Goal: Task Accomplishment & Management: Use online tool/utility

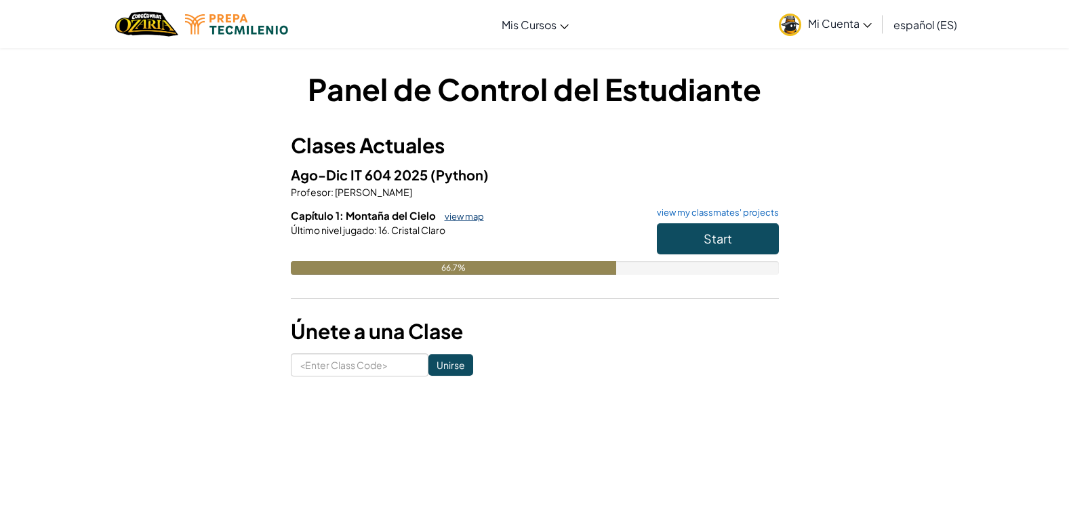
click at [468, 217] on link "view map" at bounding box center [461, 216] width 46 height 11
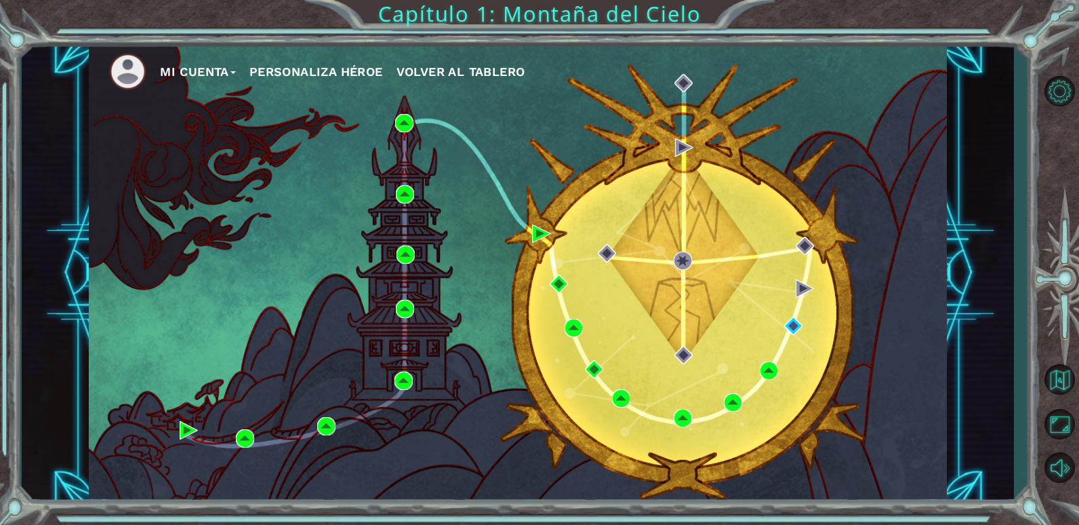
click at [192, 67] on button "Mi Cuenta" at bounding box center [198, 72] width 76 height 20
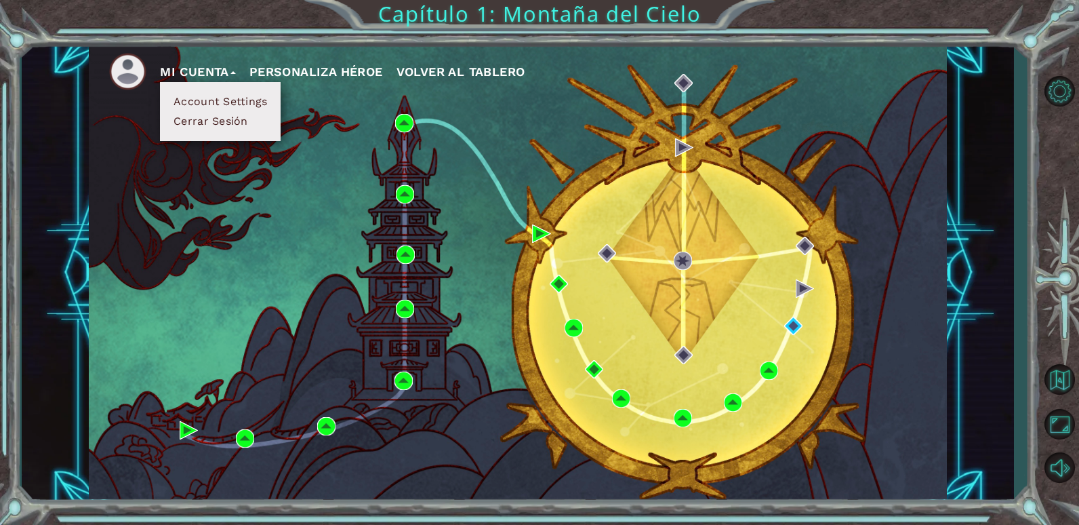
click at [350, 121] on div "Mi Cuenta Account Settings Cerrar Sesión Personaliza Héroe Volver al Tablero" at bounding box center [518, 272] width 858 height 453
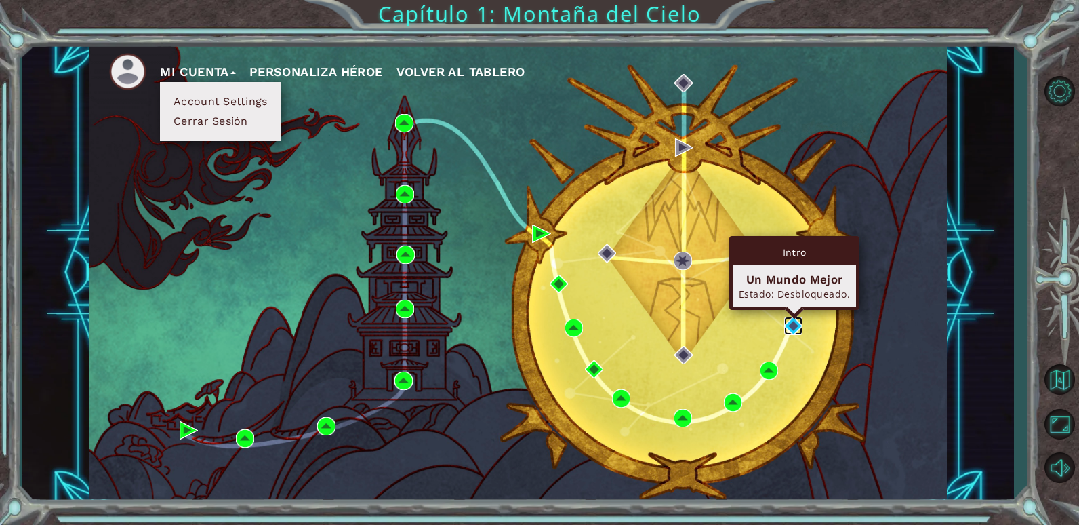
click at [798, 329] on img at bounding box center [793, 325] width 18 height 18
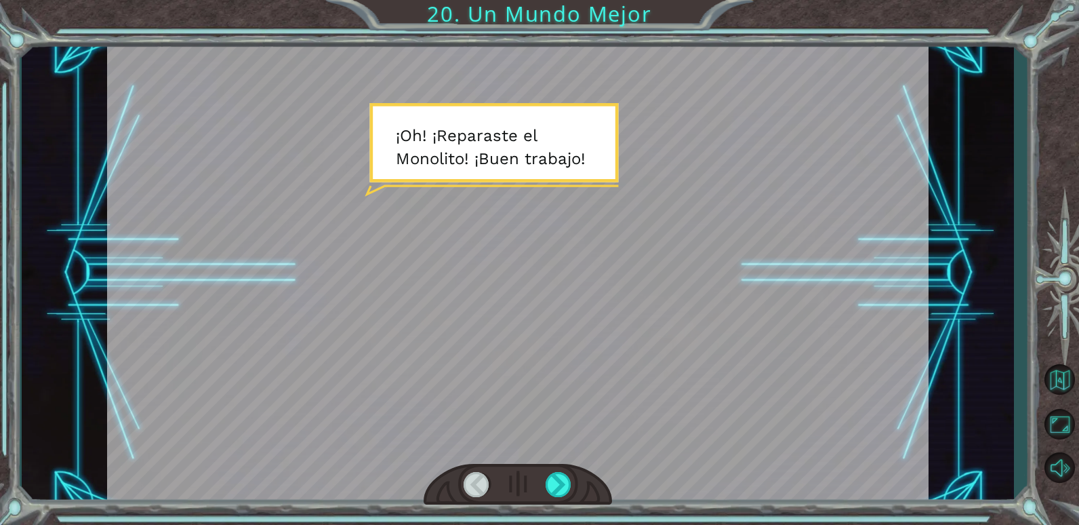
click at [543, 472] on div at bounding box center [518, 484] width 189 height 41
click at [553, 482] on div at bounding box center [559, 484] width 26 height 25
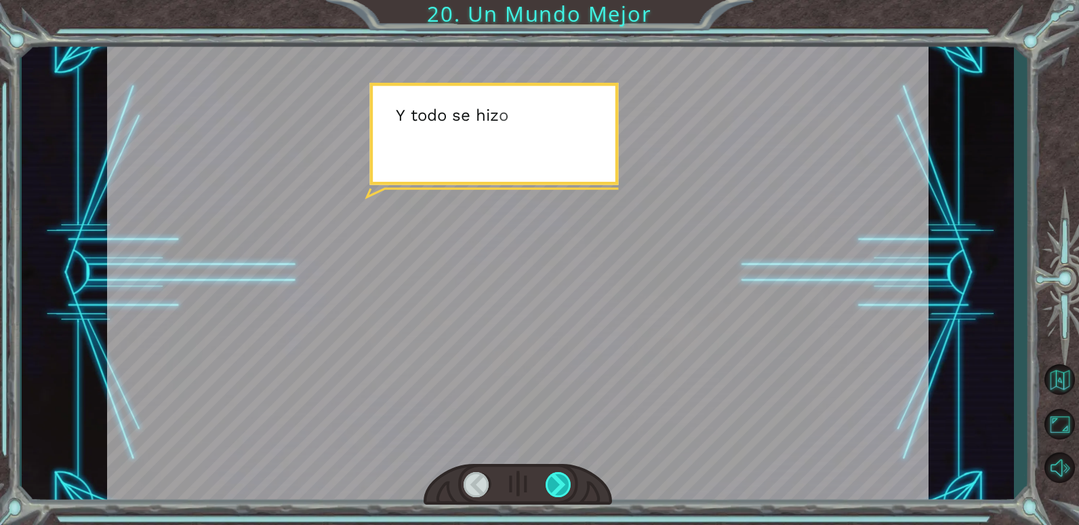
click at [553, 482] on div at bounding box center [559, 484] width 26 height 25
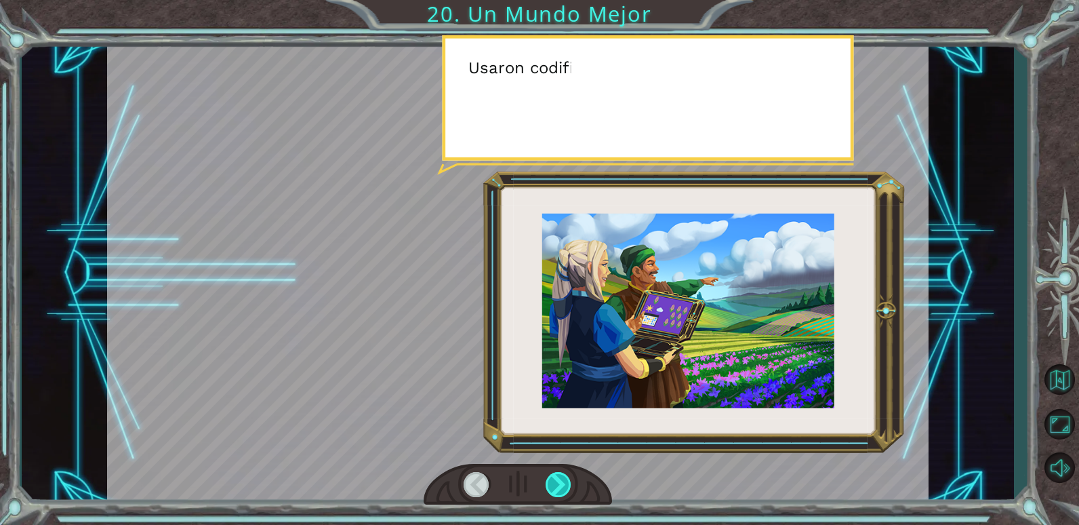
click at [553, 482] on div at bounding box center [559, 484] width 26 height 25
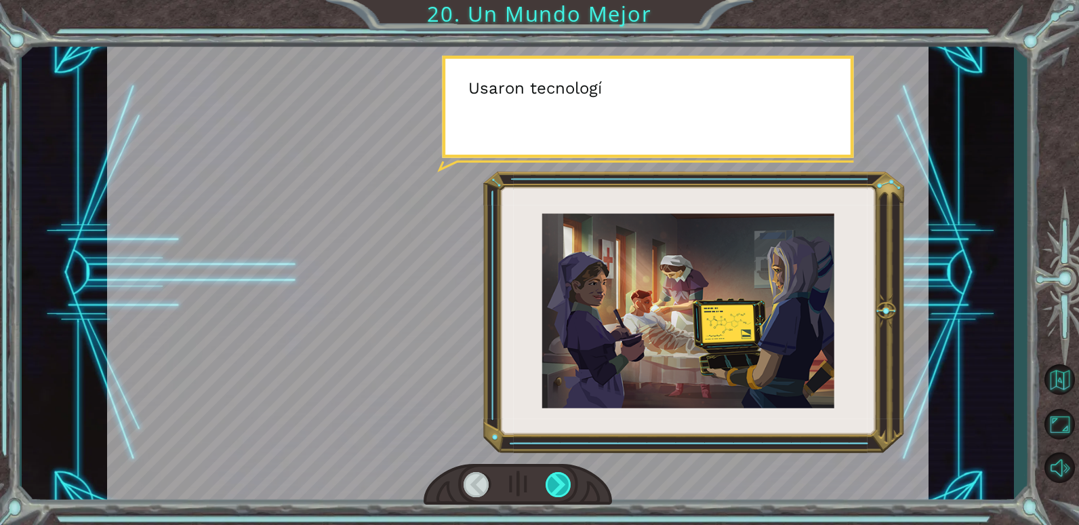
click at [553, 482] on div at bounding box center [559, 484] width 26 height 25
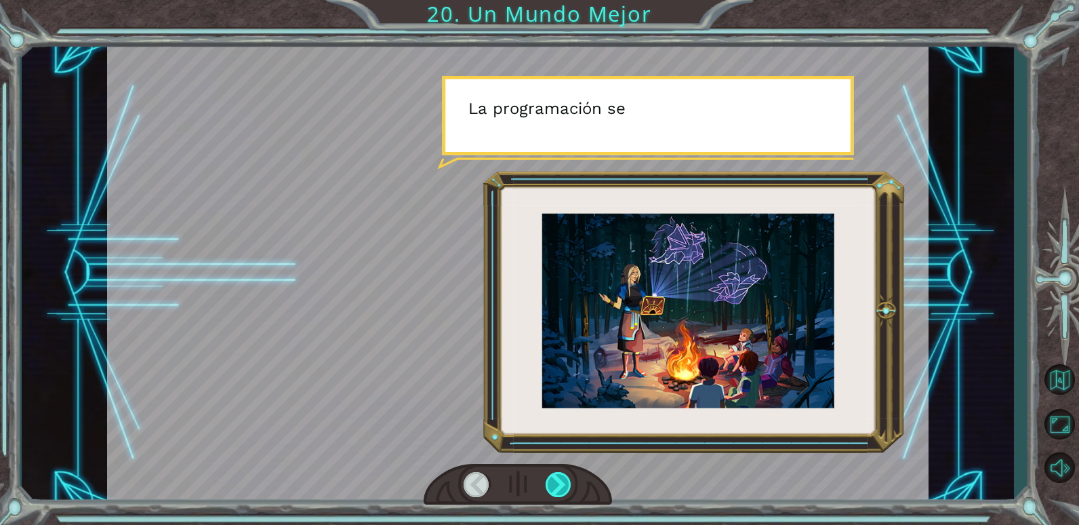
click at [553, 482] on div at bounding box center [559, 484] width 26 height 25
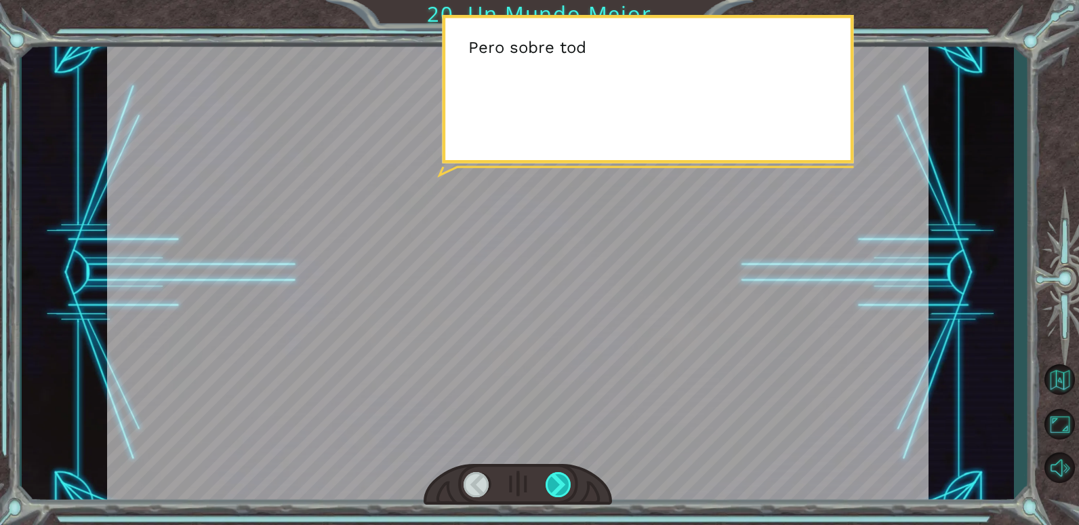
click at [553, 482] on div at bounding box center [559, 484] width 26 height 25
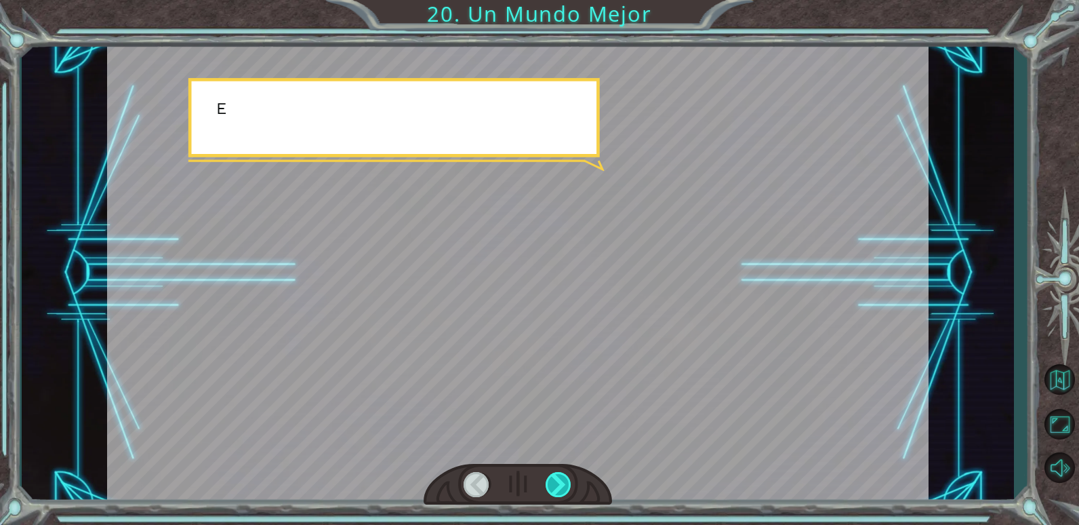
click at [553, 482] on div at bounding box center [559, 484] width 26 height 25
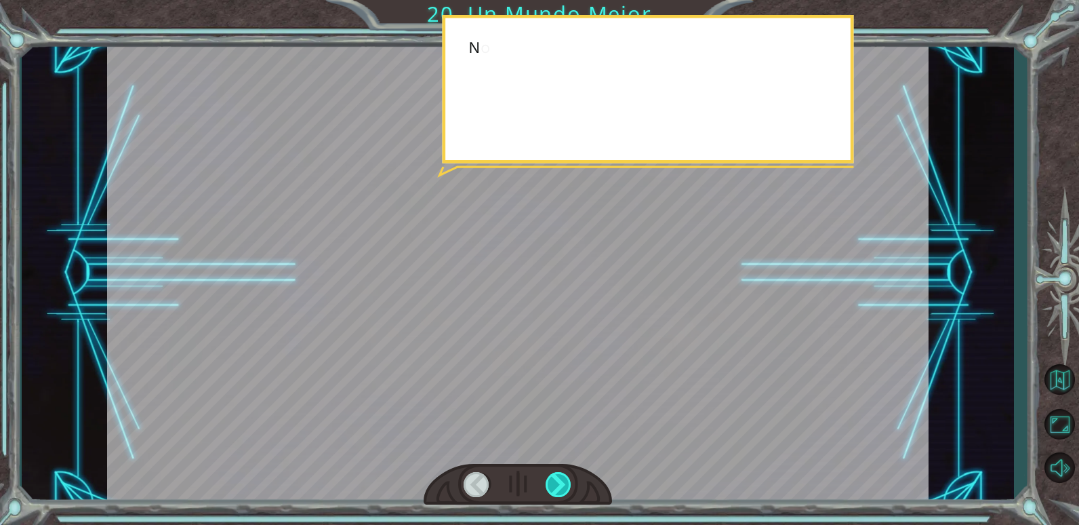
click at [553, 482] on div at bounding box center [559, 484] width 26 height 25
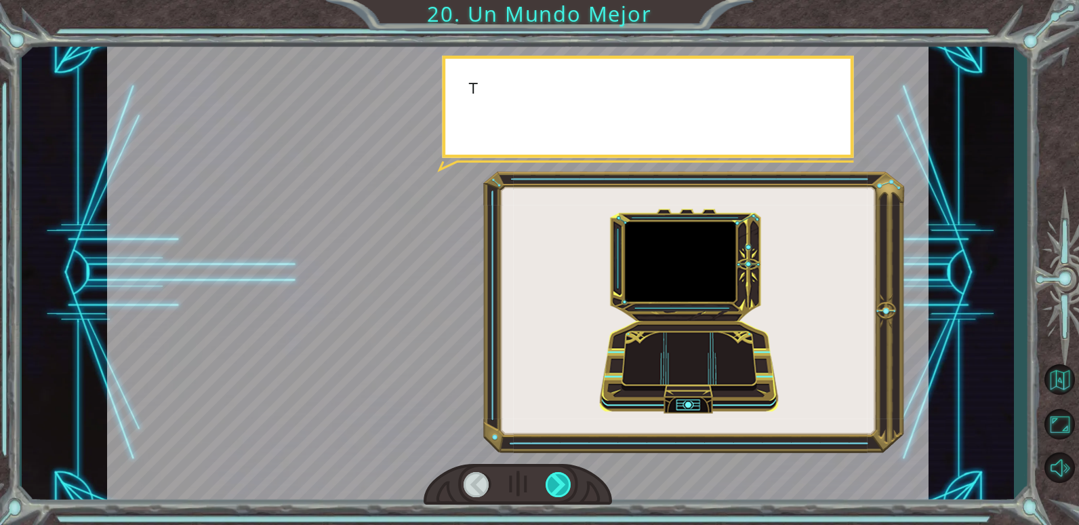
click at [553, 482] on div at bounding box center [559, 484] width 26 height 25
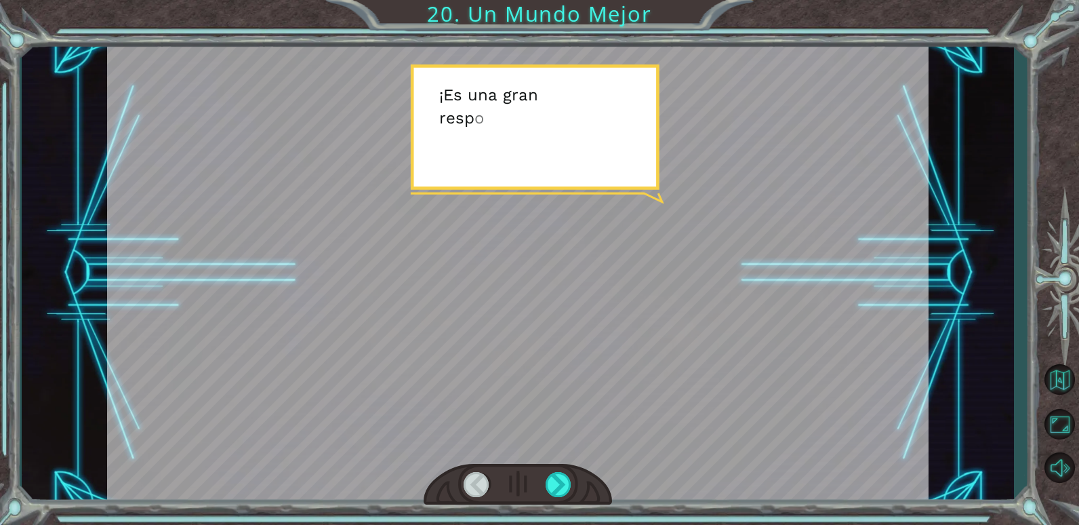
click at [569, 449] on div at bounding box center [517, 272] width 821 height 461
click at [556, 480] on div at bounding box center [559, 484] width 26 height 25
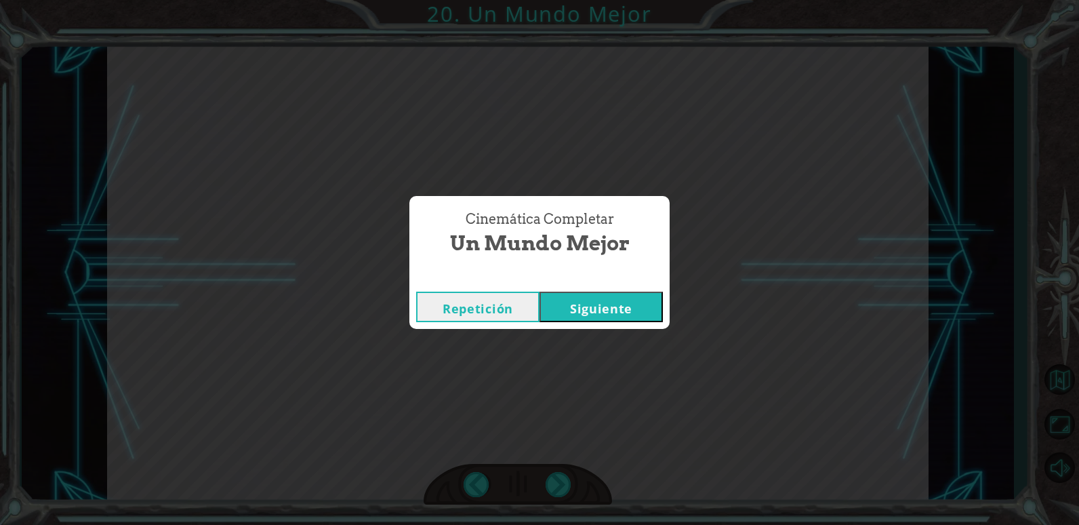
click at [585, 315] on button "Siguiente" at bounding box center [600, 306] width 123 height 30
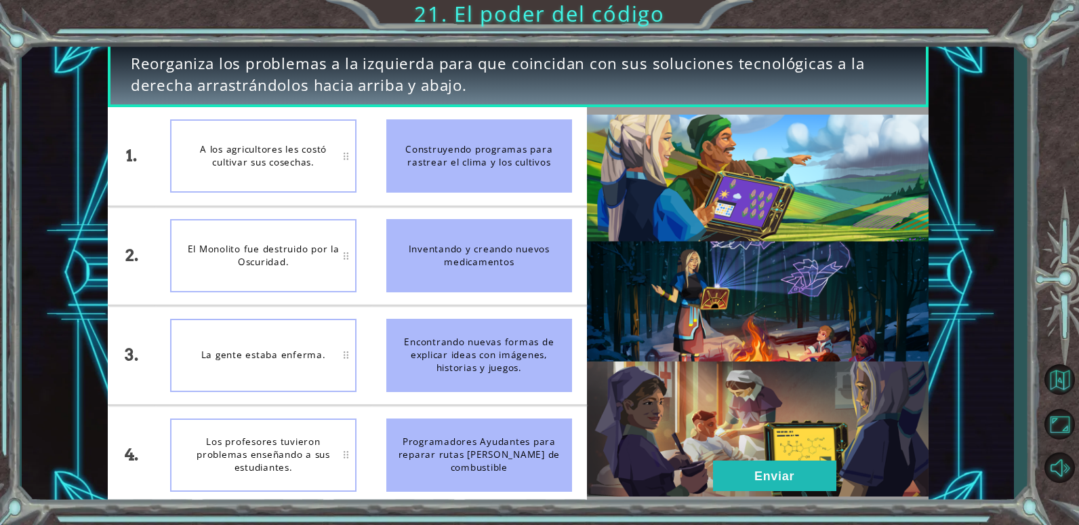
drag, startPoint x: 506, startPoint y: 287, endPoint x: 337, endPoint y: 179, distance: 199.6
click at [337, 179] on div "1. 2. 3. 4. A los agricultores les costó cultivar sus cosechas. El Monolito fue…" at bounding box center [347, 305] width 479 height 396
drag, startPoint x: 468, startPoint y: 249, endPoint x: 312, endPoint y: 176, distance: 172.5
click at [312, 176] on div "1. 2. 3. 4. A los agricultores les costó cultivar sus cosechas. El Monolito fue…" at bounding box center [347, 305] width 479 height 396
click at [332, 176] on div "A los agricultores les costó cultivar sus cosechas." at bounding box center [263, 155] width 186 height 73
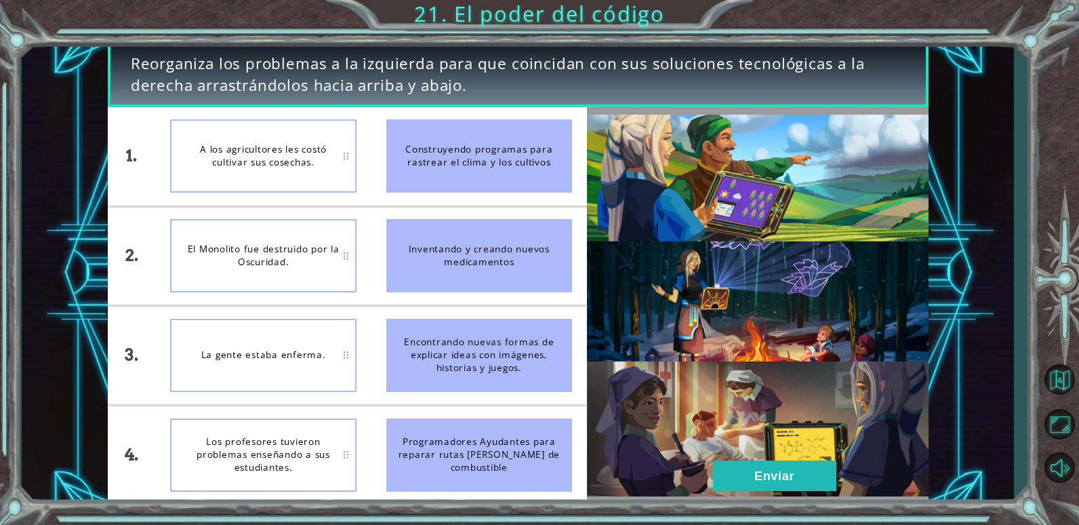
click at [502, 259] on div "Inventando y creando nuevos medicamentos" at bounding box center [479, 255] width 186 height 73
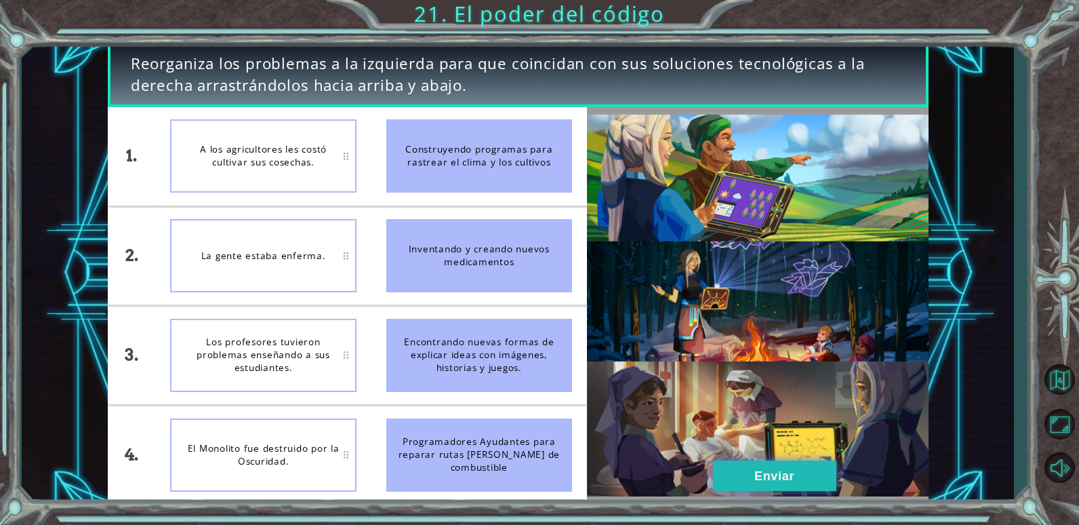
click at [804, 476] on button "Enviar" at bounding box center [774, 475] width 123 height 30
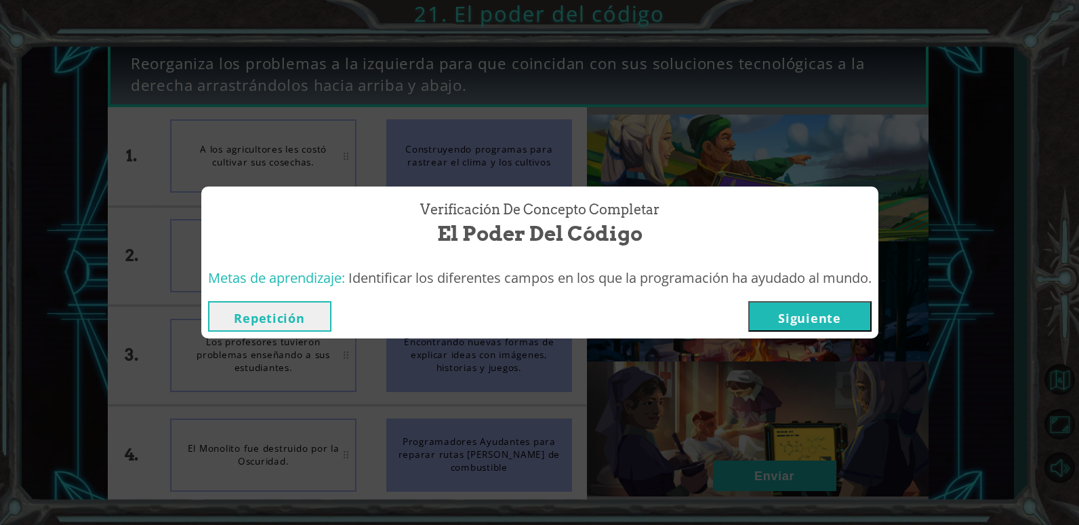
click at [798, 318] on button "Siguiente" at bounding box center [809, 316] width 123 height 30
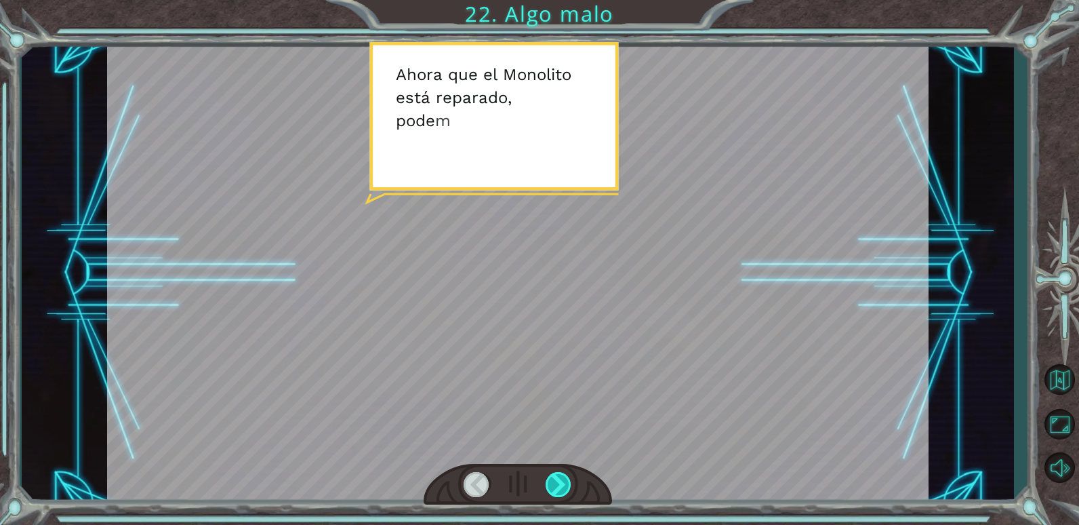
click at [559, 487] on div at bounding box center [559, 484] width 26 height 25
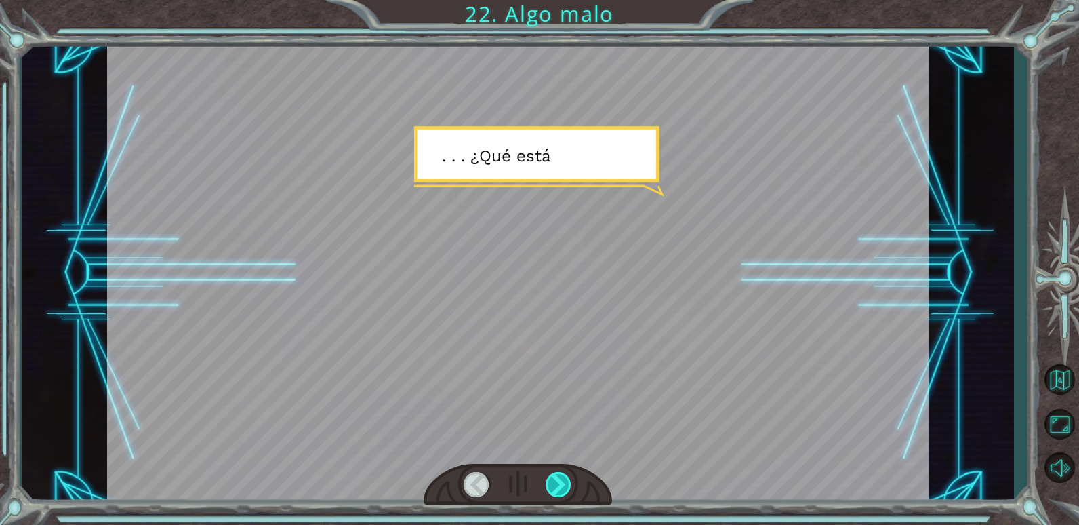
click at [565, 489] on div at bounding box center [559, 484] width 26 height 25
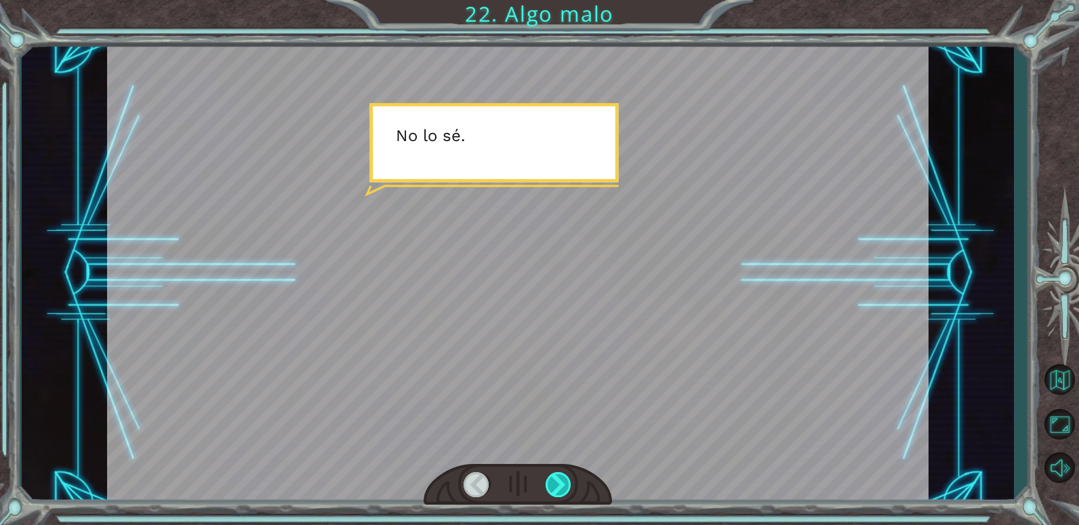
click at [562, 490] on div at bounding box center [559, 484] width 26 height 25
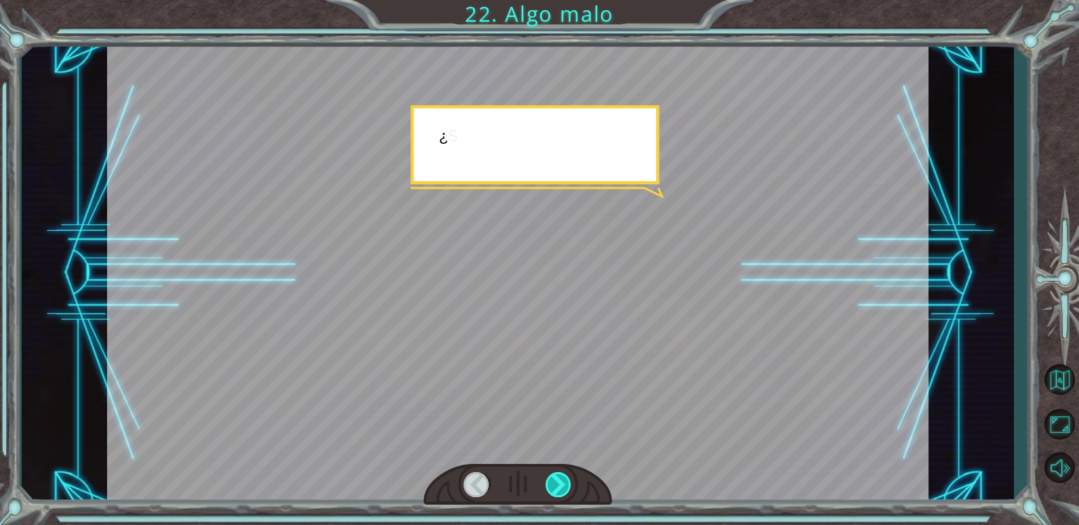
click at [562, 490] on div at bounding box center [559, 484] width 26 height 25
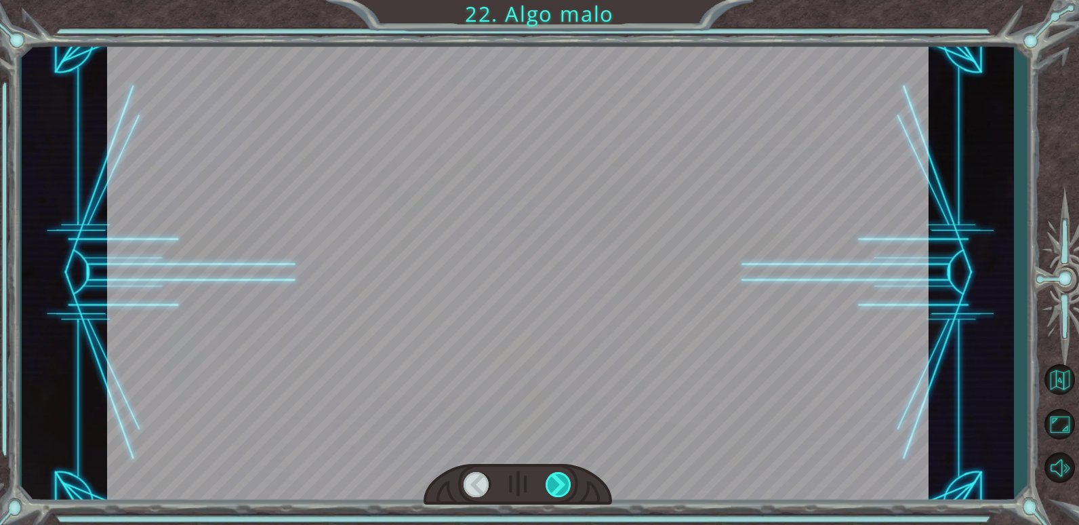
click at [562, 490] on div at bounding box center [559, 484] width 26 height 25
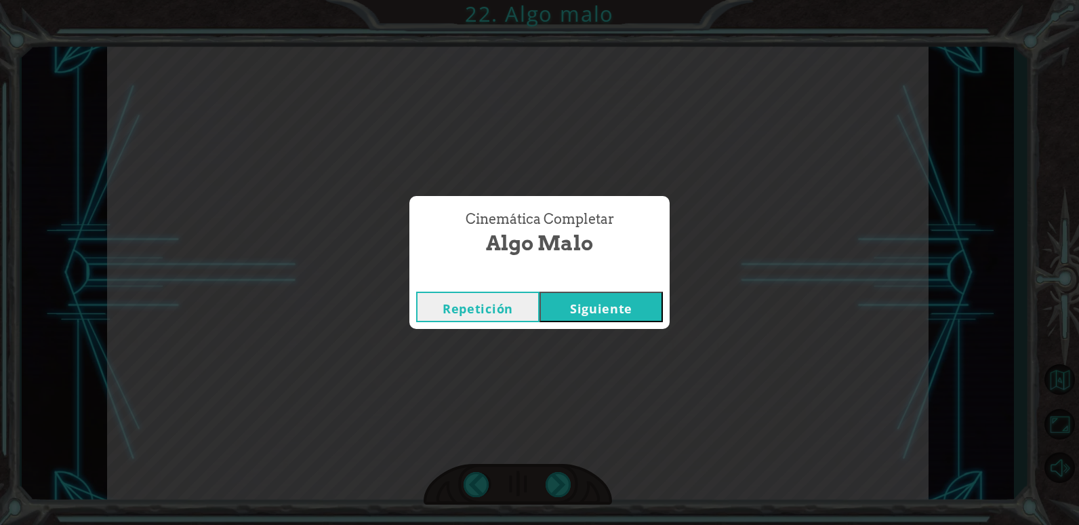
click at [583, 303] on button "Siguiente" at bounding box center [600, 306] width 123 height 30
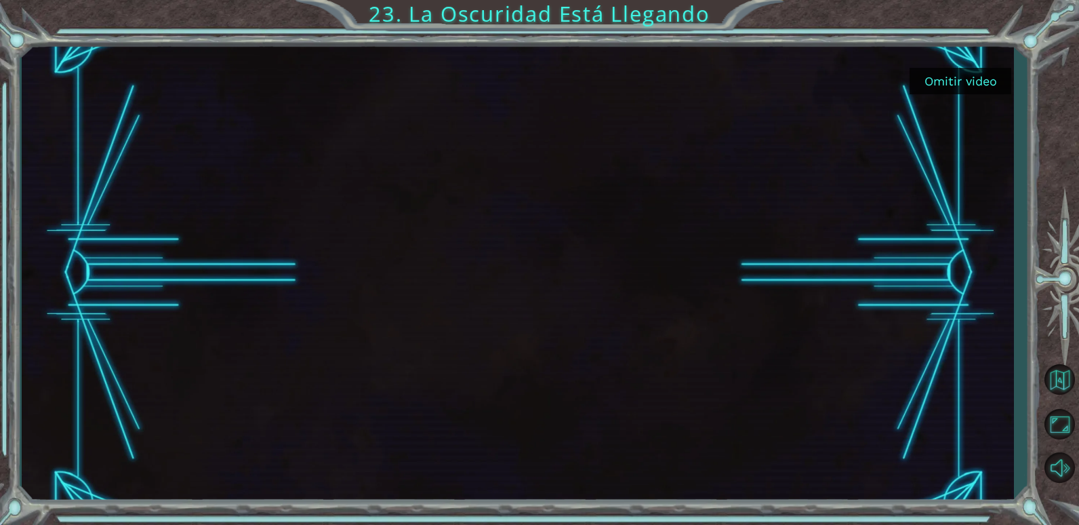
click at [973, 81] on button "Omitir video" at bounding box center [960, 81] width 102 height 26
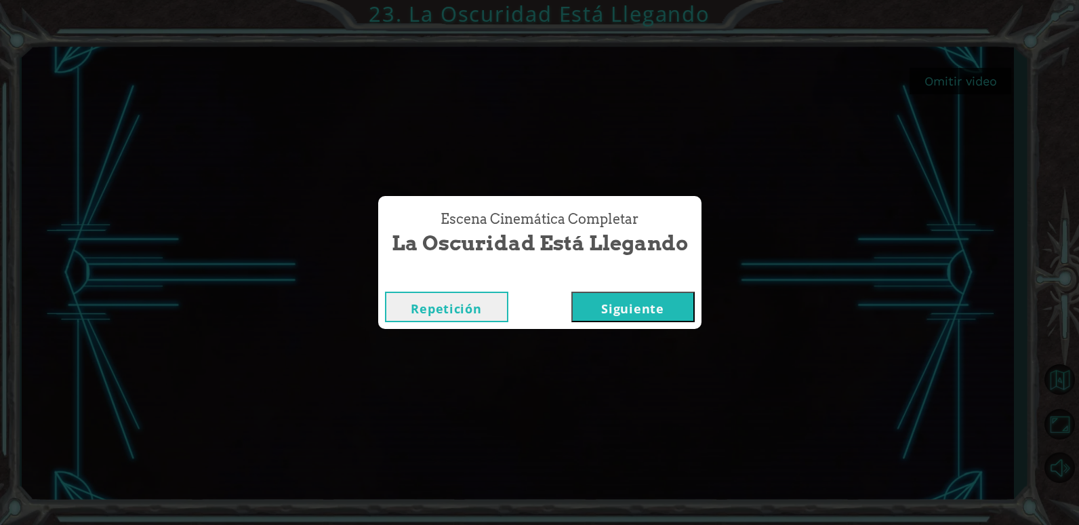
click at [632, 314] on button "Siguiente" at bounding box center [632, 306] width 123 height 30
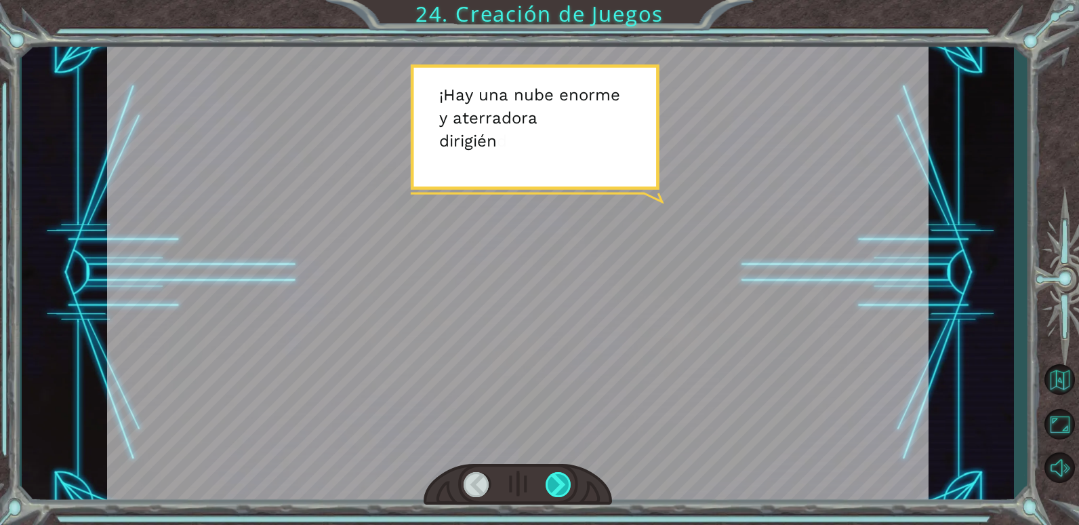
click at [560, 480] on div at bounding box center [559, 484] width 26 height 25
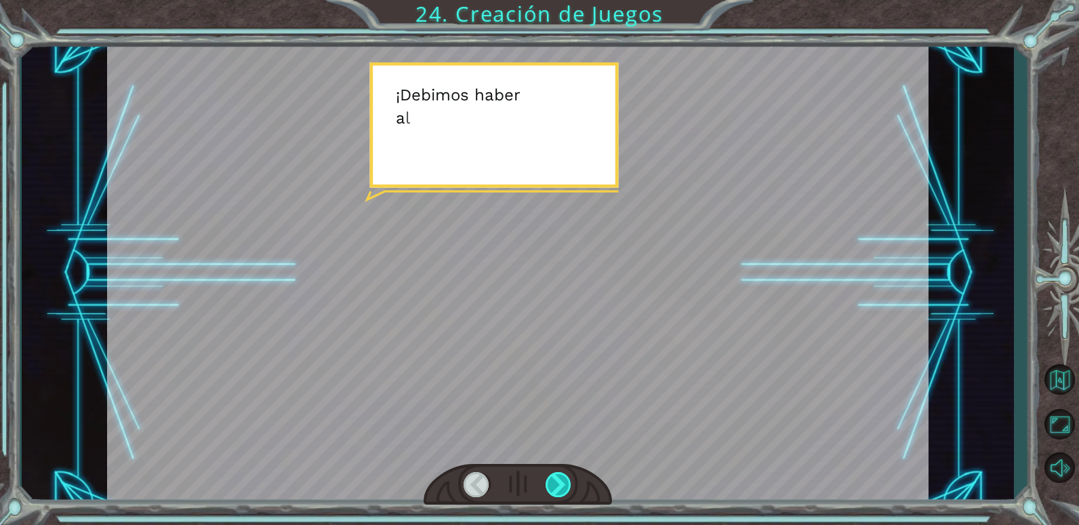
click at [560, 486] on div at bounding box center [559, 484] width 26 height 25
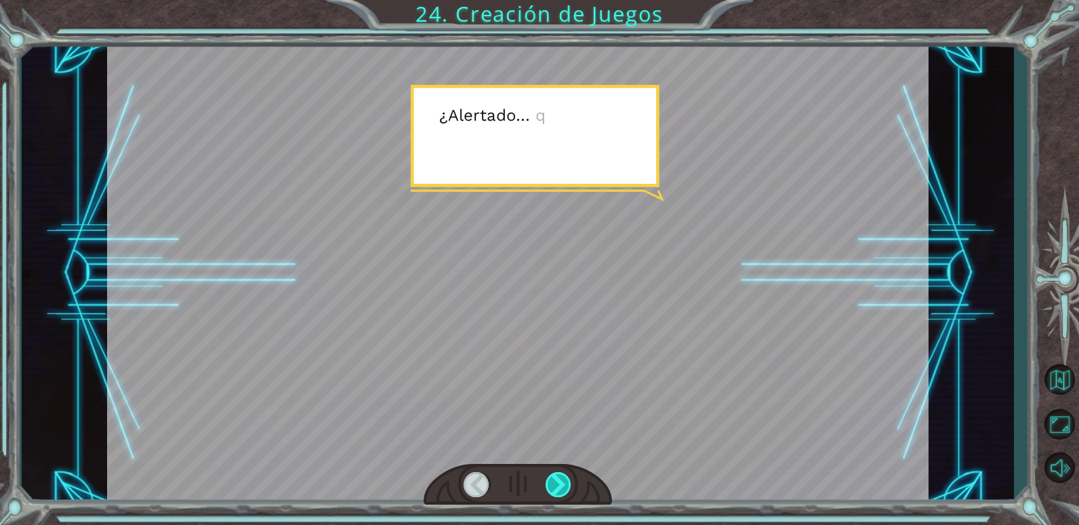
click at [560, 486] on div at bounding box center [559, 484] width 26 height 25
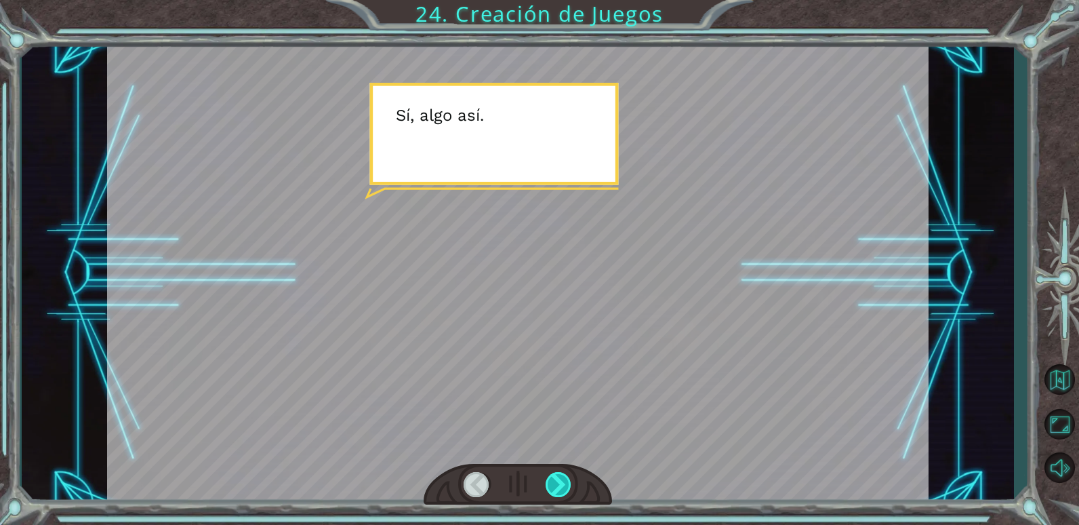
click at [560, 486] on div at bounding box center [559, 484] width 26 height 25
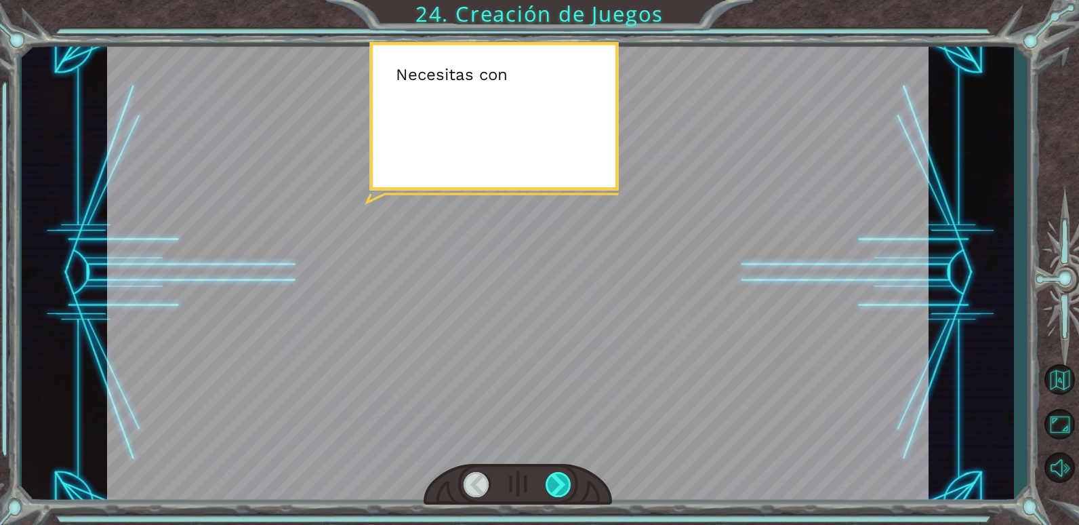
click at [558, 486] on div at bounding box center [559, 484] width 26 height 25
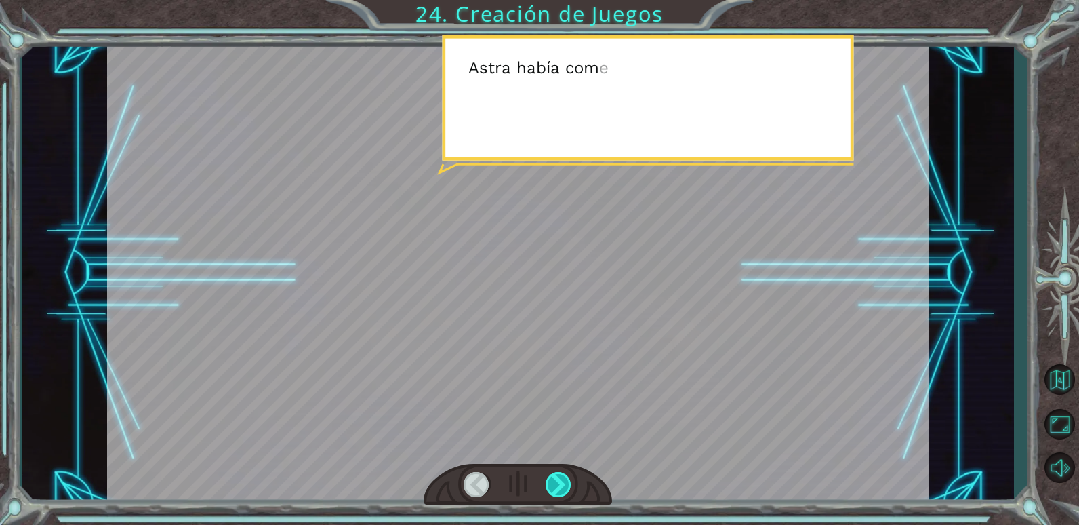
click at [558, 486] on div at bounding box center [559, 484] width 26 height 25
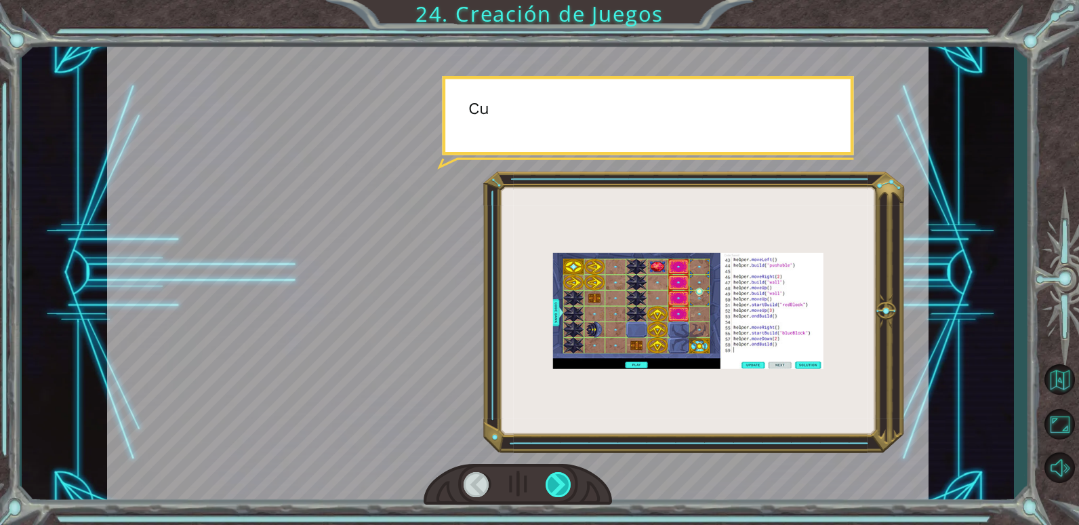
click at [558, 486] on div at bounding box center [559, 484] width 26 height 25
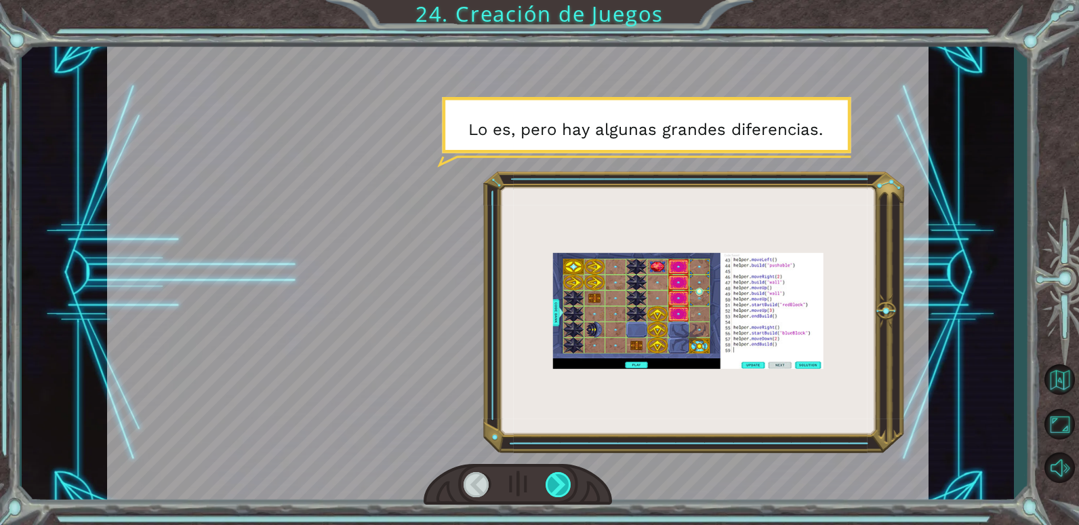
click at [558, 486] on div at bounding box center [559, 484] width 26 height 25
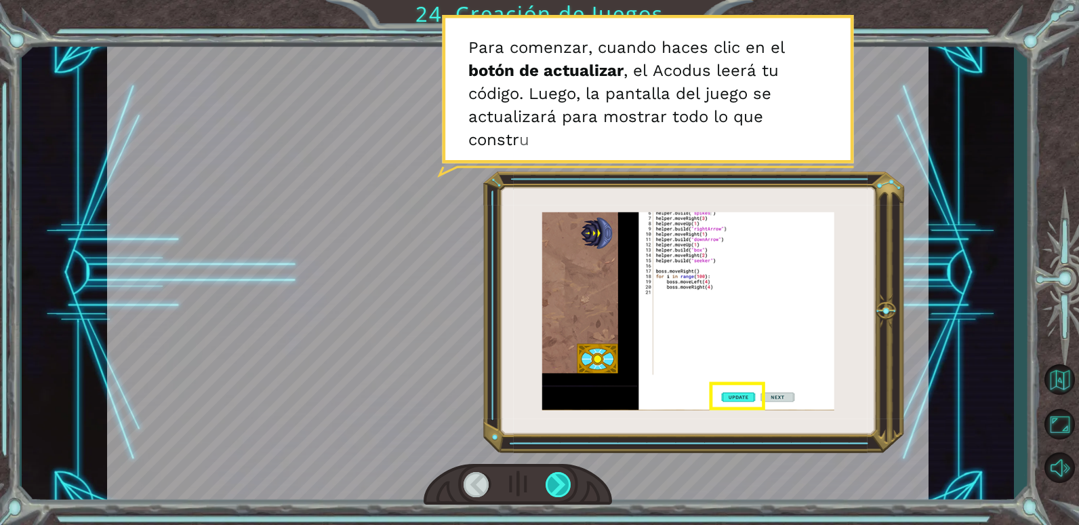
click at [554, 476] on div at bounding box center [559, 484] width 26 height 25
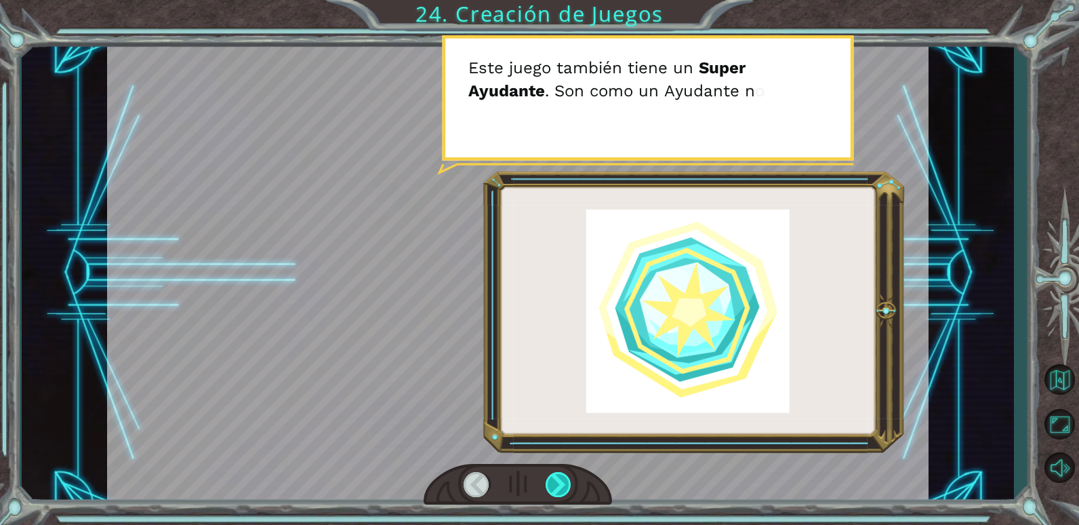
click at [554, 475] on div at bounding box center [559, 484] width 26 height 25
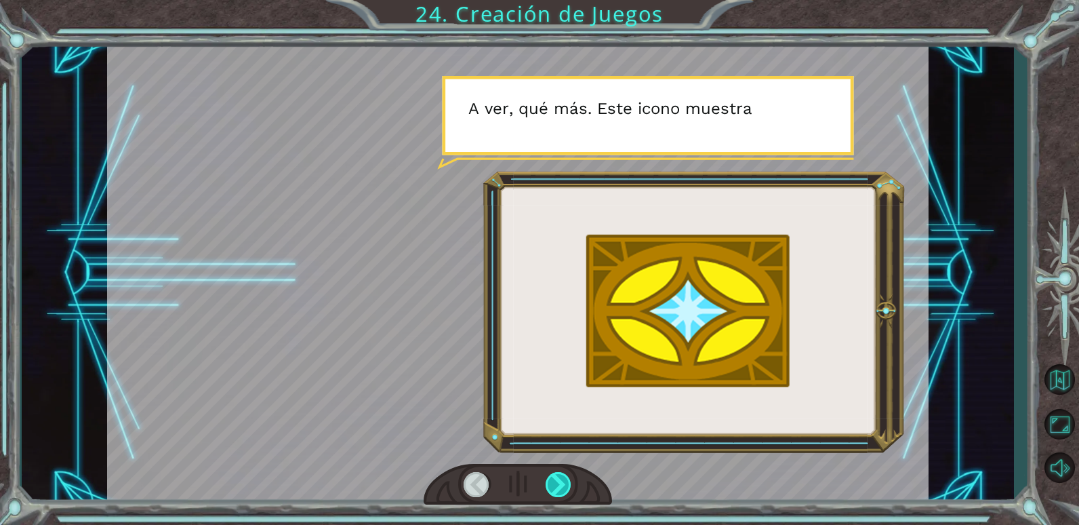
click at [554, 475] on div at bounding box center [559, 484] width 26 height 25
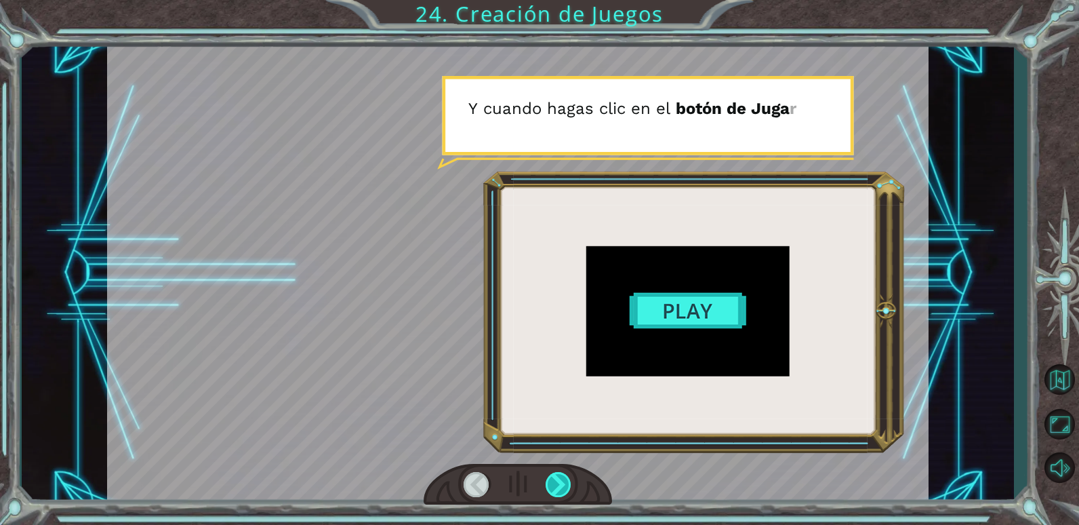
click at [554, 475] on div at bounding box center [559, 484] width 26 height 25
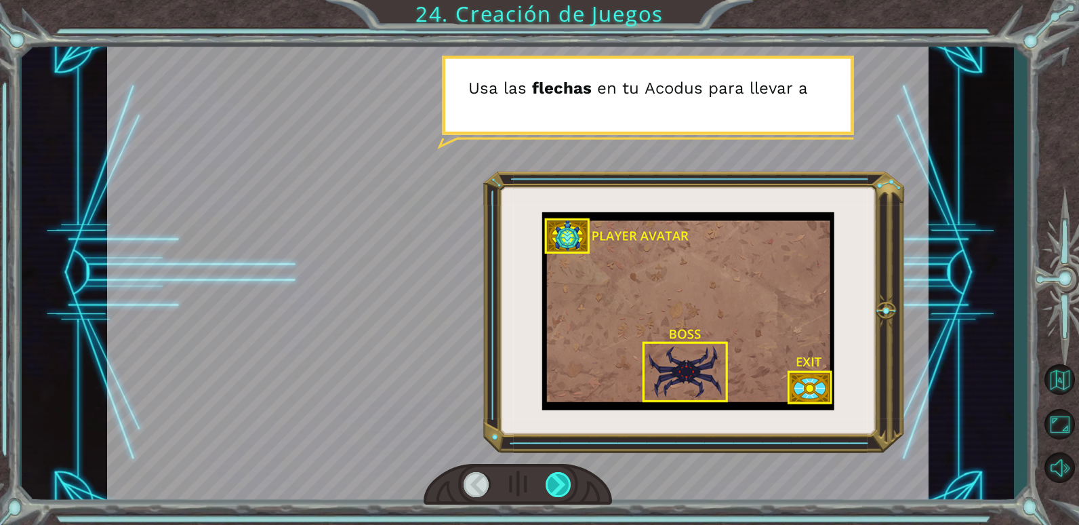
click at [554, 475] on div at bounding box center [559, 484] width 26 height 25
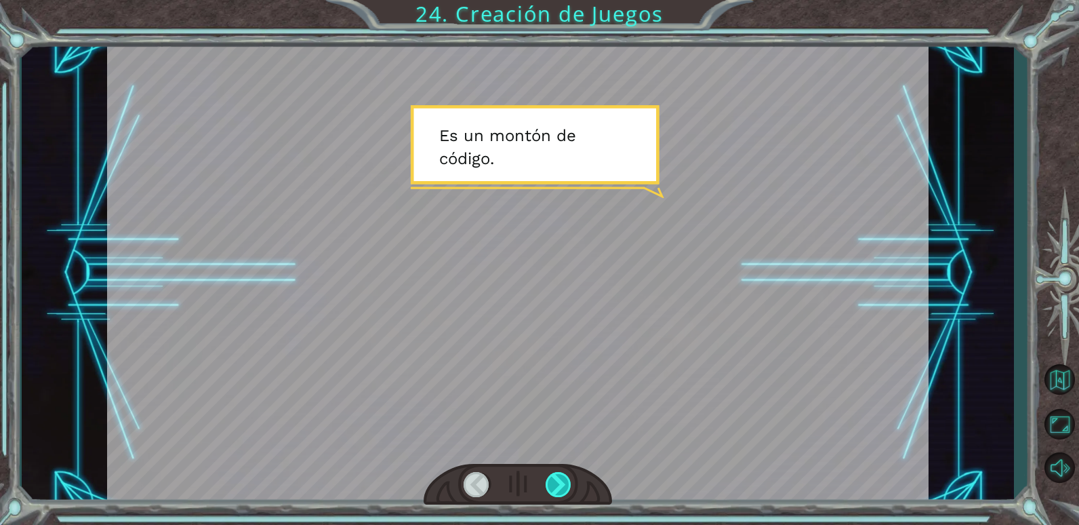
click at [554, 475] on div at bounding box center [559, 484] width 26 height 25
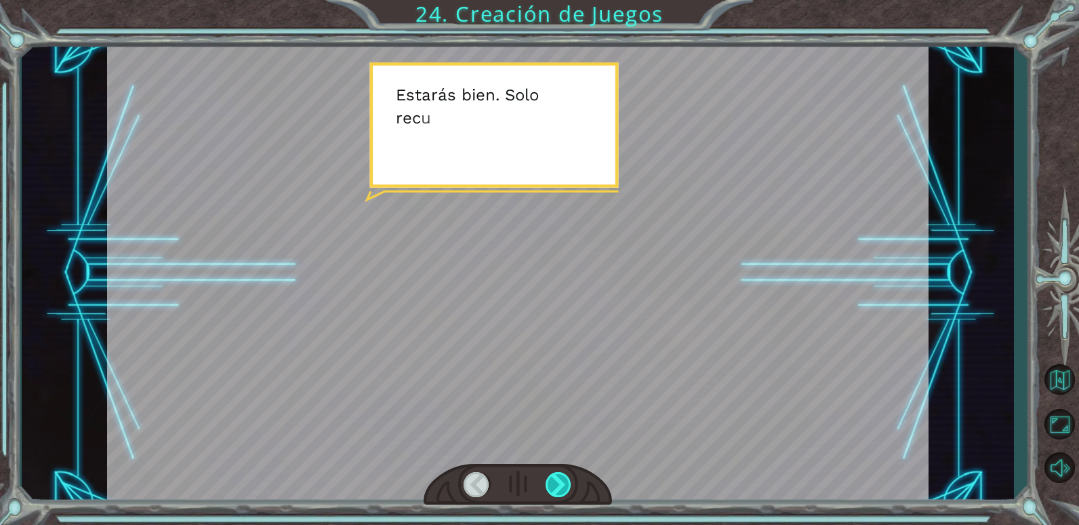
click at [554, 475] on div at bounding box center [559, 484] width 26 height 25
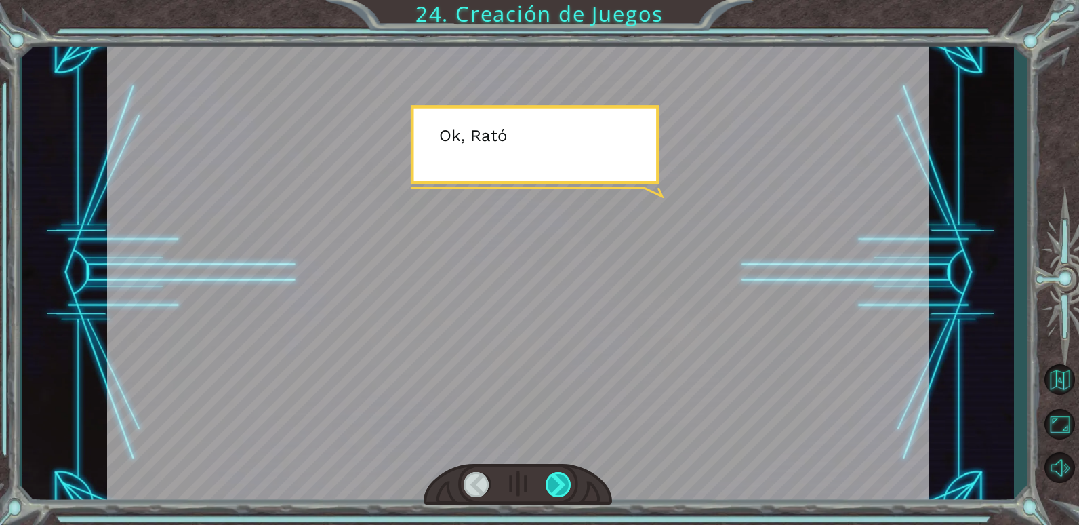
click at [554, 475] on div at bounding box center [559, 484] width 26 height 25
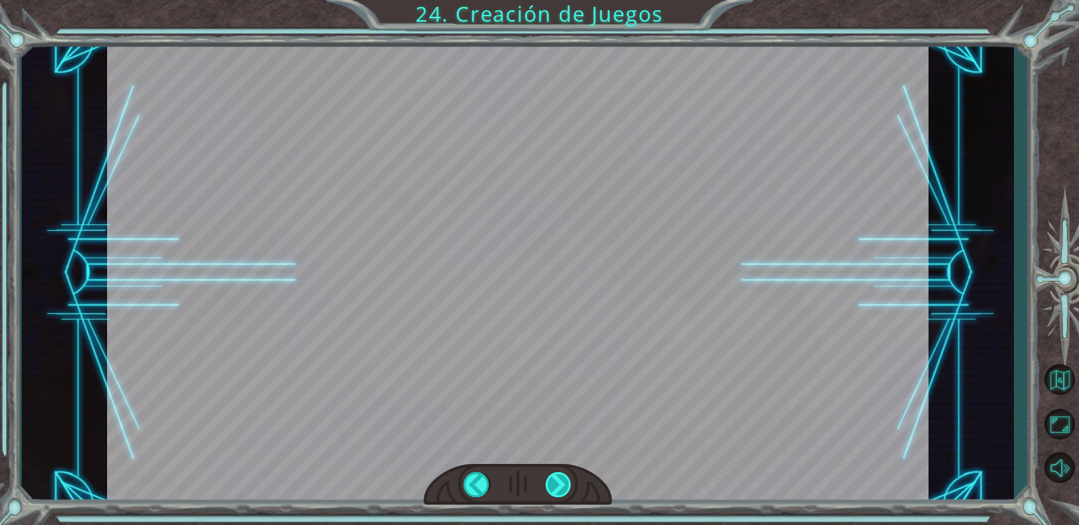
click at [554, 475] on div at bounding box center [559, 484] width 26 height 25
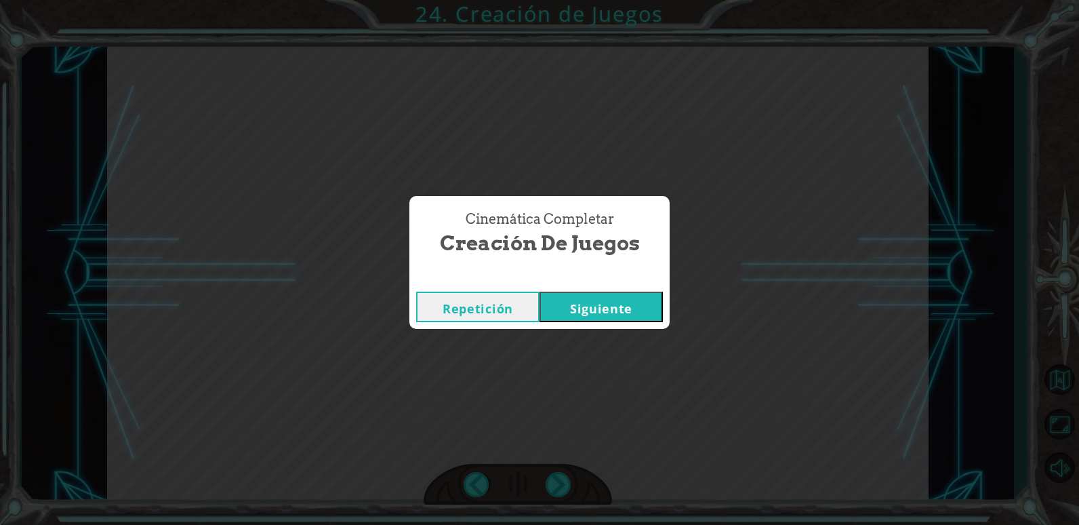
click at [613, 293] on button "Siguiente" at bounding box center [600, 306] width 123 height 30
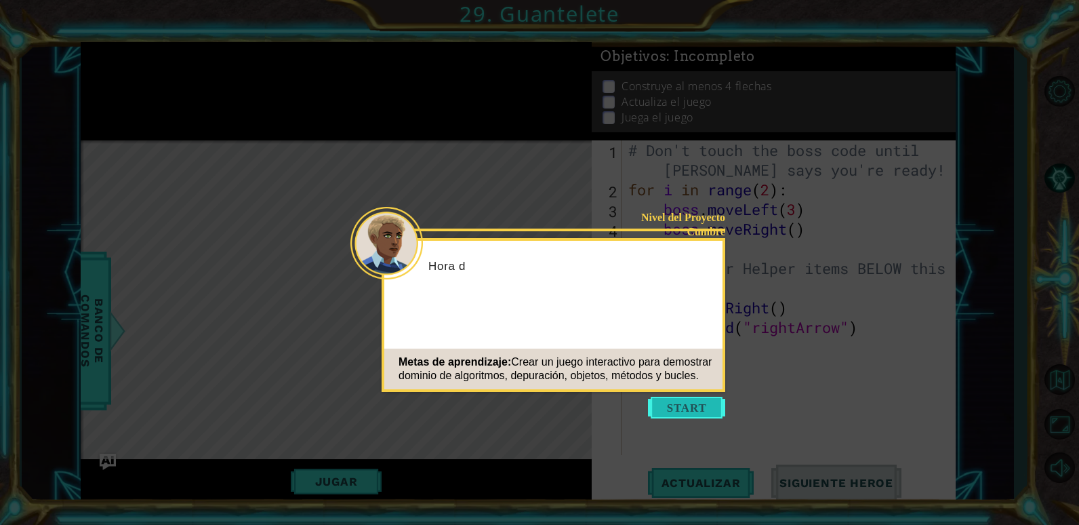
click at [668, 401] on button "Start" at bounding box center [686, 407] width 77 height 22
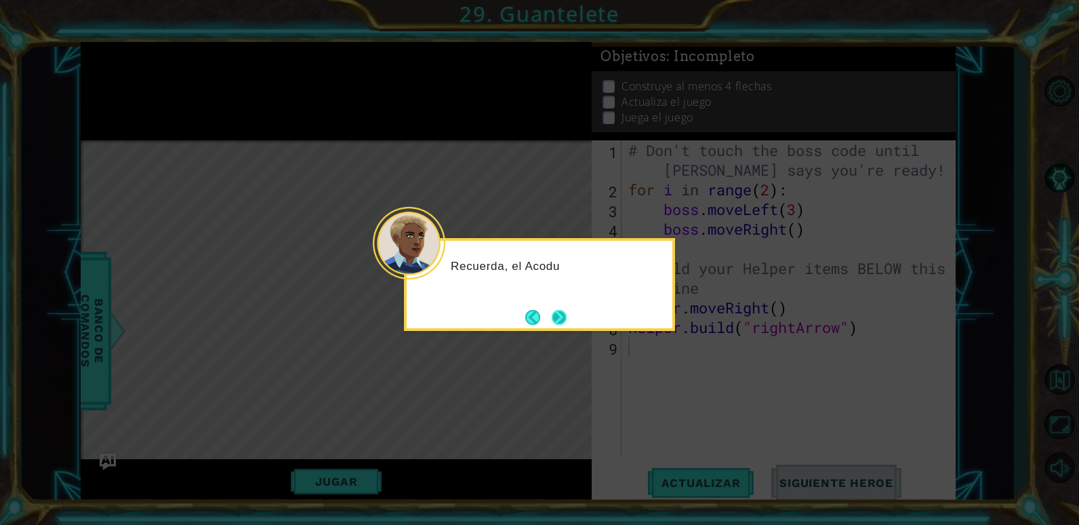
click at [564, 314] on button "Next" at bounding box center [559, 317] width 15 height 15
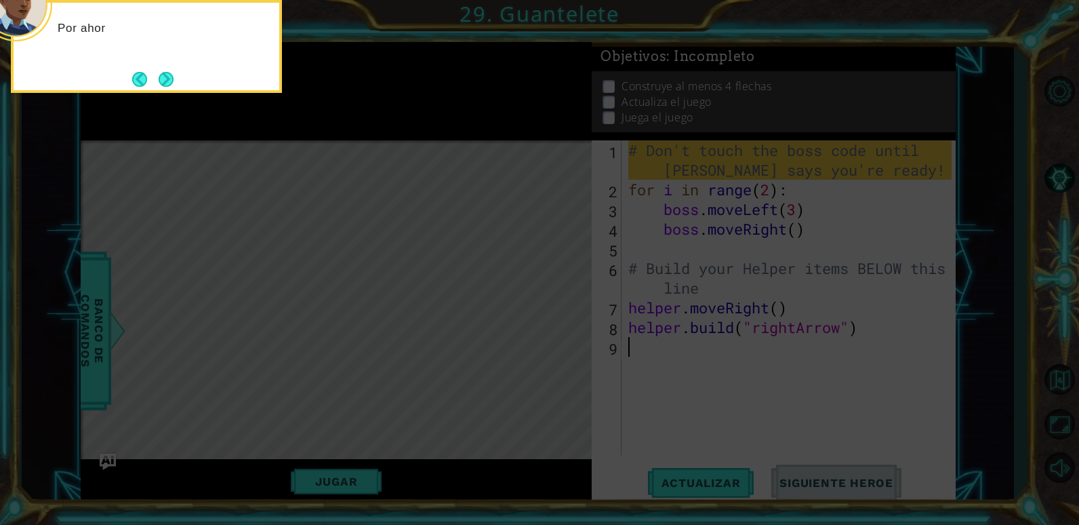
click at [564, 314] on icon at bounding box center [539, 79] width 1079 height 892
click at [165, 70] on footer at bounding box center [152, 79] width 41 height 20
click at [165, 77] on button "Next" at bounding box center [166, 79] width 15 height 15
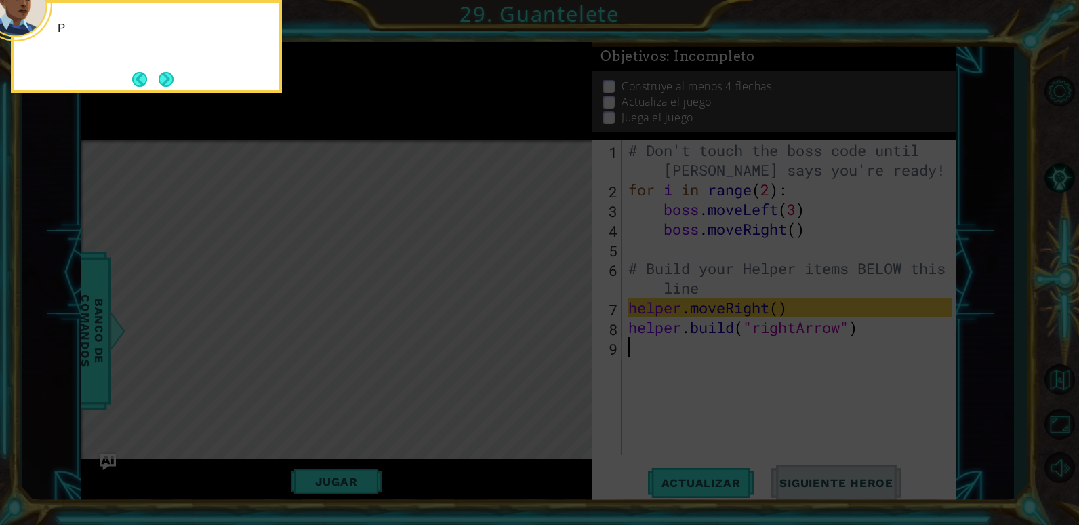
click at [165, 77] on button "Next" at bounding box center [166, 79] width 15 height 15
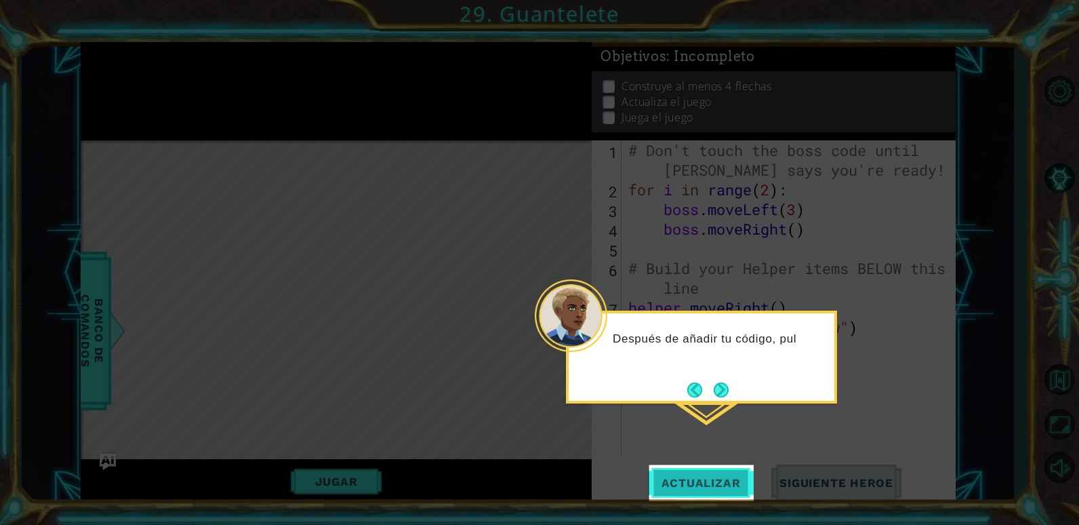
click at [702, 485] on span "Actualizar" at bounding box center [701, 483] width 106 height 14
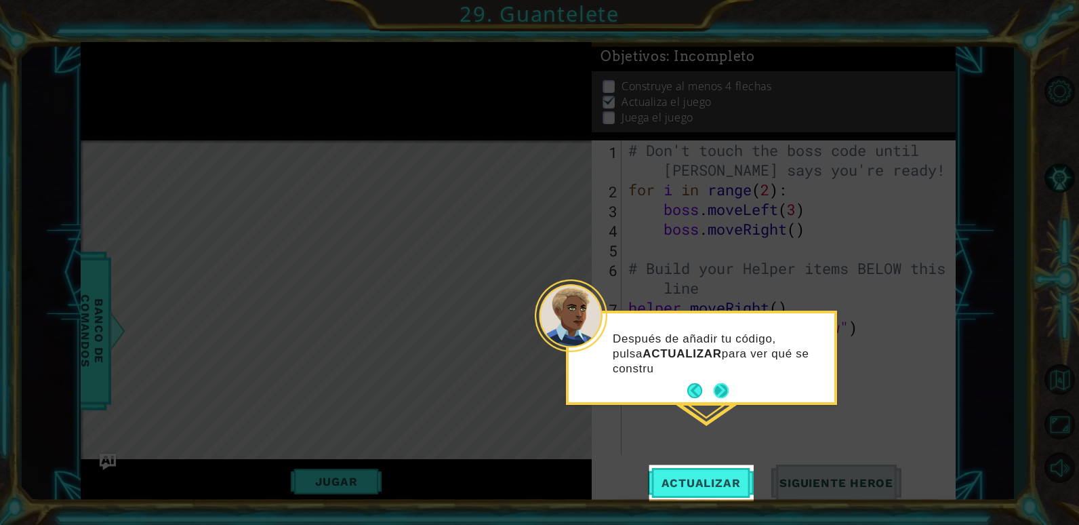
click at [720, 392] on button "Next" at bounding box center [721, 390] width 15 height 15
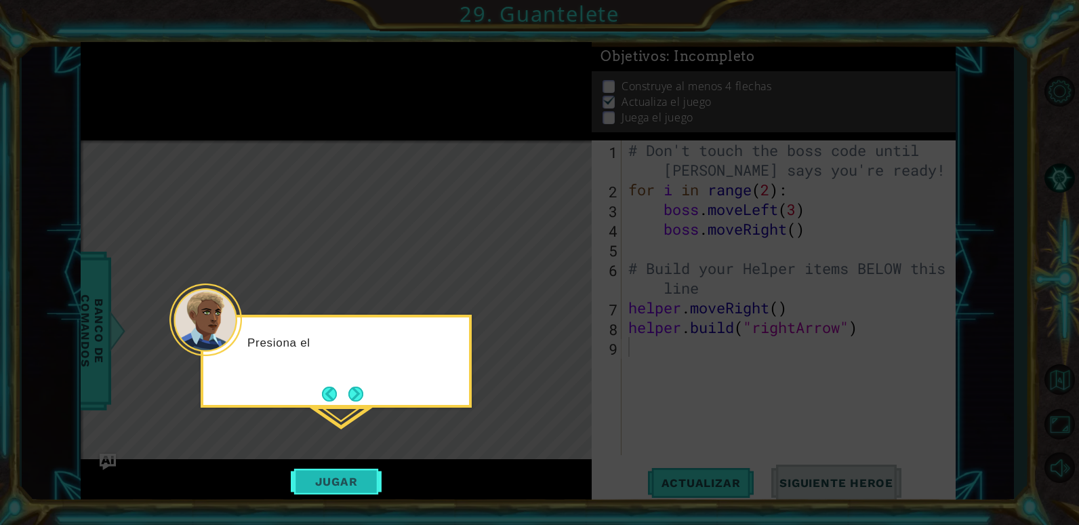
click at [329, 482] on button "Jugar" at bounding box center [336, 481] width 91 height 26
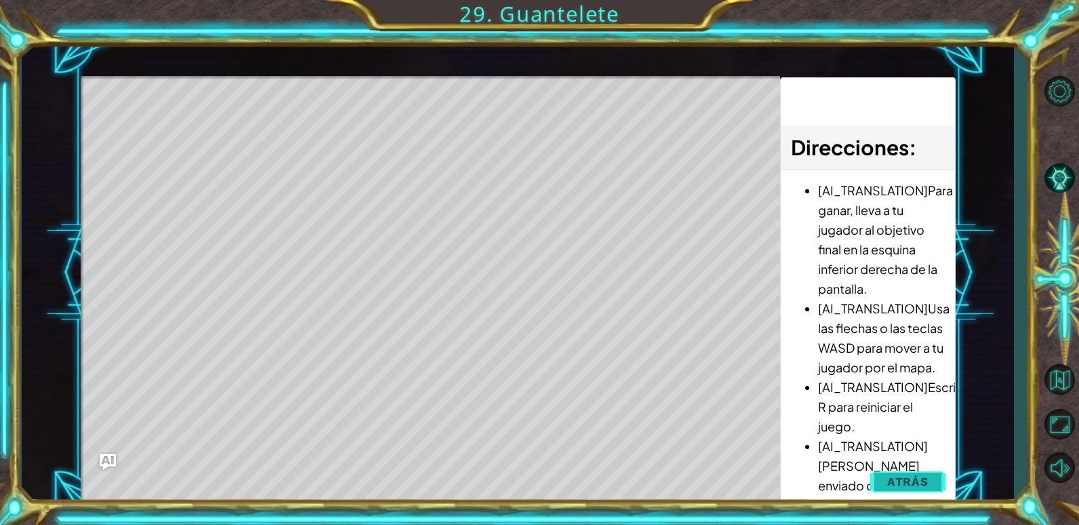
click at [926, 478] on span "Atrás" at bounding box center [907, 481] width 41 height 14
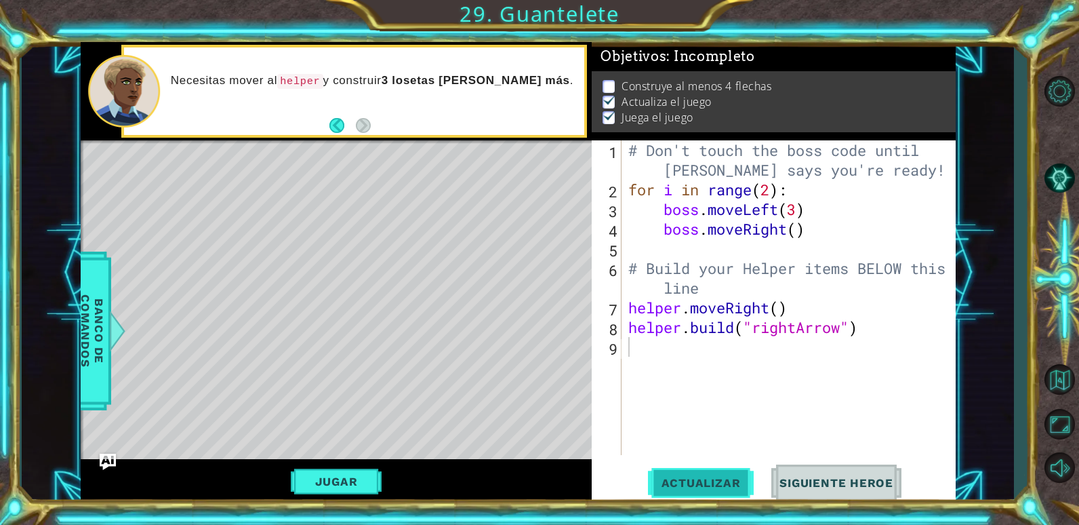
click at [716, 470] on button "Actualizar" at bounding box center [701, 482] width 106 height 37
click at [336, 473] on button "Jugar" at bounding box center [336, 481] width 91 height 26
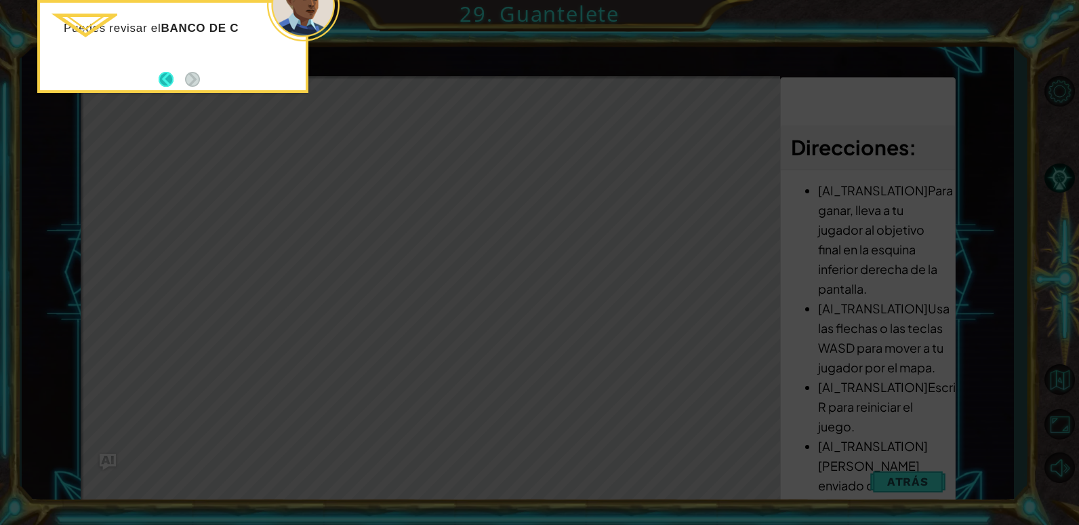
click at [169, 81] on button "Back" at bounding box center [172, 79] width 26 height 15
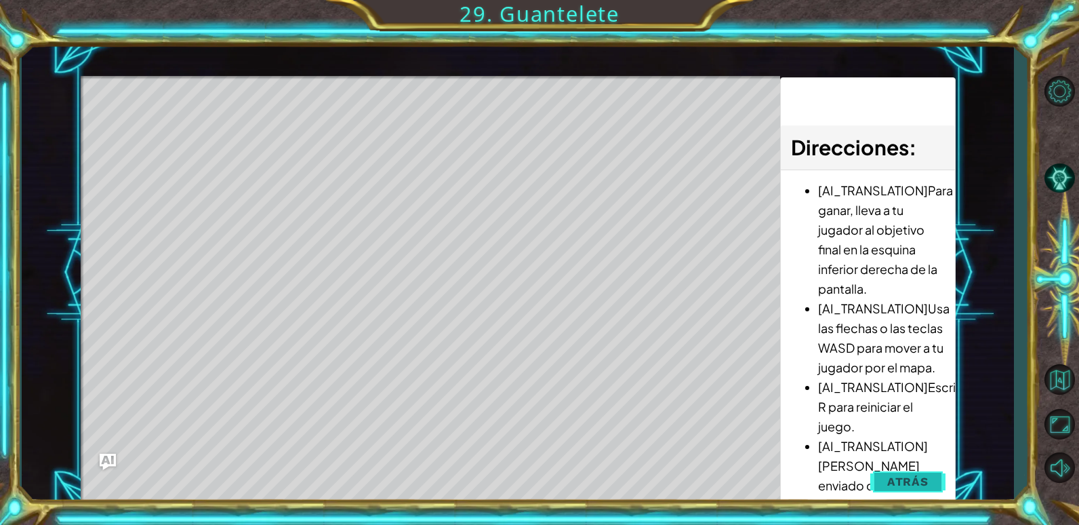
click at [920, 482] on span "Atrás" at bounding box center [907, 481] width 41 height 14
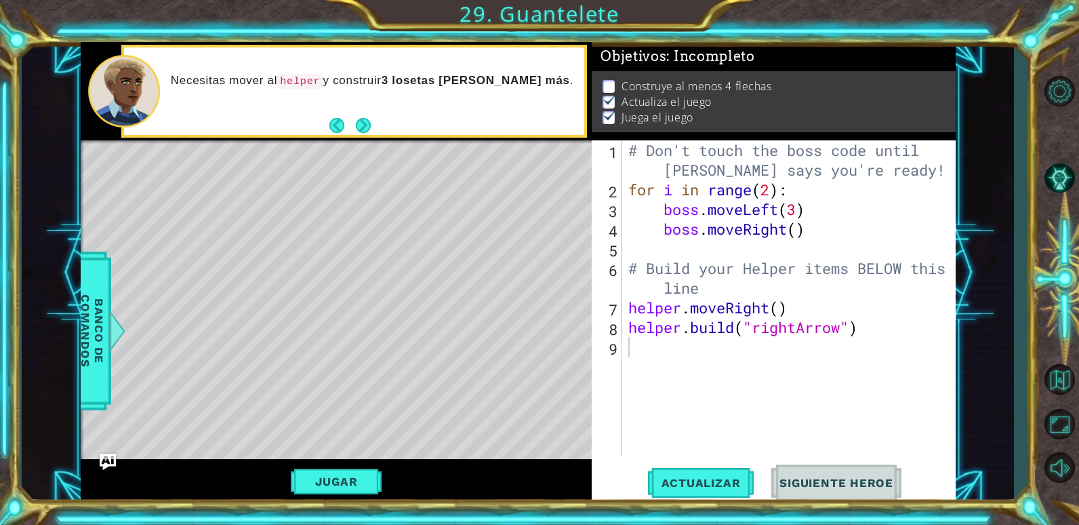
type textarea "[DOMAIN_NAME]("rightArrow")"
click at [873, 329] on div "# Don't touch the boss code until [PERSON_NAME] says you're ready! for i in ran…" at bounding box center [791, 326] width 333 height 373
click at [677, 482] on span "Actualizar" at bounding box center [701, 483] width 106 height 14
click at [335, 480] on button "Jugar" at bounding box center [336, 481] width 91 height 26
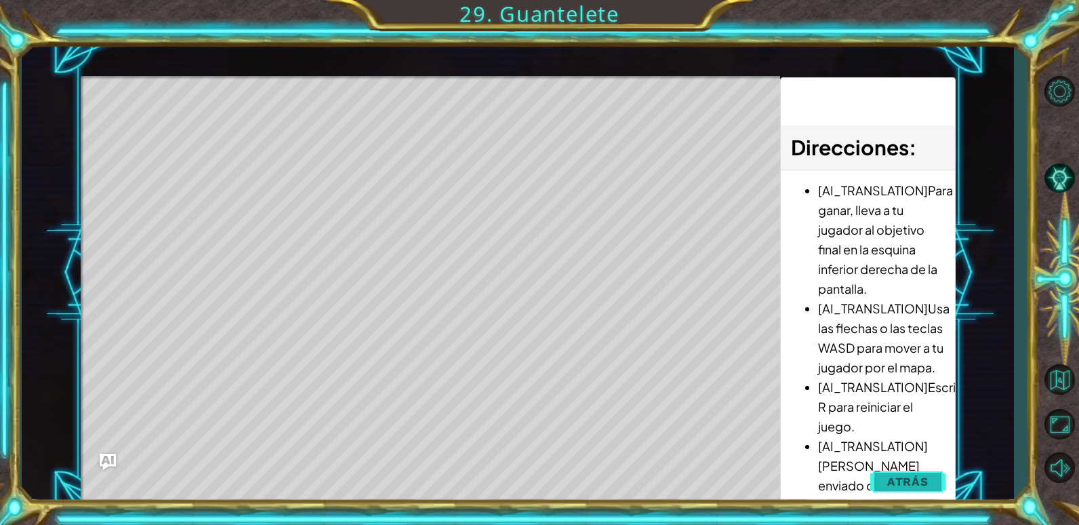
click at [906, 480] on span "Atrás" at bounding box center [907, 481] width 41 height 14
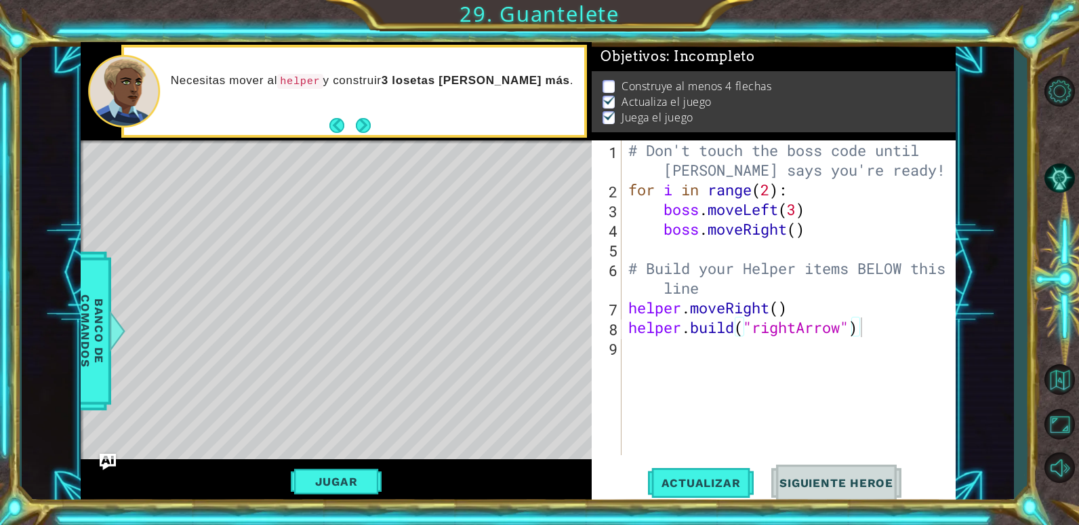
click at [70, 309] on div "1 ההההההההההההההההההההההההההההההההההההההההההההההההההההההההההההההההההההההההההההה…" at bounding box center [518, 272] width 993 height 461
click at [91, 308] on span "Banco de comandos" at bounding box center [92, 330] width 35 height 140
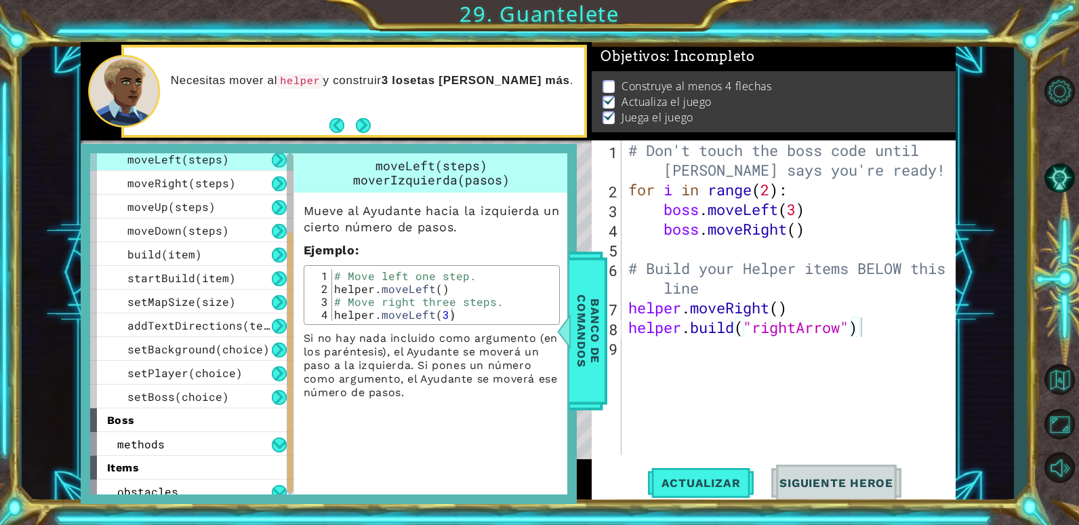
scroll to position [133, 0]
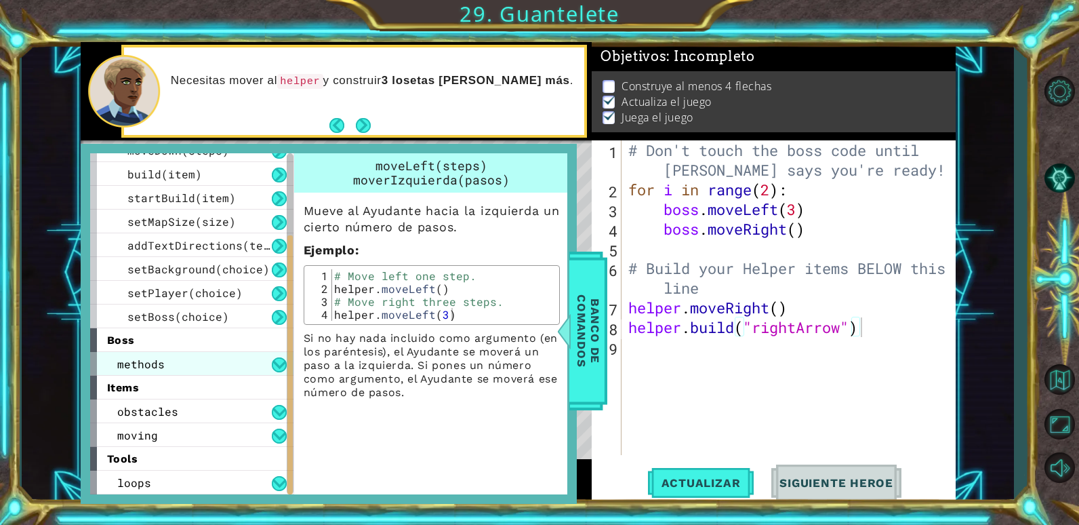
click at [178, 362] on div "methods" at bounding box center [191, 364] width 203 height 24
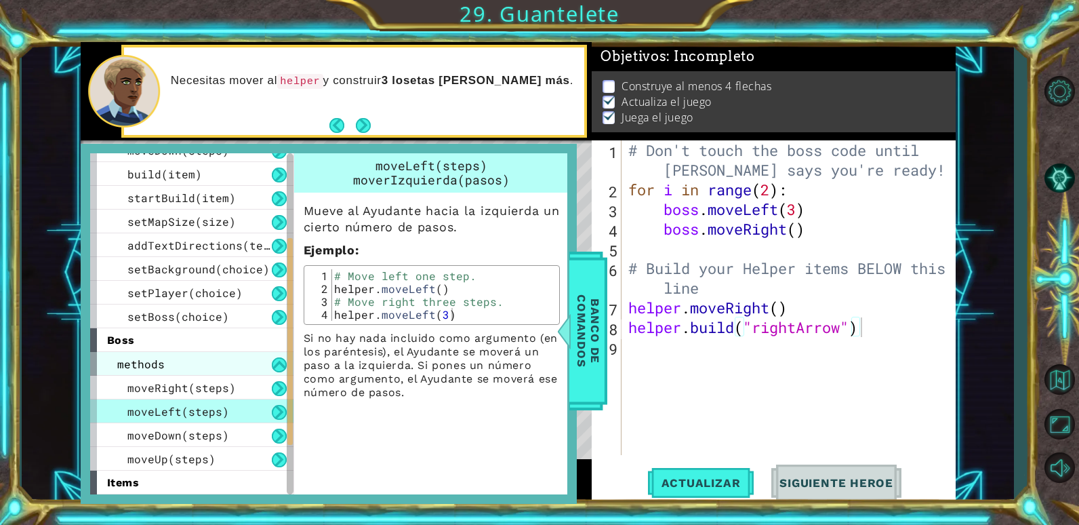
click at [178, 362] on div "methods" at bounding box center [191, 364] width 203 height 24
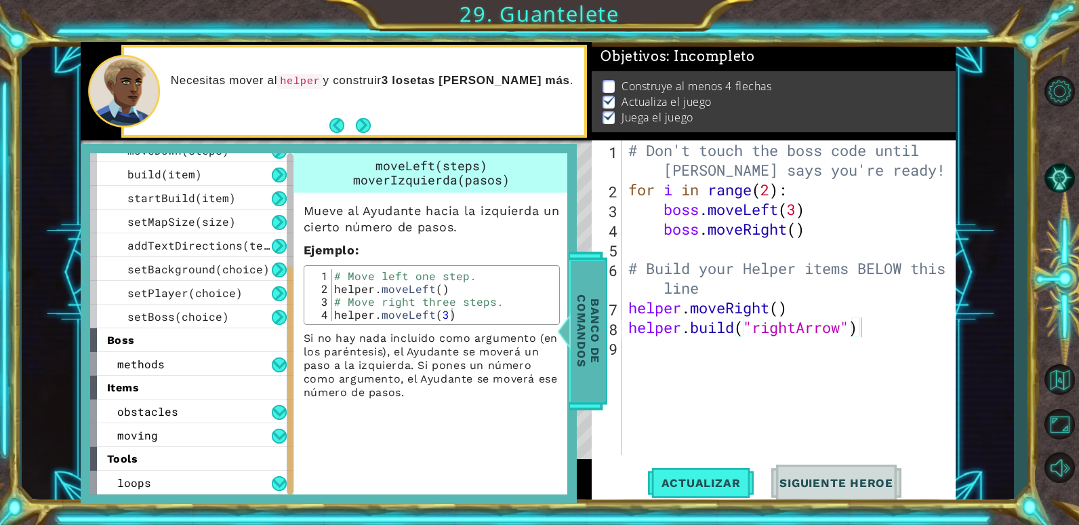
click at [591, 309] on span "Banco de comandos" at bounding box center [588, 330] width 35 height 140
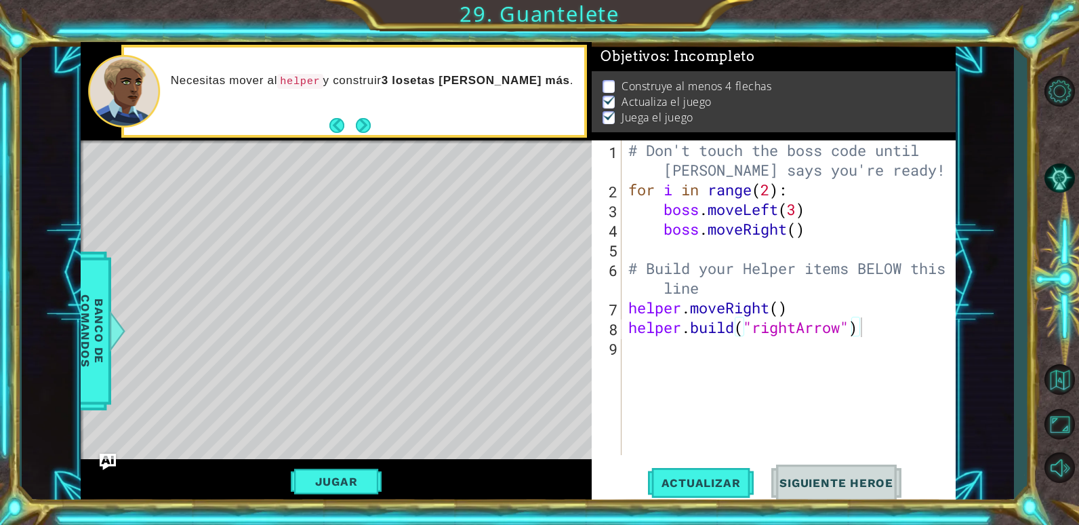
click at [903, 335] on div "# Don't touch the boss code until [PERSON_NAME] says you're ready! for i in ran…" at bounding box center [791, 326] width 333 height 373
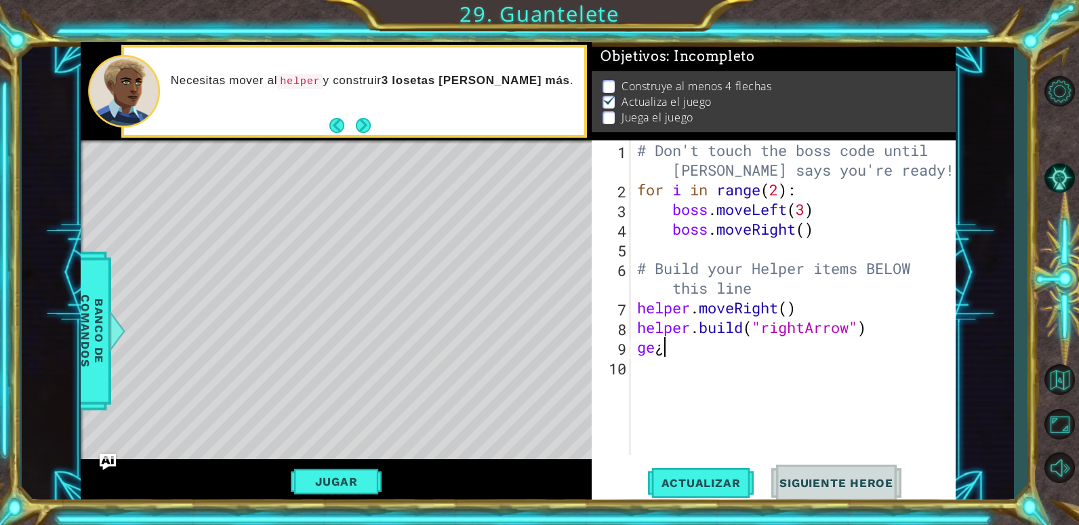
scroll to position [0, 0]
type textarea "g"
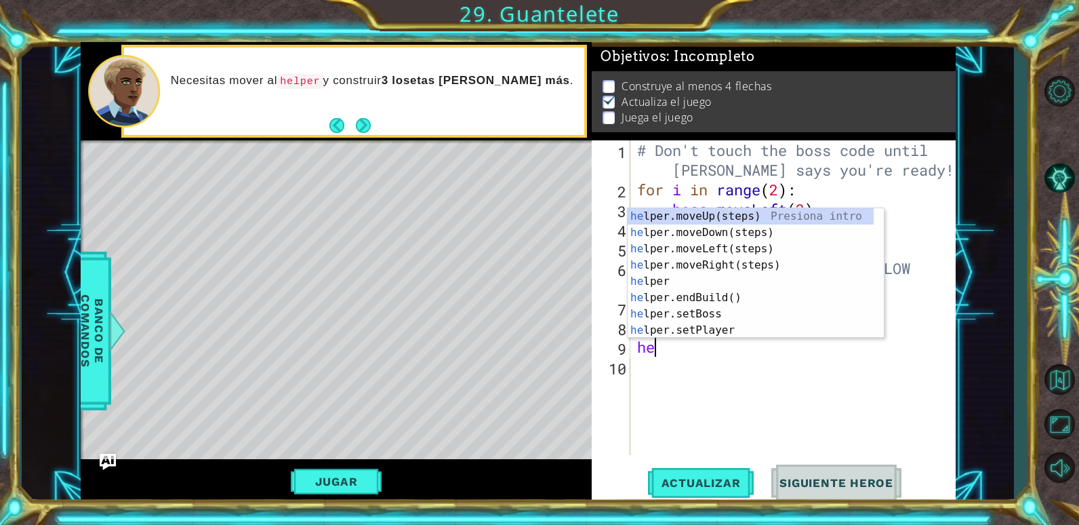
type textarea "h"
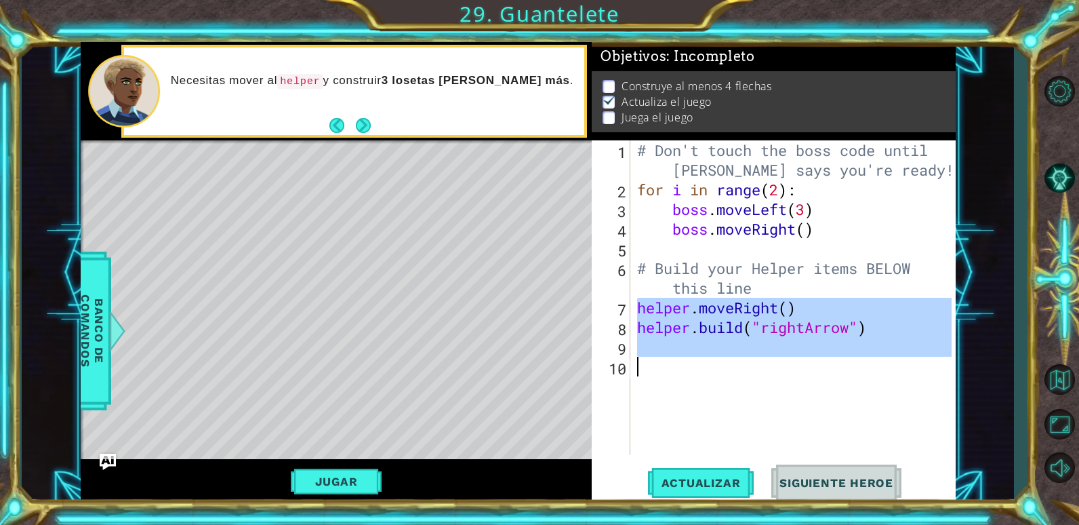
drag, startPoint x: 638, startPoint y: 308, endPoint x: 865, endPoint y: 356, distance: 232.1
click at [865, 356] on div "# Don't touch the boss code until [PERSON_NAME] says you're ready! for i in ran…" at bounding box center [796, 326] width 325 height 373
click at [866, 325] on div "# Don't touch the boss code until [PERSON_NAME] says you're ready! for i in ran…" at bounding box center [793, 297] width 318 height 314
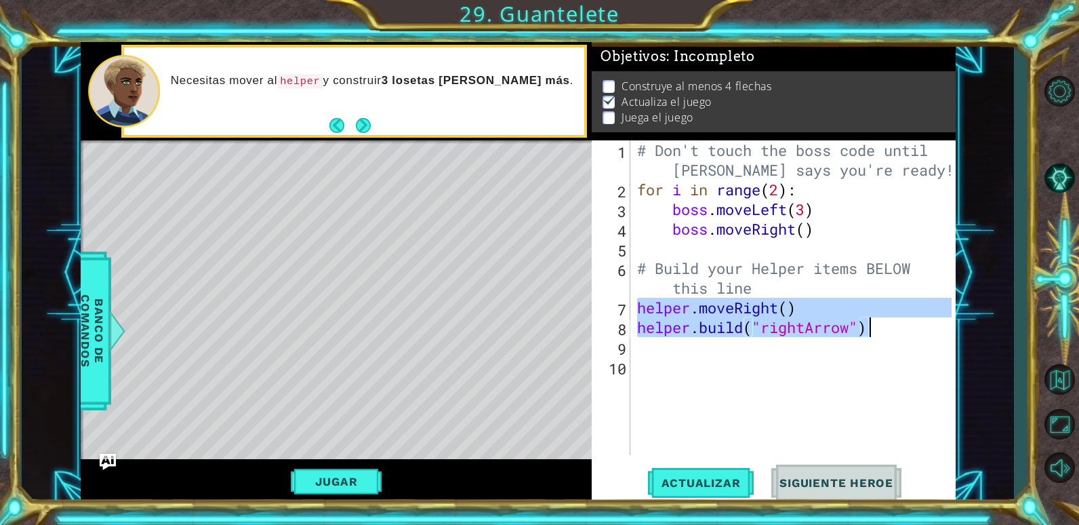
drag, startPoint x: 639, startPoint y: 311, endPoint x: 869, endPoint y: 331, distance: 230.6
click at [869, 331] on div "# Don't touch the boss code until [PERSON_NAME] says you're ready! for i in ran…" at bounding box center [796, 326] width 325 height 373
type textarea "helper.moveRight() [DOMAIN_NAME]("rightArrow")"
click at [646, 346] on div "# Don't touch the boss code until [PERSON_NAME] says you're ready! for i in ran…" at bounding box center [796, 326] width 325 height 373
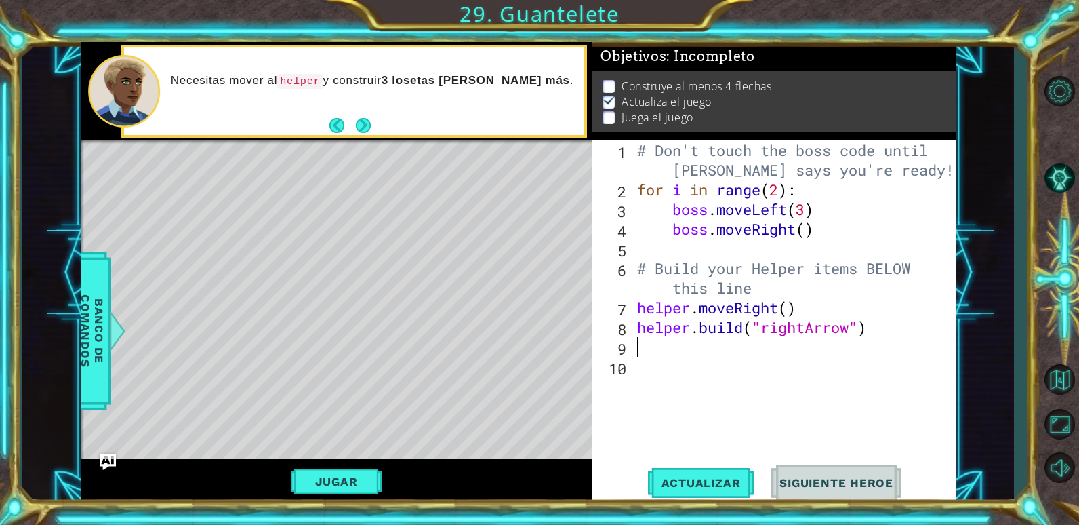
paste textarea "[DOMAIN_NAME]("rightArrow")"
type textarea "[DOMAIN_NAME]("rightArrow")"
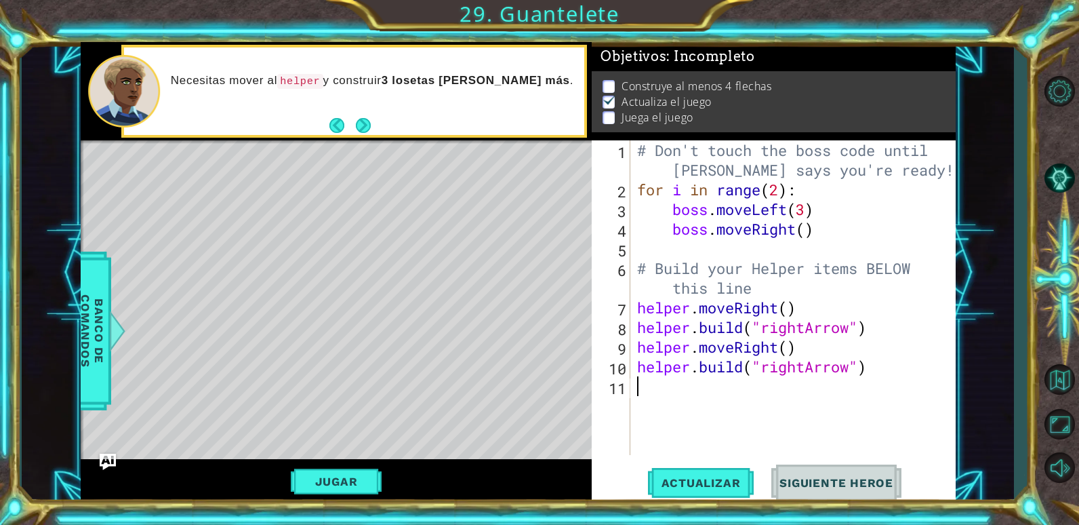
click at [652, 384] on div "# Don't touch the boss code until [PERSON_NAME] says you're ready! for i in ran…" at bounding box center [796, 326] width 325 height 373
paste textarea "[DOMAIN_NAME]("rightArrow")"
type textarea "[DOMAIN_NAME]("rightArrow")"
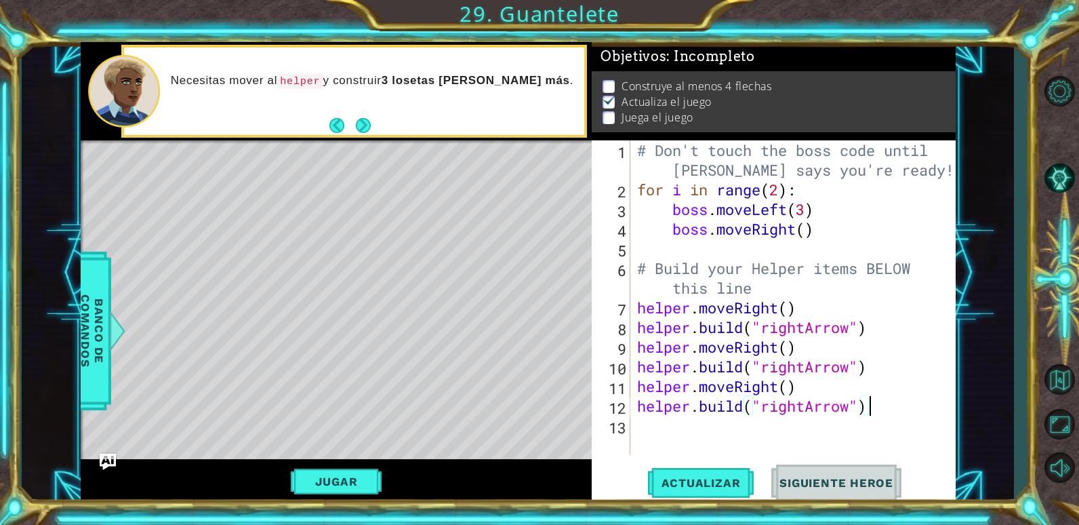
click at [637, 422] on div "# Don't touch the boss code until [PERSON_NAME] says you're ready! for i in ran…" at bounding box center [796, 326] width 325 height 373
paste textarea "[DOMAIN_NAME]("rightArrow")"
type textarea "[DOMAIN_NAME]("rightArrow")"
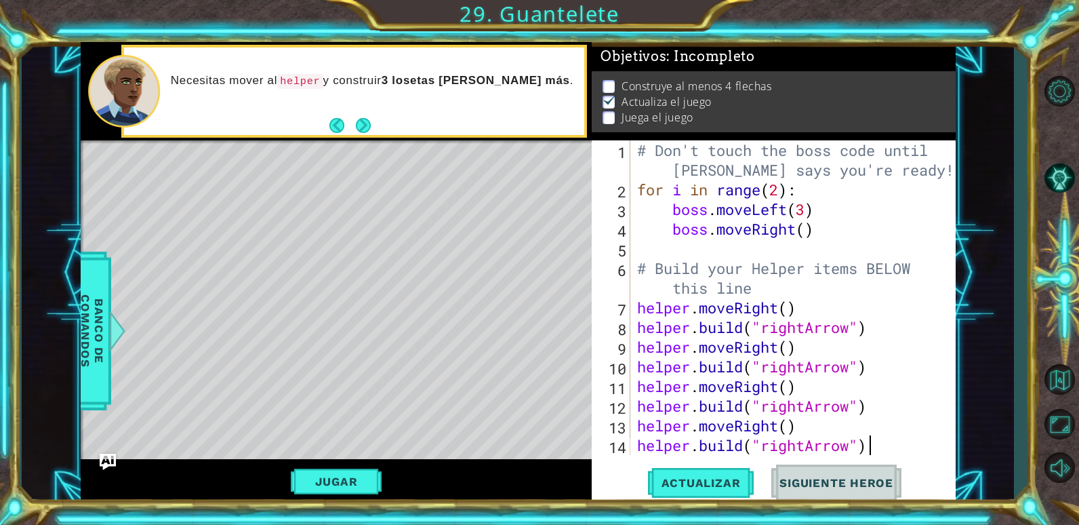
scroll to position [20, 0]
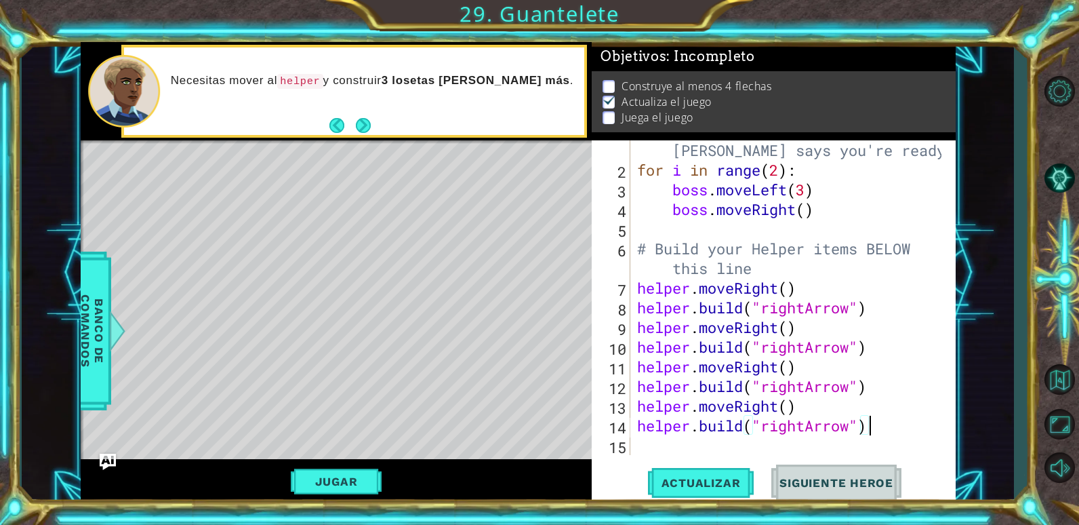
click at [649, 439] on div "# Don't touch the boss code until [PERSON_NAME] says you're ready! for i in ran…" at bounding box center [791, 307] width 314 height 373
paste textarea "[DOMAIN_NAME]("rightArrow")"
type textarea "[DOMAIN_NAME]("rightArrow")"
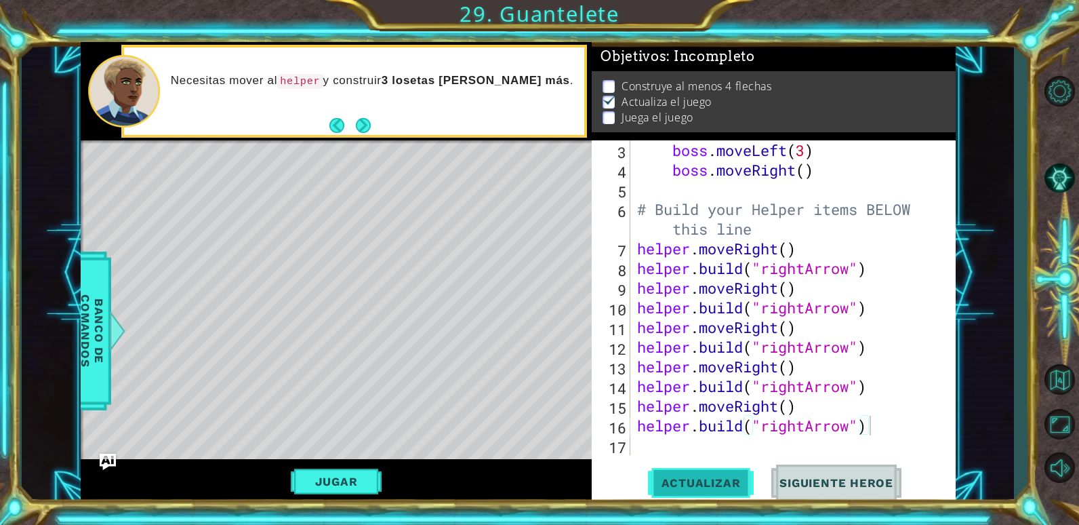
click at [703, 470] on button "Actualizar" at bounding box center [701, 482] width 106 height 37
click at [348, 483] on button "Jugar" at bounding box center [336, 481] width 91 height 26
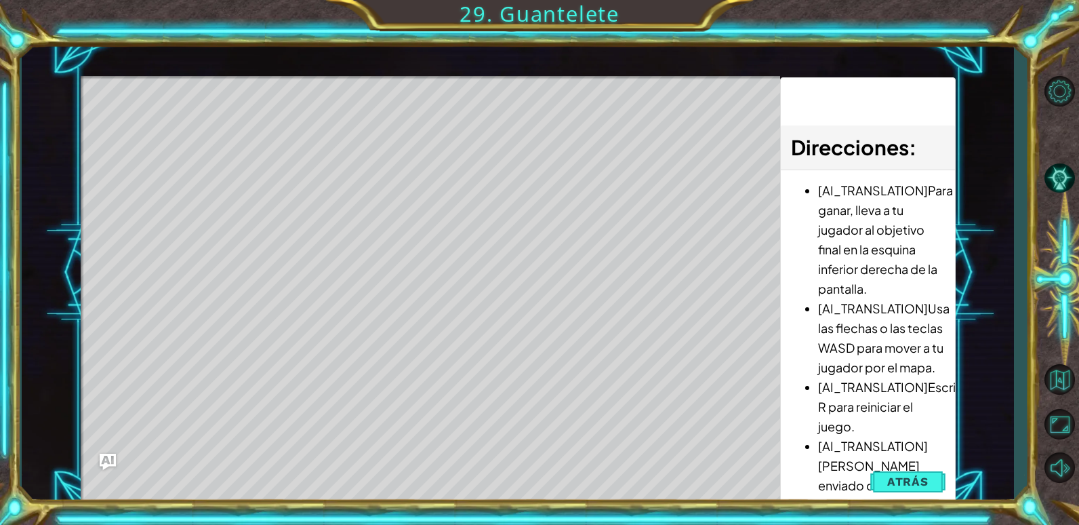
click at [863, 487] on li "[AI_TRANSLATION][PERSON_NAME] enviado de vuelta al inicio si te topas con el je…" at bounding box center [881, 485] width 126 height 98
click at [890, 474] on span "Atrás" at bounding box center [907, 481] width 41 height 14
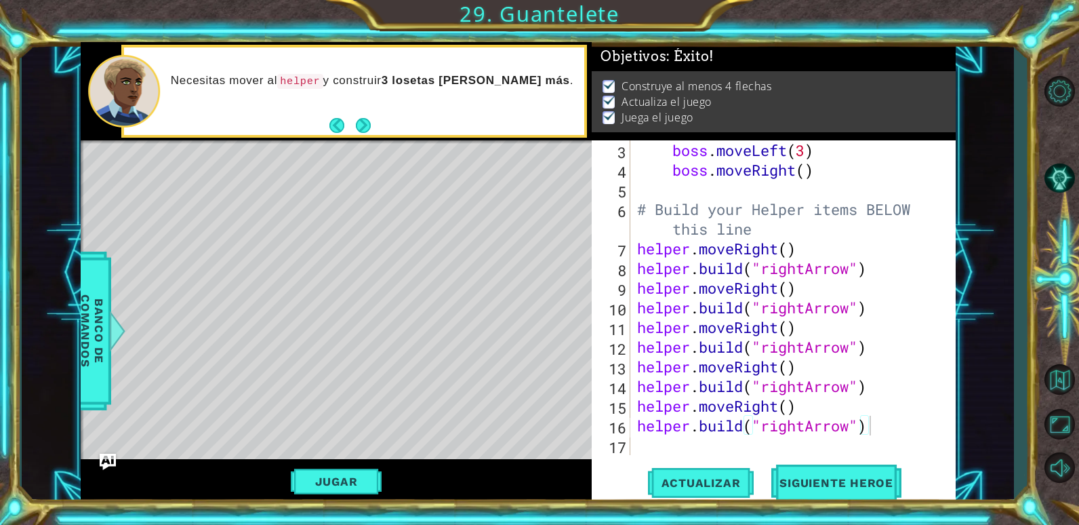
scroll to position [0, 0]
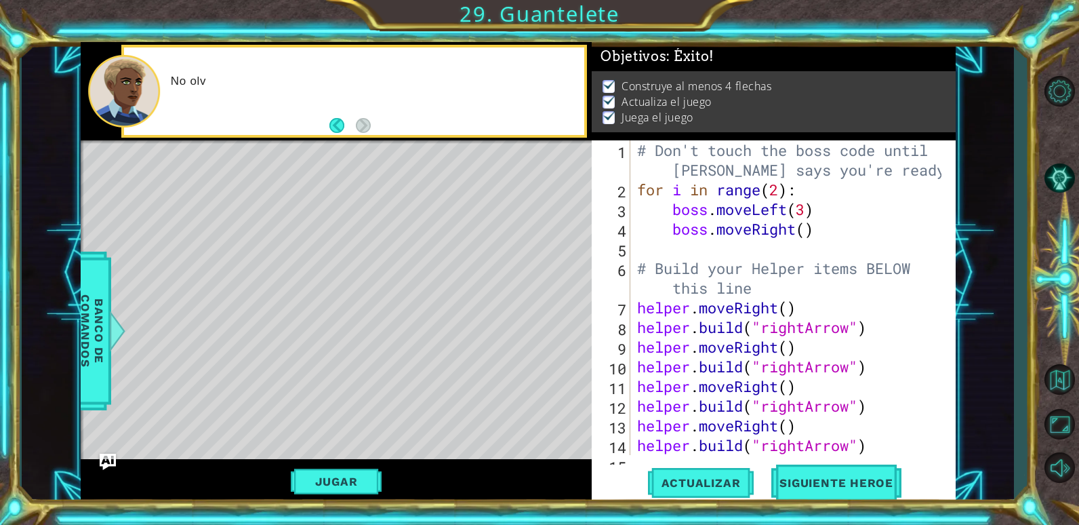
click at [327, 467] on div "Jugar" at bounding box center [337, 481] width 512 height 45
click at [337, 479] on button "Jugar" at bounding box center [336, 481] width 91 height 26
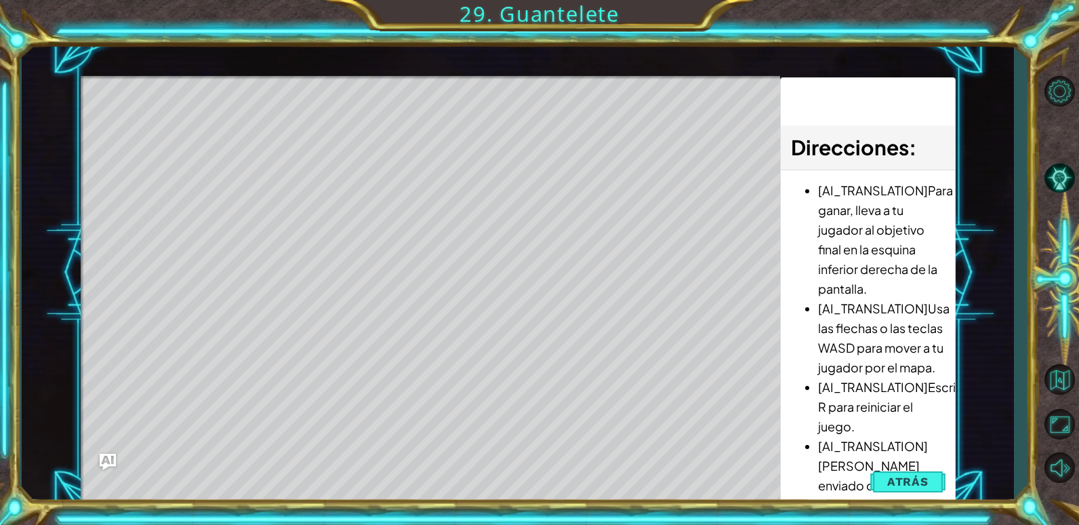
click at [897, 474] on span "Atrás" at bounding box center [907, 481] width 41 height 14
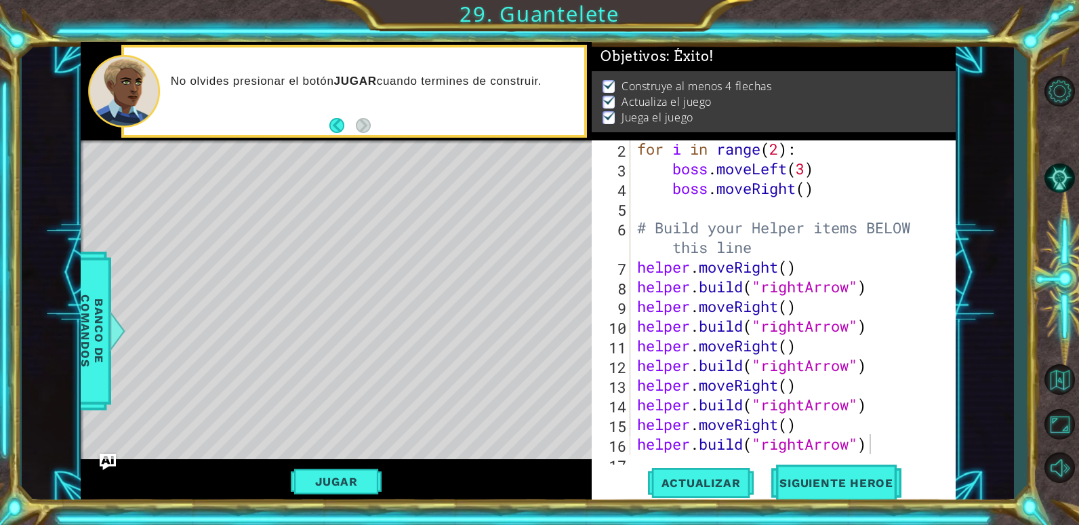
scroll to position [59, 0]
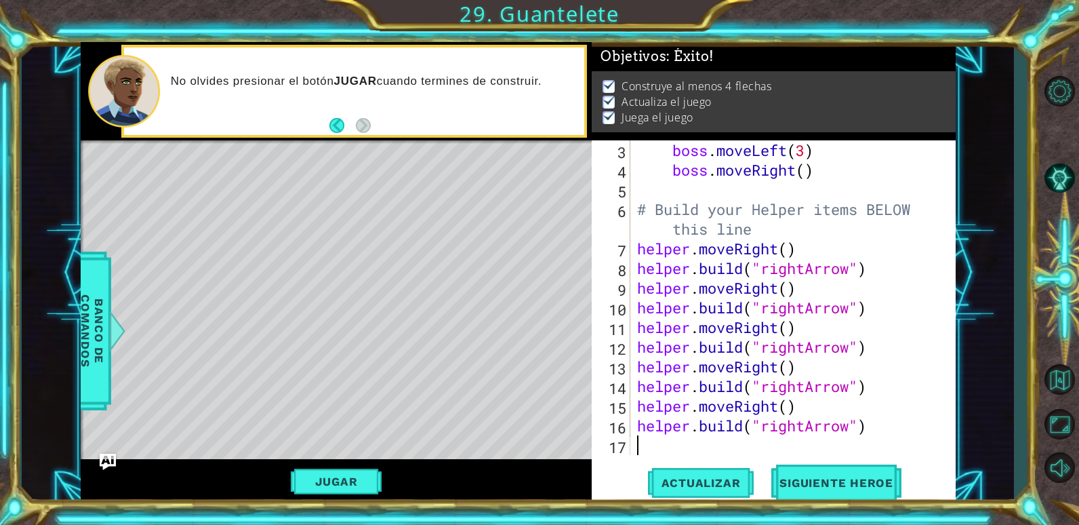
click at [884, 443] on div "boss . moveLeft ( 3 ) boss . moveRight ( ) # Build your Helper items BELOW this…" at bounding box center [791, 317] width 314 height 354
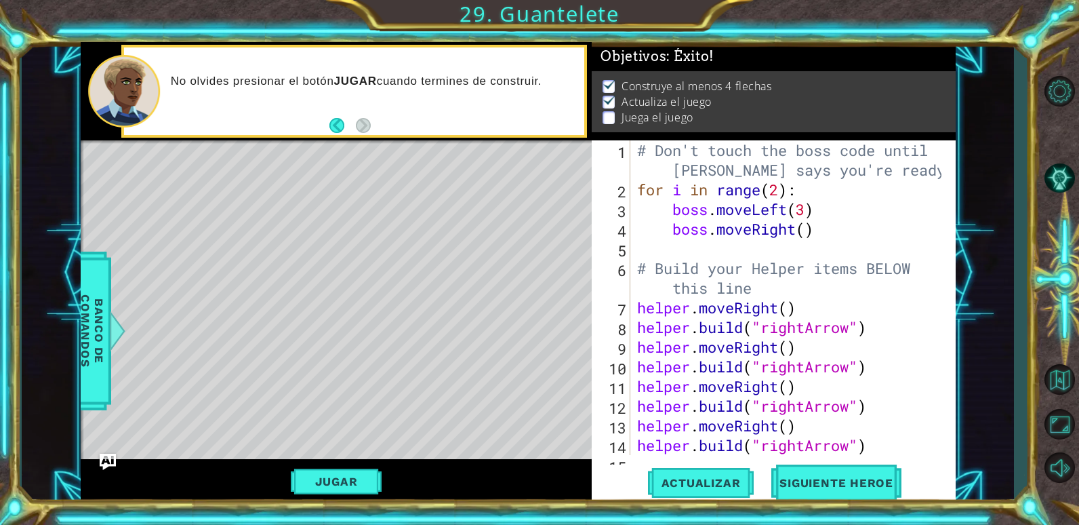
scroll to position [79, 0]
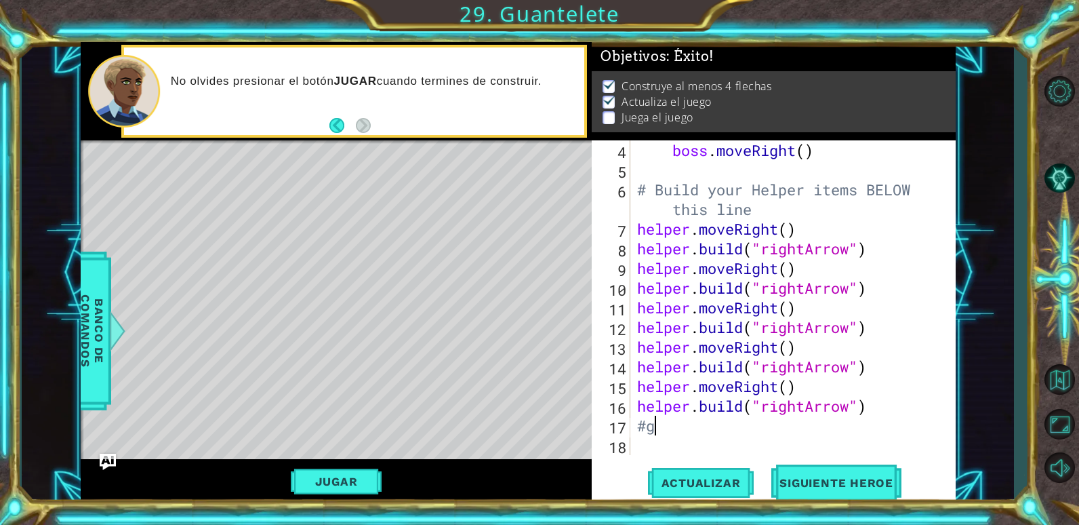
type textarea "#"
click at [811, 480] on span "Siguiente Heroe" at bounding box center [836, 483] width 141 height 14
click at [802, 478] on div at bounding box center [539, 262] width 1079 height 525
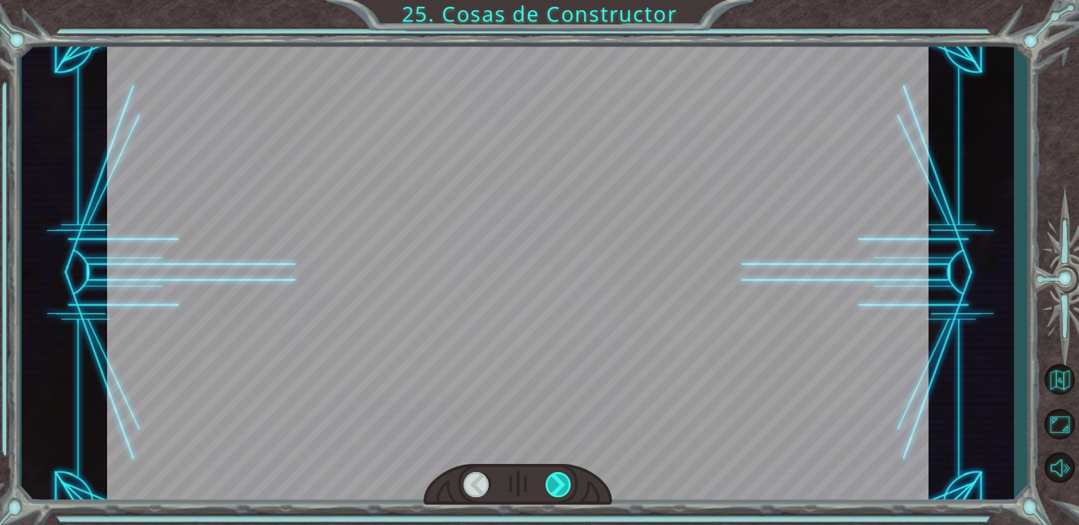
click at [560, 478] on div at bounding box center [559, 484] width 26 height 25
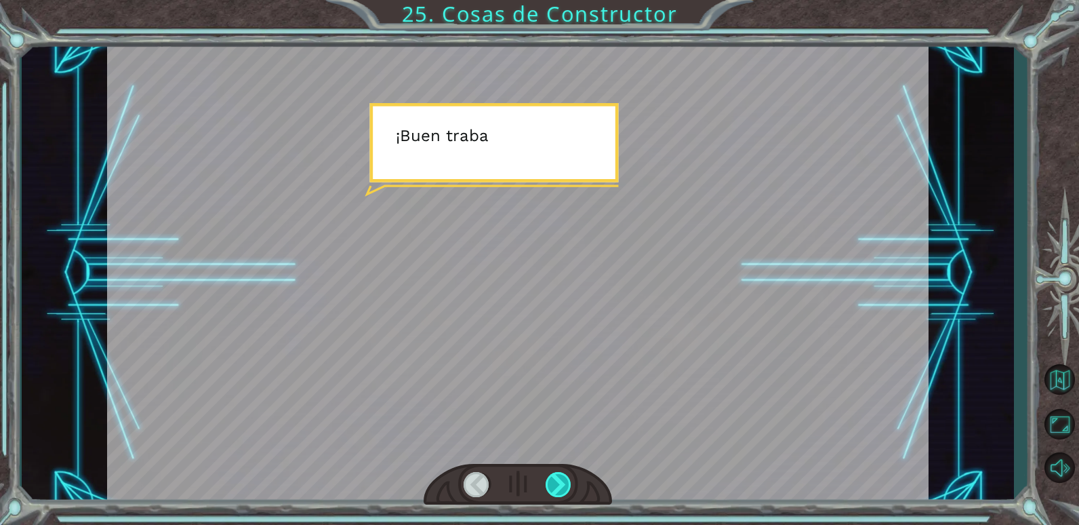
click at [560, 478] on div at bounding box center [559, 484] width 26 height 25
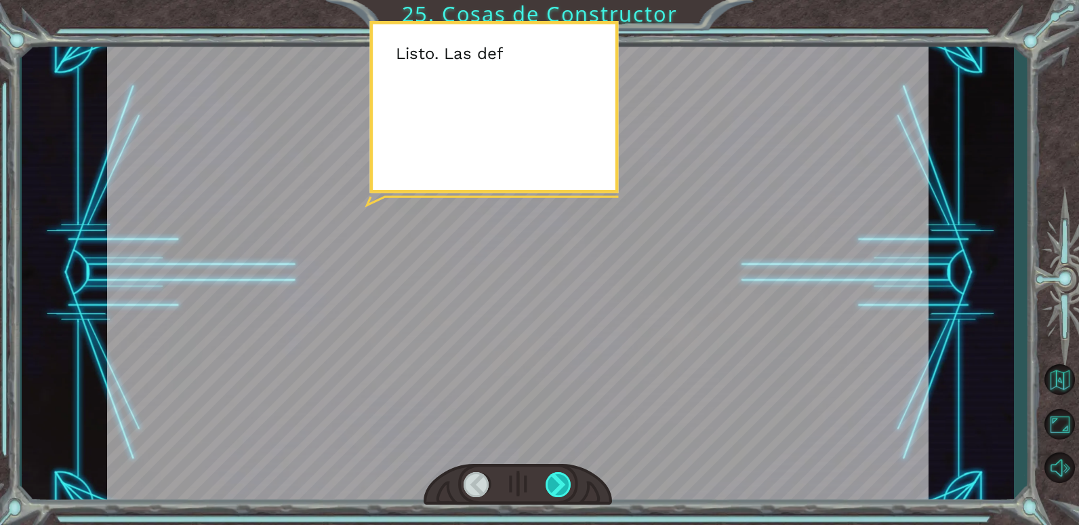
click at [560, 478] on div at bounding box center [559, 484] width 26 height 25
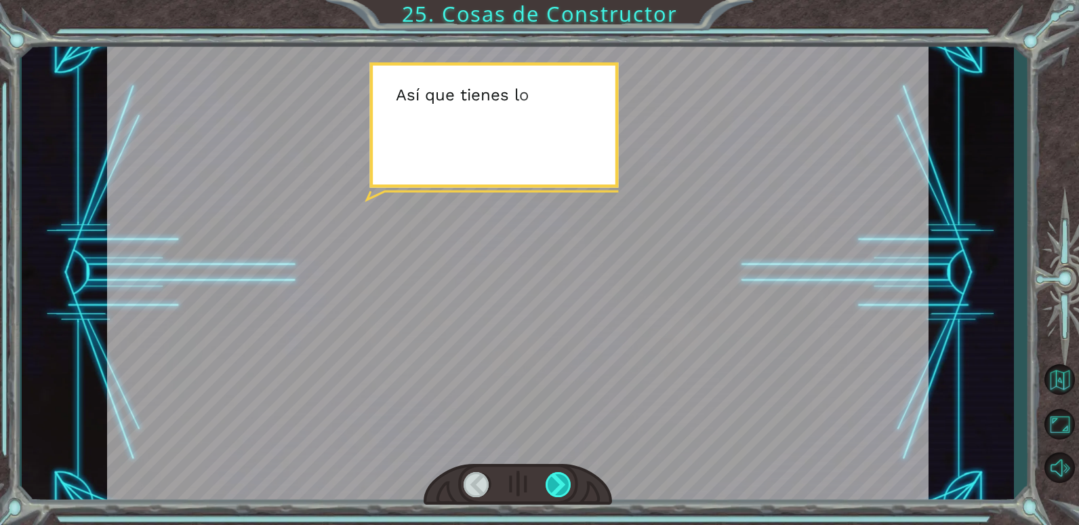
click at [560, 478] on div at bounding box center [559, 484] width 26 height 25
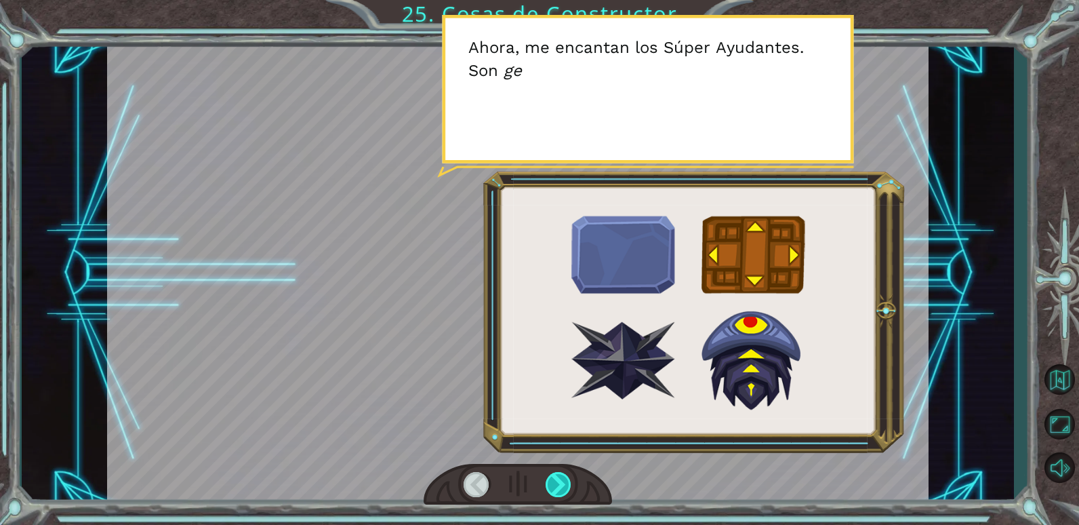
click at [560, 478] on div at bounding box center [559, 484] width 26 height 25
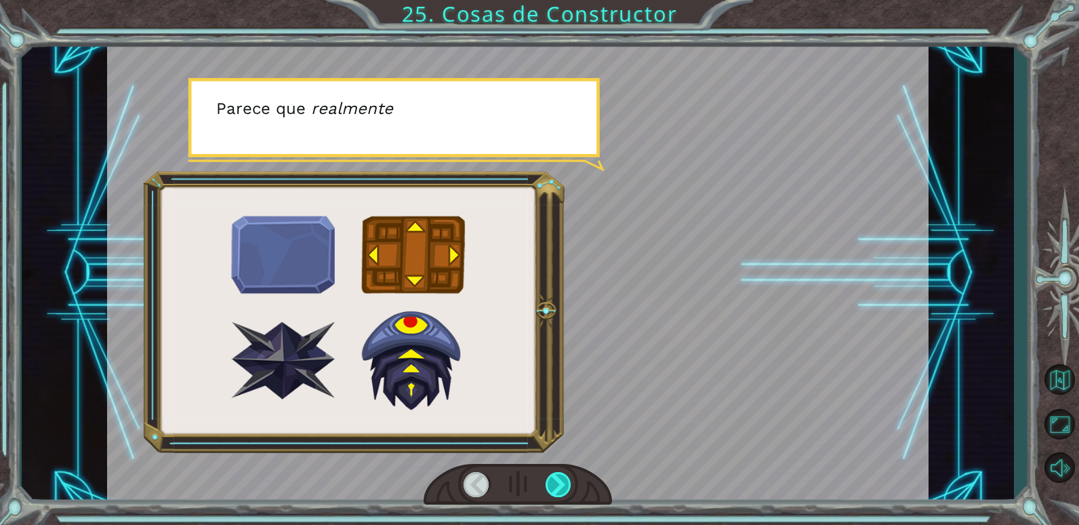
click at [560, 478] on div at bounding box center [559, 484] width 26 height 25
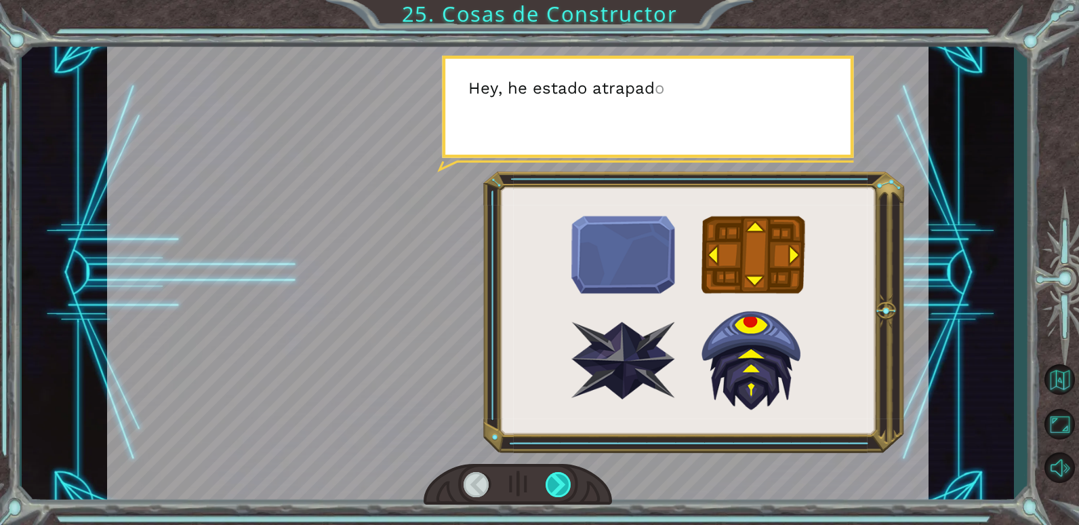
click at [560, 478] on div at bounding box center [559, 484] width 26 height 25
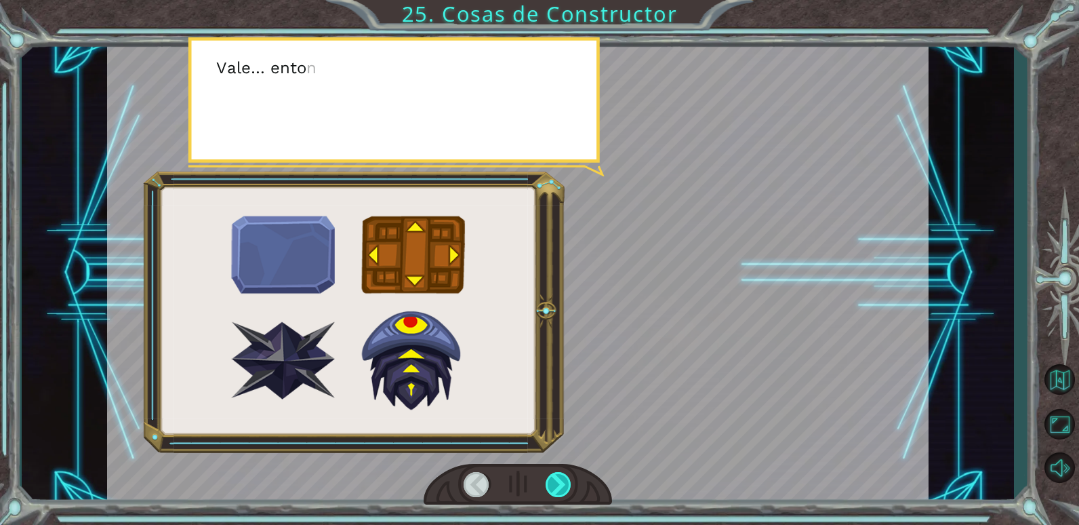
click at [560, 478] on div at bounding box center [559, 484] width 26 height 25
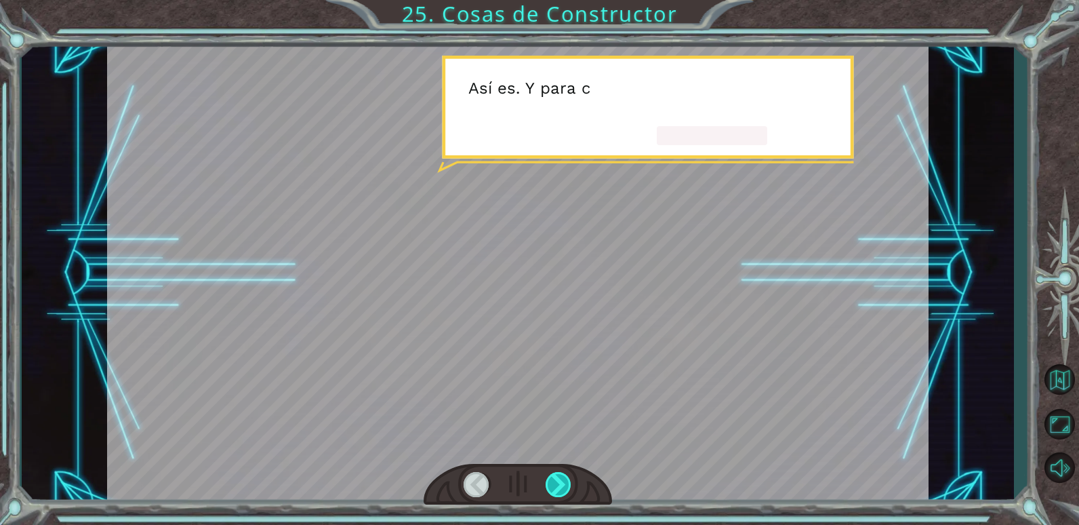
click at [560, 478] on div at bounding box center [559, 484] width 26 height 25
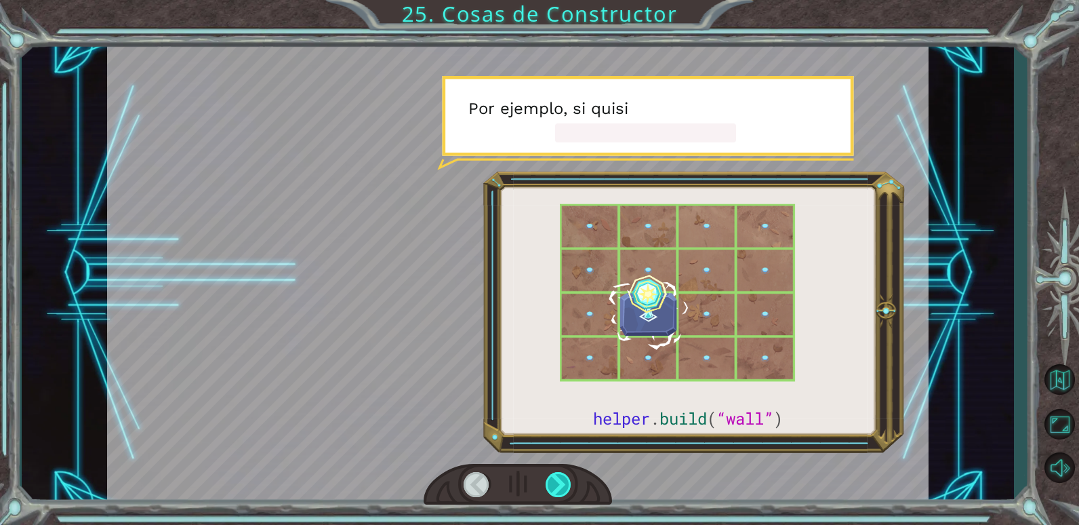
click at [560, 478] on div at bounding box center [559, 484] width 26 height 25
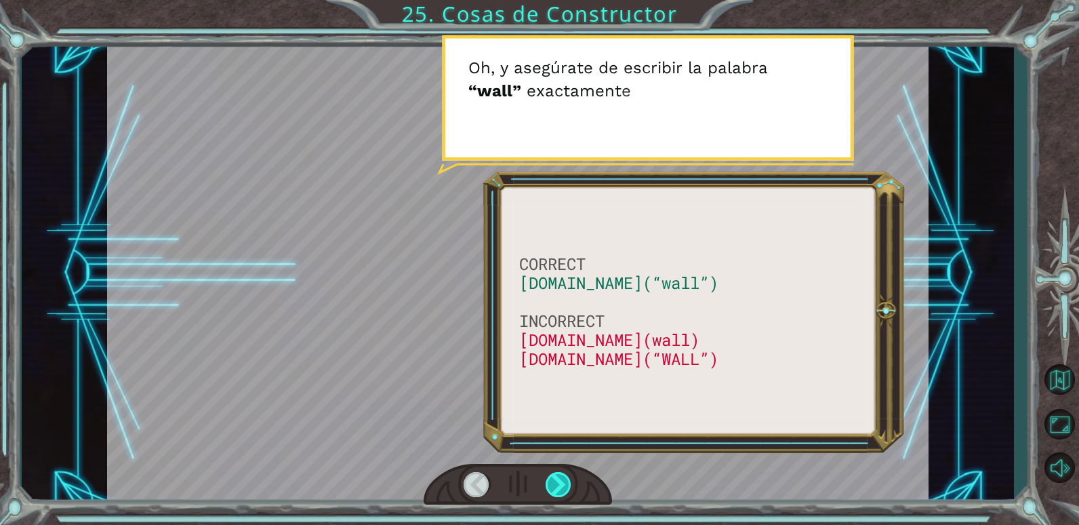
click at [560, 478] on div at bounding box center [559, 484] width 26 height 25
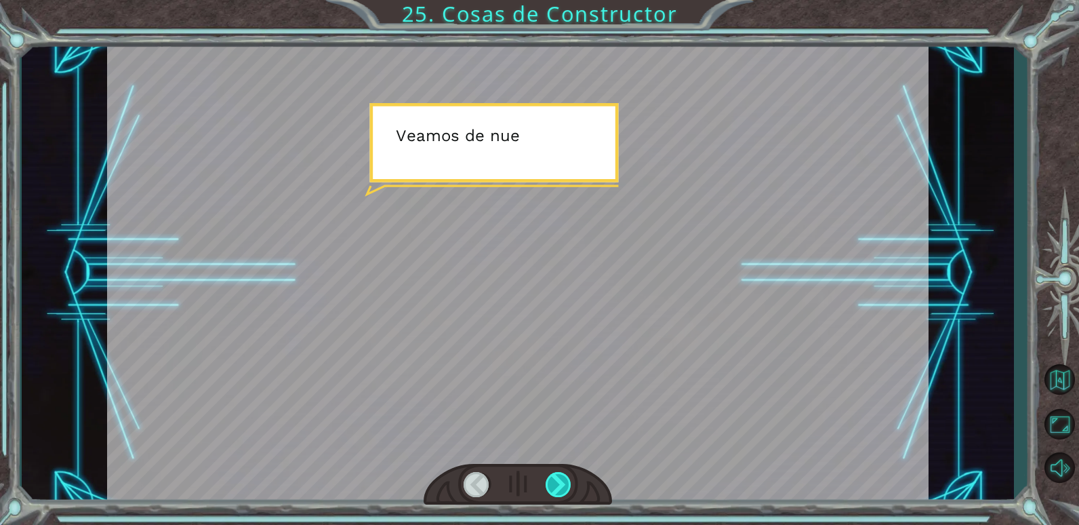
click at [560, 478] on div at bounding box center [559, 484] width 26 height 25
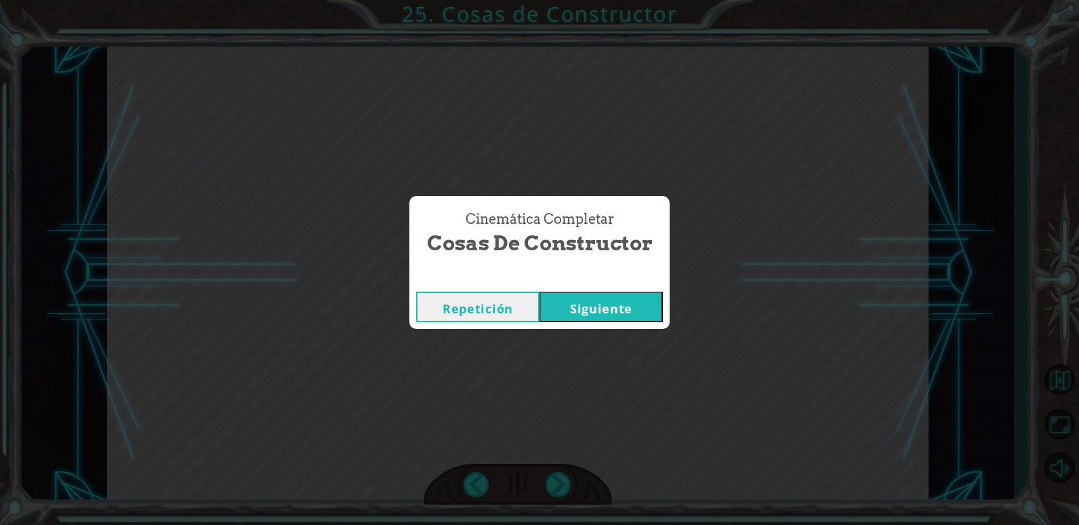
click at [573, 295] on button "Siguiente" at bounding box center [600, 306] width 123 height 30
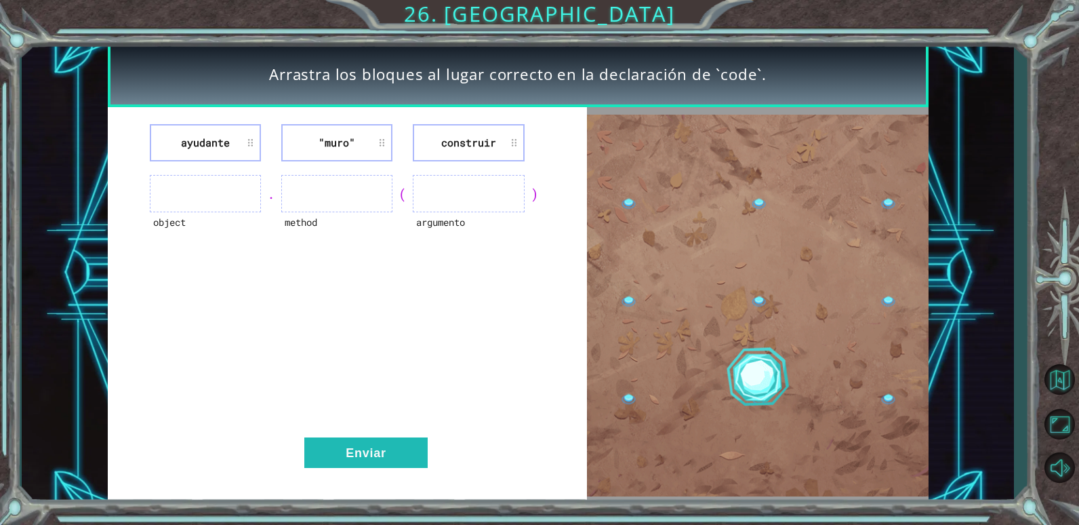
click at [216, 183] on ul at bounding box center [205, 193] width 111 height 37
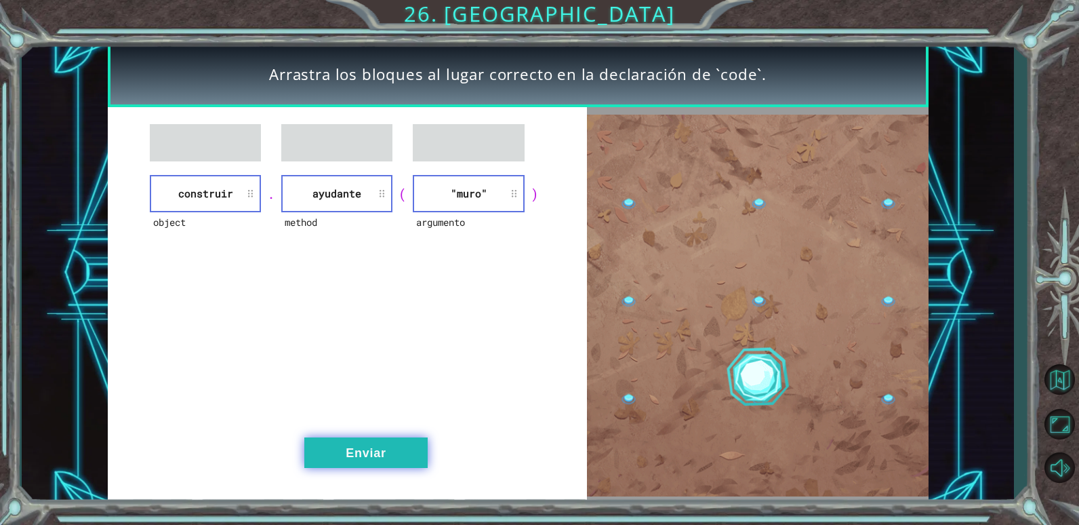
click at [364, 439] on button "Enviar" at bounding box center [365, 452] width 123 height 30
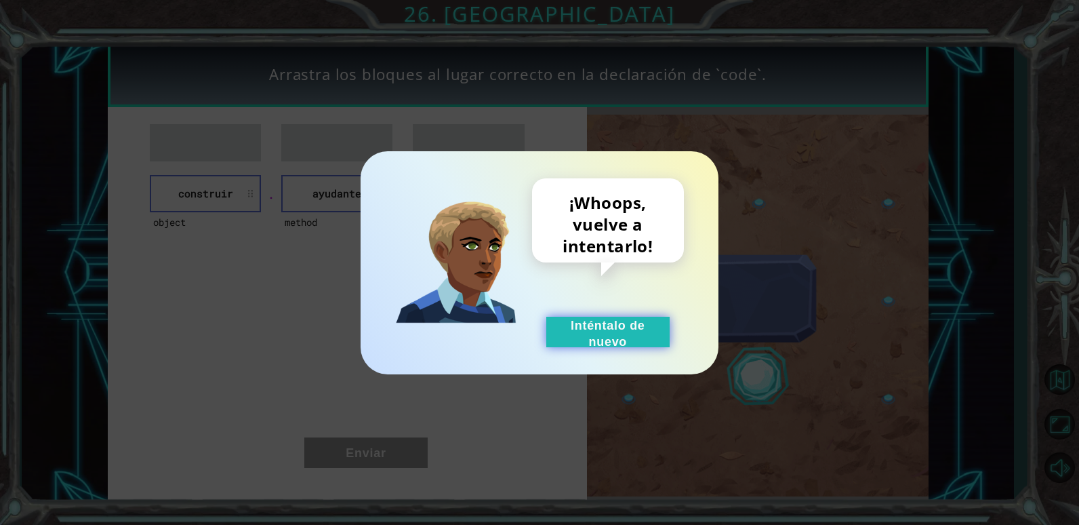
click at [604, 334] on button "Inténtalo de nuevo" at bounding box center [607, 331] width 123 height 30
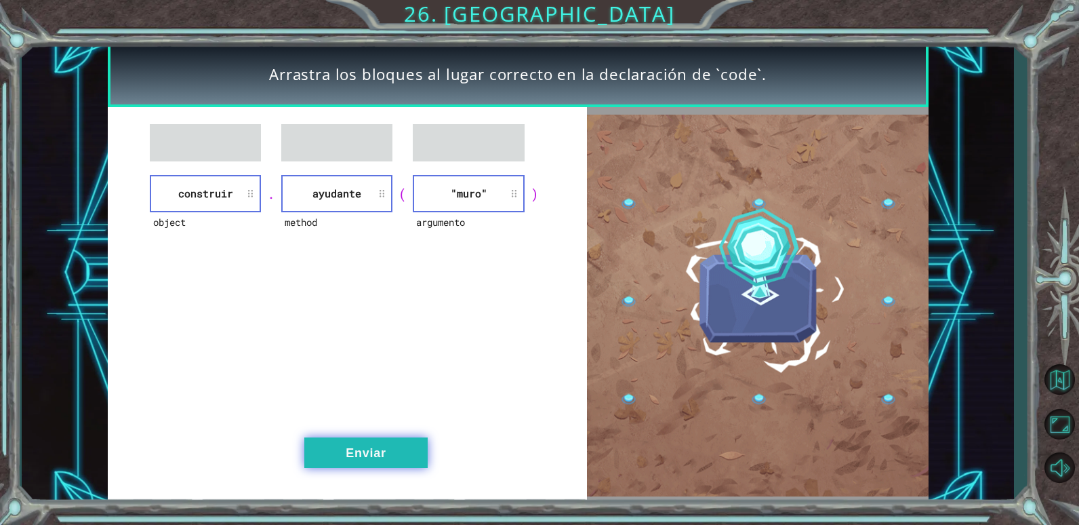
click at [402, 442] on button "Enviar" at bounding box center [365, 452] width 123 height 30
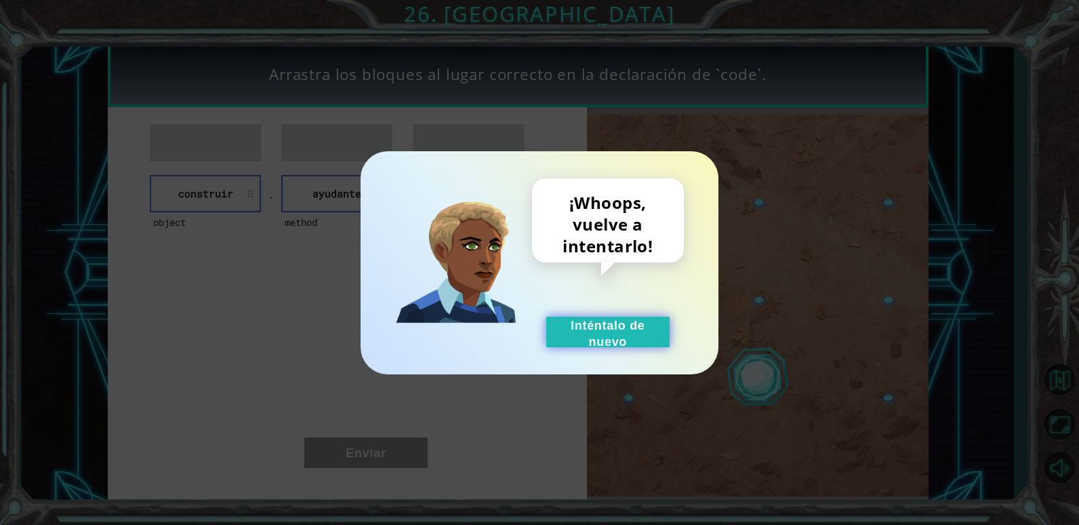
click at [558, 325] on button "Inténtalo de nuevo" at bounding box center [607, 331] width 123 height 30
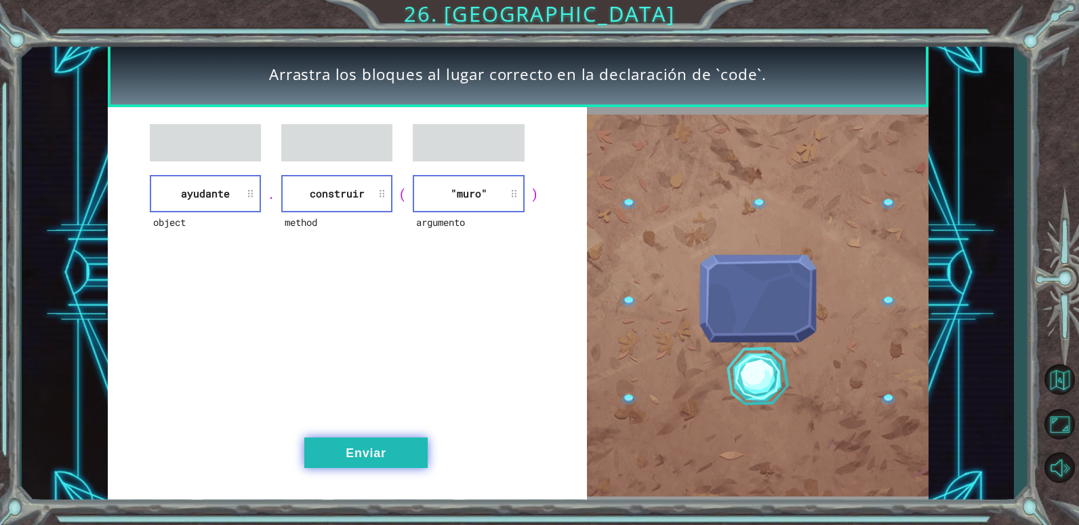
click at [377, 443] on button "Enviar" at bounding box center [365, 452] width 123 height 30
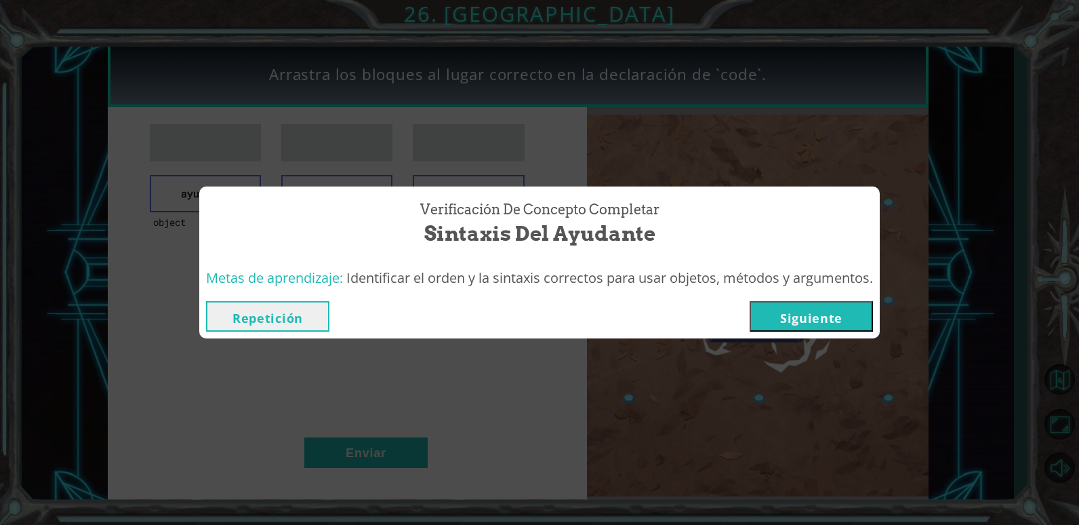
click at [774, 318] on button "Siguiente" at bounding box center [810, 316] width 123 height 30
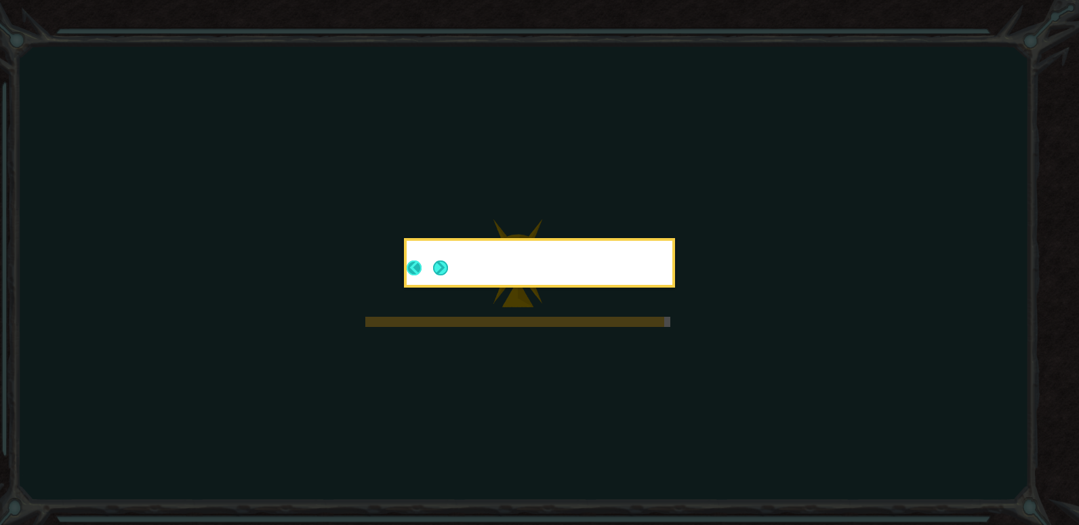
click at [433, 269] on button "Next" at bounding box center [440, 267] width 15 height 15
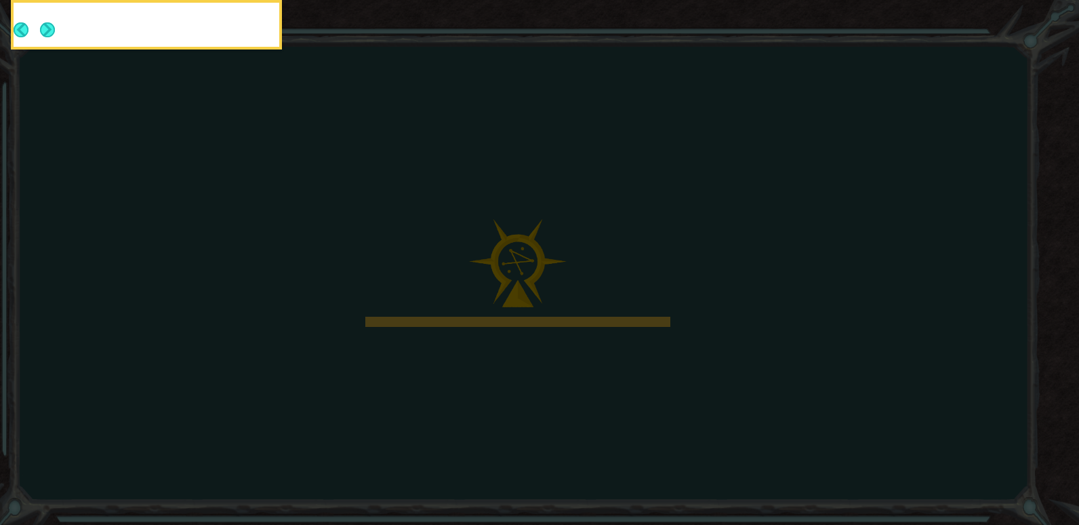
click at [434, 269] on icon at bounding box center [539, 79] width 1079 height 892
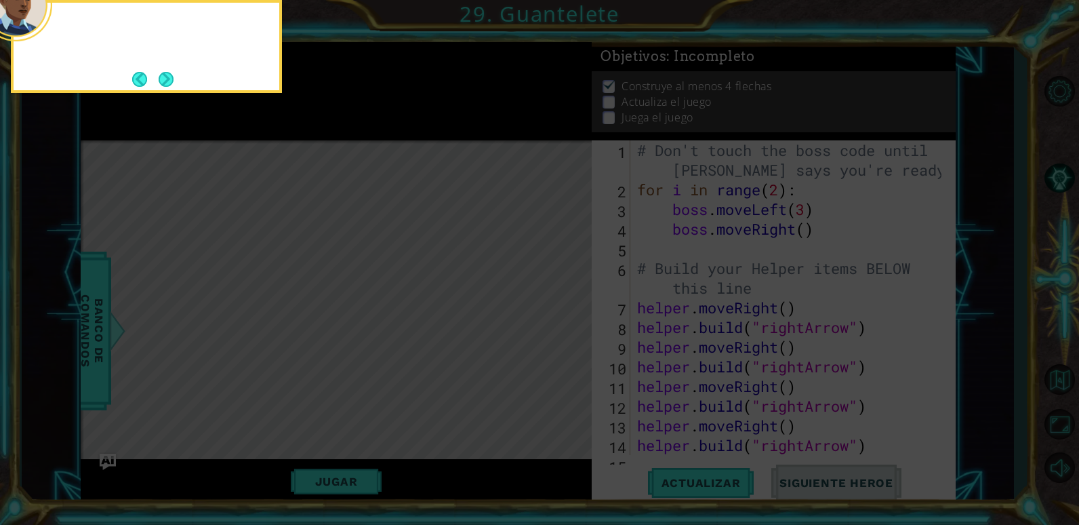
click at [459, 320] on icon at bounding box center [539, 79] width 1079 height 892
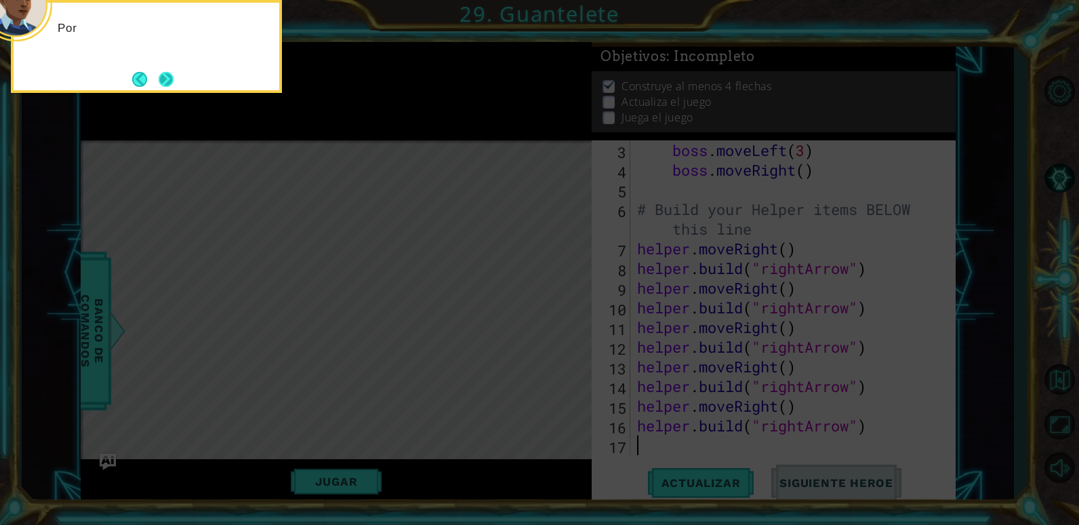
scroll to position [59, 0]
click at [167, 80] on button "Next" at bounding box center [166, 79] width 15 height 15
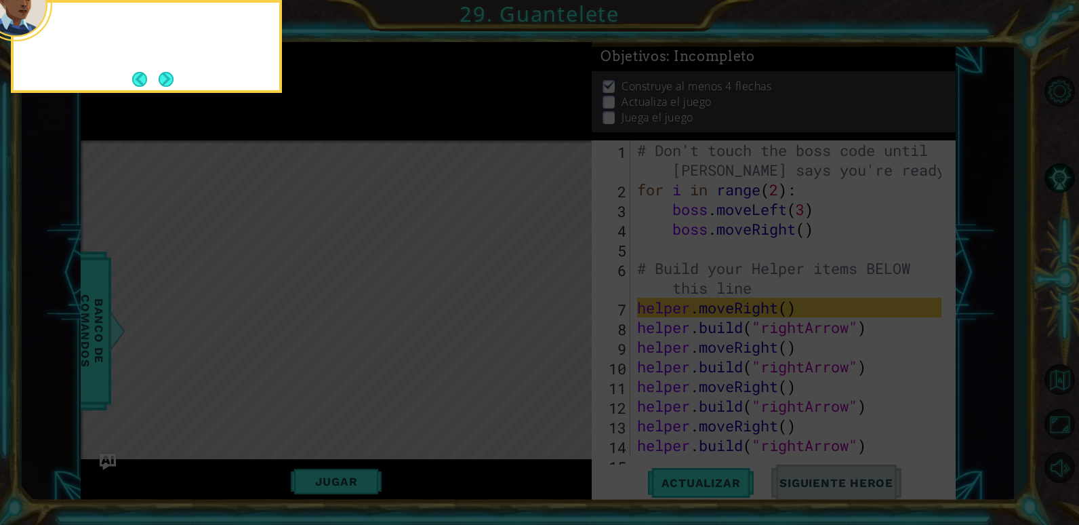
scroll to position [0, 0]
click at [165, 76] on button "Next" at bounding box center [166, 79] width 15 height 15
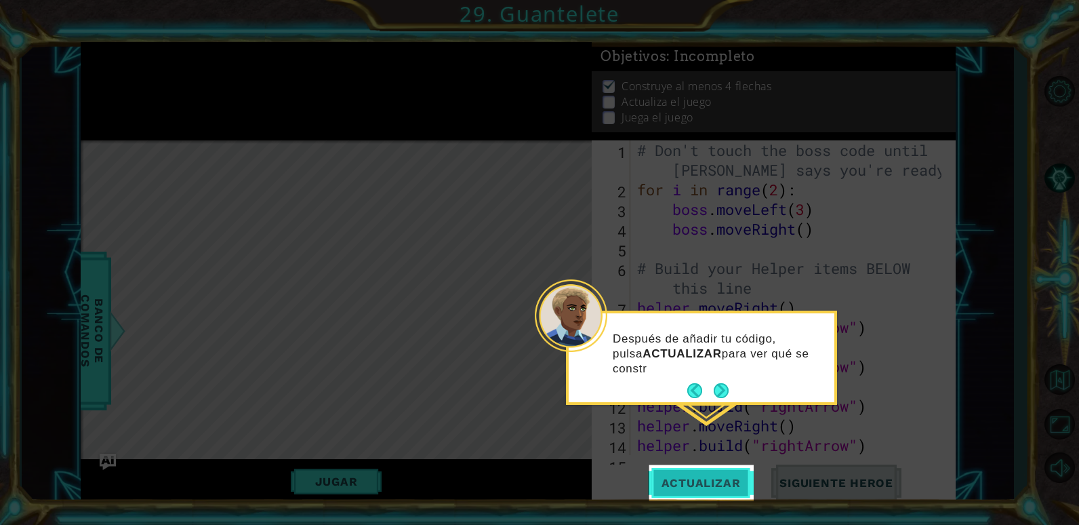
click at [699, 469] on button "Actualizar" at bounding box center [701, 482] width 106 height 37
click at [695, 469] on button "Actualizar" at bounding box center [701, 482] width 106 height 37
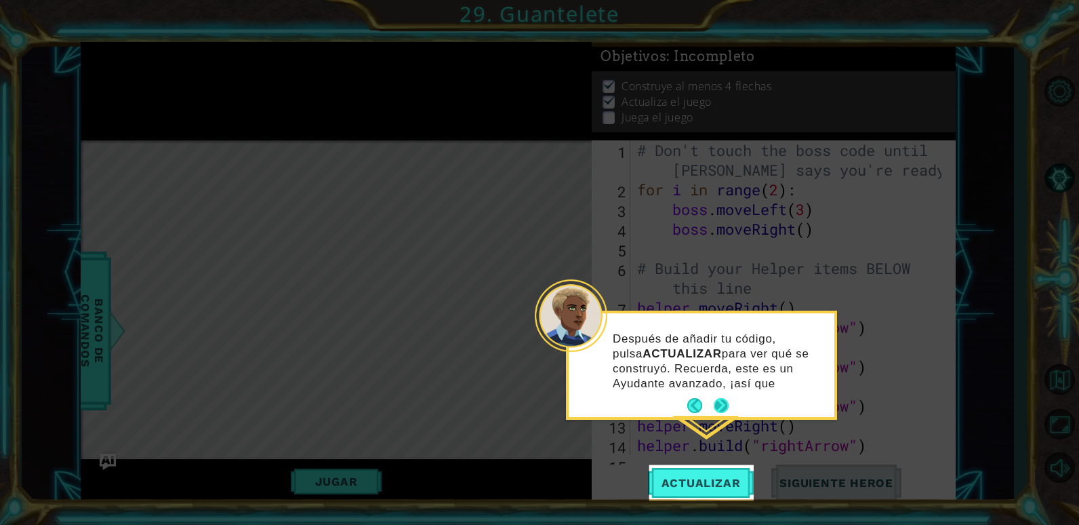
click at [714, 407] on button "Next" at bounding box center [721, 405] width 15 height 15
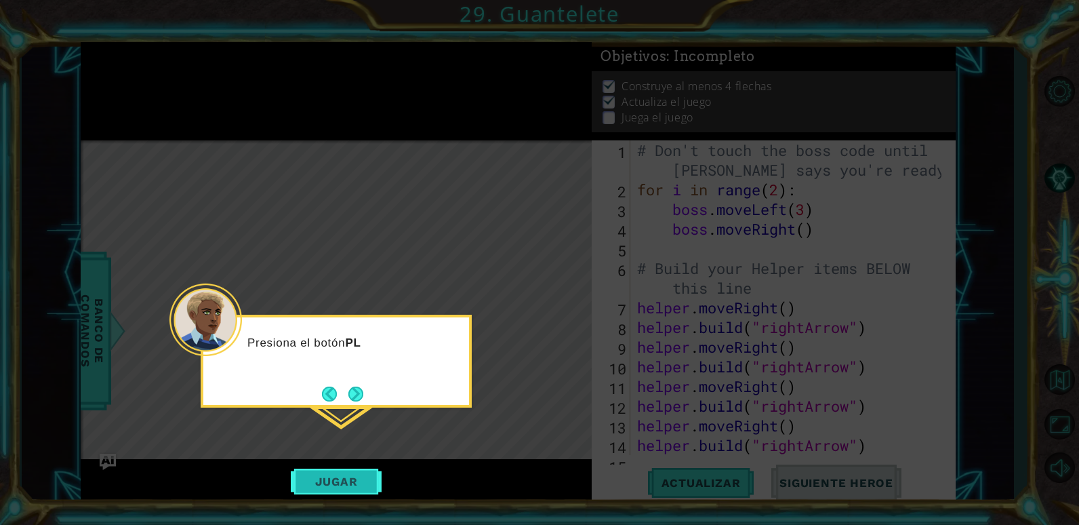
click at [333, 480] on button "Jugar" at bounding box center [336, 481] width 91 height 26
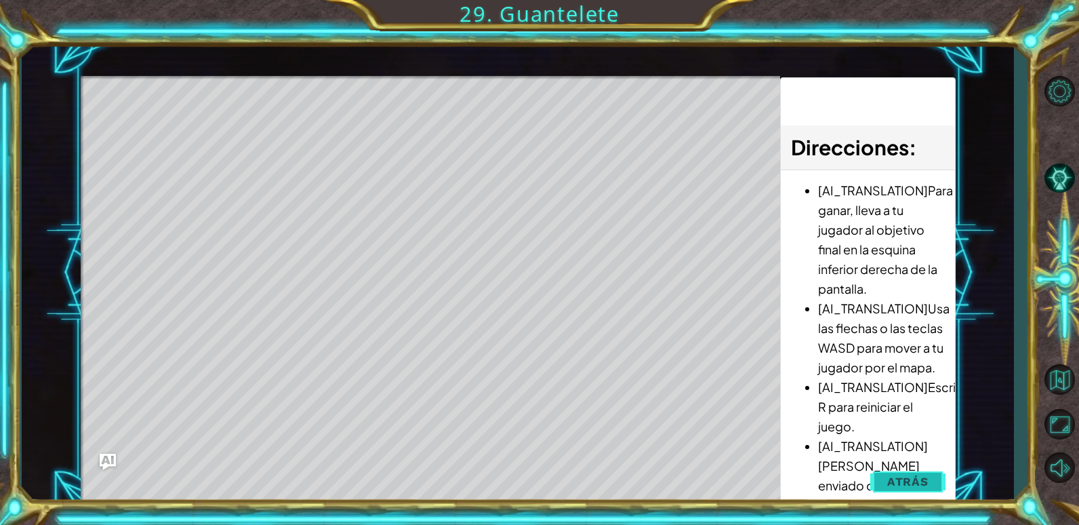
click at [917, 491] on button "Atrás" at bounding box center [907, 481] width 75 height 27
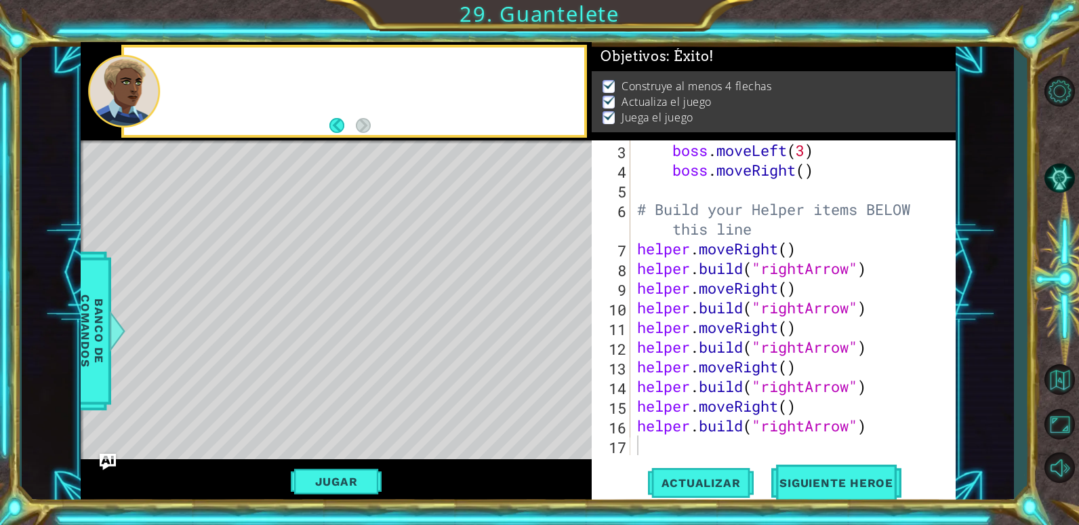
scroll to position [59, 0]
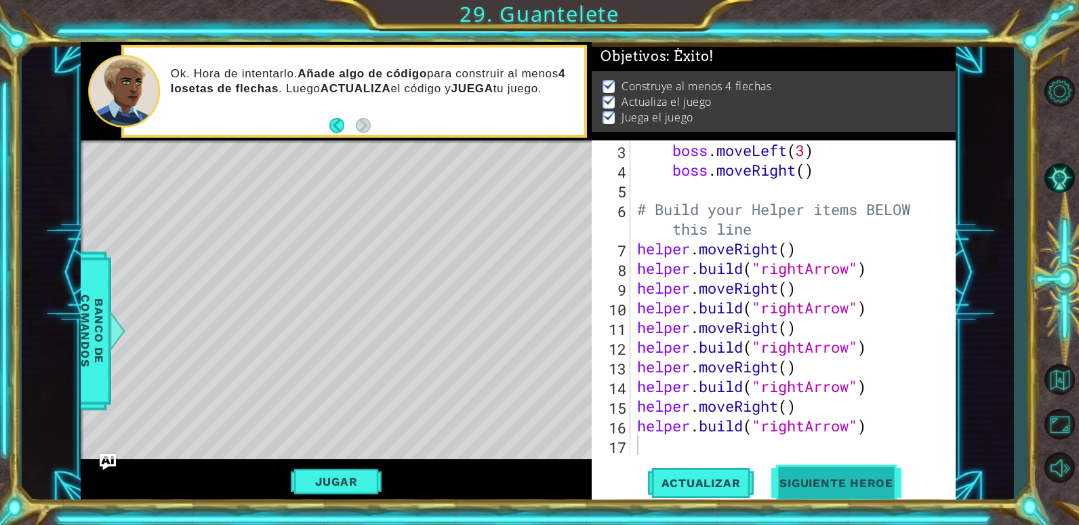
click at [823, 474] on button "Siguiente Heroe" at bounding box center [836, 483] width 141 height 37
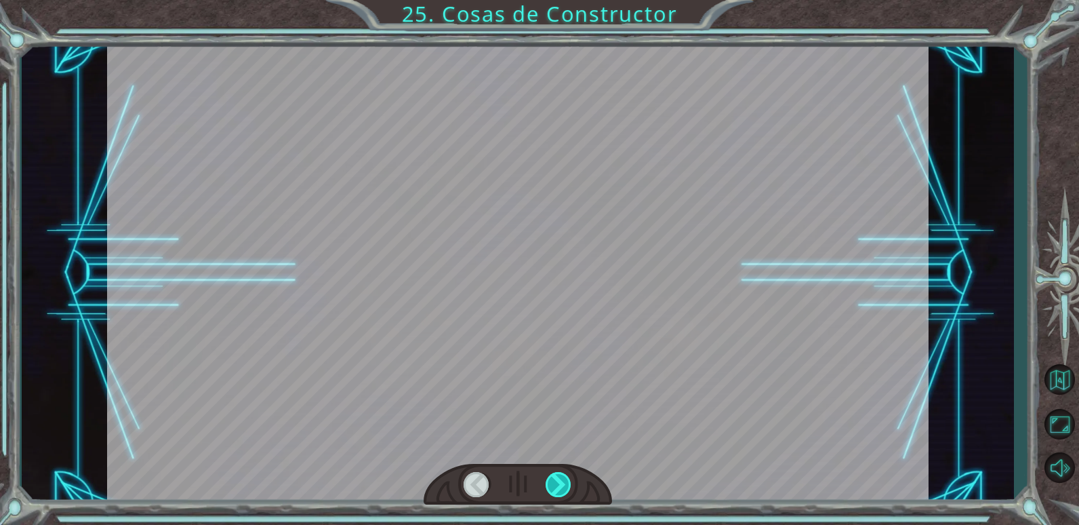
click at [554, 477] on div at bounding box center [559, 484] width 26 height 25
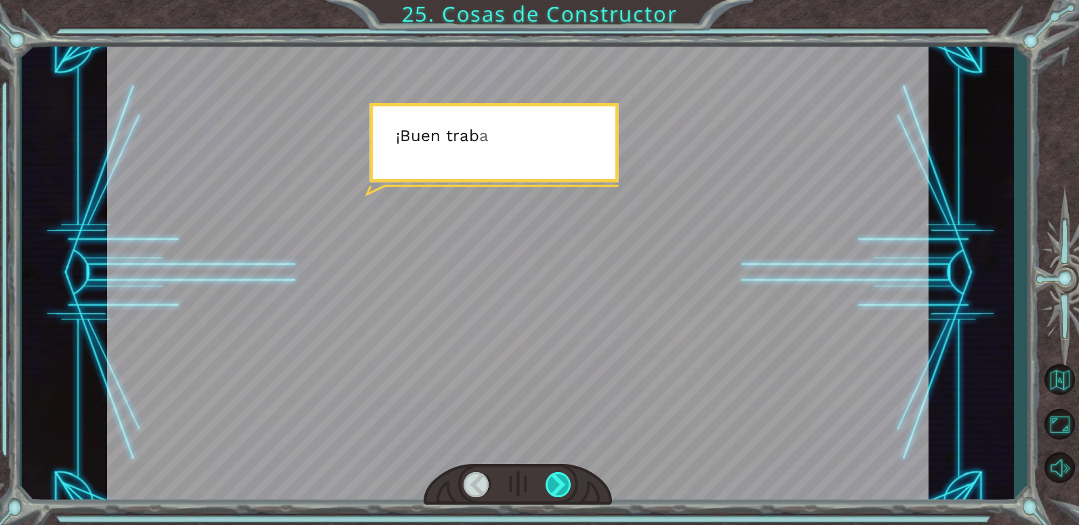
click at [554, 477] on div at bounding box center [559, 484] width 26 height 25
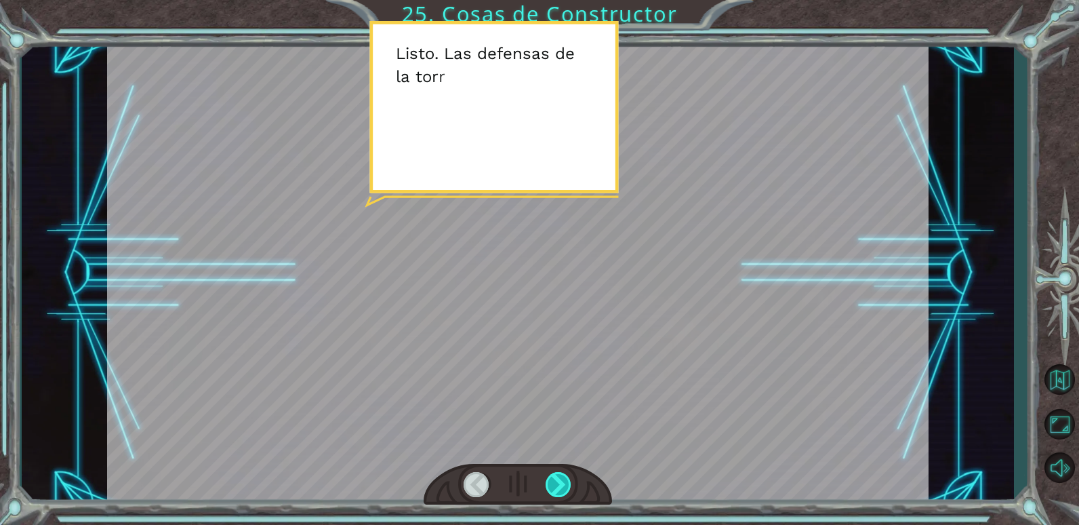
click at [554, 477] on div at bounding box center [559, 484] width 26 height 25
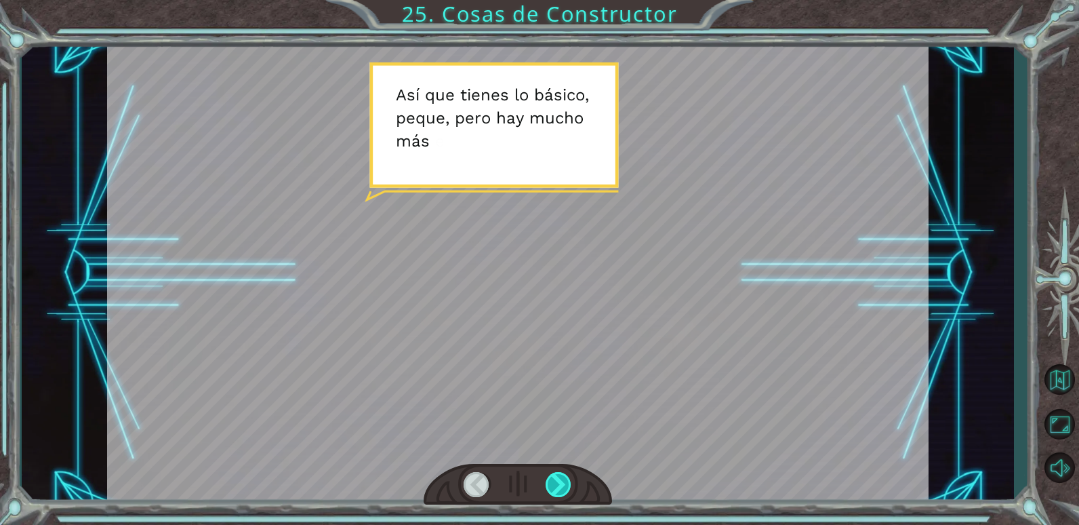
click at [554, 477] on div at bounding box center [559, 484] width 26 height 25
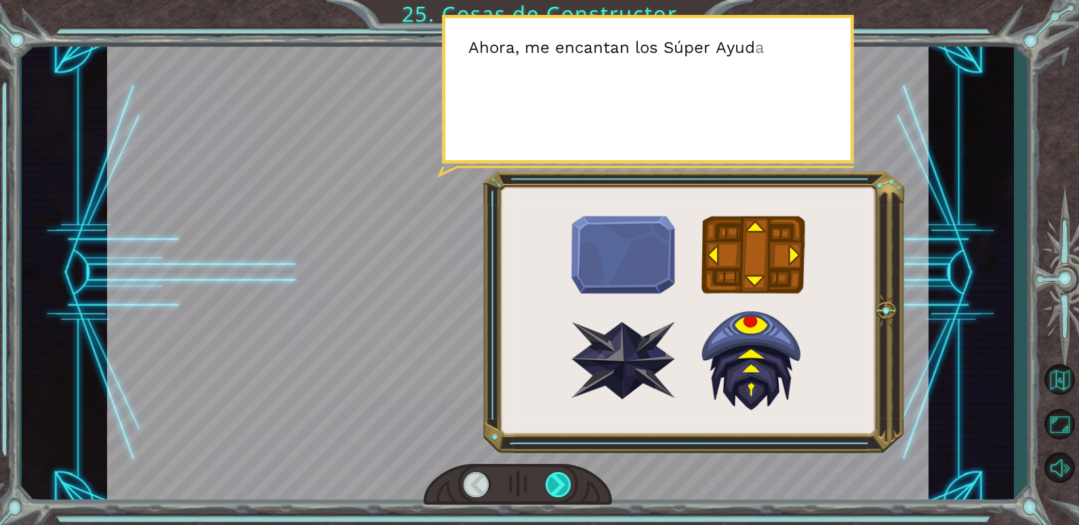
click at [554, 477] on div at bounding box center [559, 484] width 26 height 25
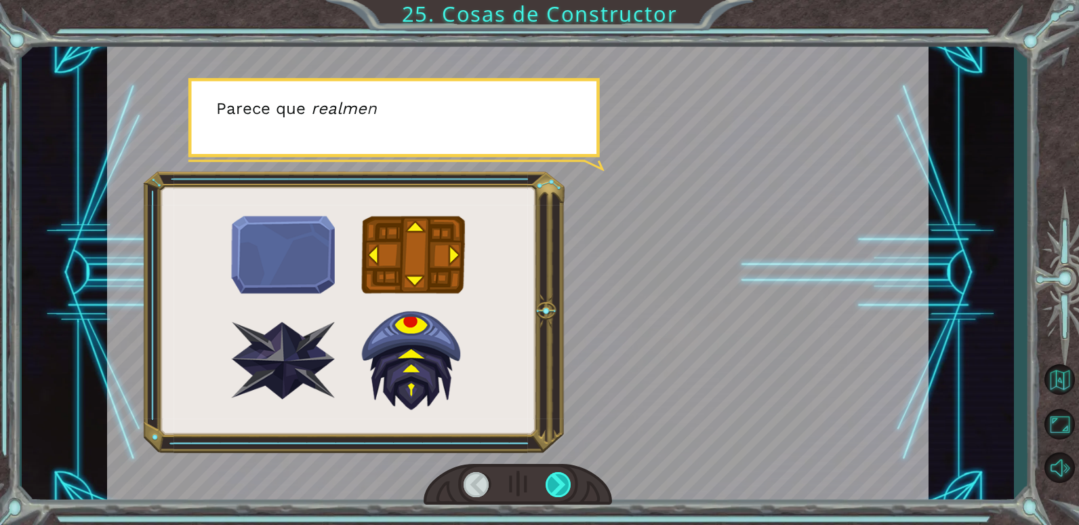
click at [554, 477] on div at bounding box center [559, 484] width 26 height 25
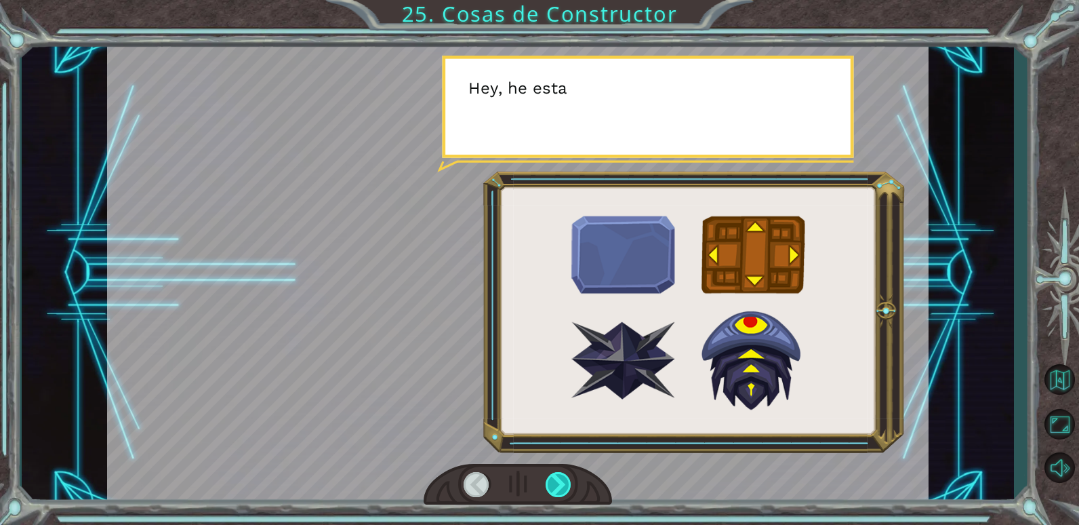
click at [554, 477] on div at bounding box center [559, 484] width 26 height 25
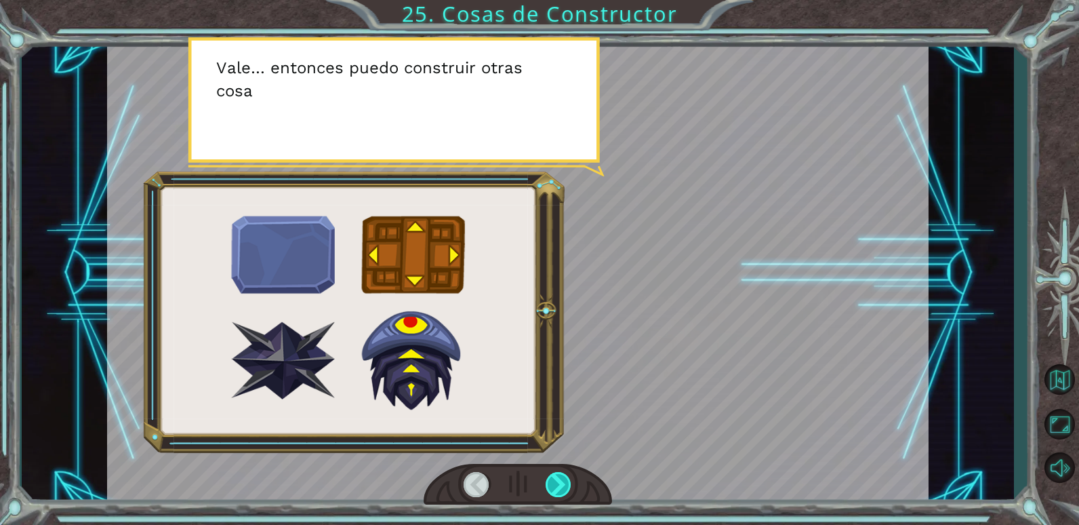
click at [554, 477] on div at bounding box center [559, 484] width 26 height 25
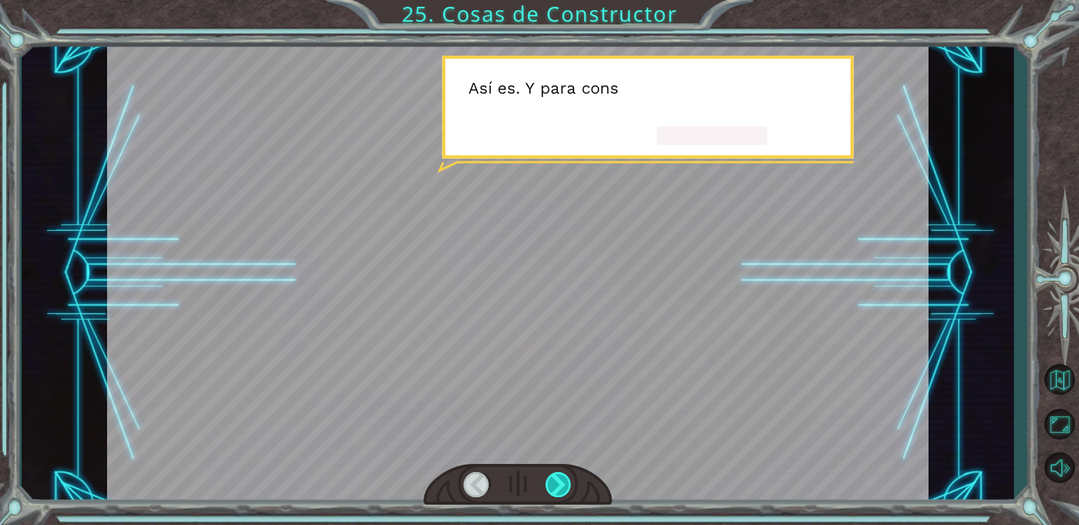
click at [554, 477] on div at bounding box center [559, 484] width 26 height 25
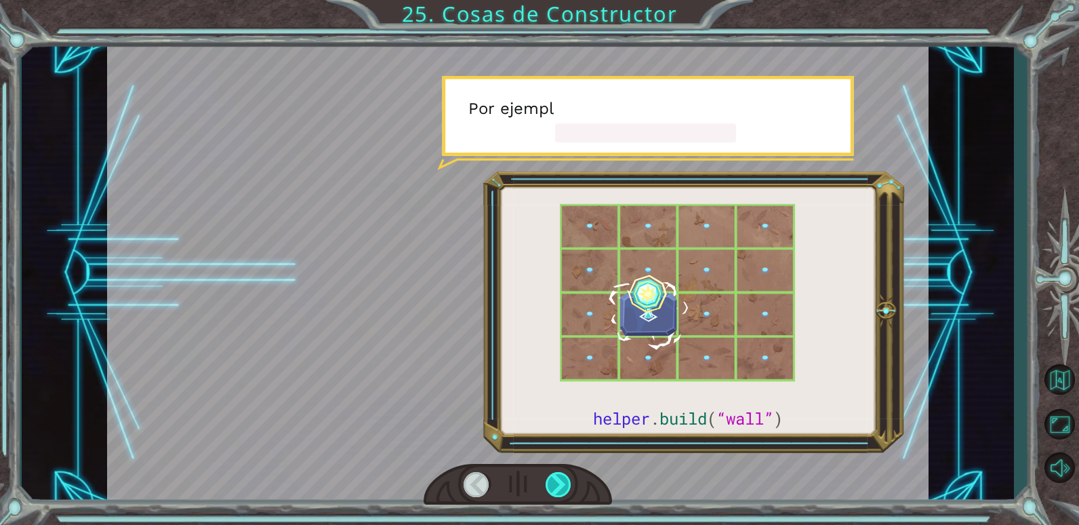
click at [554, 477] on div at bounding box center [559, 484] width 26 height 25
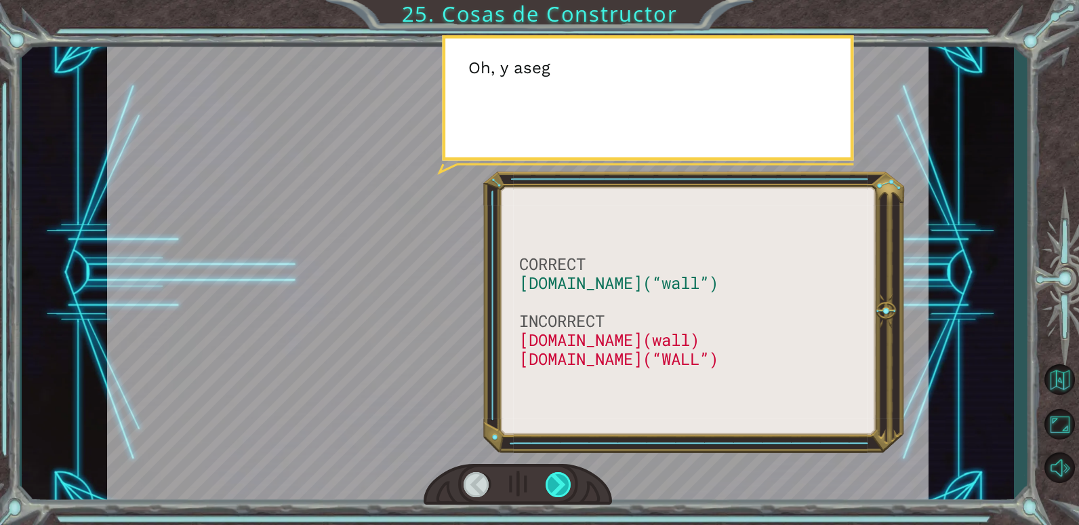
click at [554, 477] on div at bounding box center [559, 484] width 26 height 25
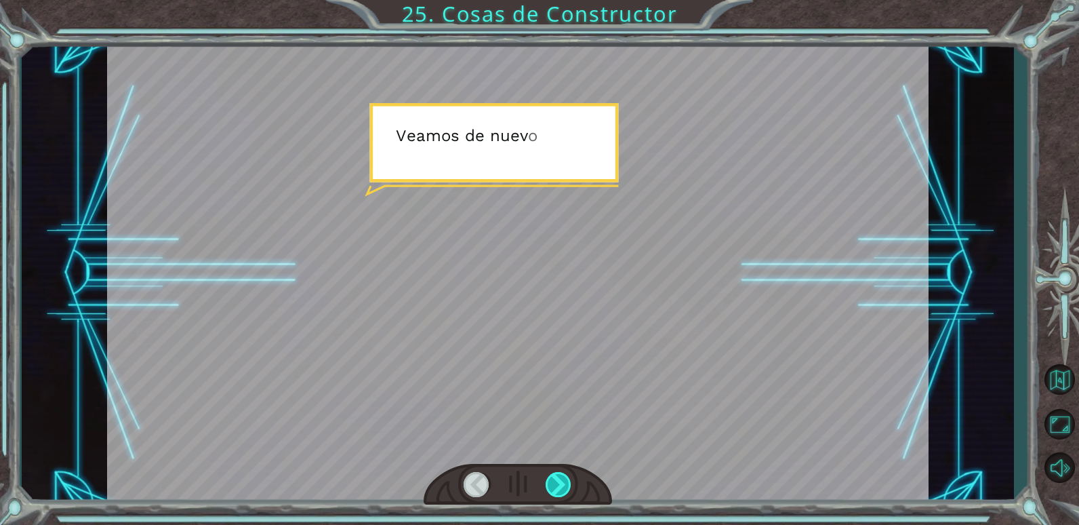
click at [554, 477] on div at bounding box center [559, 484] width 26 height 25
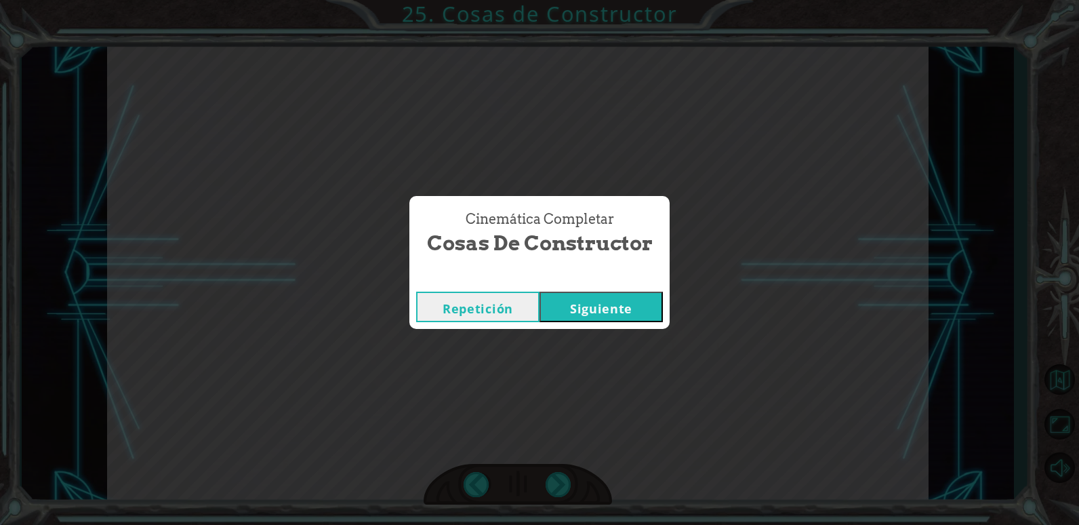
click at [574, 320] on button "Siguiente" at bounding box center [600, 306] width 123 height 30
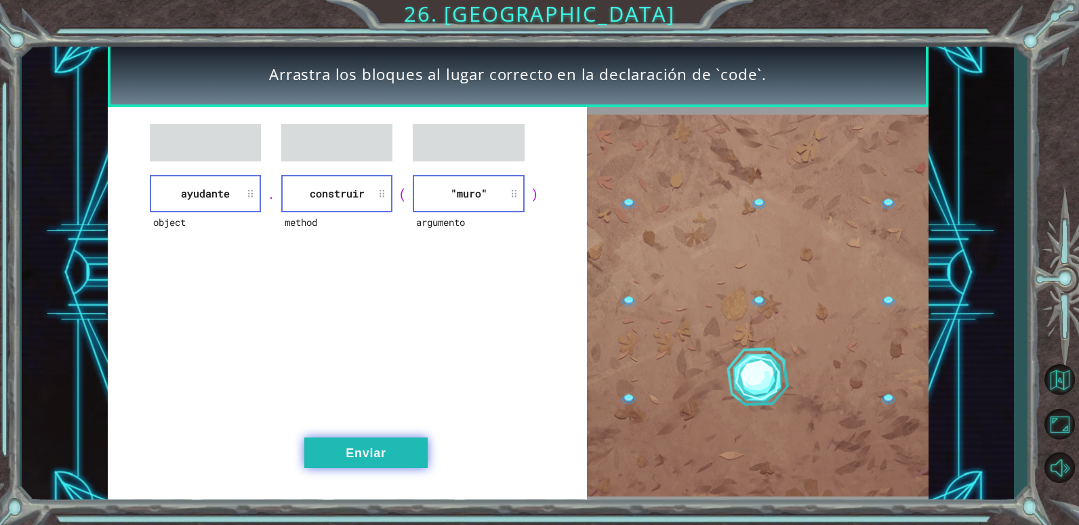
click at [390, 449] on button "Enviar" at bounding box center [365, 452] width 123 height 30
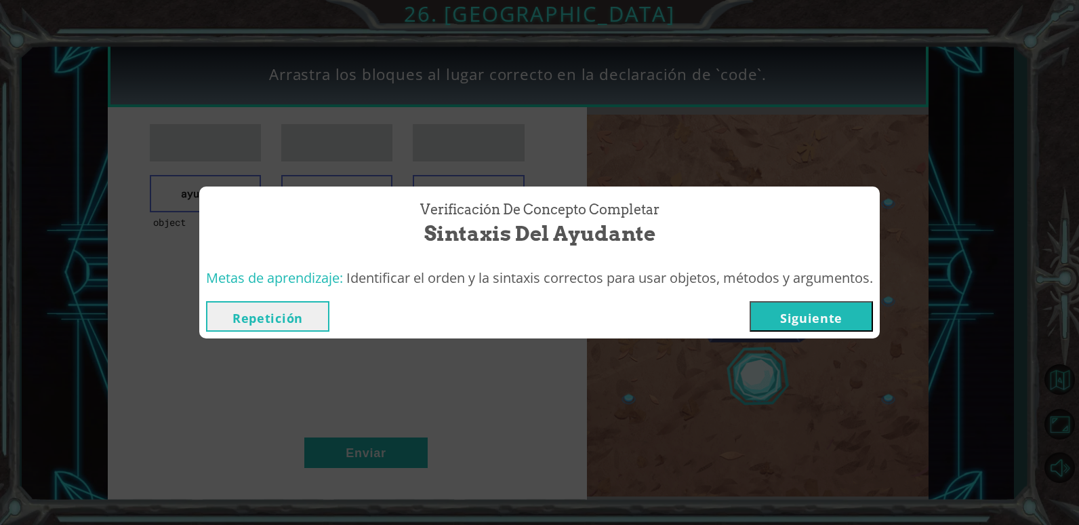
click at [810, 320] on button "Siguiente" at bounding box center [810, 316] width 123 height 30
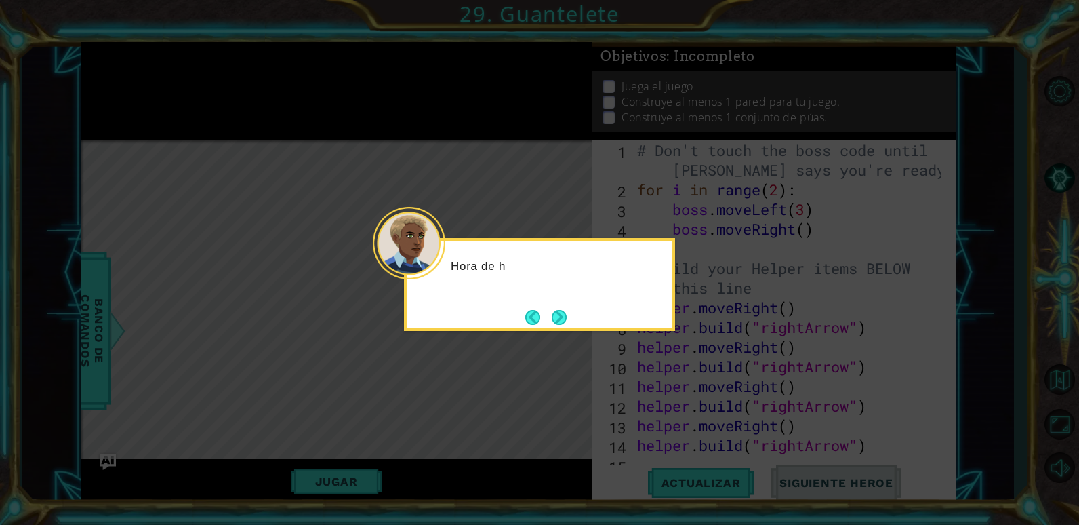
click at [439, 264] on div at bounding box center [409, 243] width 73 height 73
click at [560, 318] on button "Next" at bounding box center [559, 317] width 15 height 15
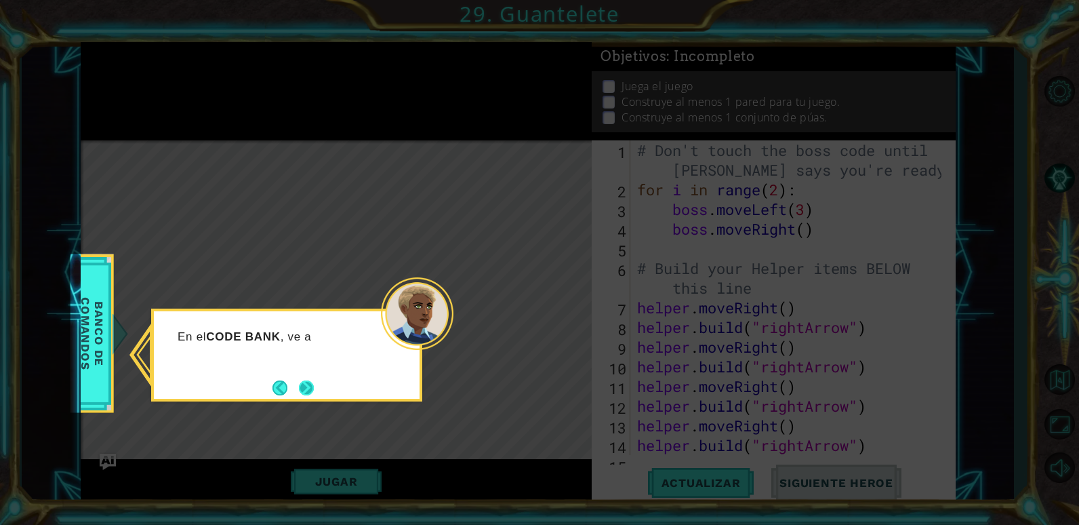
click at [307, 386] on button "Next" at bounding box center [306, 387] width 15 height 15
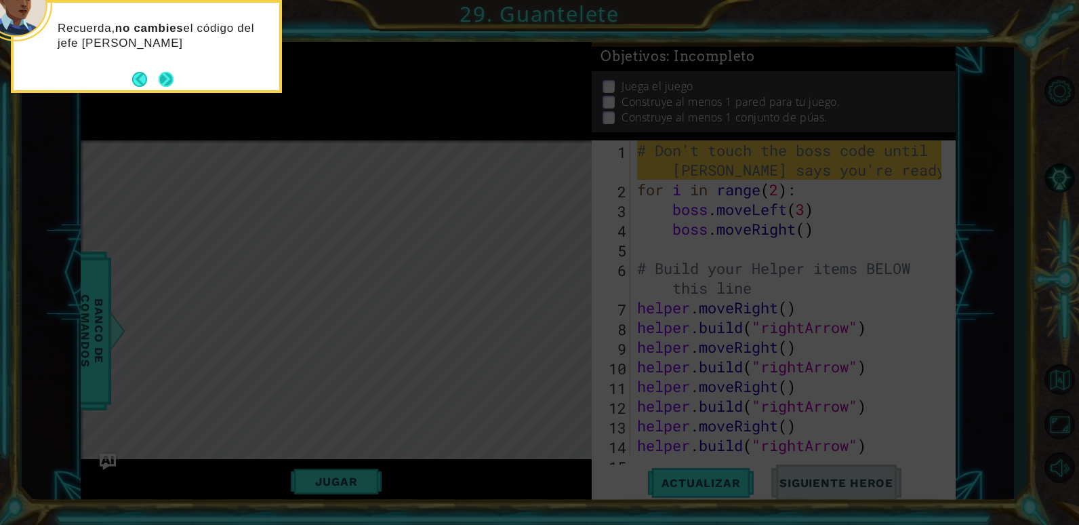
click at [166, 72] on button "Next" at bounding box center [166, 79] width 15 height 15
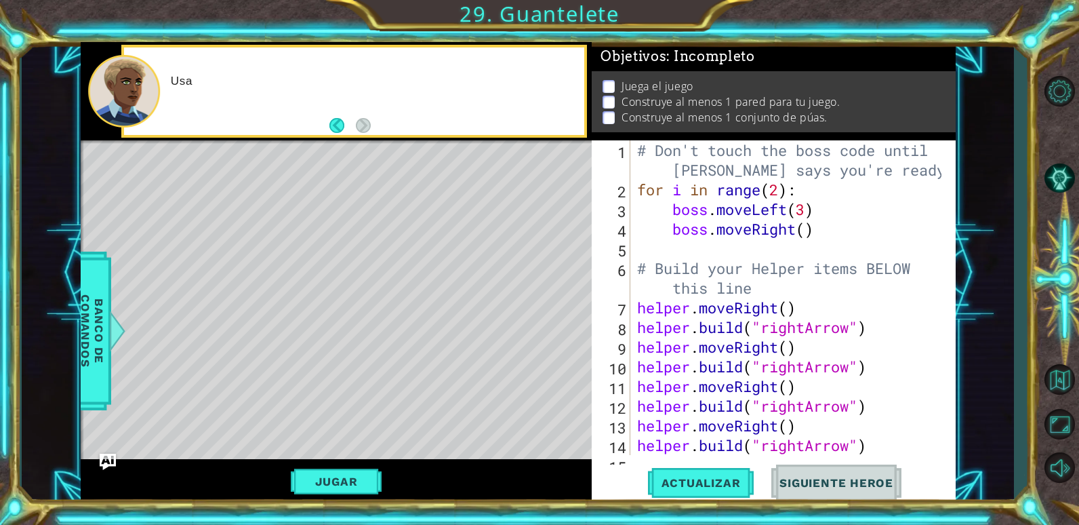
scroll to position [59, 0]
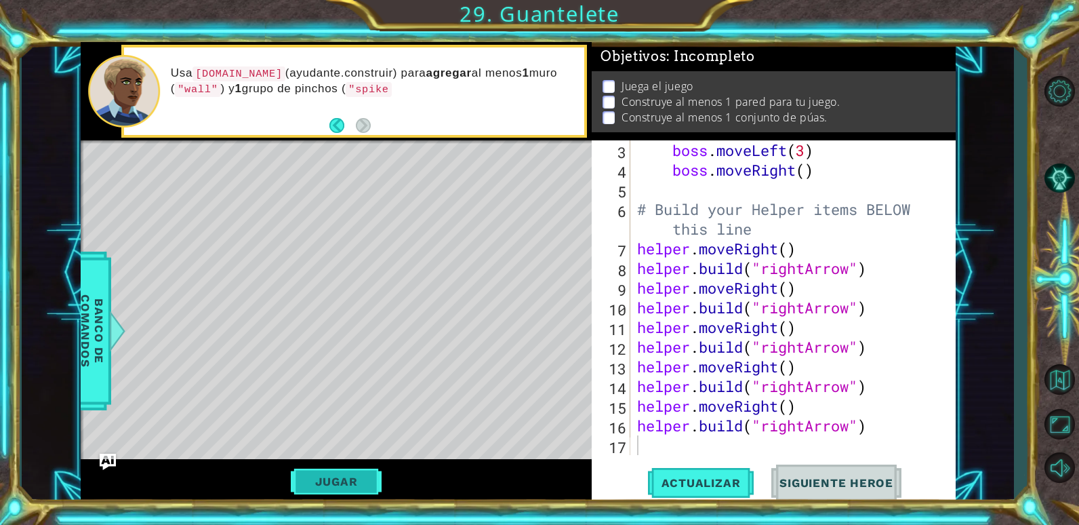
click at [333, 484] on button "Jugar" at bounding box center [336, 481] width 91 height 26
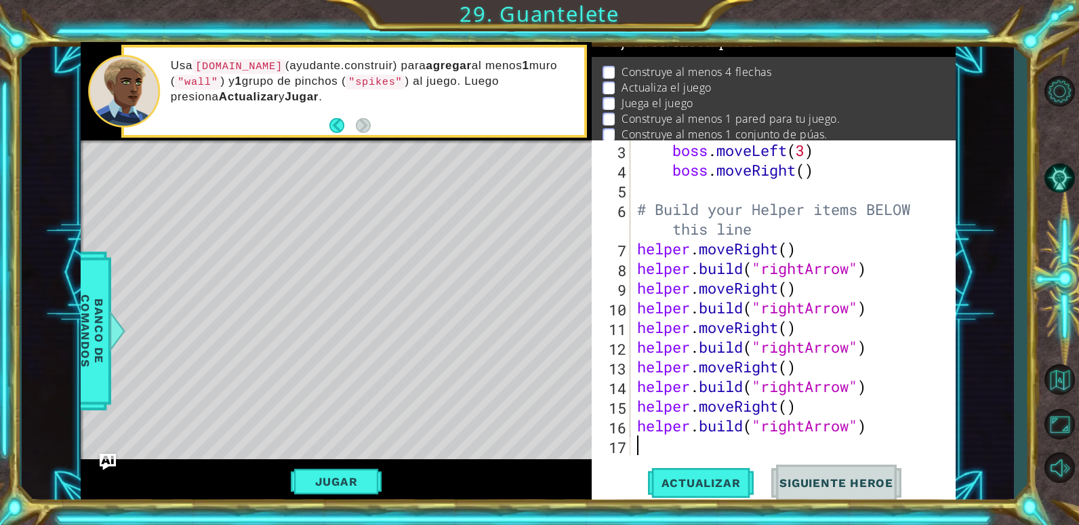
scroll to position [0, 0]
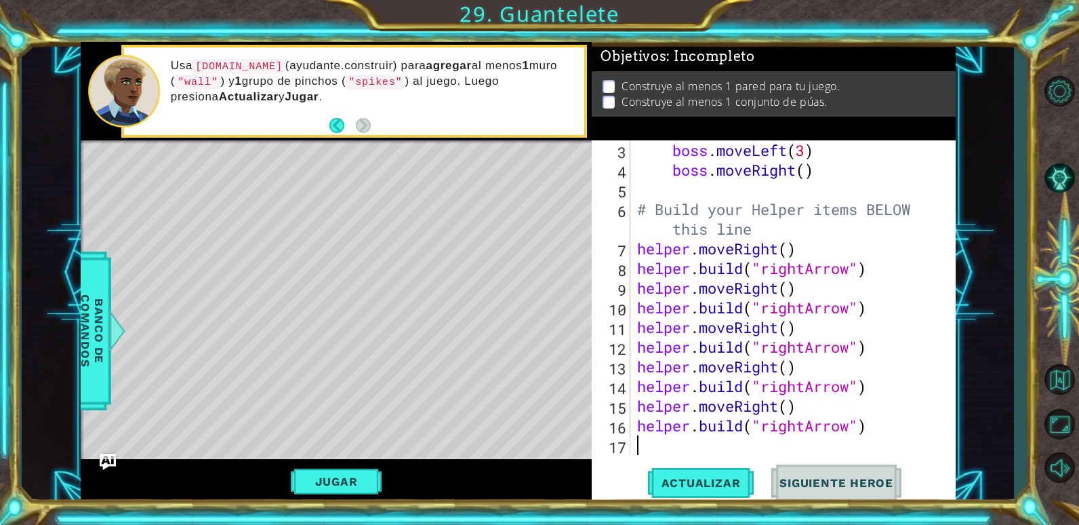
click at [882, 423] on div "boss . moveLeft ( 3 ) boss . moveRight ( ) # Build your Helper items BELOW this…" at bounding box center [791, 317] width 314 height 354
type textarea "[DOMAIN_NAME]("rightArrow")"
click at [726, 482] on span "Actualizar" at bounding box center [701, 483] width 106 height 14
click at [907, 417] on div "boss . moveLeft ( 3 ) boss . moveRight ( ) # Build your Helper items BELOW this…" at bounding box center [791, 317] width 314 height 354
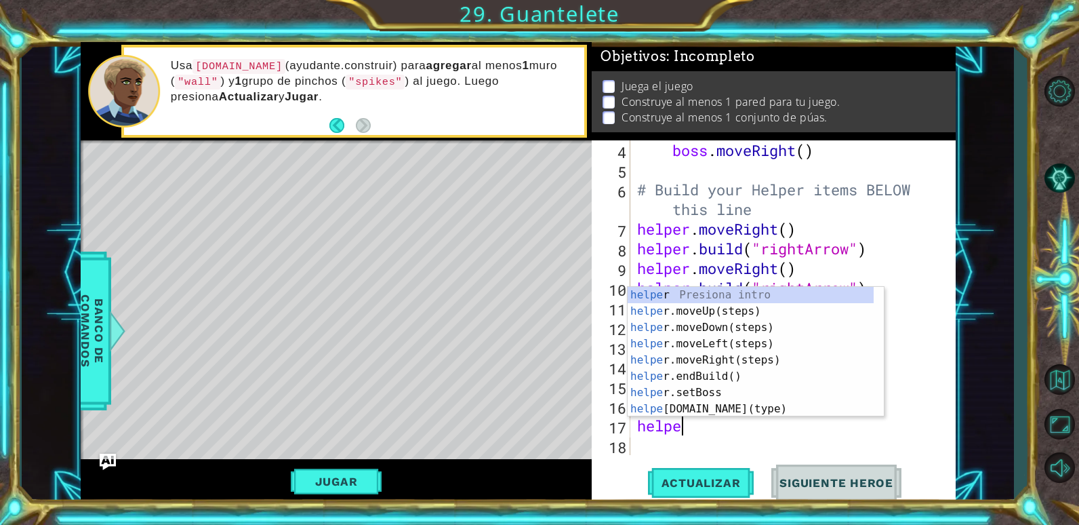
scroll to position [0, 2]
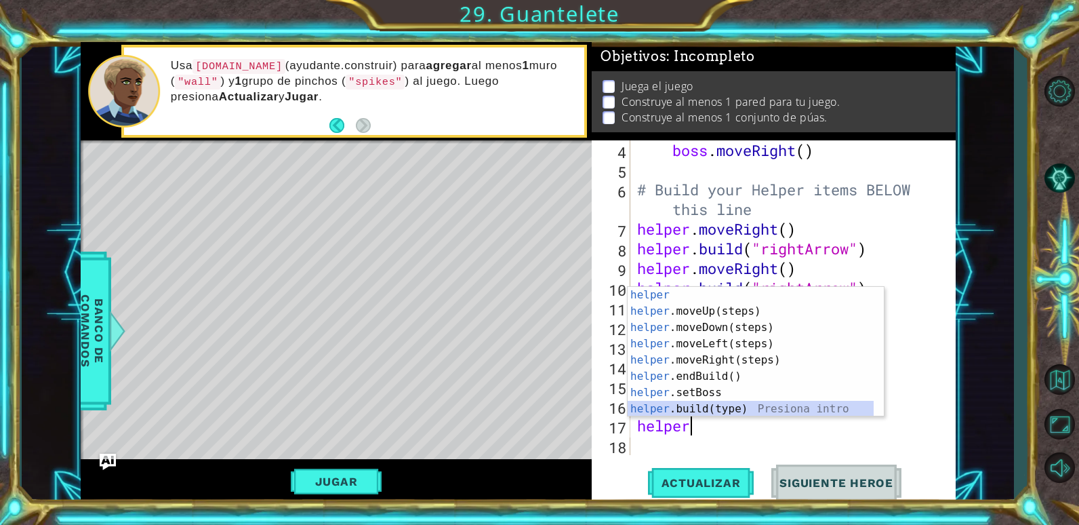
click at [715, 403] on div "helper Presiona intro helper .moveUp(steps) Presiona intro helper .moveDown(ste…" at bounding box center [751, 368] width 246 height 163
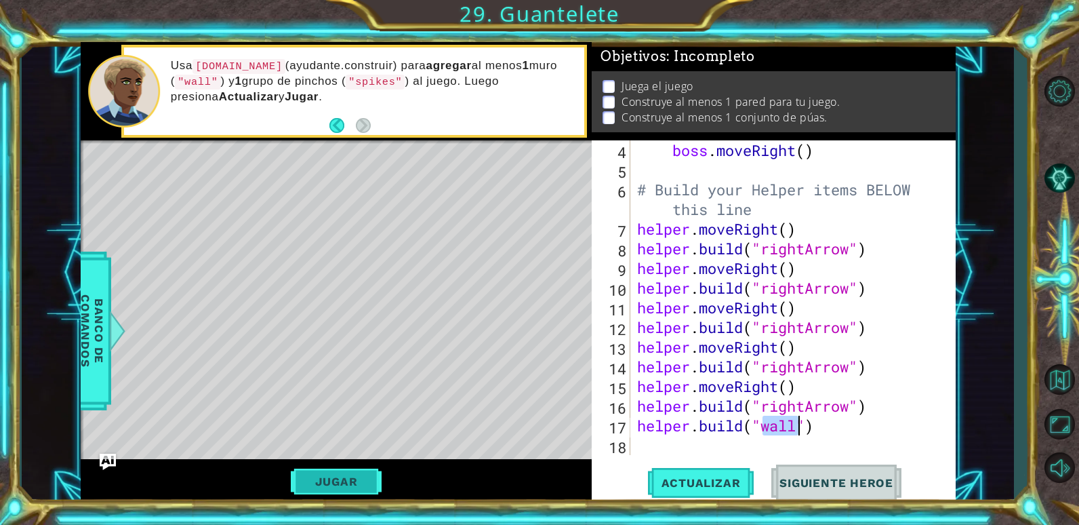
type textarea "[DOMAIN_NAME]("wall")"
click at [369, 491] on button "Jugar" at bounding box center [336, 481] width 91 height 26
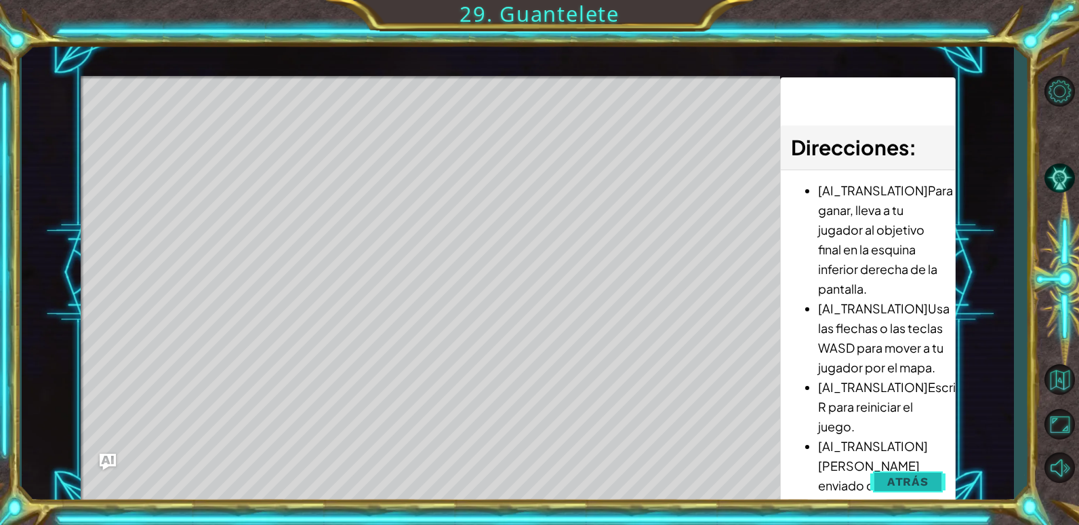
click at [892, 484] on span "Atrás" at bounding box center [907, 481] width 41 height 14
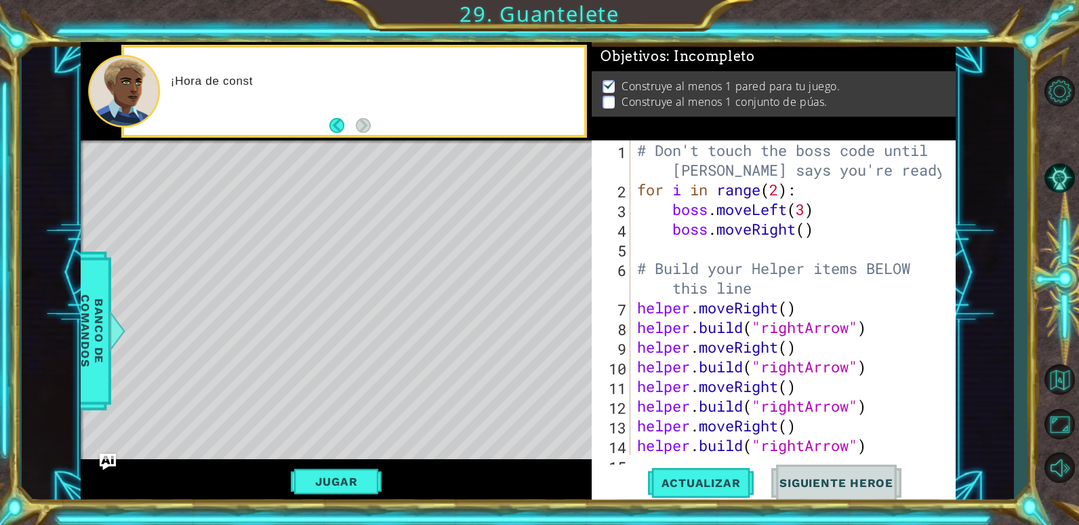
scroll to position [79, 0]
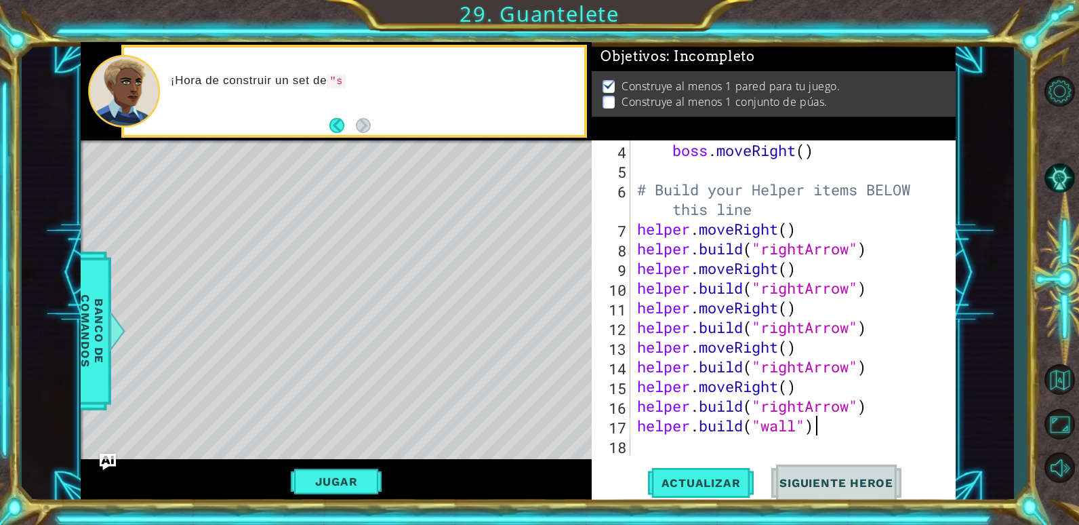
click at [840, 429] on div "boss . moveRight ( ) # Build your Helper items BELOW this line helper . moveRig…" at bounding box center [791, 317] width 314 height 354
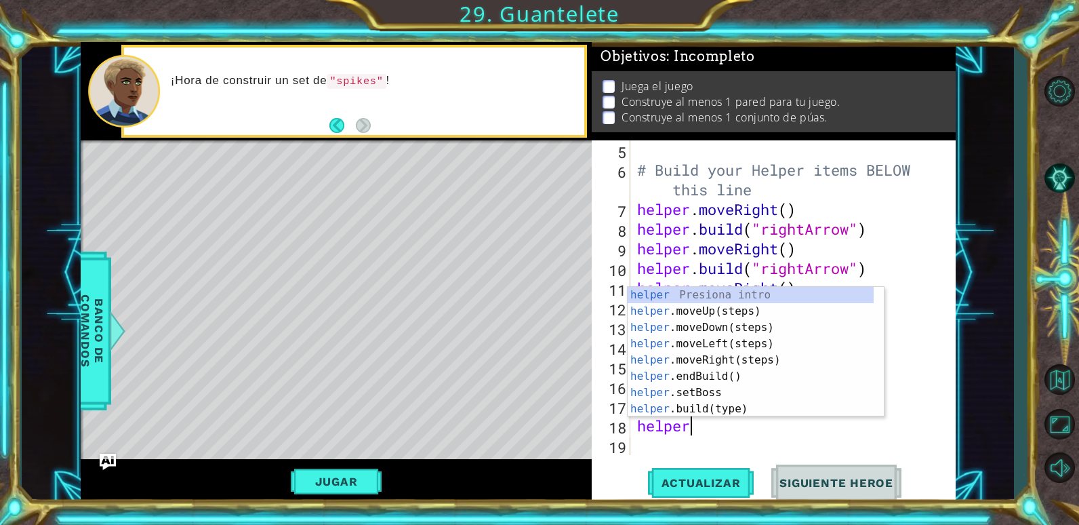
scroll to position [0, 2]
click at [741, 399] on div "helper Presiona intro helper .moveUp(steps) Presiona intro helper .moveDown(ste…" at bounding box center [751, 368] width 246 height 163
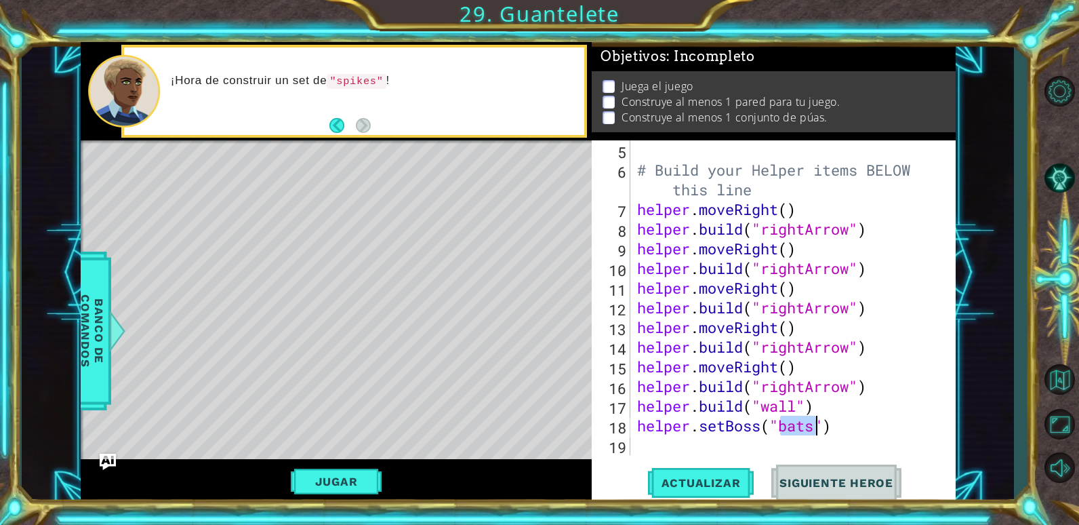
type textarea "helper.setBoss("")"
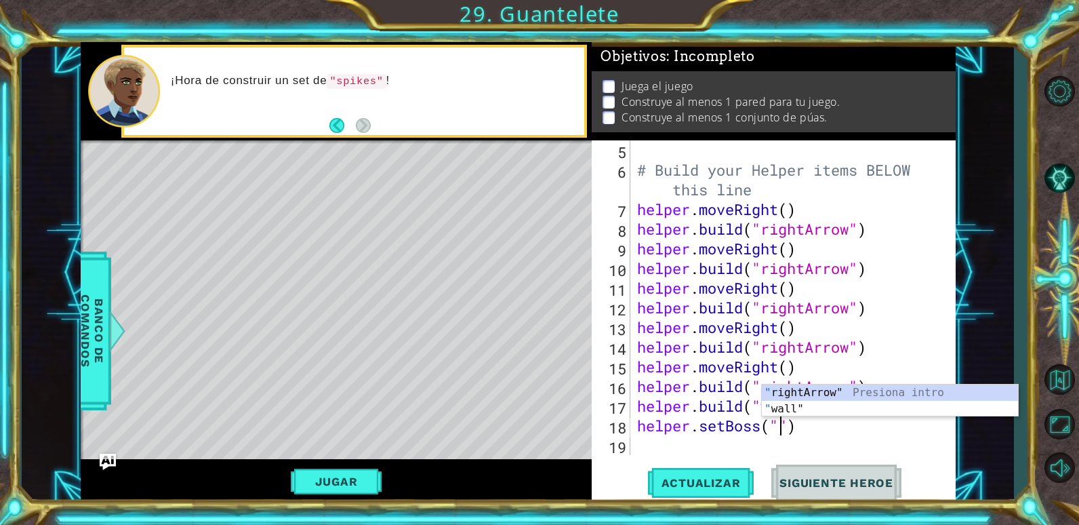
click at [827, 437] on div "# Build your Helper items BELOW this line helper . moveRight ( ) helper . build…" at bounding box center [791, 317] width 314 height 354
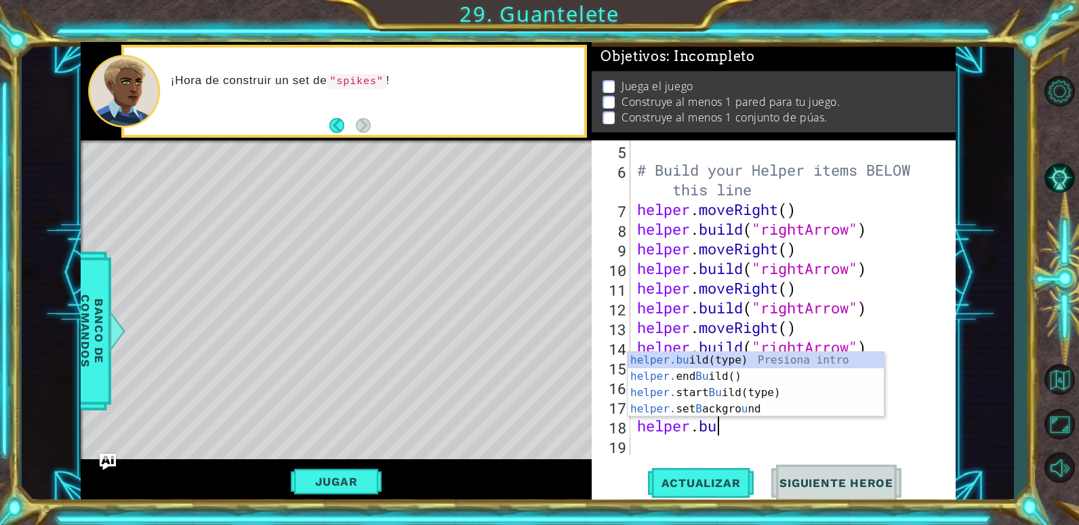
scroll to position [0, 3]
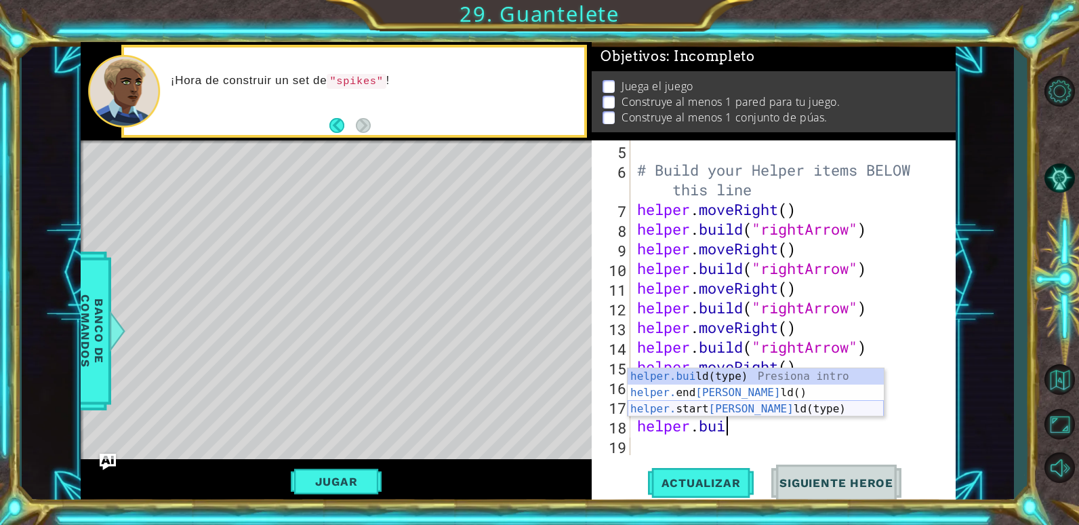
click at [716, 400] on div "helper.[PERSON_NAME](type) Presiona intro helper. end [PERSON_NAME]() Presiona …" at bounding box center [756, 408] width 256 height 81
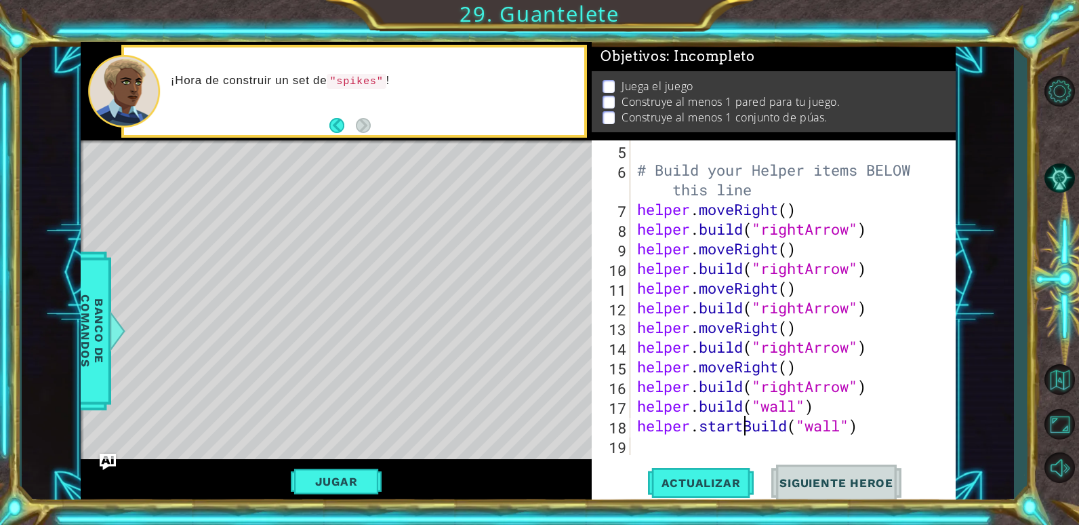
click at [744, 426] on div "# Build your Helper items BELOW this line helper . moveRight ( ) helper . build…" at bounding box center [791, 317] width 314 height 354
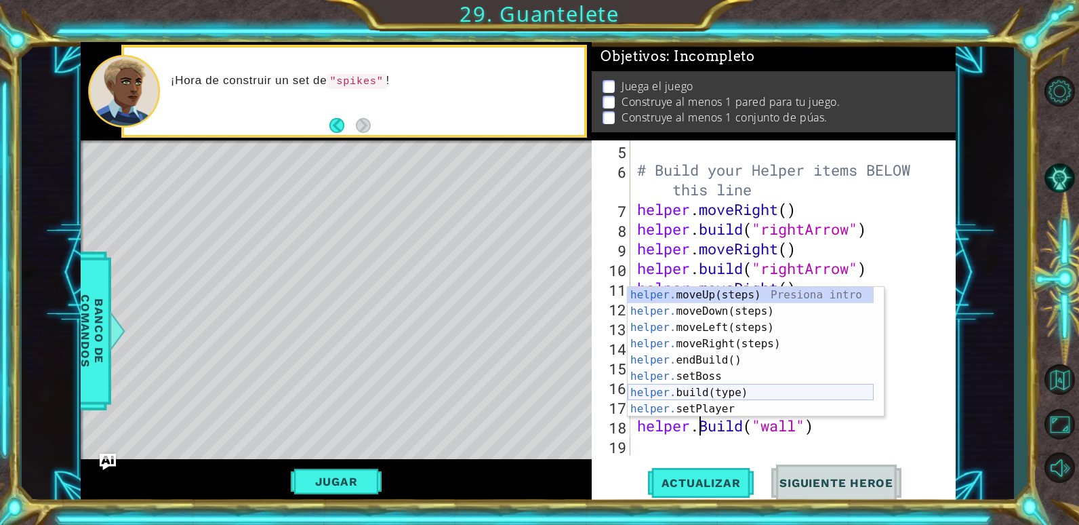
click at [648, 389] on div "helper. moveUp(steps) Presiona intro helper. moveDown(steps) Presiona intro hel…" at bounding box center [751, 368] width 246 height 163
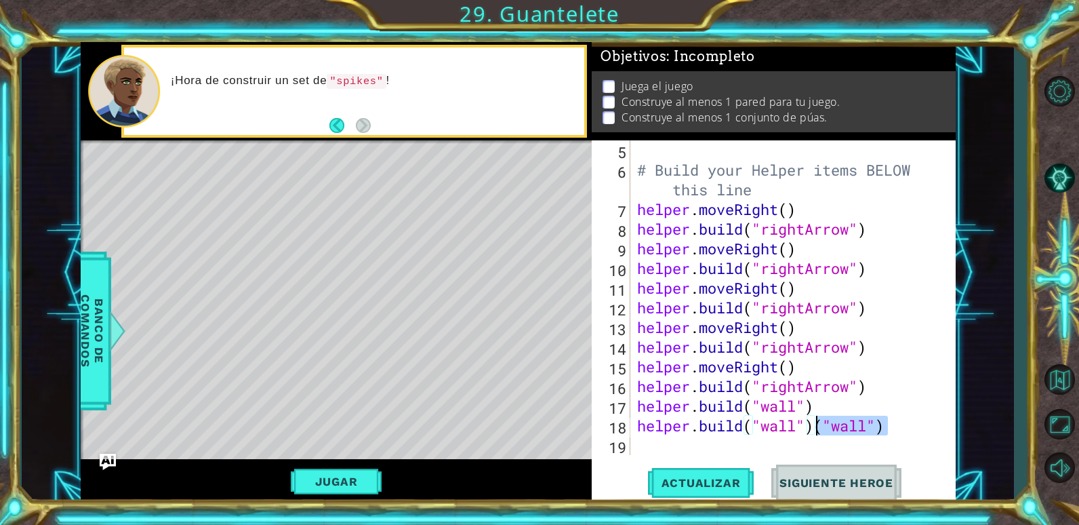
drag, startPoint x: 905, startPoint y: 419, endPoint x: 817, endPoint y: 422, distance: 88.8
click at [817, 422] on div "# Build your Helper items BELOW this line helper . moveRight ( ) helper . build…" at bounding box center [791, 317] width 314 height 354
click at [100, 348] on span "Banco de comandos" at bounding box center [92, 330] width 35 height 140
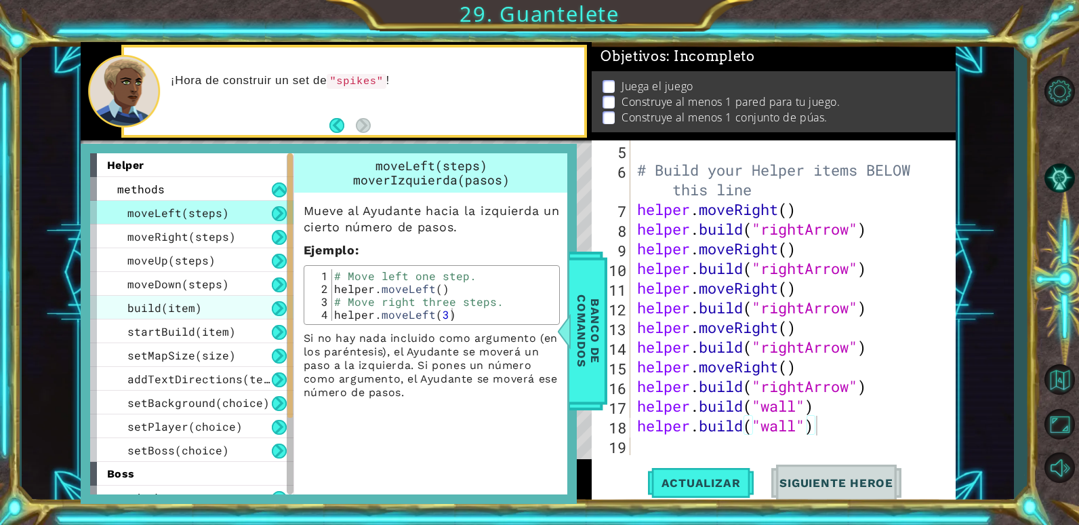
click at [232, 309] on div "build(item)" at bounding box center [191, 307] width 203 height 24
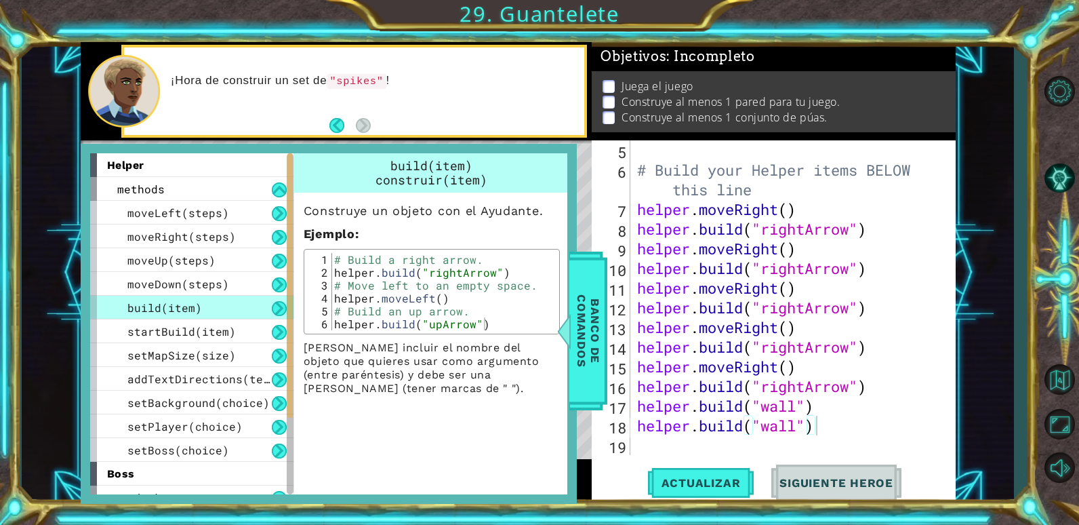
click at [276, 307] on button at bounding box center [279, 308] width 15 height 15
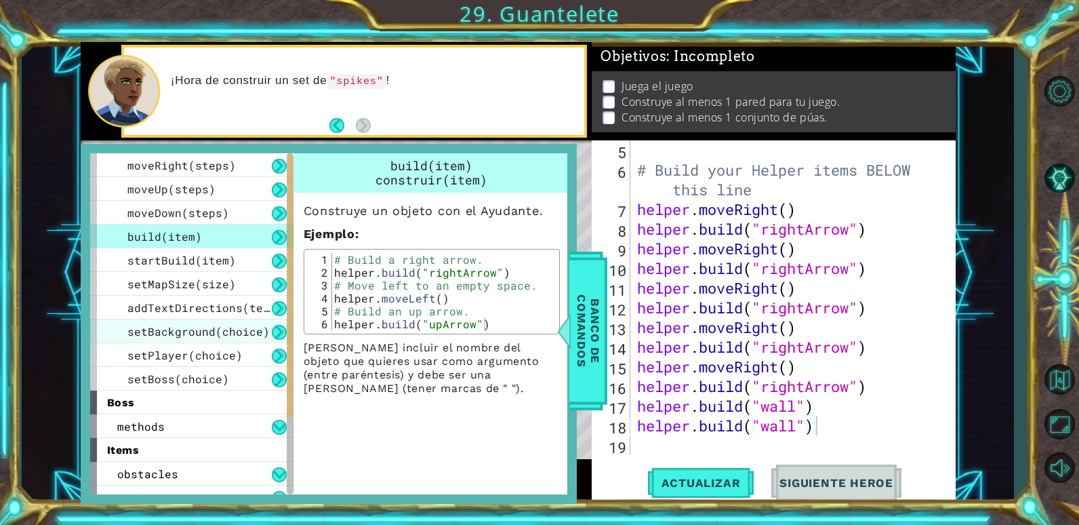
scroll to position [133, 0]
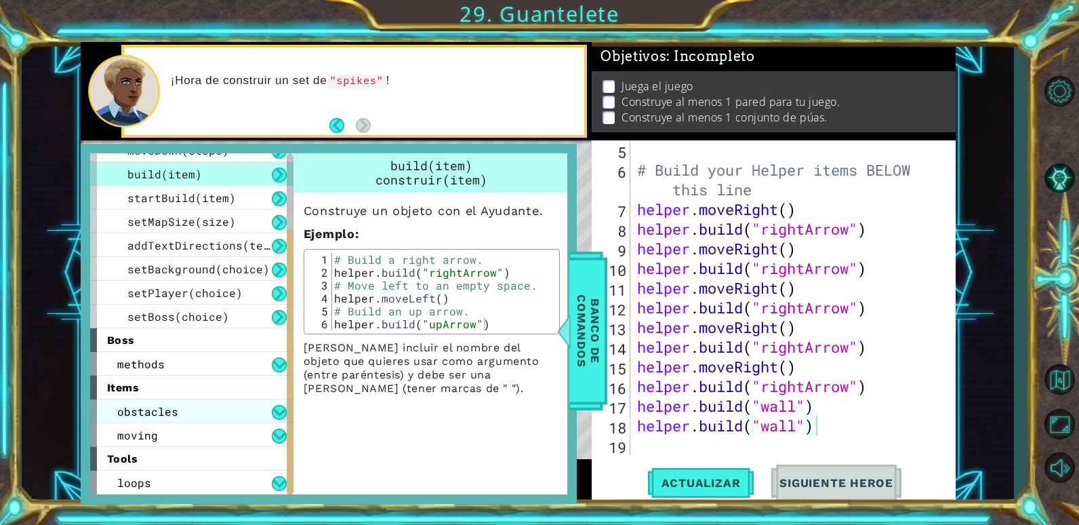
click at [261, 413] on div "obstacles" at bounding box center [191, 411] width 203 height 24
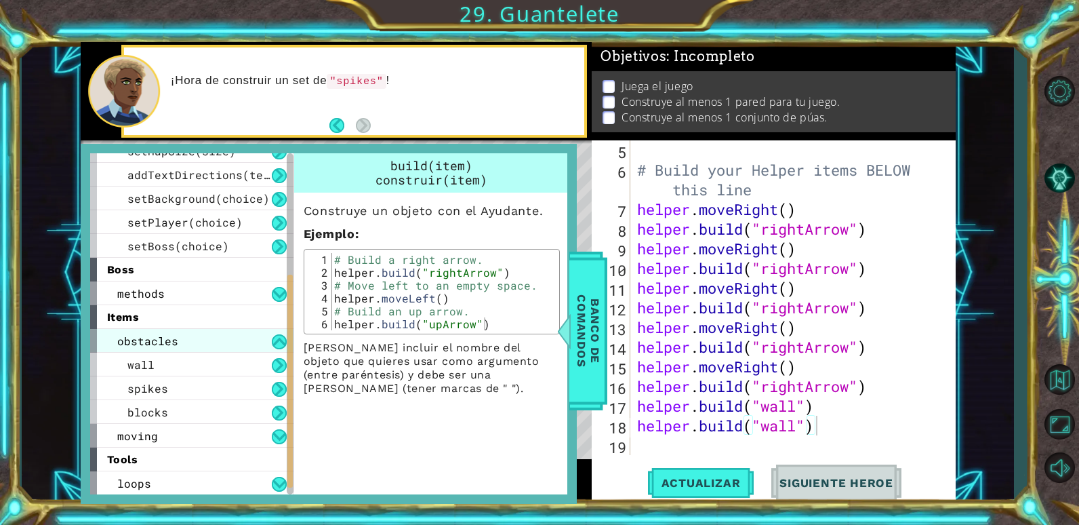
scroll to position [205, 0]
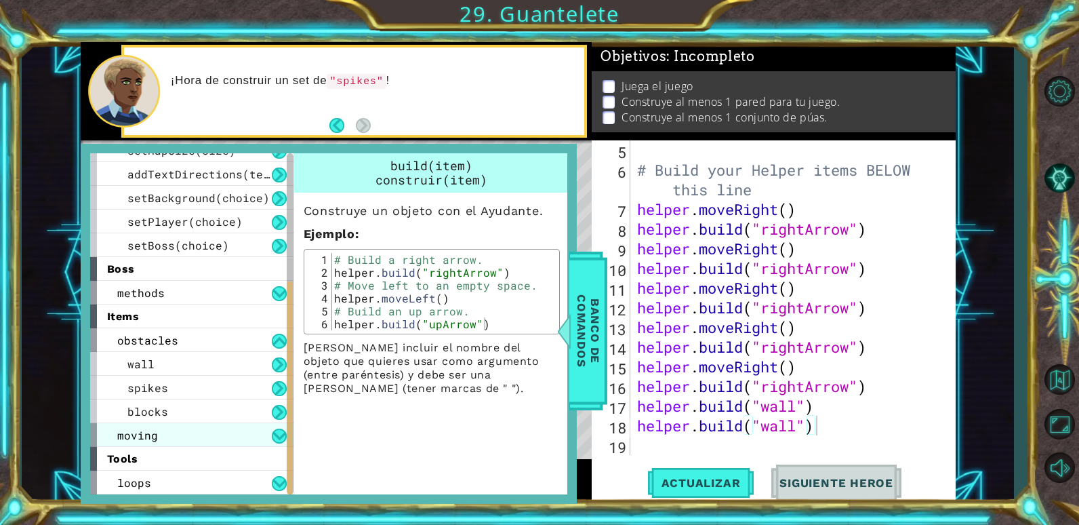
click at [271, 436] on div "moving" at bounding box center [191, 435] width 203 height 24
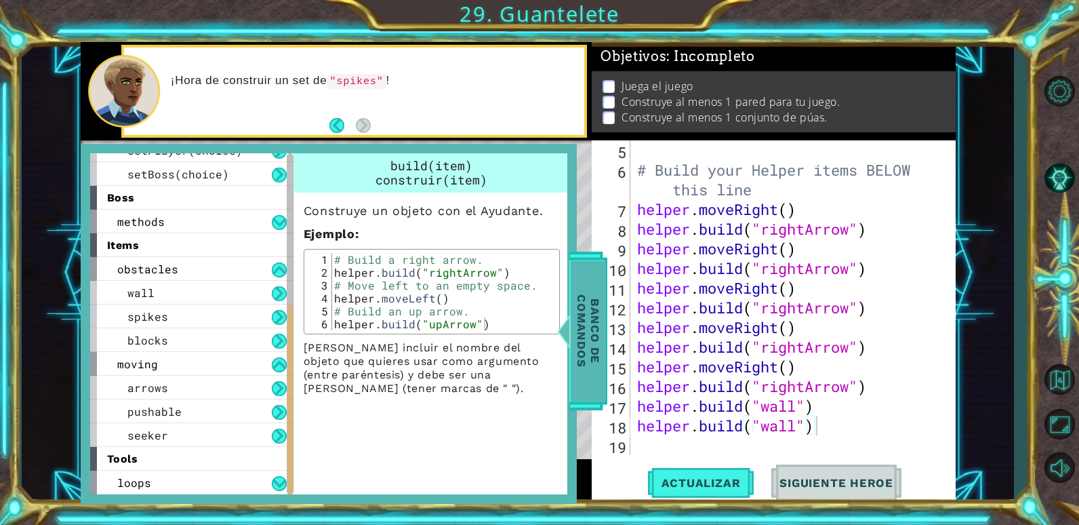
click at [578, 337] on span "Banco de comandos" at bounding box center [588, 330] width 35 height 140
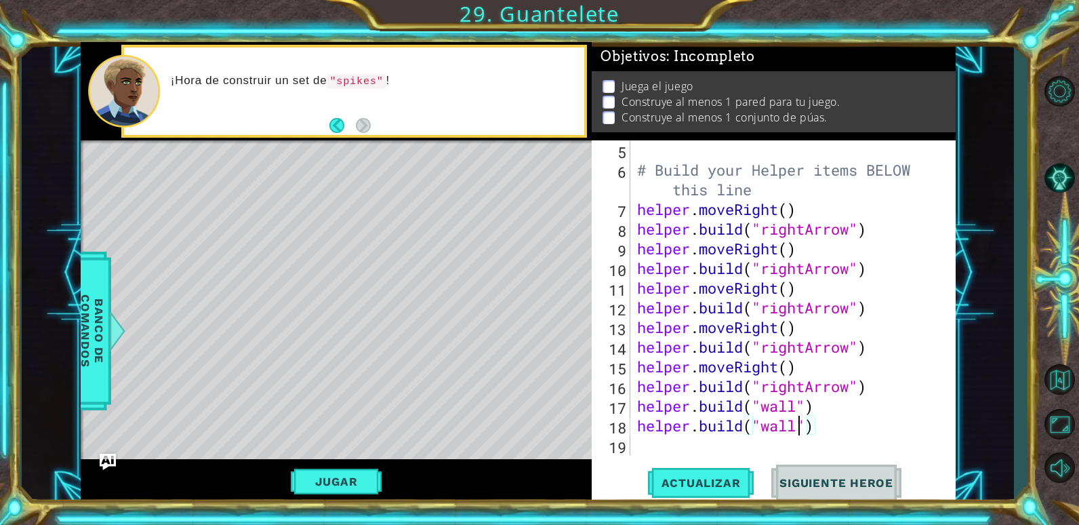
click at [797, 423] on div "# Build your Helper items BELOW this line helper . moveRight ( ) helper . build…" at bounding box center [791, 317] width 314 height 354
click at [704, 431] on div "# Build your Helper items BELOW this line helper . moveRight ( ) helper . build…" at bounding box center [791, 317] width 314 height 354
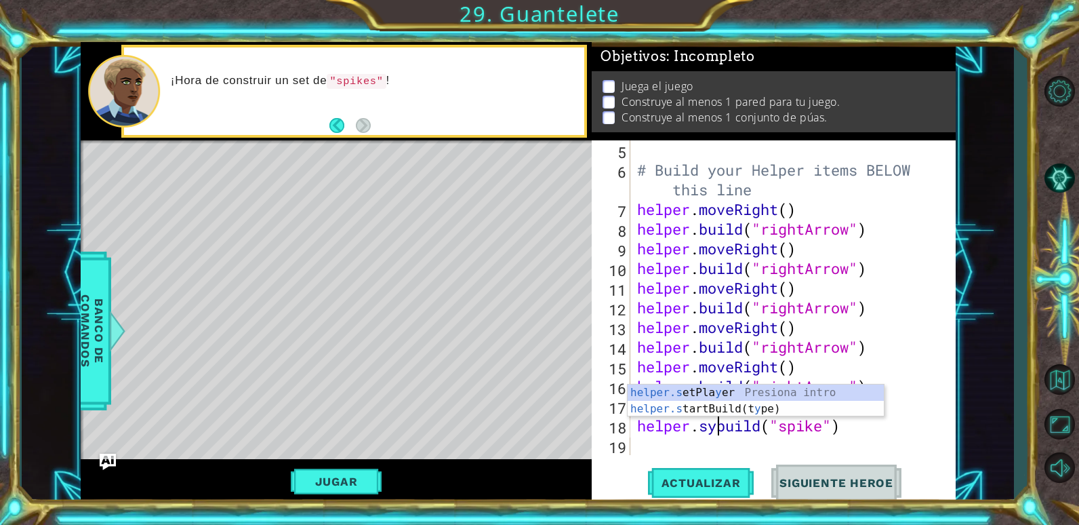
scroll to position [0, 4]
click at [707, 409] on div "helper.s etPla y er Presiona intro helper.s tartBuild(t y pe) Presiona intro" at bounding box center [756, 416] width 256 height 65
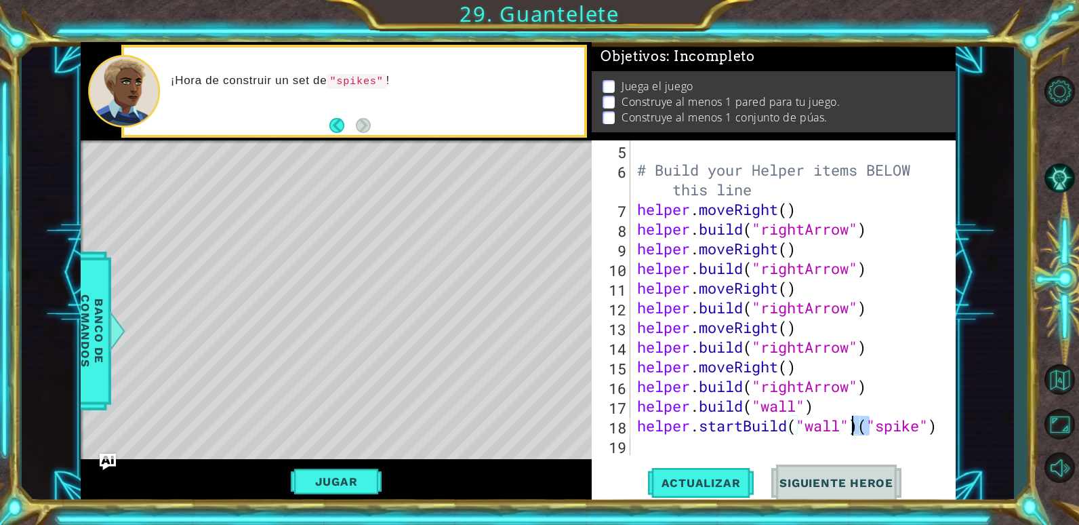
drag, startPoint x: 867, startPoint y: 427, endPoint x: 848, endPoint y: 431, distance: 19.4
click at [848, 431] on div "# Build your Helper items BELOW this line helper . moveRight ( ) helper . build…" at bounding box center [791, 317] width 314 height 354
click at [862, 429] on div "# Build your Helper items BELOW this line helper . moveRight ( ) helper . build…" at bounding box center [787, 297] width 307 height 314
drag, startPoint x: 862, startPoint y: 429, endPoint x: 810, endPoint y: 430, distance: 52.2
click at [810, 430] on div "# Build your Helper items BELOW this line helper . moveRight ( ) helper . build…" at bounding box center [791, 317] width 314 height 354
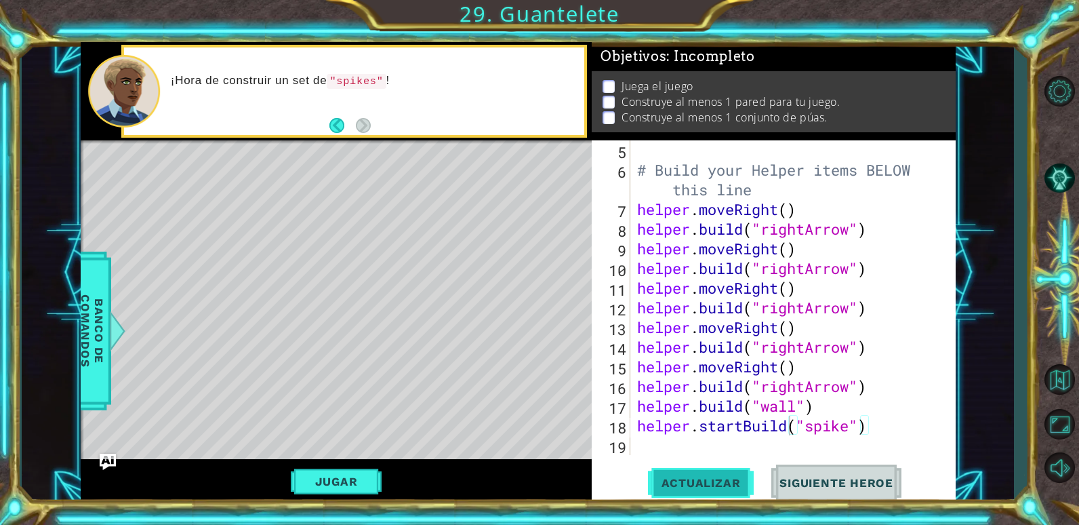
click at [715, 482] on span "Actualizar" at bounding box center [701, 483] width 106 height 14
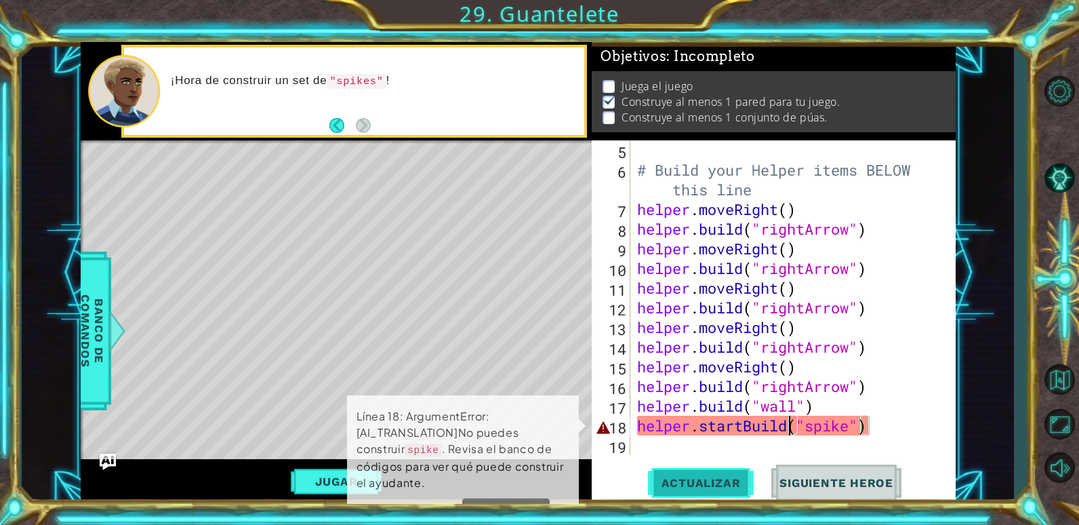
scroll to position [5, 0]
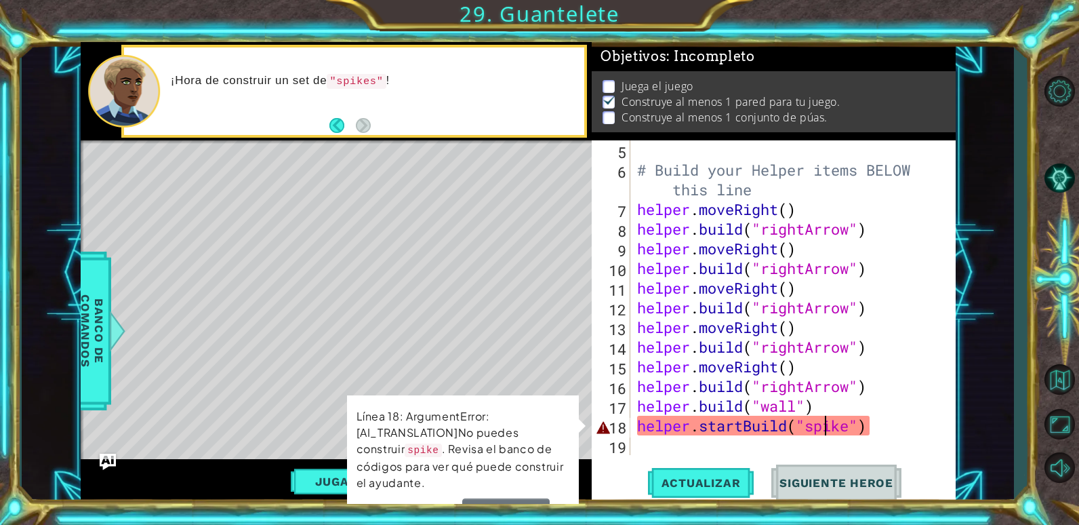
click at [821, 431] on div "# Build your Helper items BELOW this line helper . moveRight ( ) helper . build…" at bounding box center [791, 317] width 314 height 354
click at [850, 425] on div "# Build your Helper items BELOW this line helper . moveRight ( ) helper . build…" at bounding box center [791, 317] width 314 height 354
drag, startPoint x: 893, startPoint y: 434, endPoint x: 857, endPoint y: 420, distance: 38.4
click at [855, 422] on div "# Build your Helper items BELOW this line helper . moveRight ( ) helper . build…" at bounding box center [791, 317] width 314 height 354
click at [865, 419] on div "# Build your Helper items BELOW this line helper . moveRight ( ) helper . build…" at bounding box center [787, 297] width 307 height 314
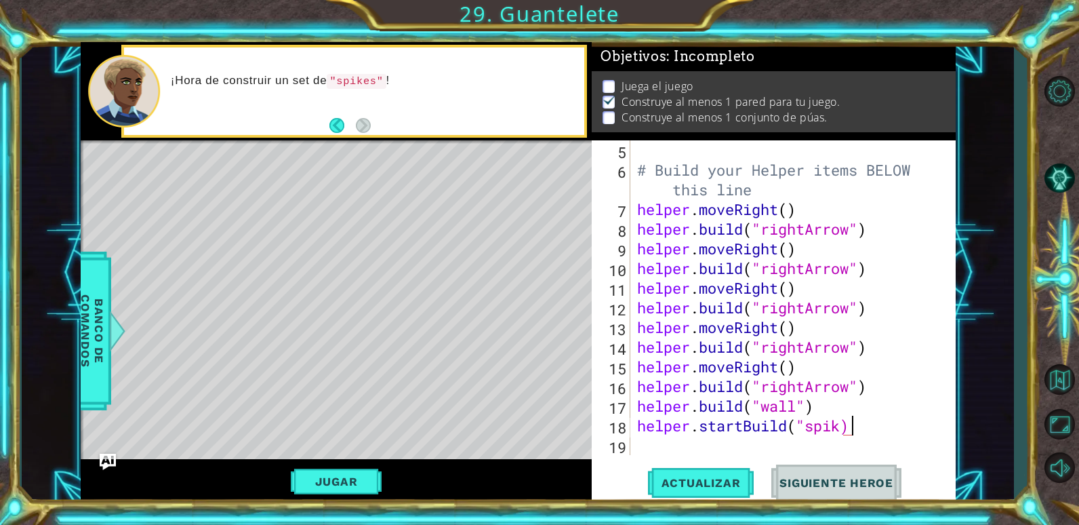
type textarea "helper.startBuild("spi"
drag, startPoint x: 873, startPoint y: 423, endPoint x: 676, endPoint y: 433, distance: 196.8
click at [676, 433] on div "# Build your Helper items BELOW this line helper . moveRight ( ) helper . build…" at bounding box center [791, 317] width 314 height 354
drag, startPoint x: 842, startPoint y: 428, endPoint x: 634, endPoint y: 432, distance: 207.4
click at [634, 432] on div "# Build your Helper items BELOW this line helper . moveRight ( ) helper . build…" at bounding box center [791, 317] width 314 height 354
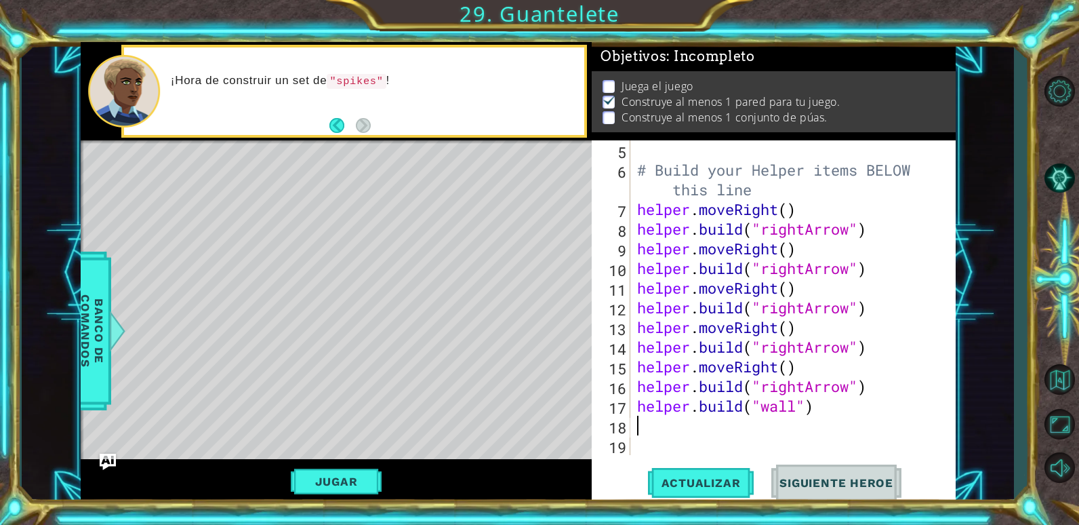
scroll to position [0, 0]
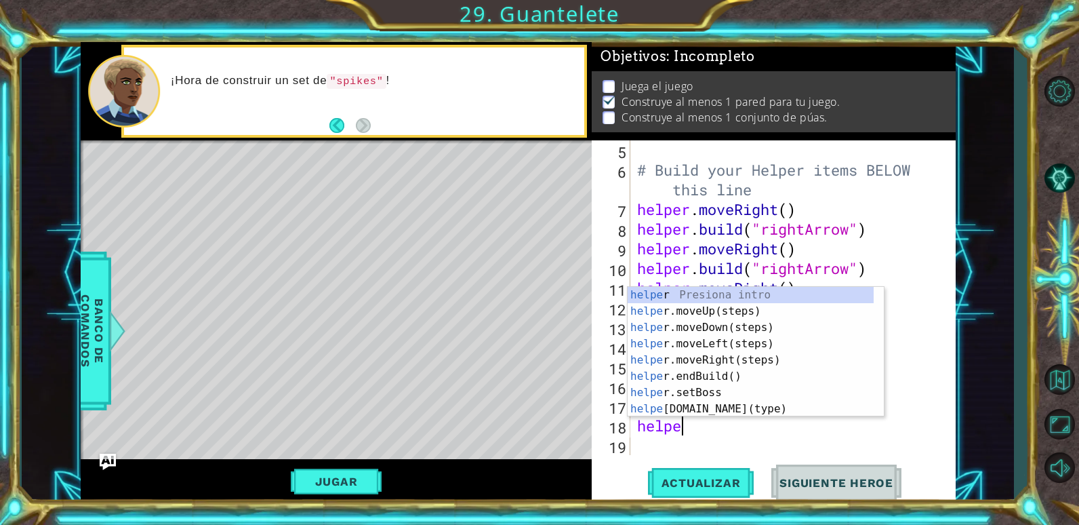
type textarea "helper"
click at [701, 325] on div "helper Presiona intro helper .moveUp(steps) Presiona intro helper .moveDown(ste…" at bounding box center [751, 368] width 246 height 163
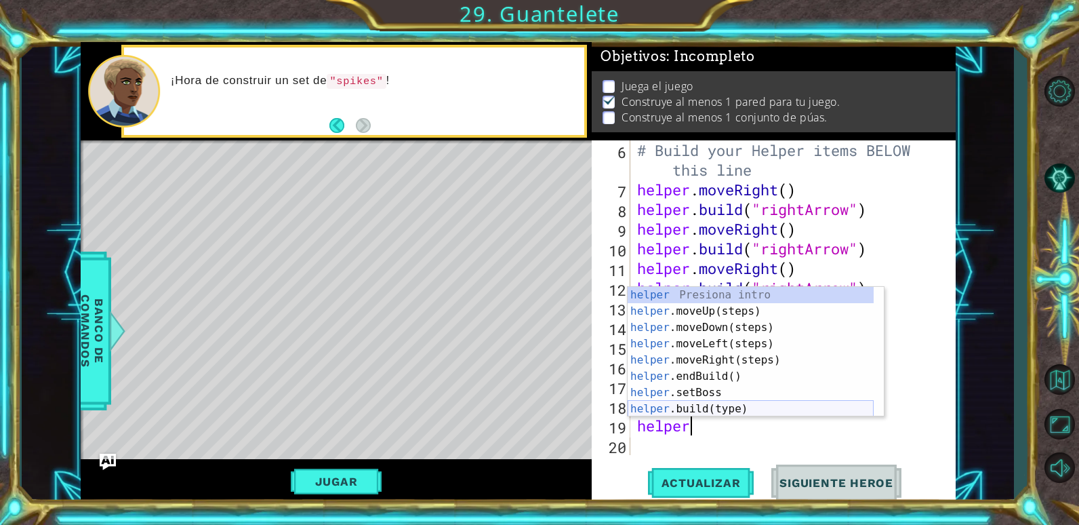
click at [707, 404] on div "helper Presiona intro helper .moveUp(steps) Presiona intro helper .moveDown(ste…" at bounding box center [751, 368] width 246 height 163
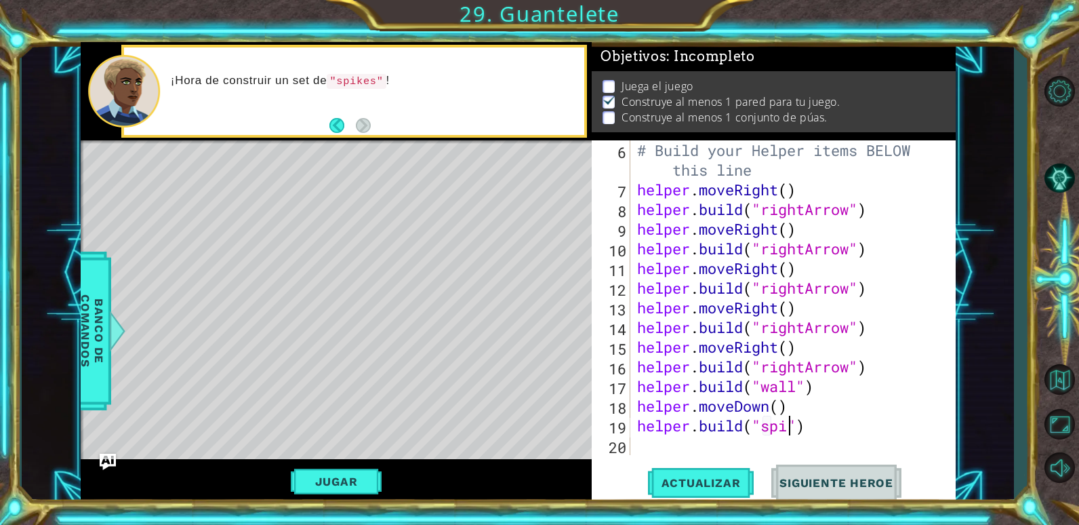
scroll to position [0, 8]
click at [681, 485] on span "Actualizar" at bounding box center [701, 483] width 106 height 14
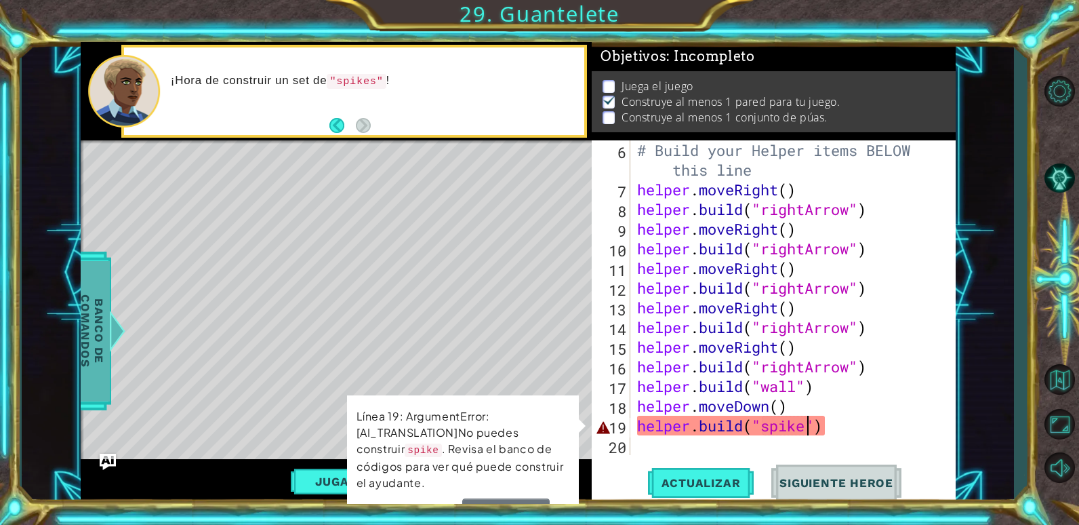
click at [85, 292] on span "Banco de comandos" at bounding box center [92, 330] width 35 height 140
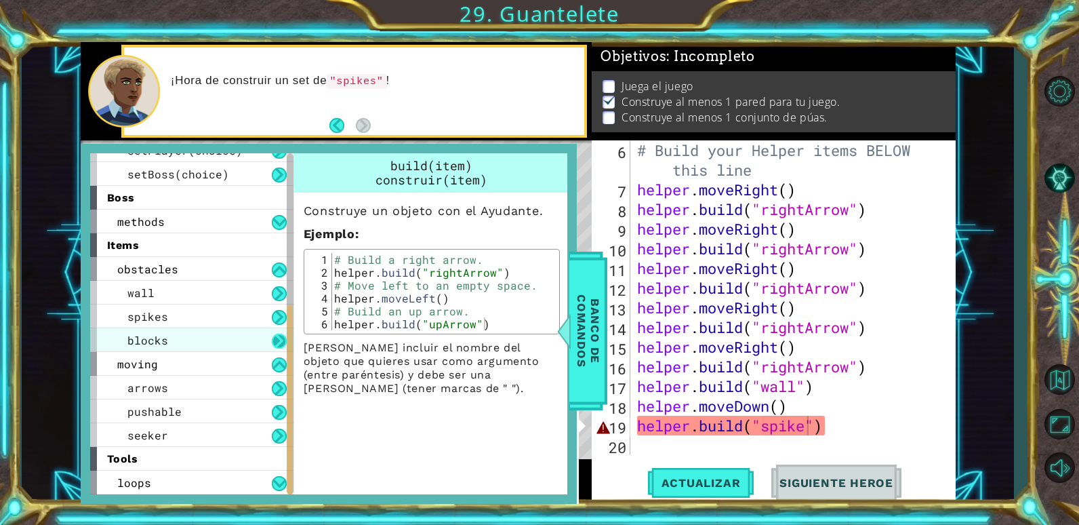
click at [278, 340] on button at bounding box center [279, 340] width 15 height 15
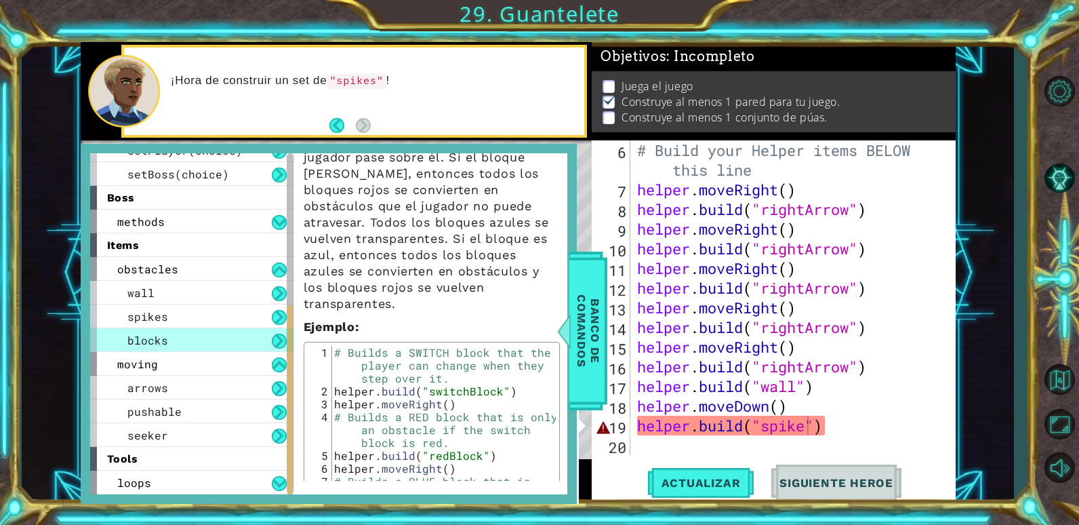
scroll to position [190, 0]
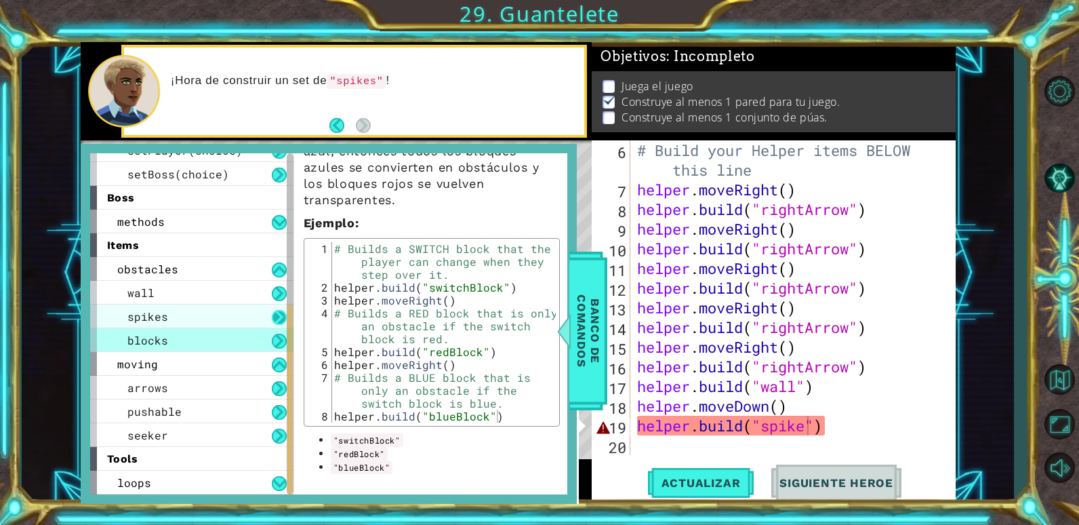
click at [283, 311] on button at bounding box center [279, 317] width 15 height 15
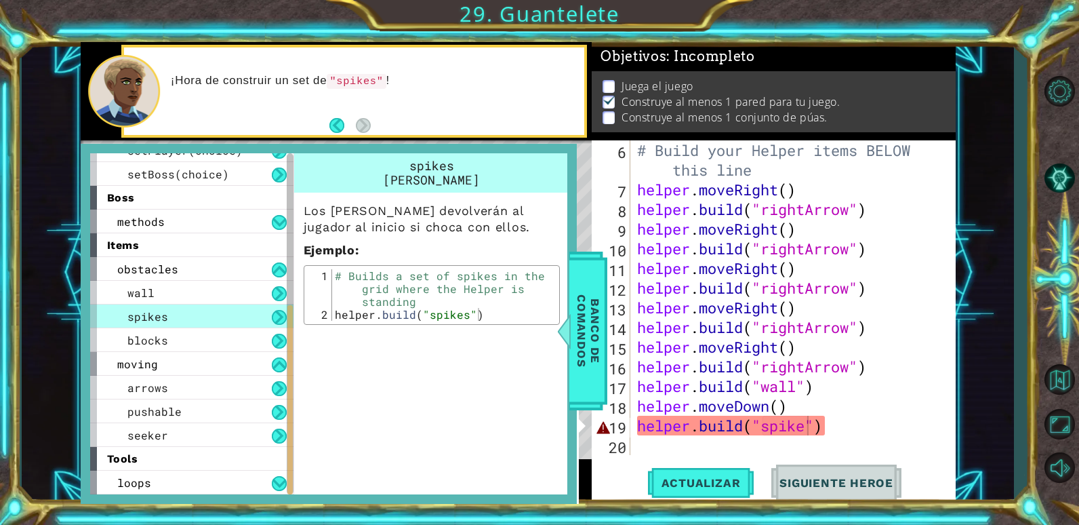
scroll to position [0, 0]
click at [279, 292] on button at bounding box center [279, 293] width 15 height 15
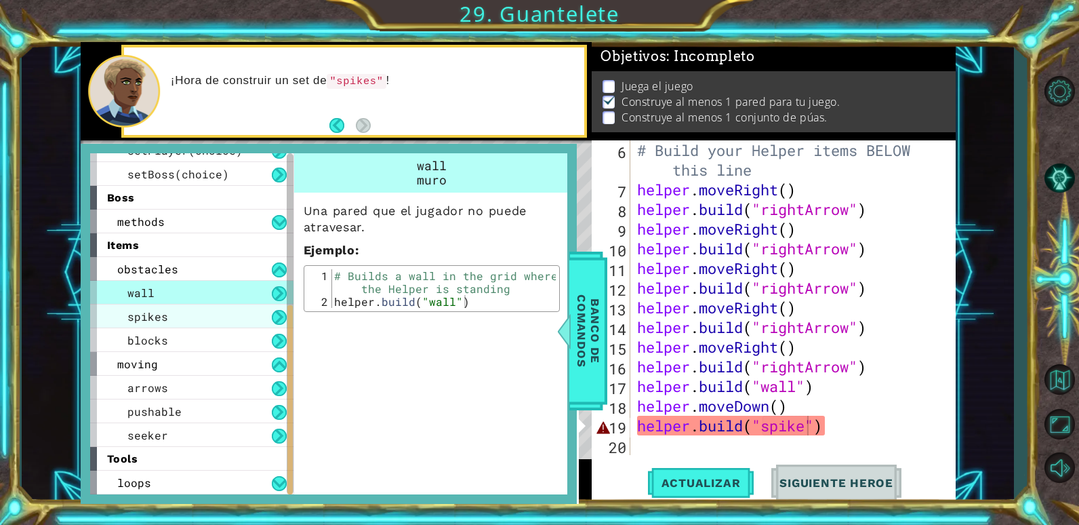
click at [278, 325] on div "spikes" at bounding box center [191, 316] width 203 height 24
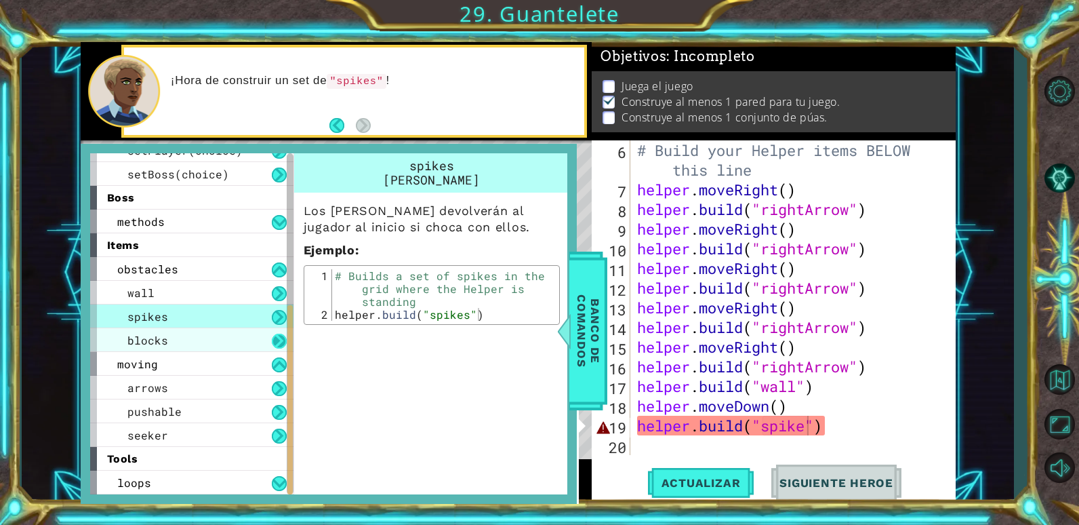
click at [279, 334] on button at bounding box center [279, 340] width 15 height 15
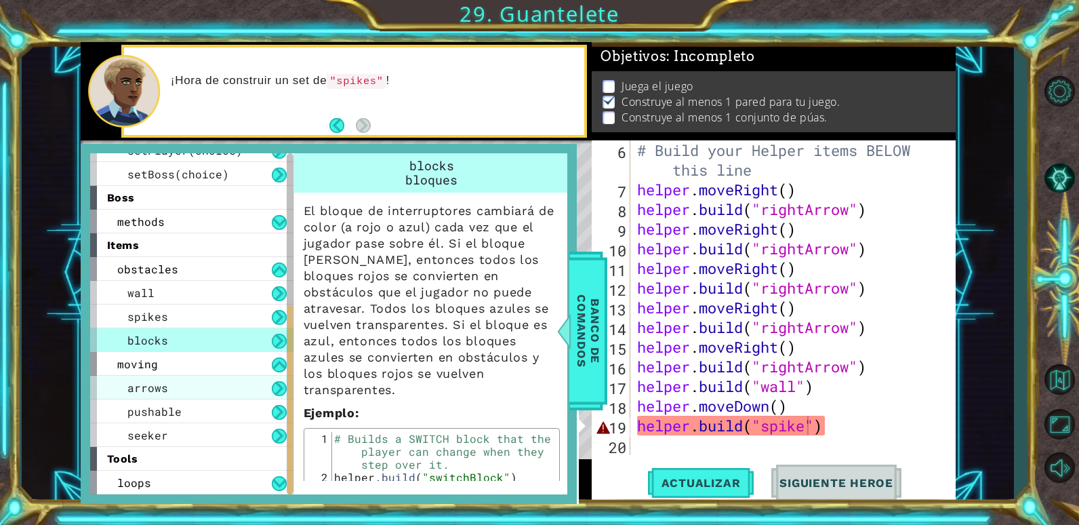
click at [273, 380] on div "arrows" at bounding box center [191, 387] width 203 height 24
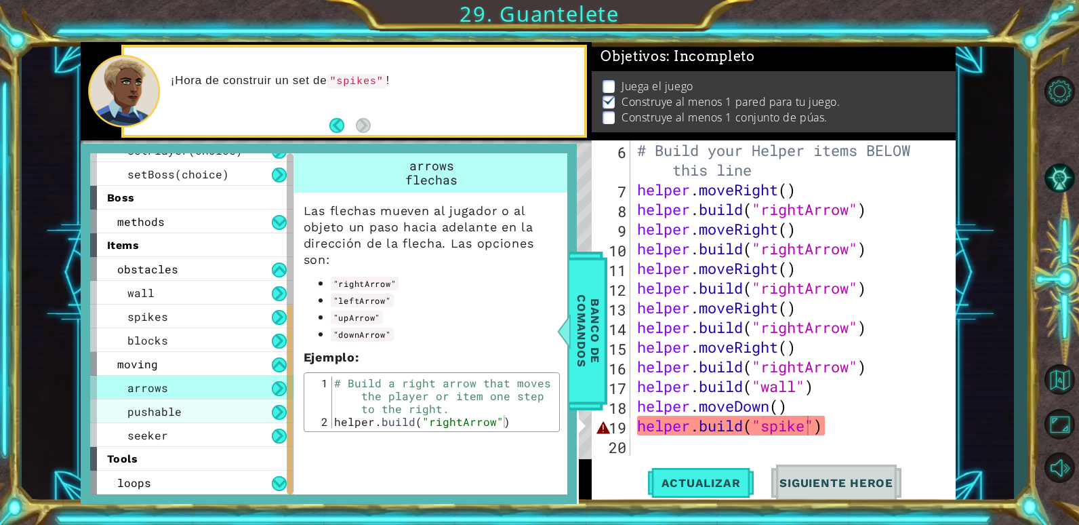
click at [276, 403] on div "pushable" at bounding box center [191, 411] width 203 height 24
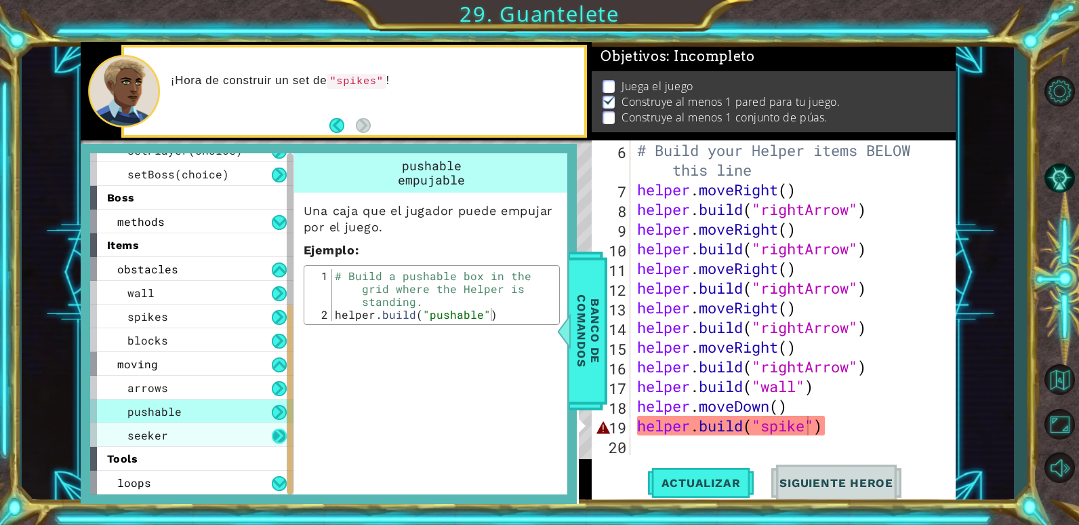
click at [274, 430] on div "seeker" at bounding box center [191, 435] width 203 height 24
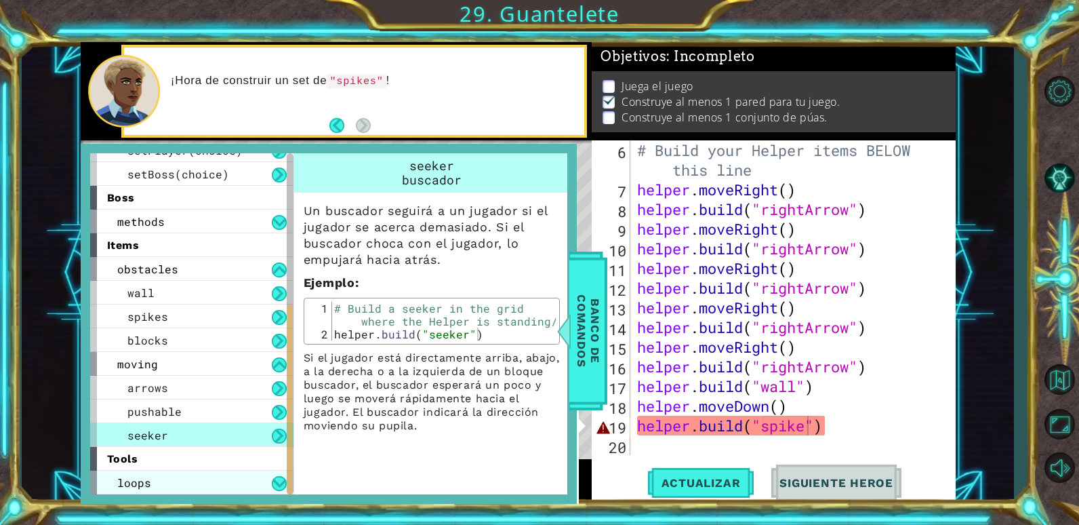
click at [262, 494] on div "loops" at bounding box center [191, 482] width 203 height 24
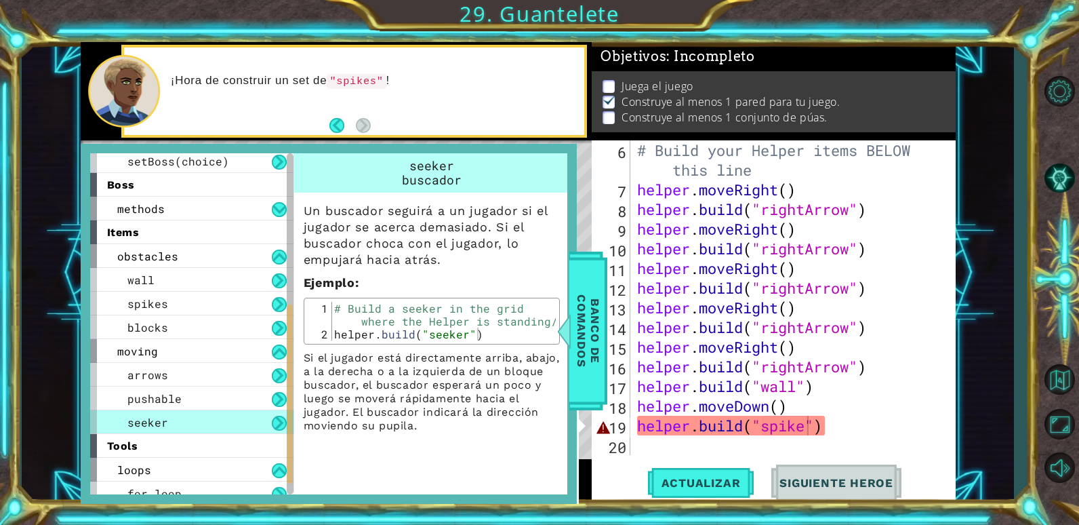
scroll to position [300, 0]
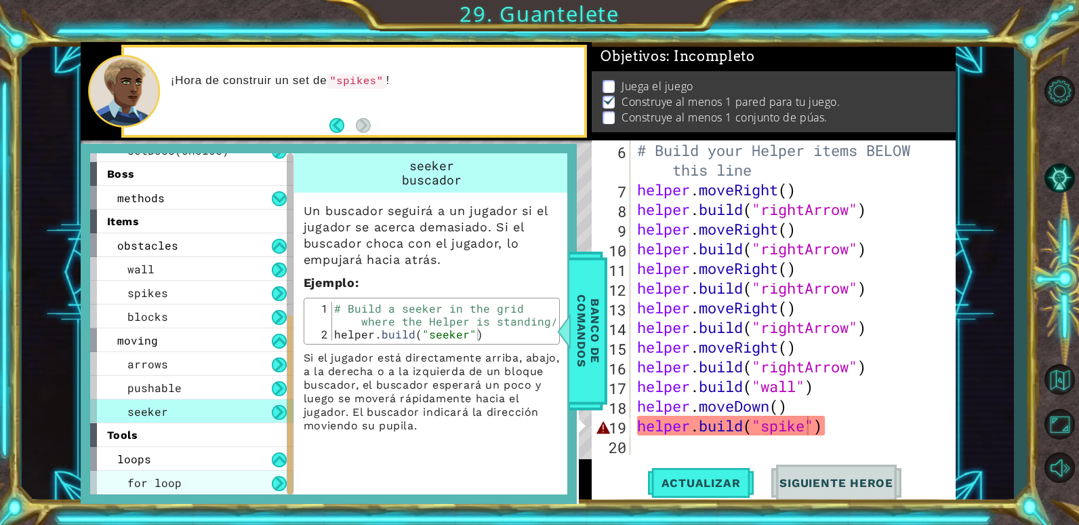
click at [212, 474] on div "for loop" at bounding box center [191, 482] width 203 height 24
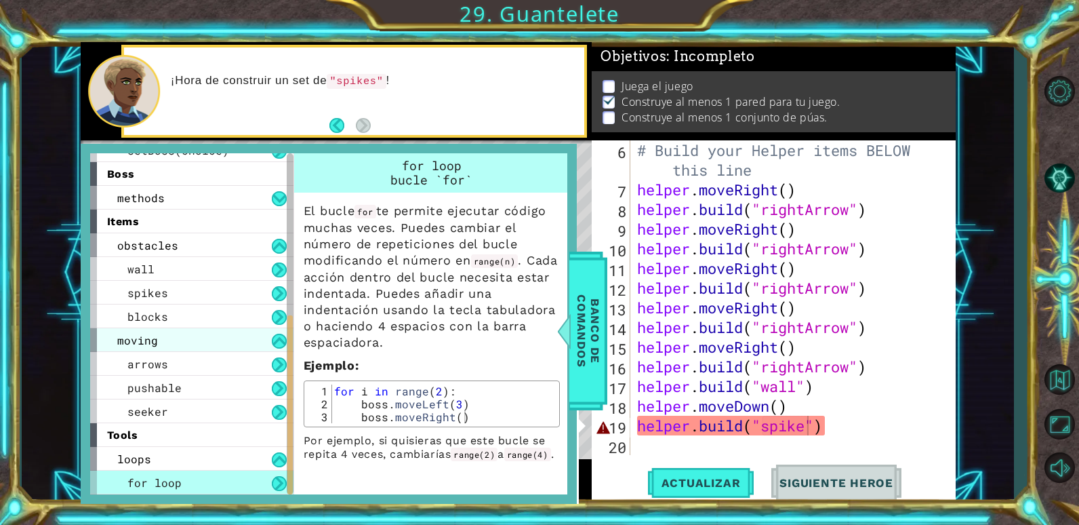
click at [208, 344] on div "moving" at bounding box center [191, 340] width 203 height 24
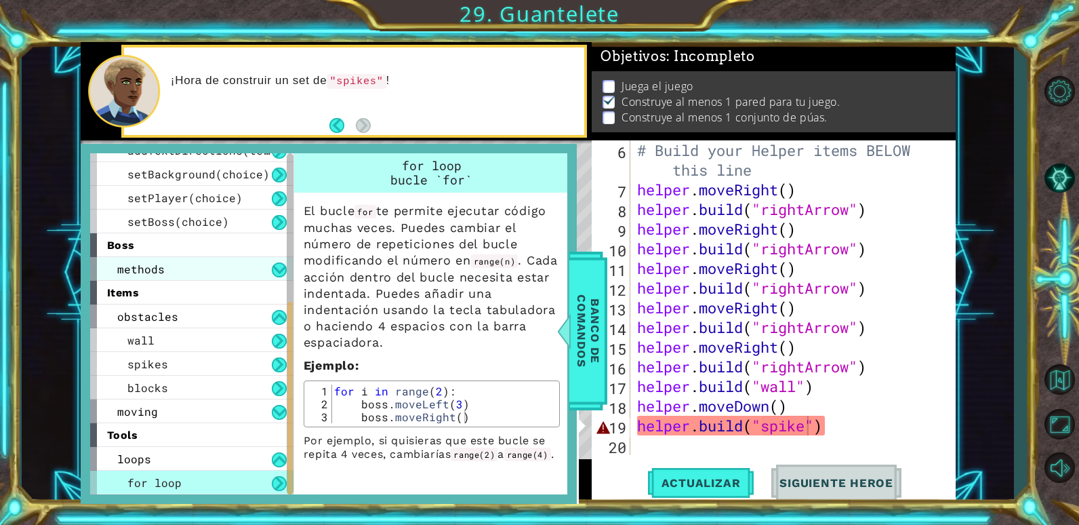
click at [175, 269] on div "methods" at bounding box center [191, 269] width 203 height 24
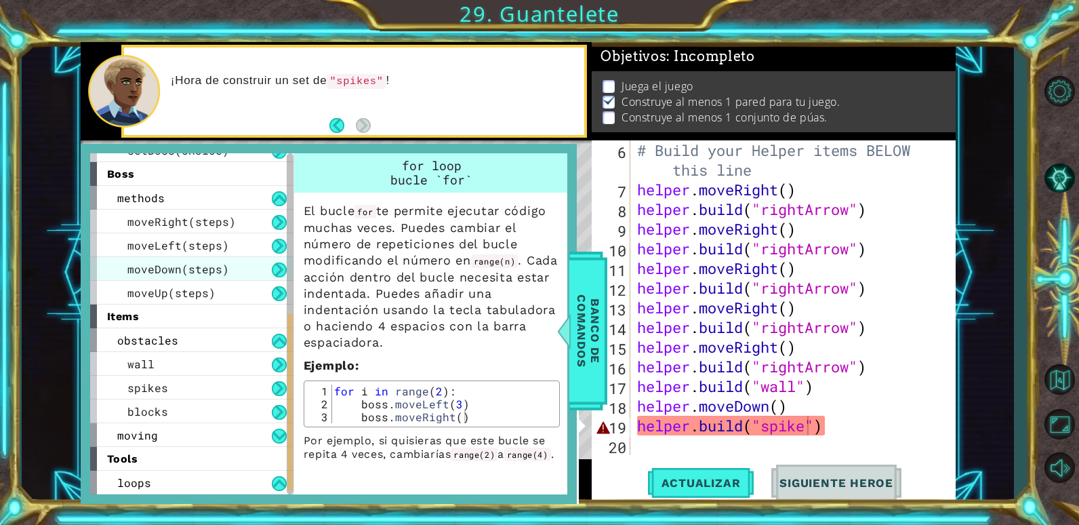
click at [178, 265] on span "moveDown(steps)" at bounding box center [178, 269] width 102 height 14
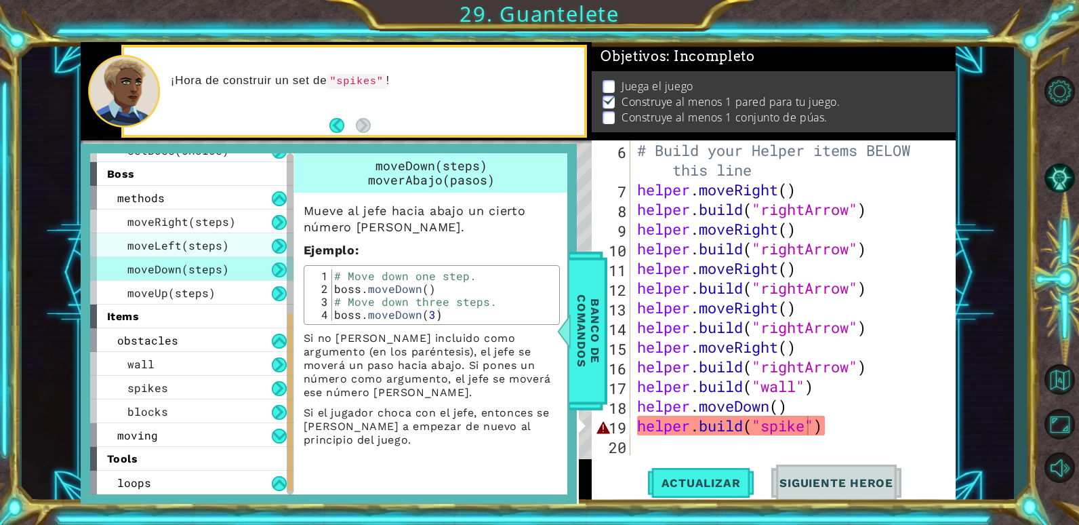
click at [207, 241] on span "moveLeft(steps)" at bounding box center [178, 245] width 102 height 14
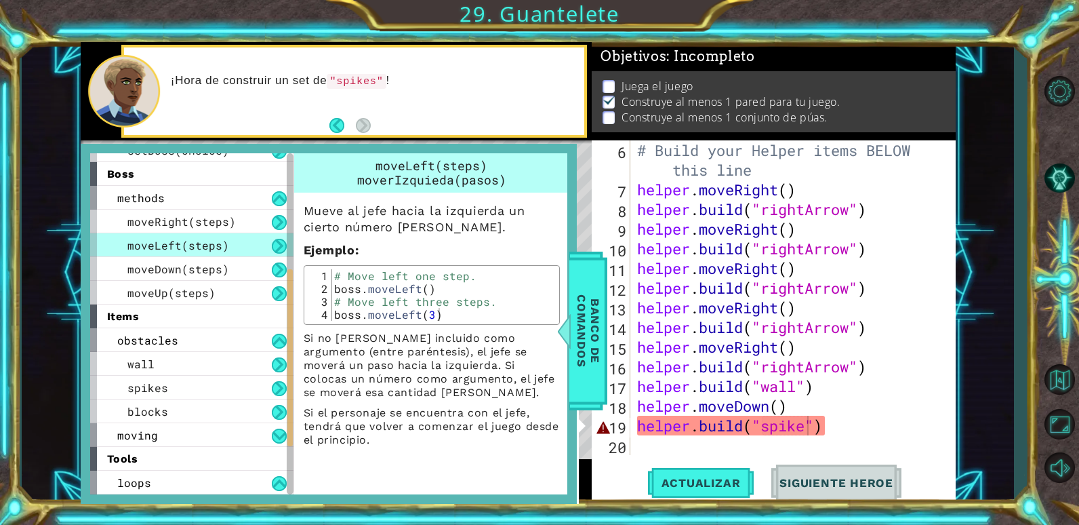
scroll to position [96, 0]
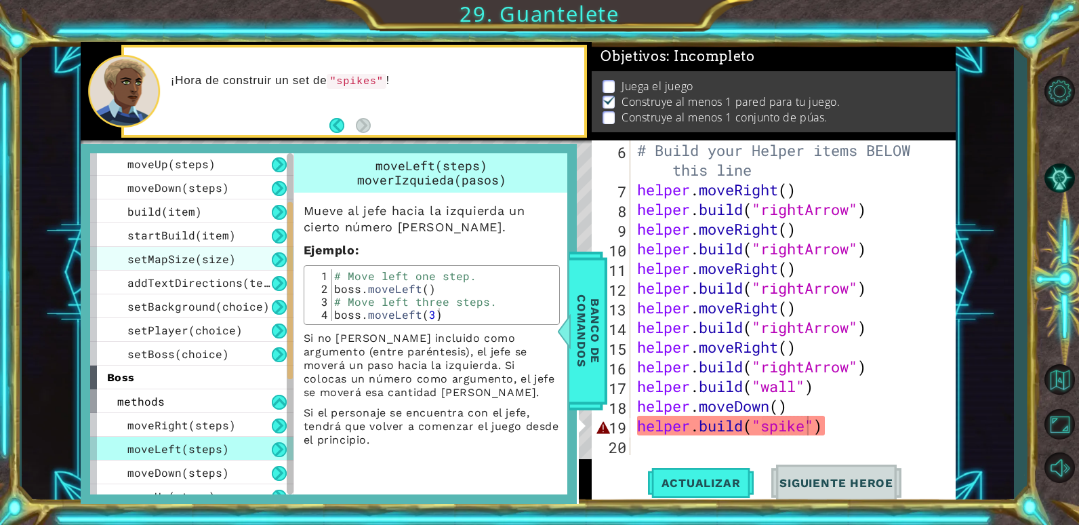
click at [213, 266] on div "setMapSize(size)" at bounding box center [191, 259] width 203 height 24
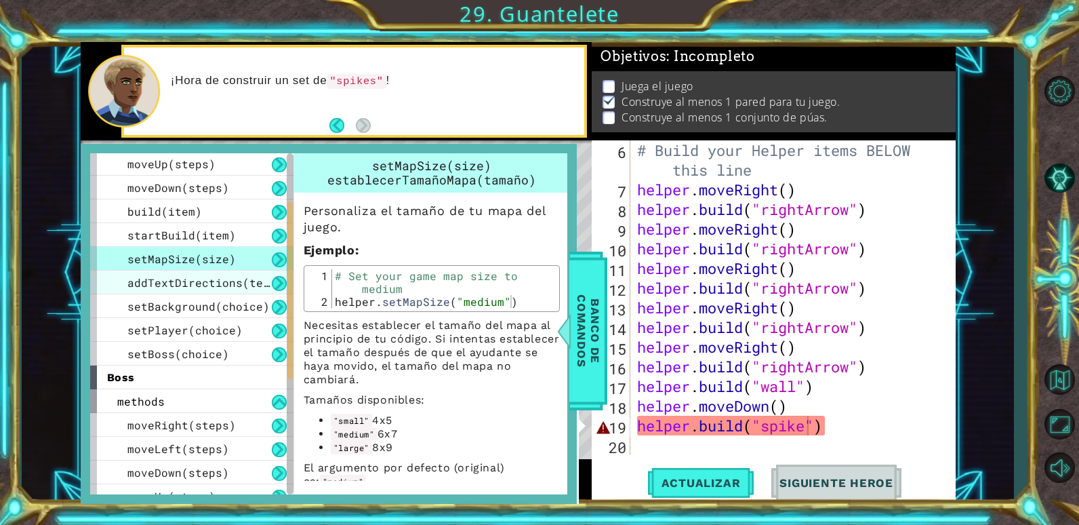
click at [223, 279] on span "addTextDirections(text)" at bounding box center [205, 282] width 156 height 14
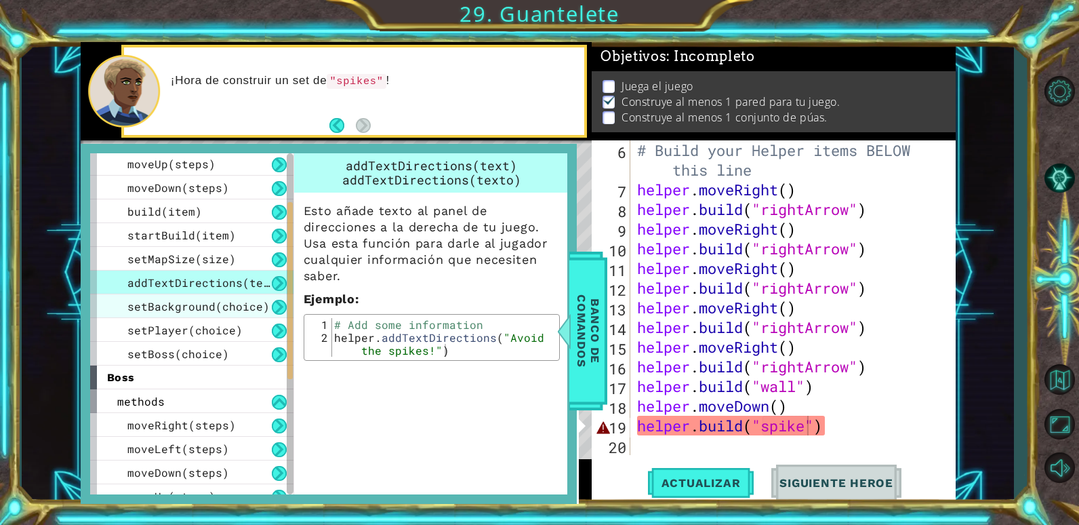
click at [224, 295] on div "setBackground(choice)" at bounding box center [191, 306] width 203 height 24
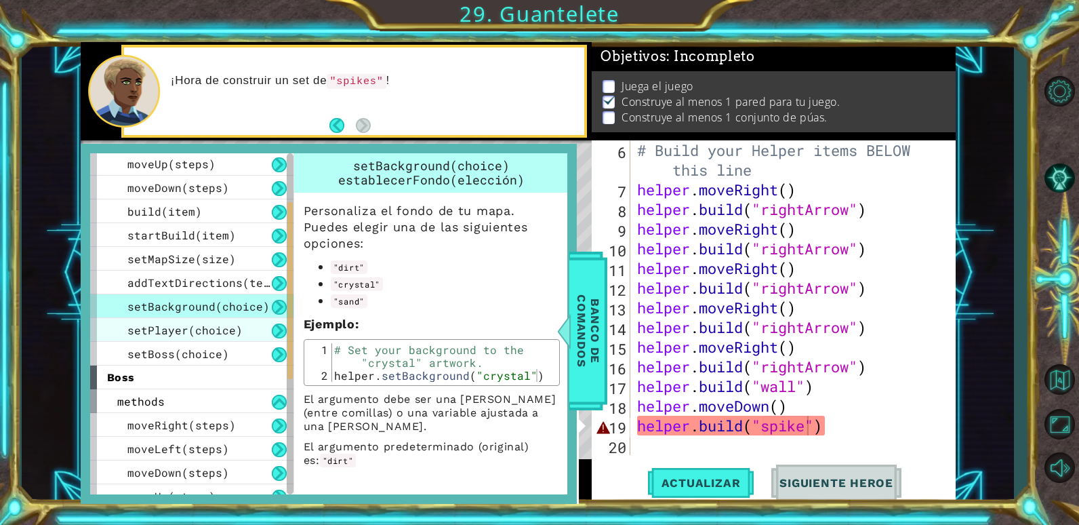
click at [226, 323] on span "setPlayer(choice)" at bounding box center [184, 330] width 115 height 14
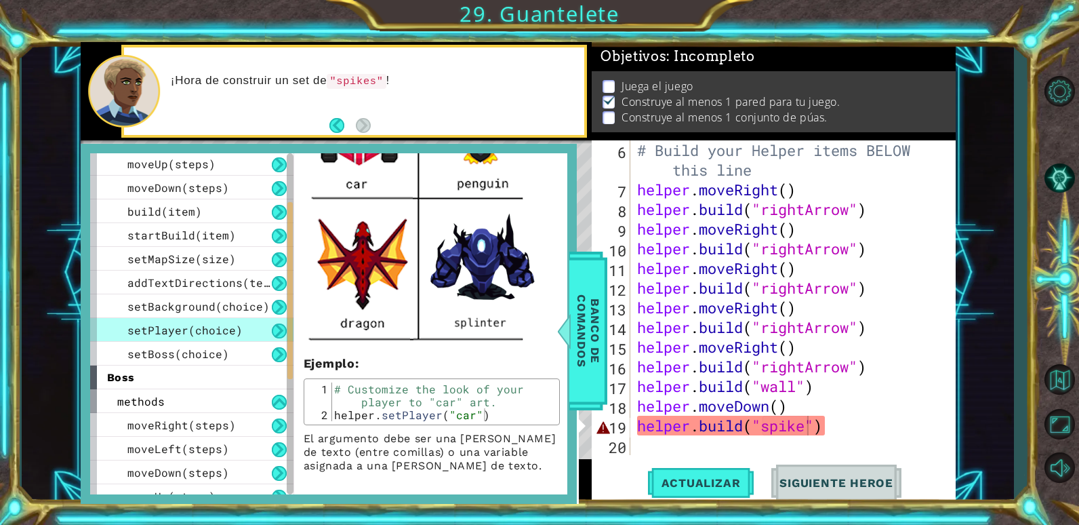
scroll to position [542, 0]
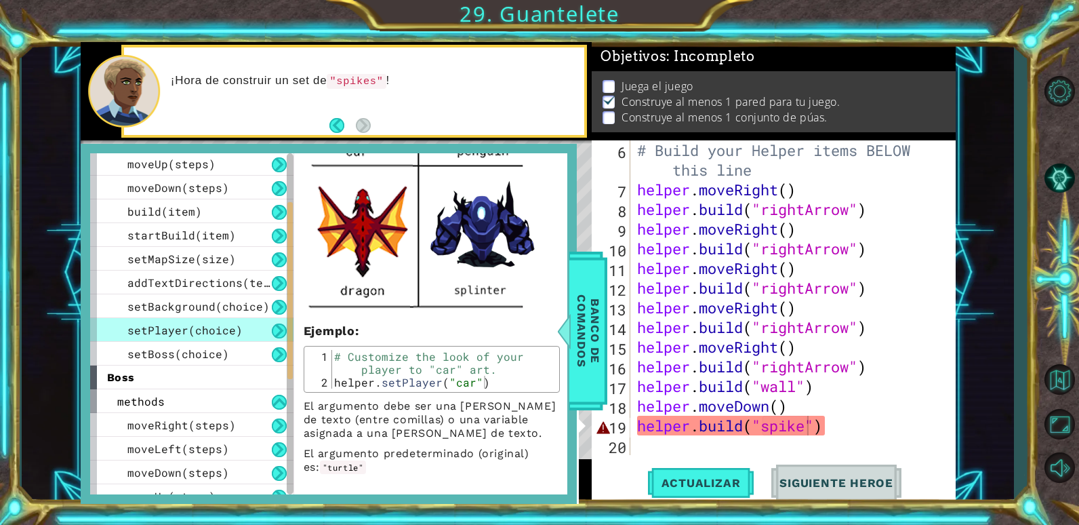
click at [810, 420] on div "# Build your Helper items BELOW this line helper . moveRight ( ) helper . build…" at bounding box center [791, 326] width 314 height 373
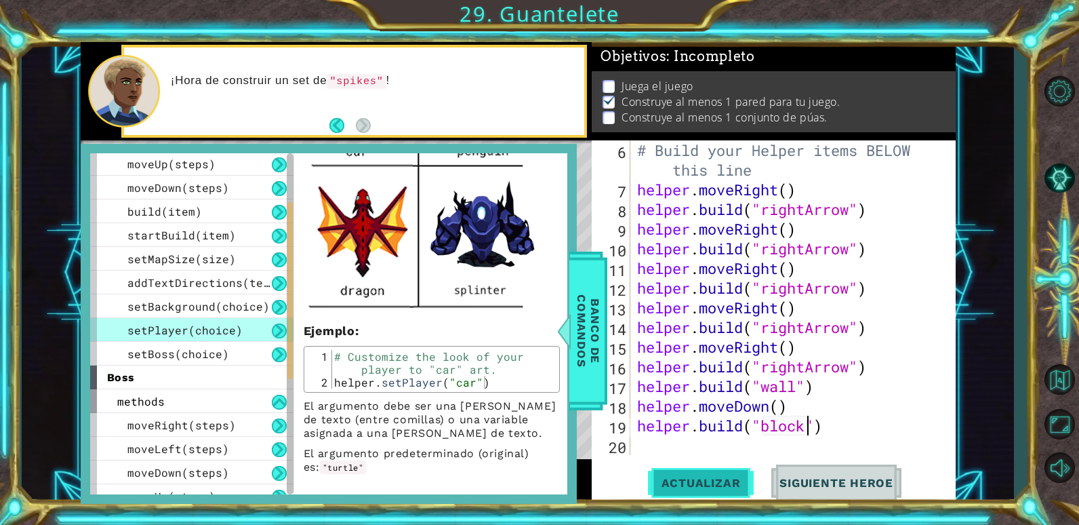
type textarea "[DOMAIN_NAME]("block")"
click at [716, 478] on span "Actualizar" at bounding box center [701, 483] width 106 height 14
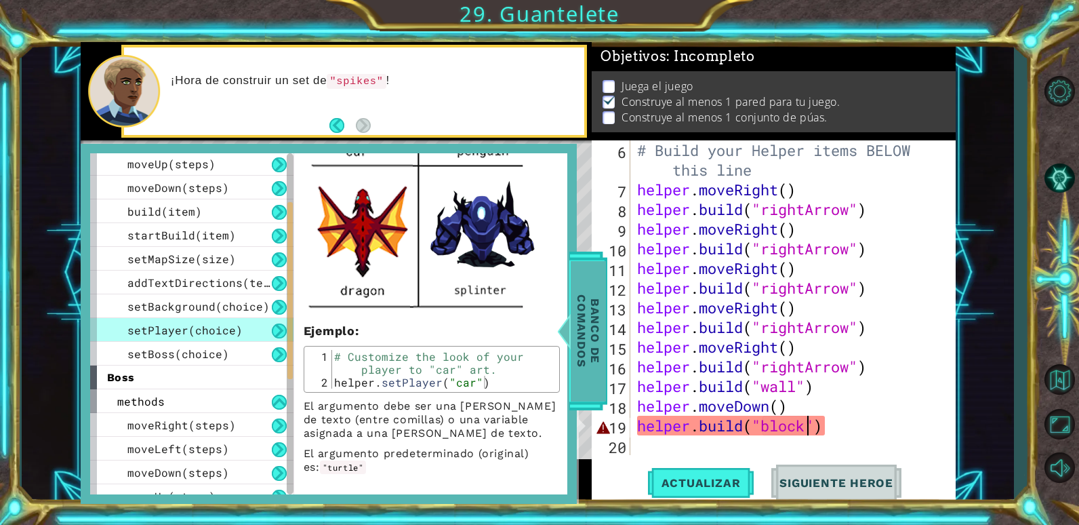
click at [573, 325] on span "Banco de comandos" at bounding box center [588, 330] width 35 height 140
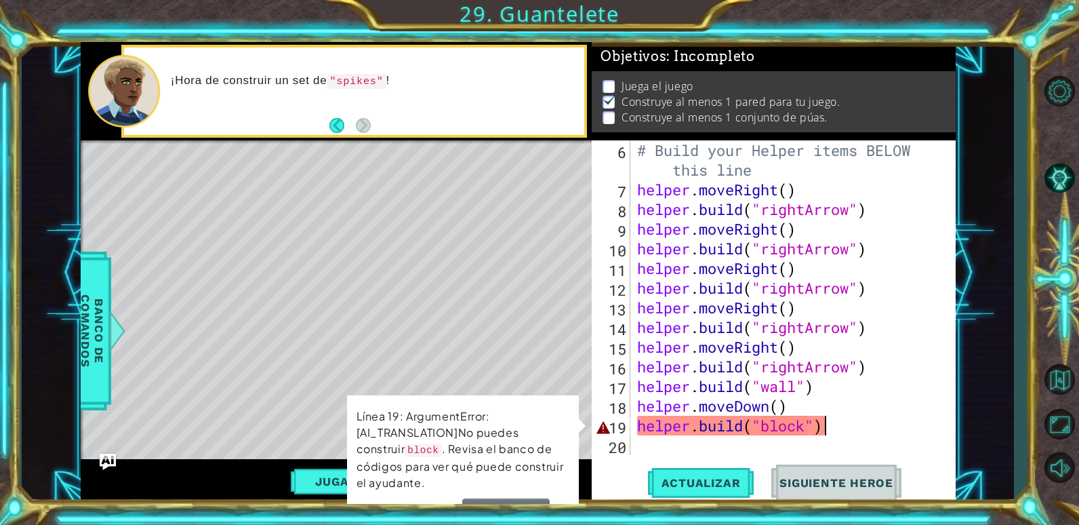
click at [840, 431] on div "# Build your Helper items BELOW this line helper . moveRight ( ) helper . build…" at bounding box center [791, 326] width 314 height 373
drag, startPoint x: 840, startPoint y: 431, endPoint x: 628, endPoint y: 432, distance: 212.8
click at [628, 432] on div "[DOMAIN_NAME]("block") 6 7 8 9 10 11 12 13 14 15 16 17 18 19 20 # Build your He…" at bounding box center [772, 297] width 360 height 314
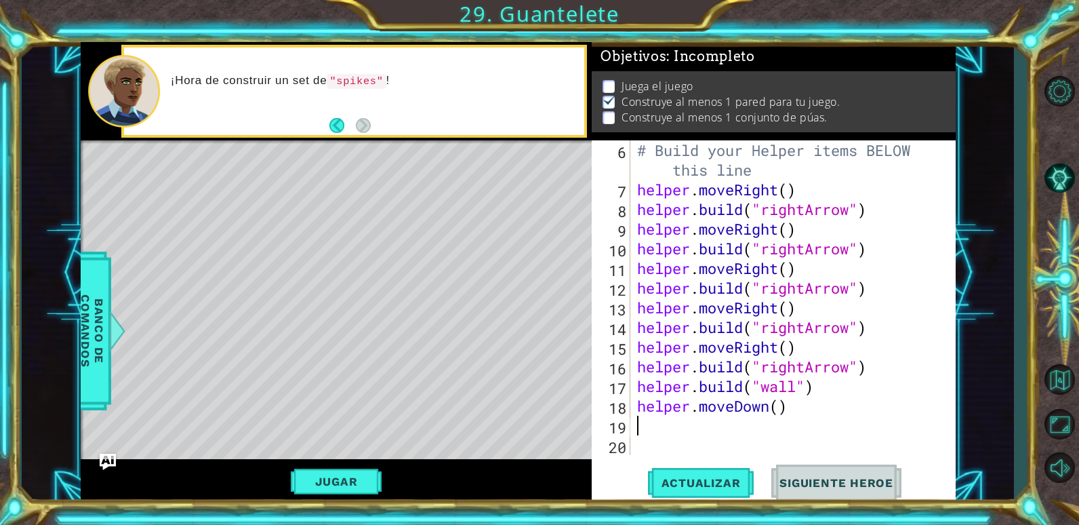
scroll to position [0, 0]
click at [361, 471] on button "Jugar" at bounding box center [336, 481] width 91 height 26
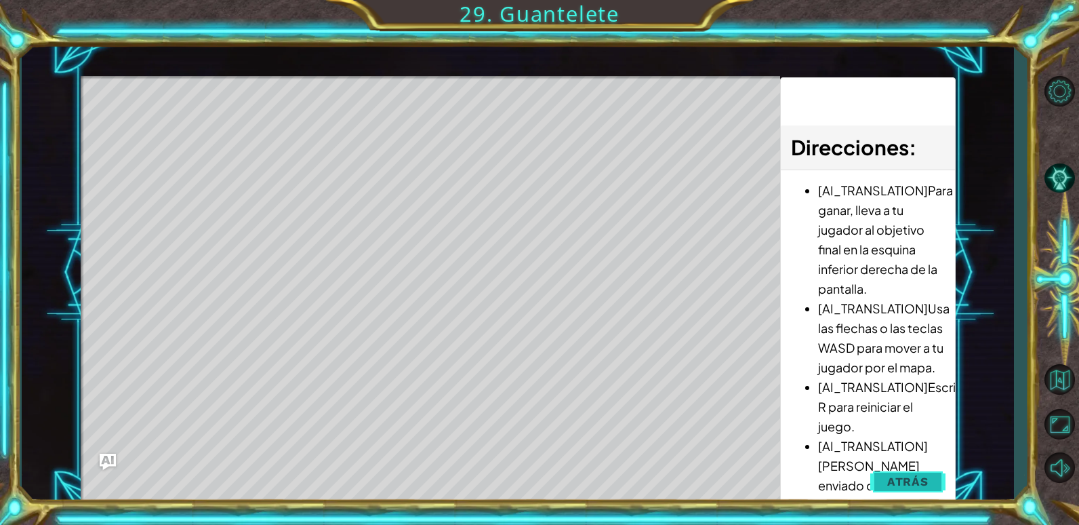
click at [888, 477] on span "Atrás" at bounding box center [907, 481] width 41 height 14
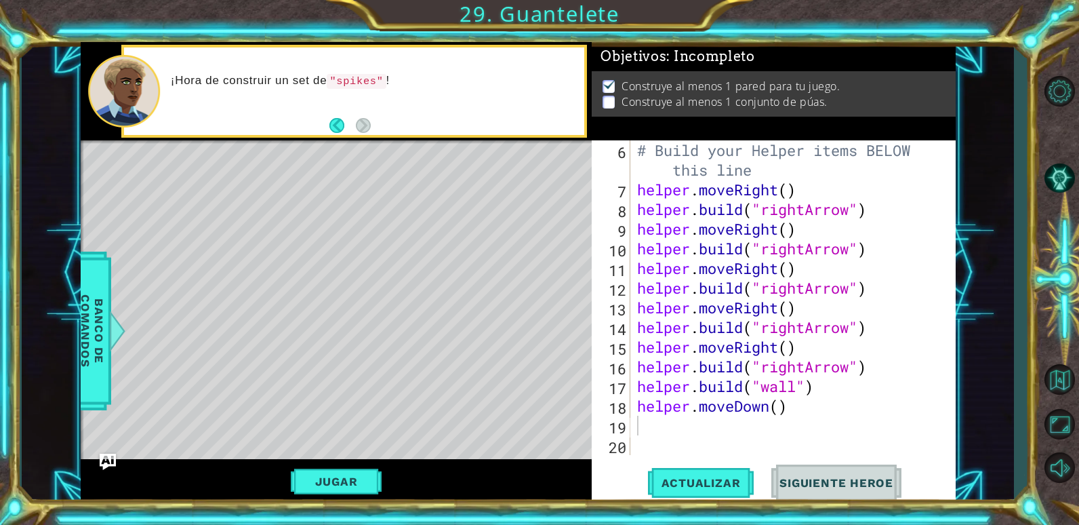
type textarea "helper.moveDown()"
click at [810, 407] on div "# Build your Helper items BELOW this line helper . moveRight ( ) helper . build…" at bounding box center [791, 326] width 314 height 373
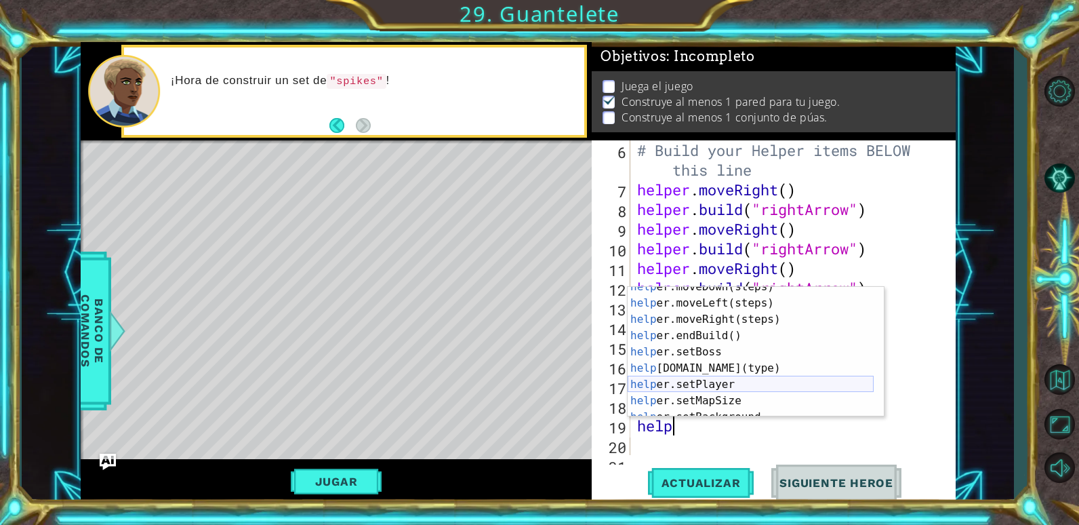
scroll to position [41, 0]
click at [714, 358] on div "help er.moveDown(steps) Presiona intro help er.moveLeft(steps) Presiona intro h…" at bounding box center [751, 360] width 246 height 163
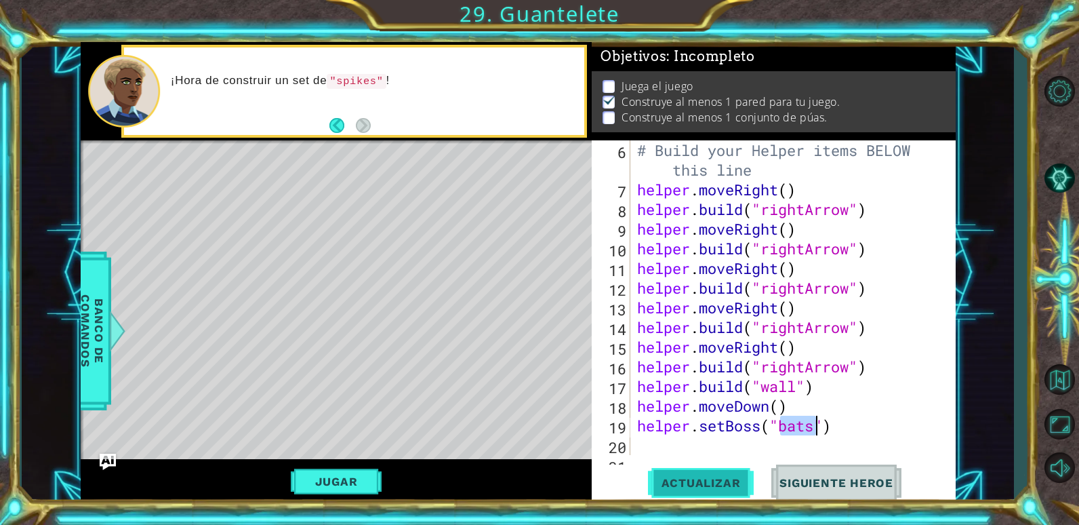
type textarea "helper.setBoss("bats")"
click at [728, 493] on button "Actualizar" at bounding box center [701, 482] width 106 height 37
click at [342, 476] on button "Jugar" at bounding box center [336, 481] width 91 height 26
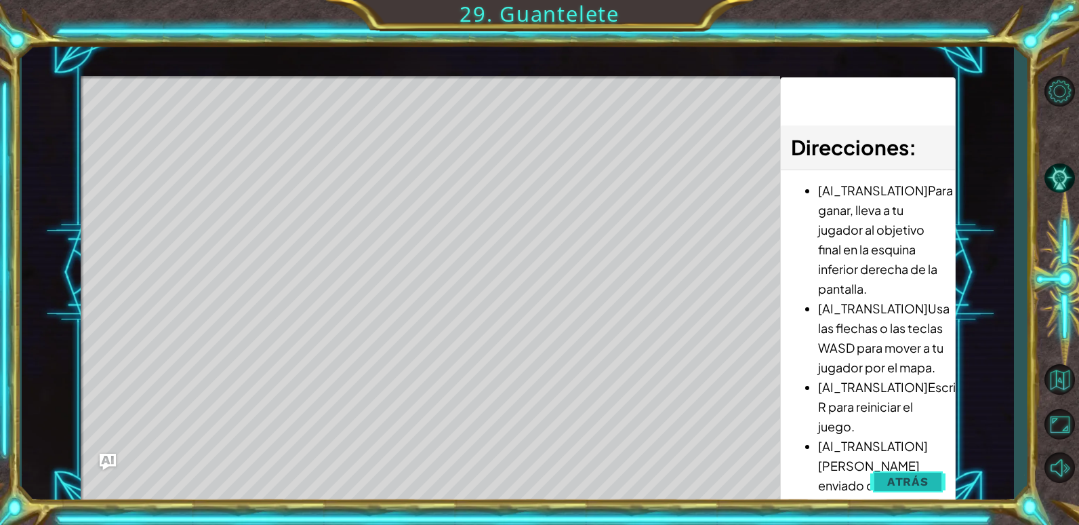
click at [909, 484] on span "Atrás" at bounding box center [907, 481] width 41 height 14
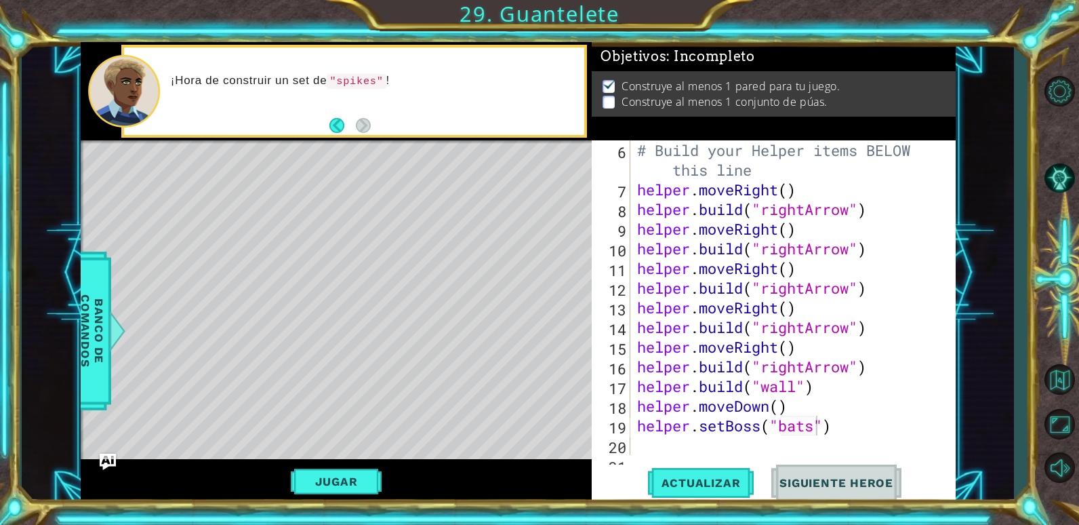
scroll to position [0, 0]
click at [842, 430] on div "# Build your Helper items BELOW this line helper . moveRight ( ) helper . build…" at bounding box center [791, 326] width 314 height 373
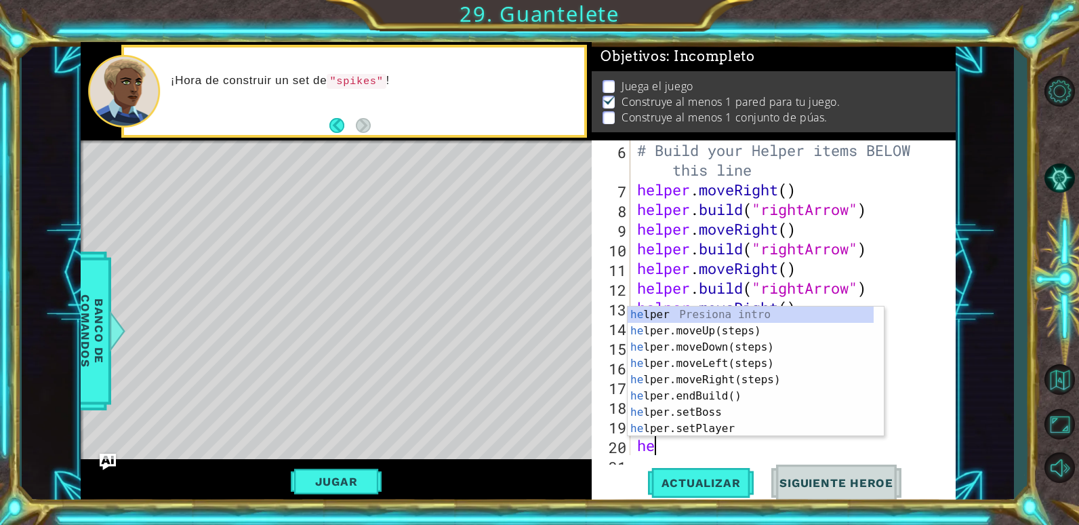
scroll to position [0, 1]
click at [726, 424] on div "hel per Presiona intro hel per.moveUp(steps) Presiona intro hel per.moveDown(st…" at bounding box center [751, 387] width 246 height 163
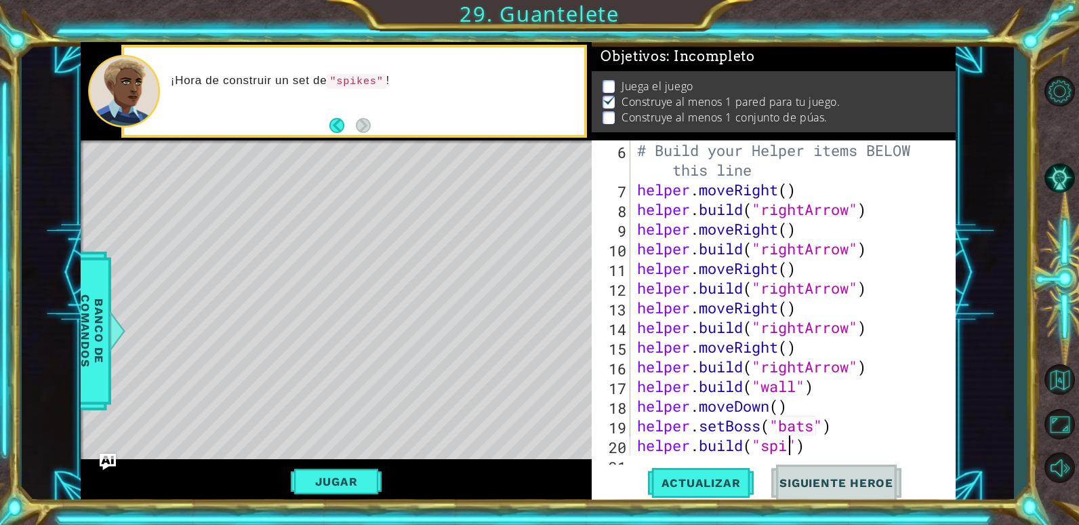
scroll to position [0, 8]
type textarea "[DOMAIN_NAME]("spike")"
click at [699, 485] on span "Actualizar" at bounding box center [701, 483] width 106 height 14
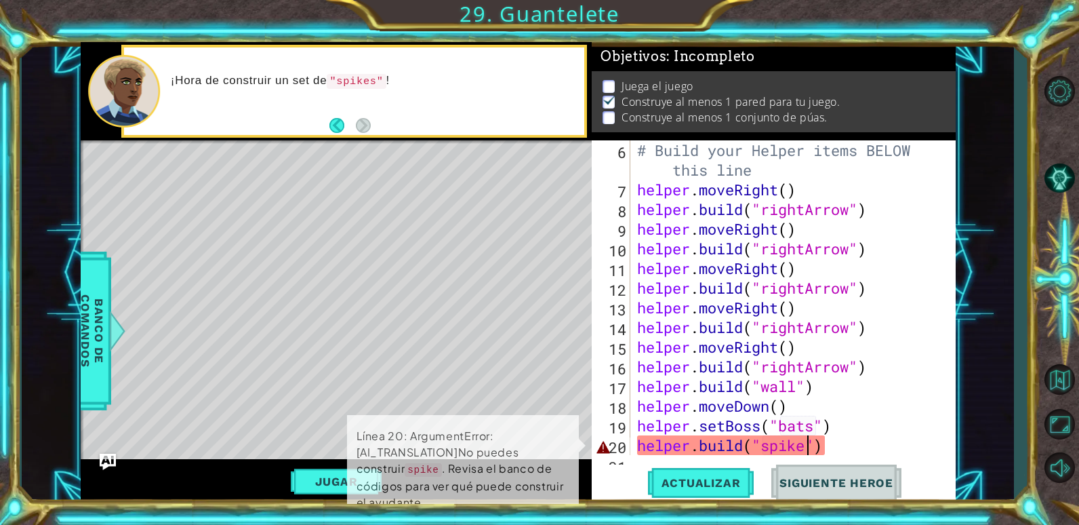
scroll to position [5, 0]
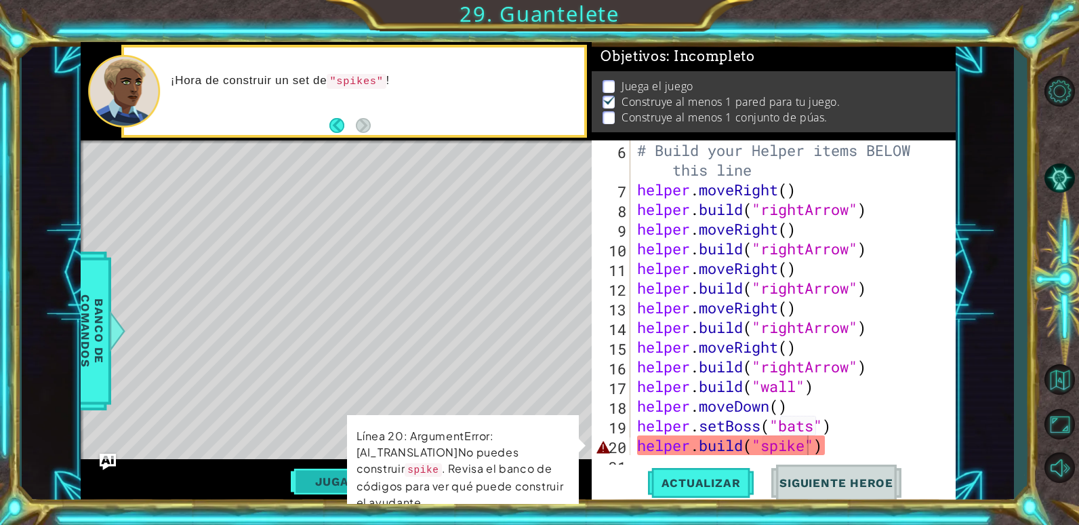
click at [295, 482] on button "Jugar" at bounding box center [336, 481] width 91 height 26
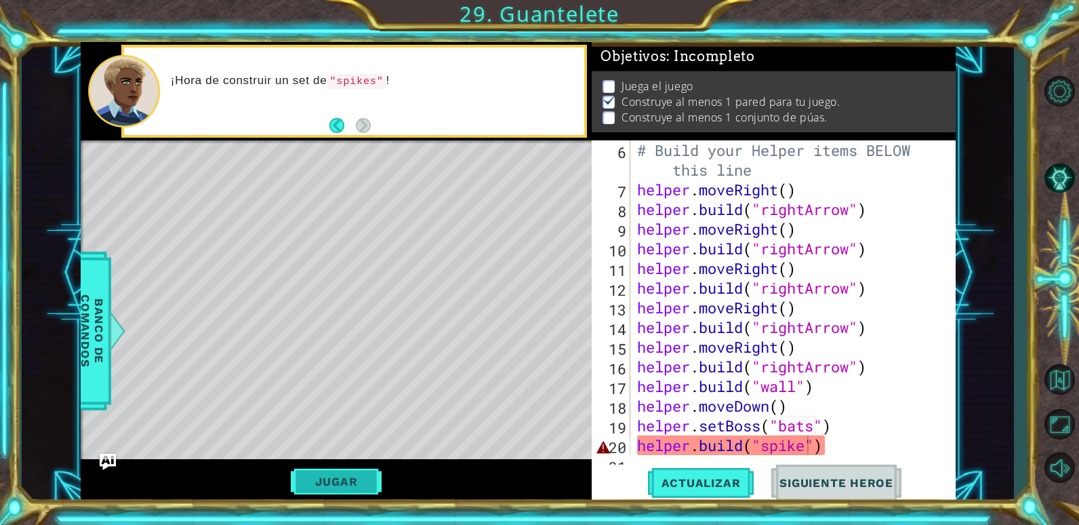
scroll to position [0, 0]
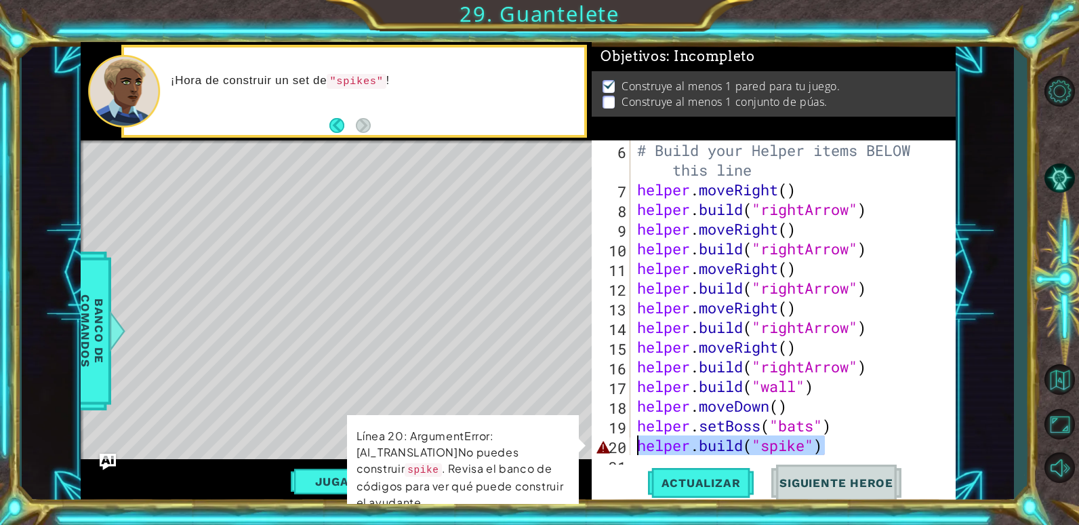
drag, startPoint x: 844, startPoint y: 440, endPoint x: 636, endPoint y: 446, distance: 207.4
click at [636, 446] on div "# Build your Helper items BELOW this line helper . moveRight ( ) helper . build…" at bounding box center [791, 326] width 314 height 373
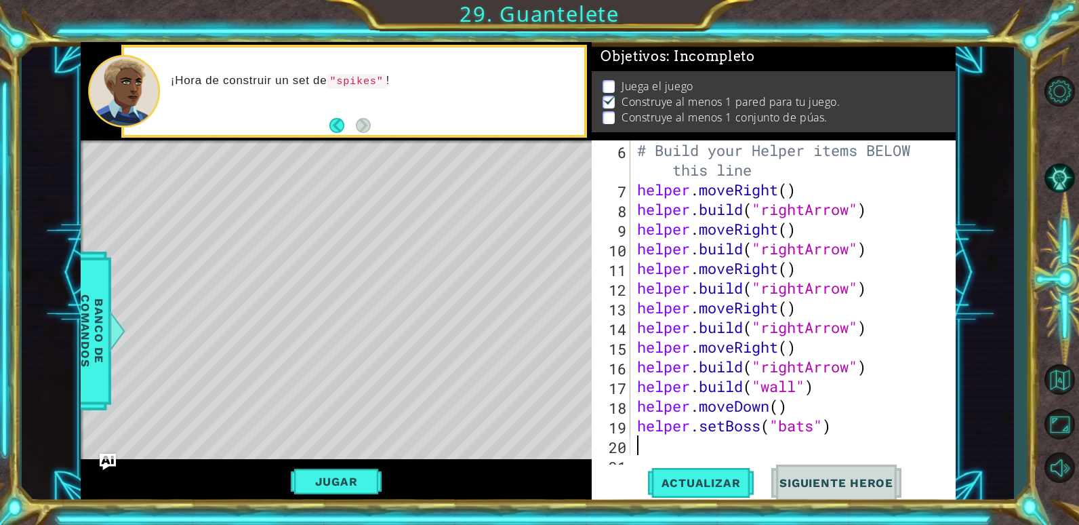
click at [835, 392] on div "# Build your Helper items BELOW this line helper . moveRight ( ) helper . build…" at bounding box center [791, 326] width 314 height 373
click at [804, 407] on div "# Build your Helper items BELOW this line helper . moveRight ( ) helper . build…" at bounding box center [791, 326] width 314 height 373
type textarea "helper.moveDown()"
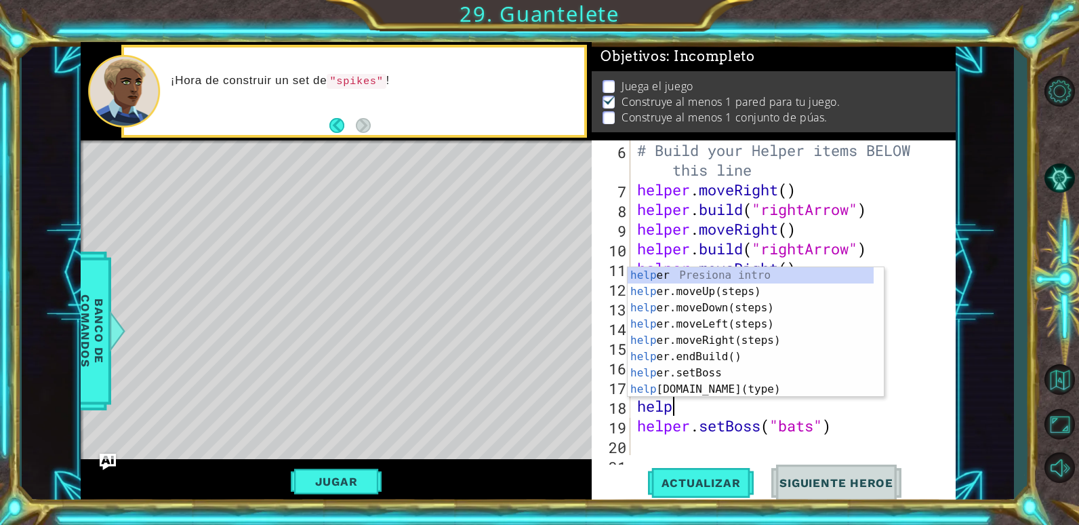
type textarea "h"
type textarea "[DOMAIN_NAME]("wall")"
type textarea "helper"
click at [741, 308] on div "helper Presiona intro helper .moveUp(steps) Presiona intro helper .moveDown(ste…" at bounding box center [751, 348] width 246 height 163
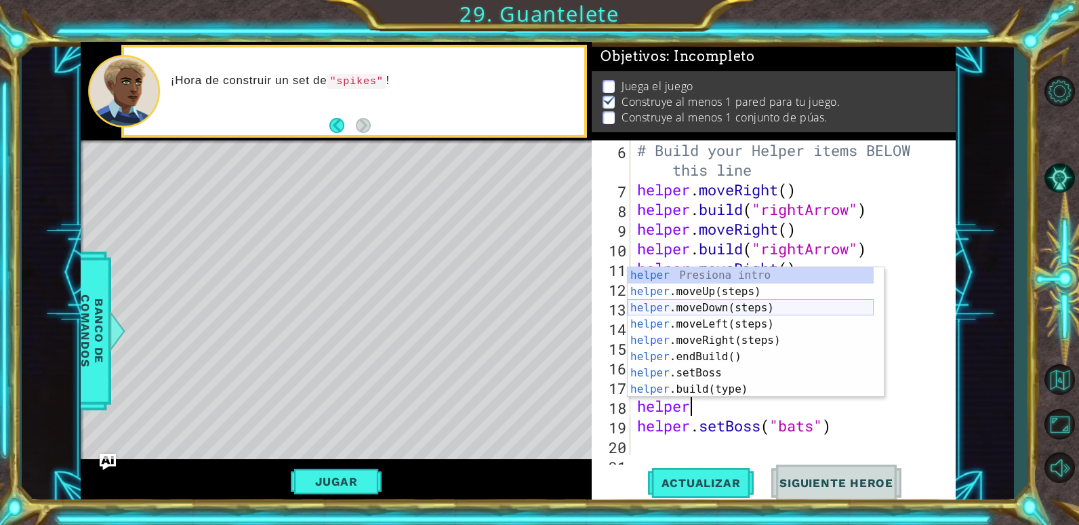
scroll to position [0, 0]
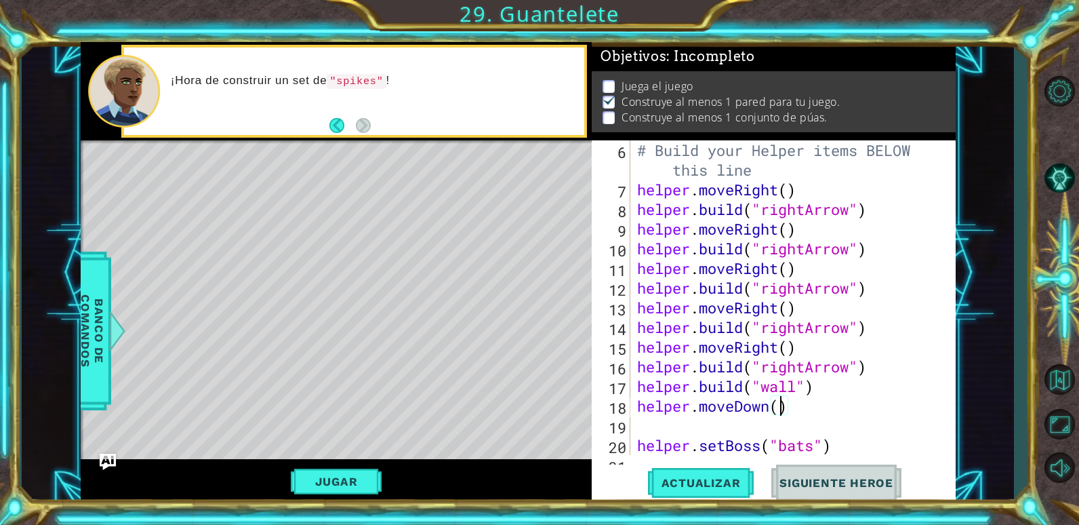
click at [781, 400] on div "# Build your Helper items BELOW this line helper . moveRight ( ) helper . build…" at bounding box center [791, 326] width 314 height 373
type textarea "helper.moveDown()"
click at [741, 419] on div "# Build your Helper items BELOW this line helper . moveRight ( ) helper . build…" at bounding box center [791, 326] width 314 height 373
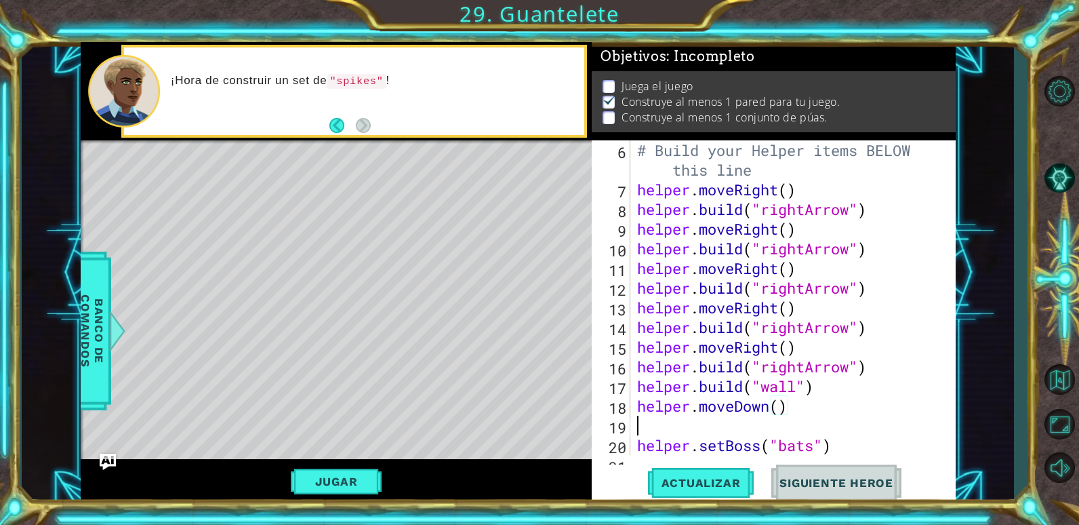
scroll to position [0, 0]
click at [796, 413] on div "# Build your Helper items BELOW this line helper . moveRight ( ) helper . build…" at bounding box center [791, 326] width 314 height 373
drag, startPoint x: 638, startPoint y: 384, endPoint x: 815, endPoint y: 391, distance: 177.7
click at [815, 391] on div "# Build your Helper items BELOW this line helper . moveRight ( ) helper . build…" at bounding box center [791, 326] width 314 height 373
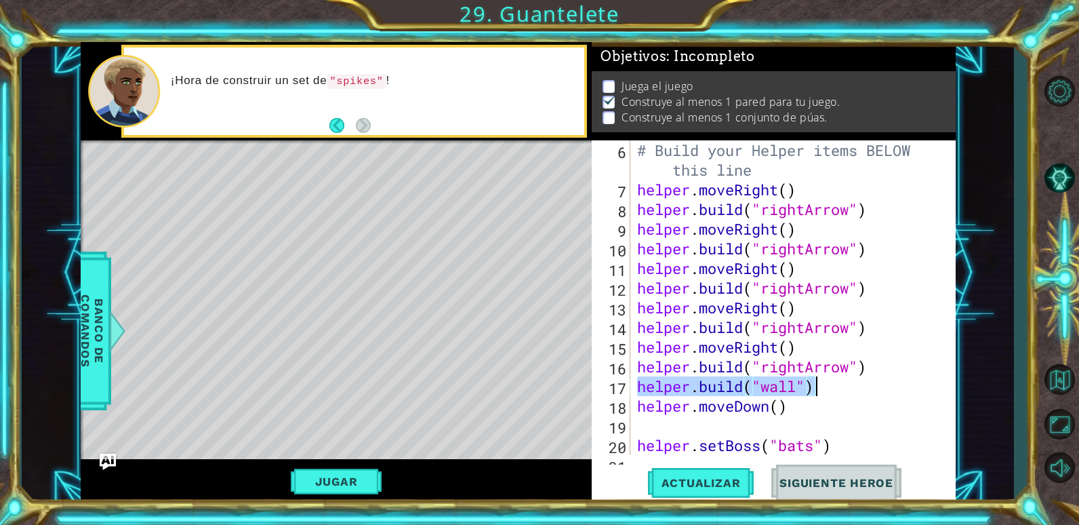
click at [782, 405] on div "# Build your Helper items BELOW this line helper . moveRight ( ) helper . build…" at bounding box center [791, 326] width 314 height 373
type textarea "helper.moveDown()"
click at [708, 421] on div "# Build your Helper items BELOW this line helper . moveRight ( ) helper . build…" at bounding box center [791, 326] width 314 height 373
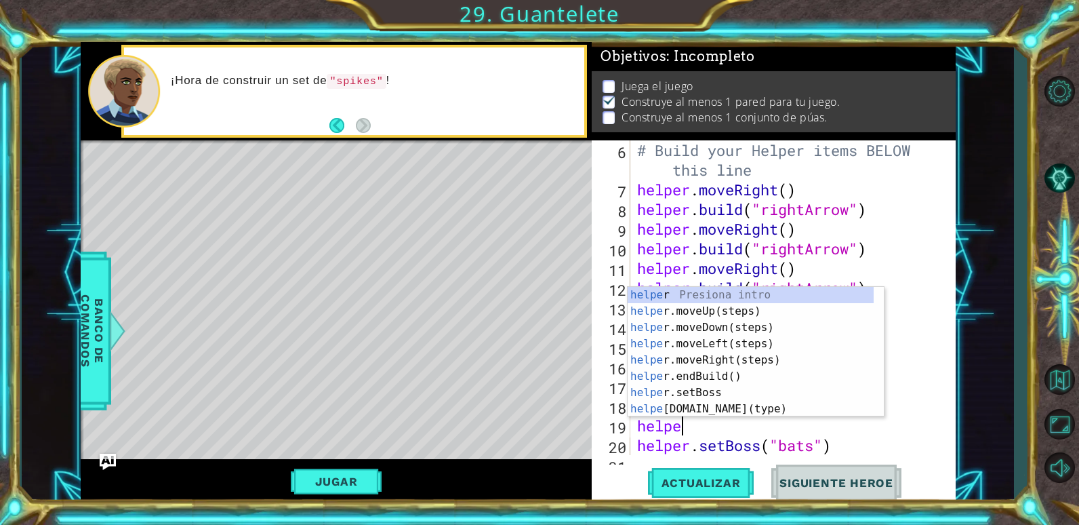
scroll to position [0, 2]
click at [655, 409] on div "helper Presiona intro helper .moveUp(steps) Presiona intro helper .moveDown(ste…" at bounding box center [751, 368] width 246 height 163
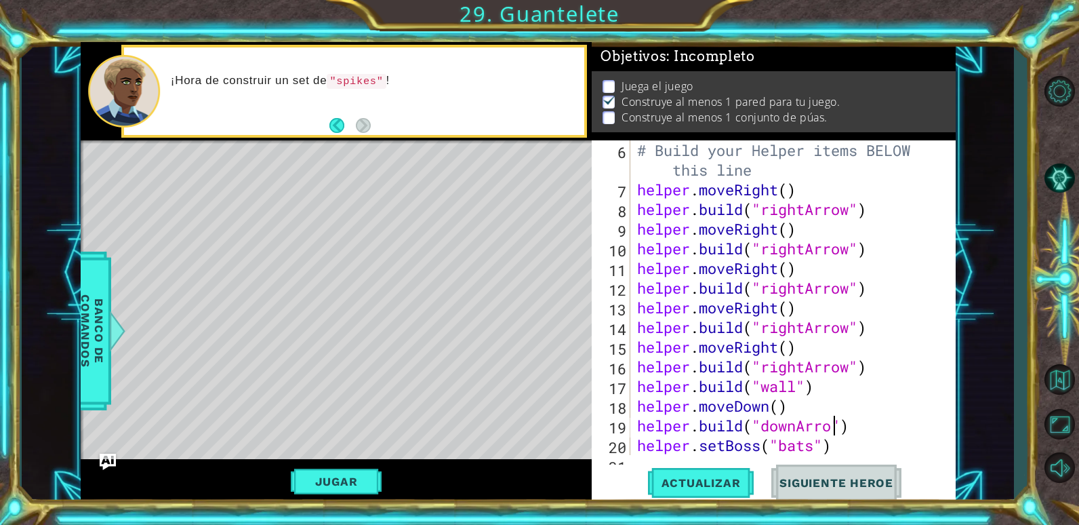
scroll to position [0, 9]
click at [367, 473] on button "Jugar" at bounding box center [336, 481] width 91 height 26
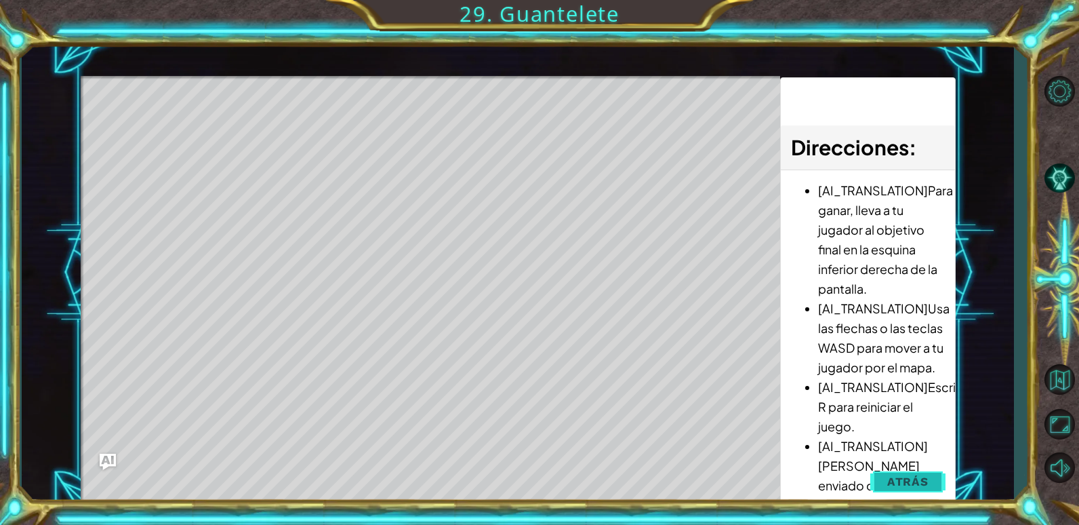
click at [897, 485] on span "Atrás" at bounding box center [907, 481] width 41 height 14
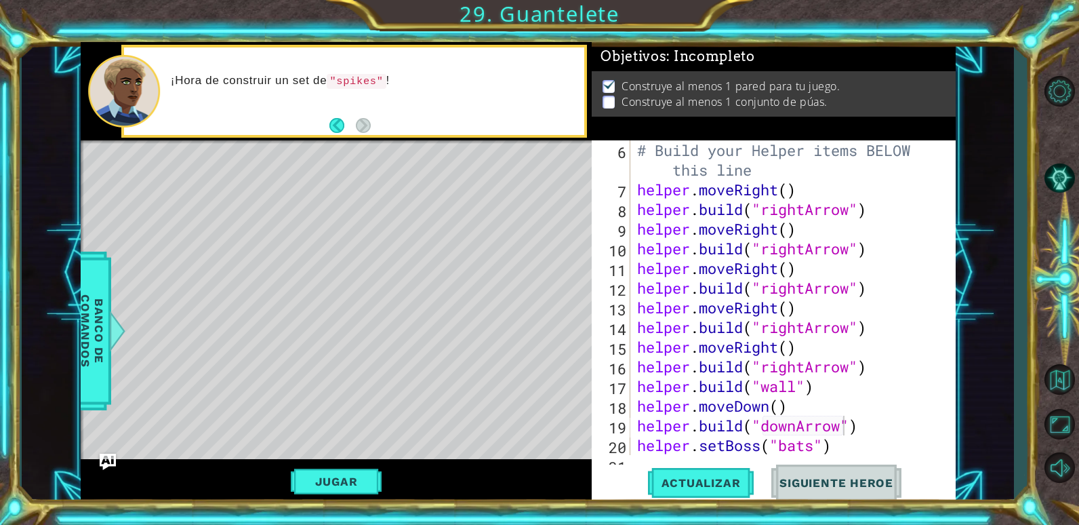
type textarea "helper.moveDown()"
click at [796, 400] on div "# Build your Helper items BELOW this line helper . moveRight ( ) helper . build…" at bounding box center [791, 326] width 314 height 373
click at [346, 477] on button "Jugar" at bounding box center [336, 481] width 91 height 26
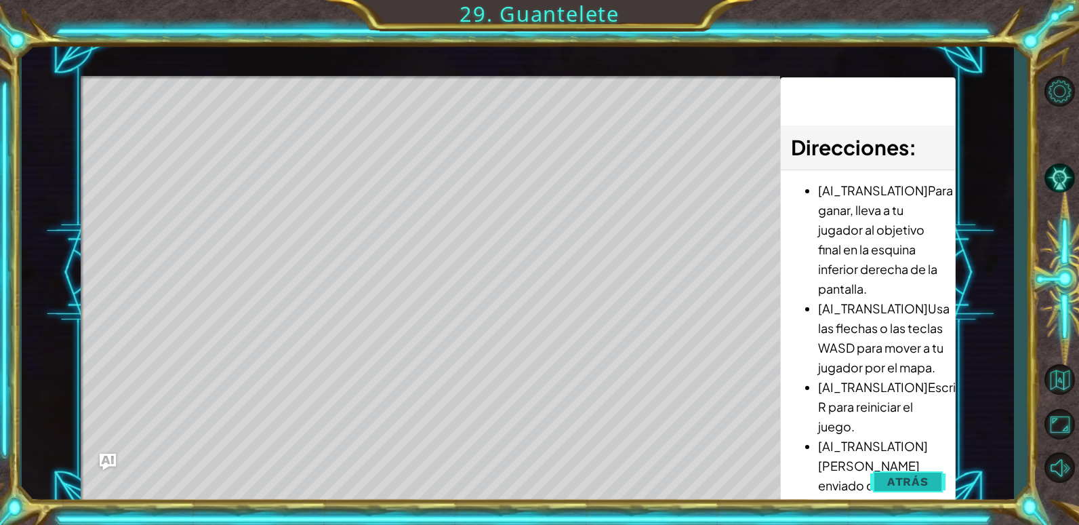
click at [899, 484] on span "Atrás" at bounding box center [907, 481] width 41 height 14
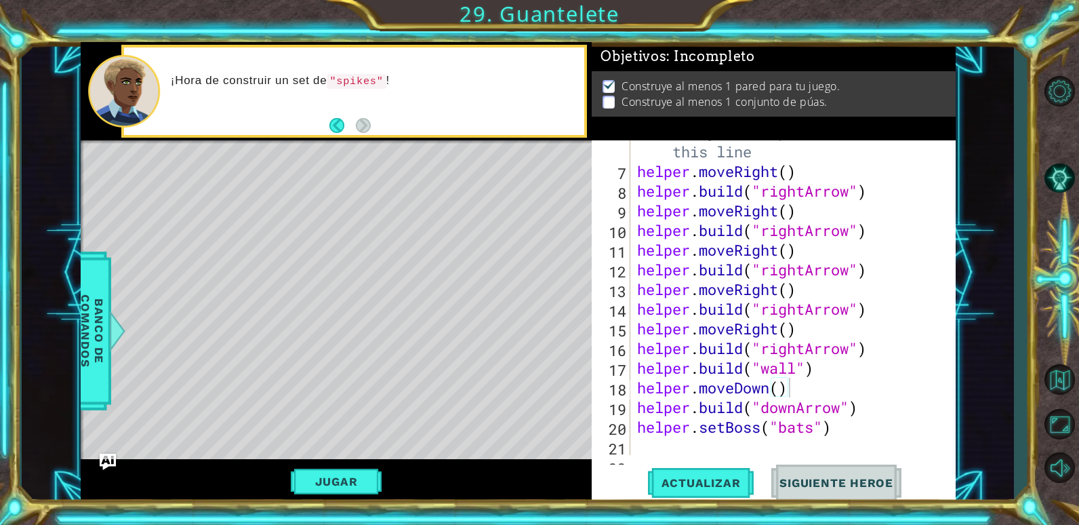
scroll to position [136, 0]
click at [806, 391] on div "# Build your Helper items BELOW this line helper . moveRight ( ) helper . build…" at bounding box center [791, 308] width 314 height 373
drag, startPoint x: 806, startPoint y: 391, endPoint x: 640, endPoint y: 392, distance: 166.0
click at [640, 392] on div "# Build your Helper items BELOW this line helper . moveRight ( ) helper . build…" at bounding box center [791, 308] width 314 height 373
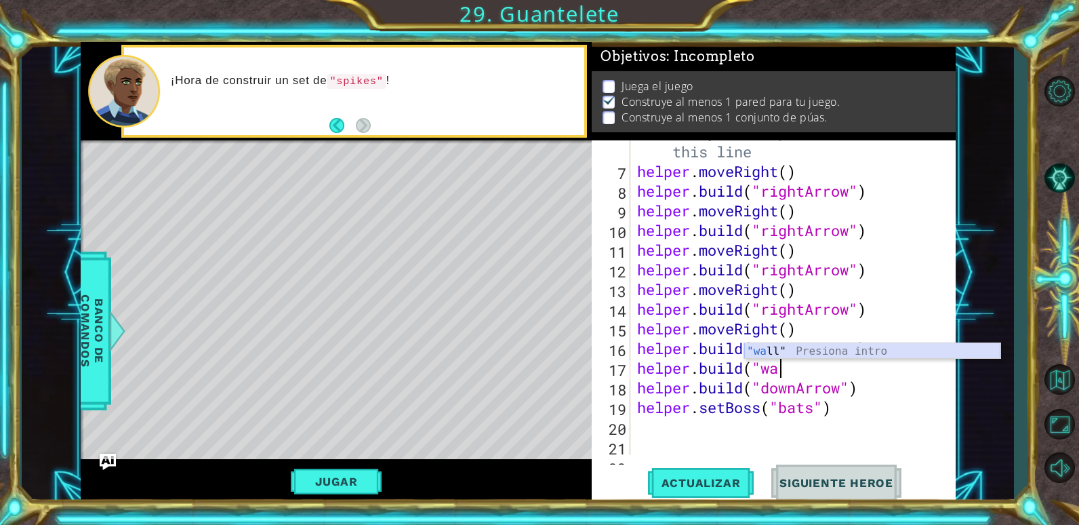
click at [796, 353] on div ""wa ll" Presiona intro" at bounding box center [872, 367] width 256 height 49
type textarea "[DOMAIN_NAME]("wall""
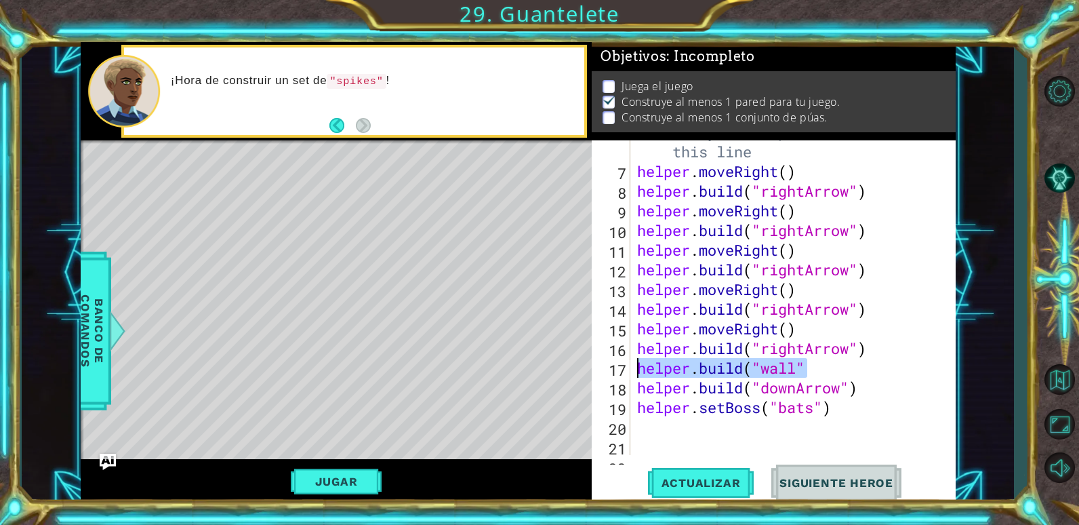
drag, startPoint x: 826, startPoint y: 367, endPoint x: 610, endPoint y: 371, distance: 216.2
click at [610, 371] on div "[DOMAIN_NAME]("wall" 6 7 8 9 10 11 12 13 14 15 16 17 18 19 20 21 22 # Build you…" at bounding box center [772, 297] width 360 height 314
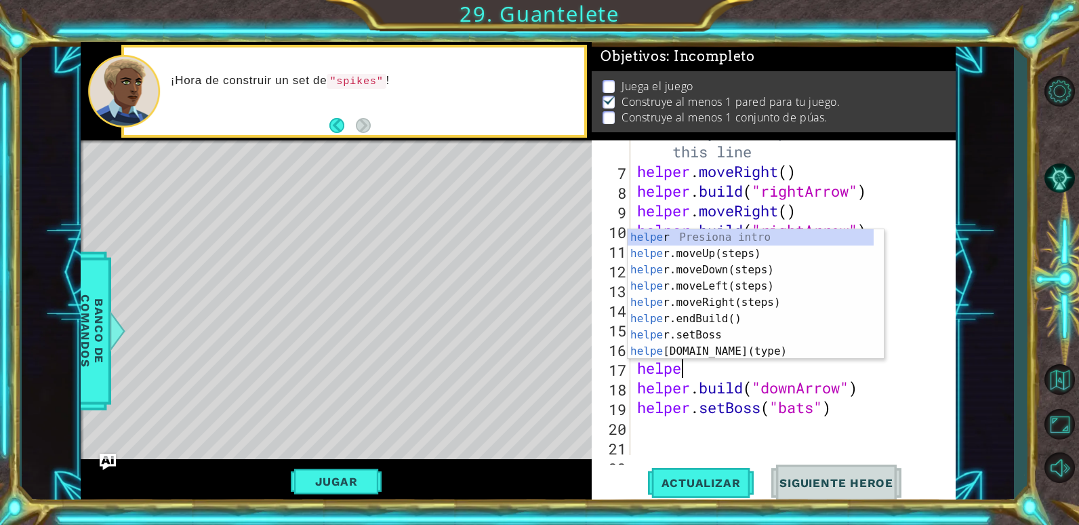
scroll to position [0, 2]
type textarea "helper.m"
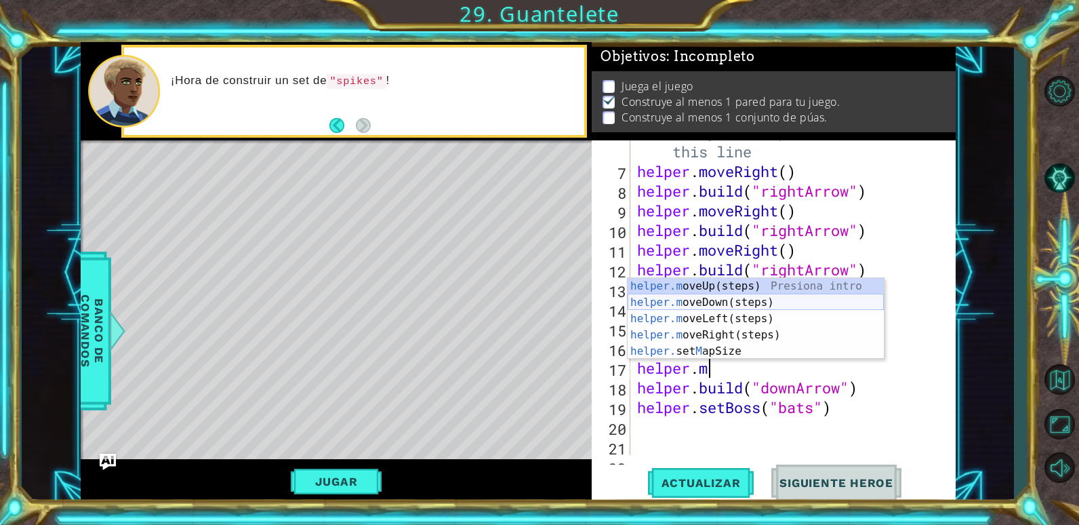
click at [737, 298] on div "helper.m oveUp(steps) Presiona intro helper.m oveDown(steps) Presiona intro hel…" at bounding box center [756, 335] width 256 height 114
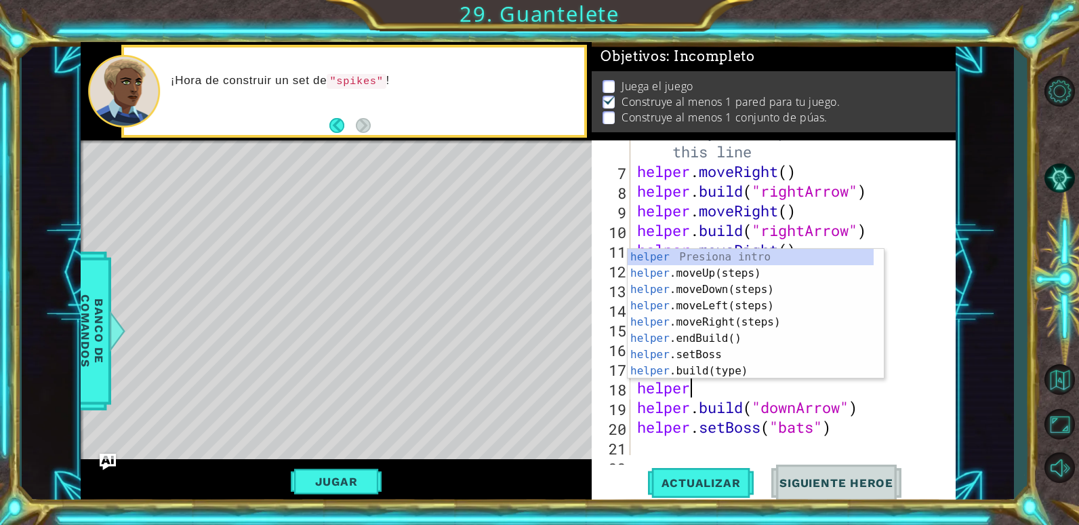
scroll to position [0, 2]
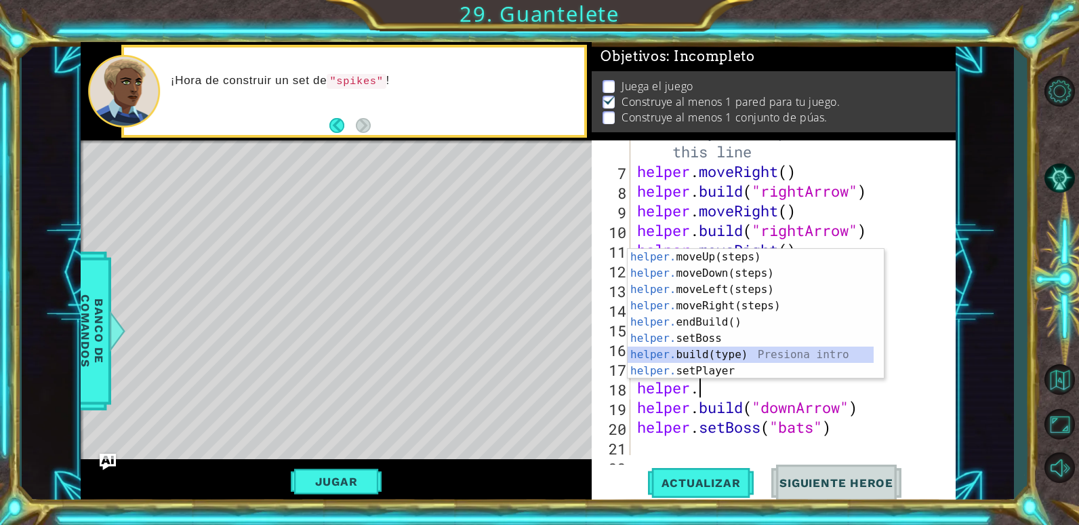
click at [752, 358] on div "helper. moveUp(steps) Presiona intro helper. moveDown(steps) Presiona intro hel…" at bounding box center [751, 330] width 246 height 163
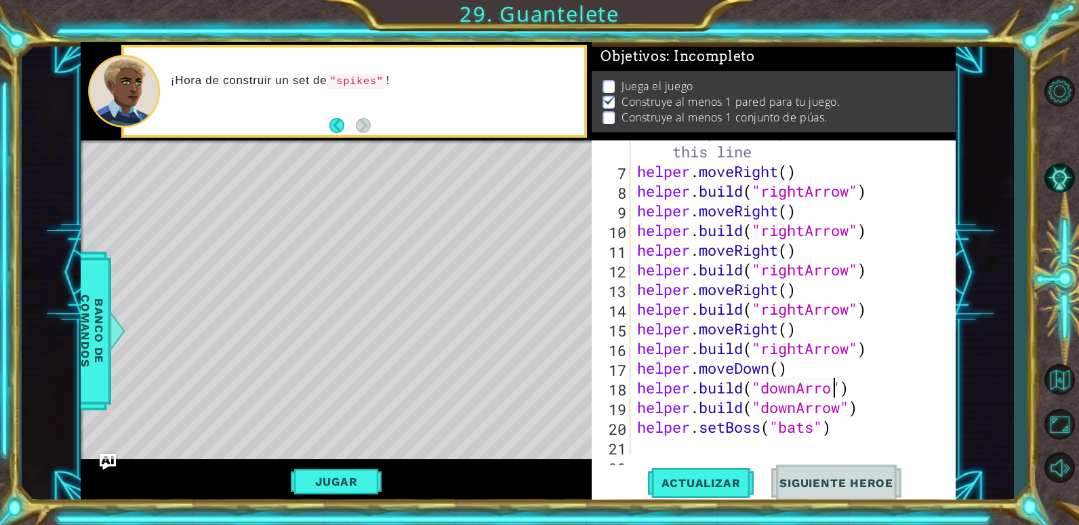
scroll to position [0, 9]
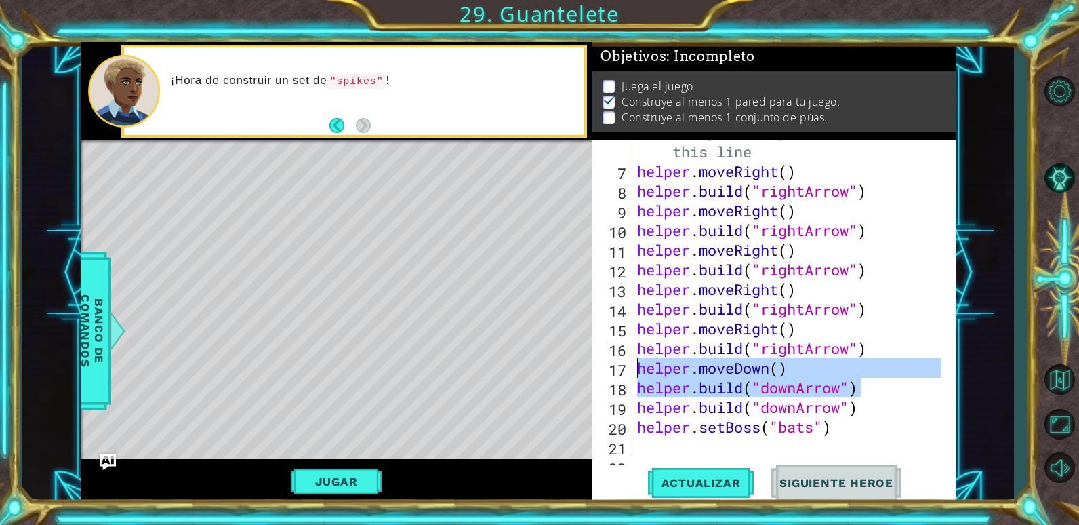
drag, startPoint x: 867, startPoint y: 382, endPoint x: 636, endPoint y: 373, distance: 231.2
click at [636, 373] on div "# Build your Helper items BELOW this line helper . moveRight ( ) helper . build…" at bounding box center [791, 308] width 314 height 373
type textarea "helper.moveDown() [DOMAIN_NAME]("downArrow")"
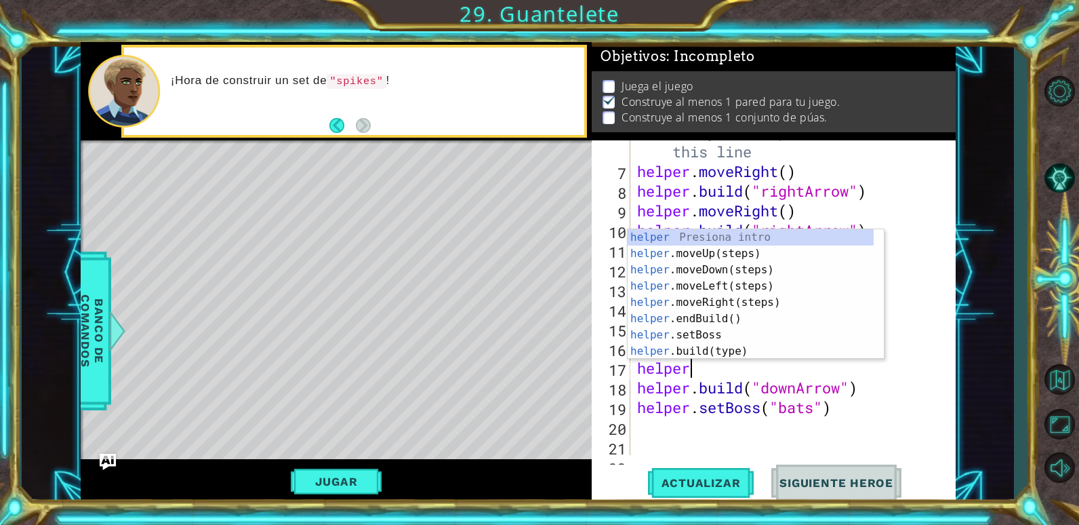
scroll to position [0, 2]
click at [666, 352] on div "helper Presiona intro helper .moveUp(steps) Presiona intro helper .moveDown(ste…" at bounding box center [751, 310] width 246 height 163
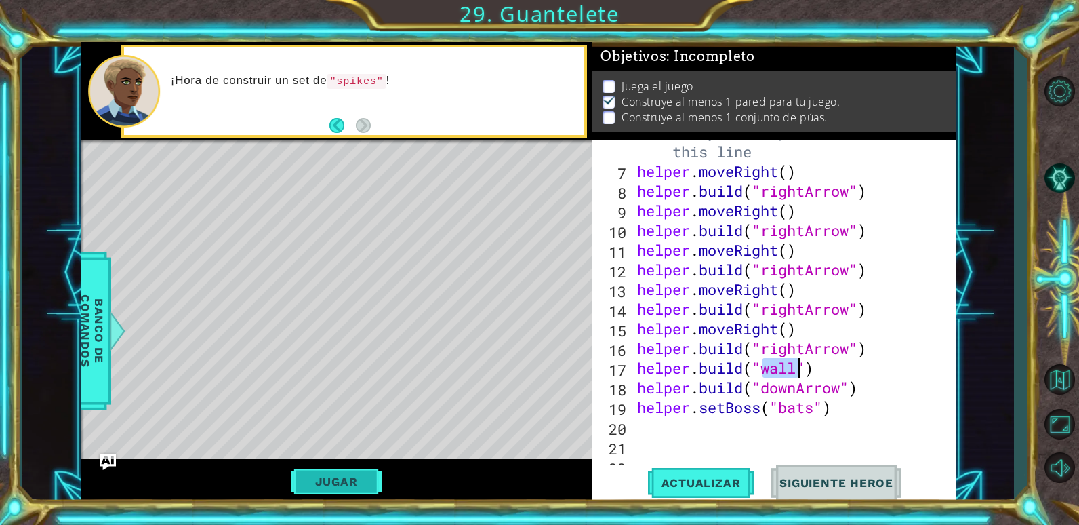
click at [362, 487] on button "Jugar" at bounding box center [336, 481] width 91 height 26
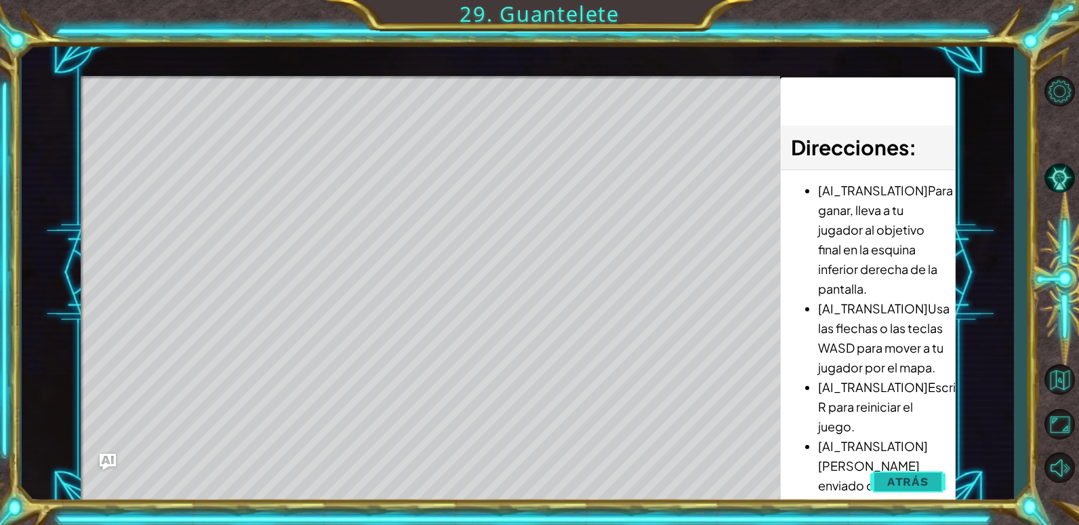
click at [928, 483] on button "Atrás" at bounding box center [907, 481] width 75 height 27
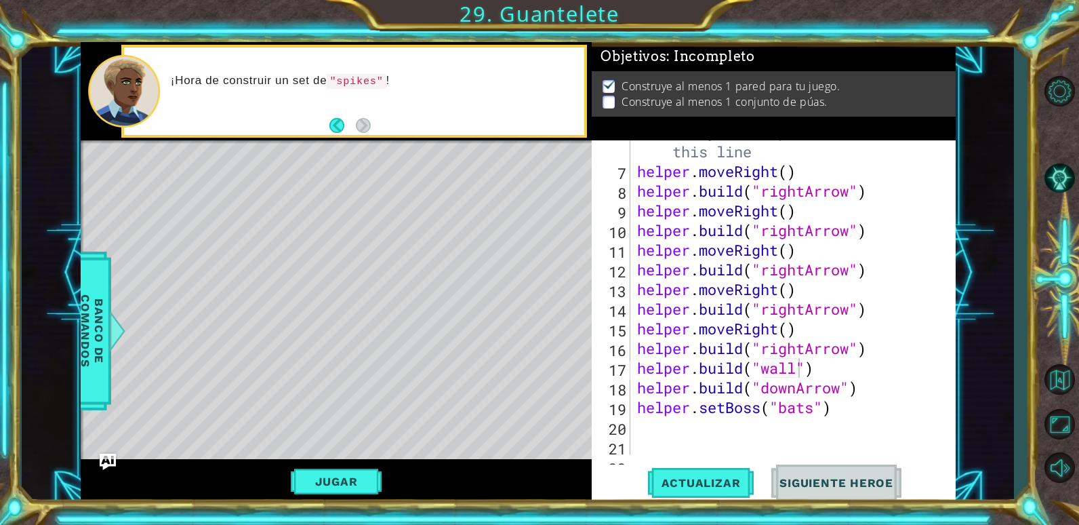
click at [807, 333] on div "# Build your Helper items BELOW this line helper . moveRight ( ) helper . build…" at bounding box center [791, 308] width 314 height 373
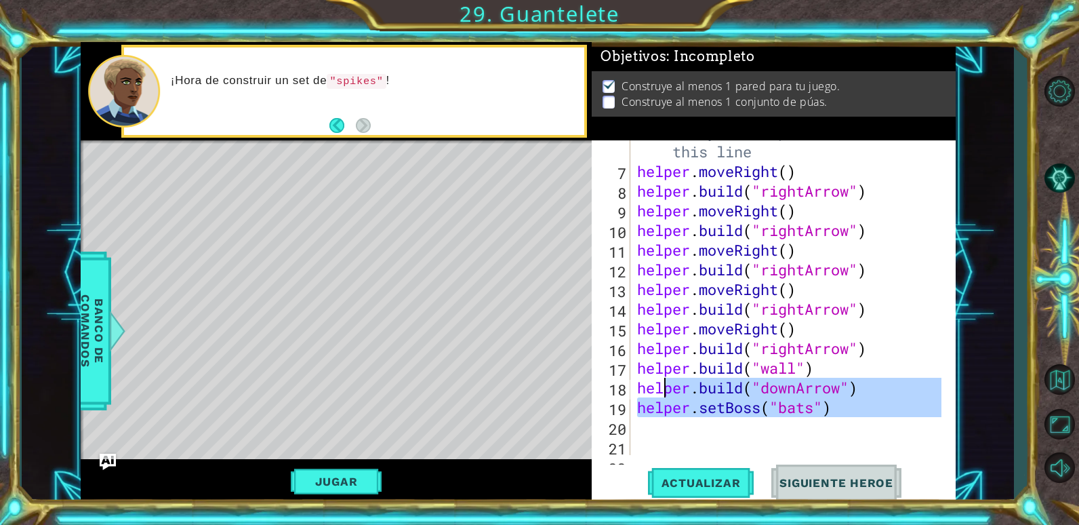
drag, startPoint x: 859, startPoint y: 421, endPoint x: 688, endPoint y: 416, distance: 170.8
click at [688, 416] on div "# Build your Helper items BELOW this line helper . moveRight ( ) helper . build…" at bounding box center [791, 308] width 314 height 373
type textarea "helper.setBoss("bats")"
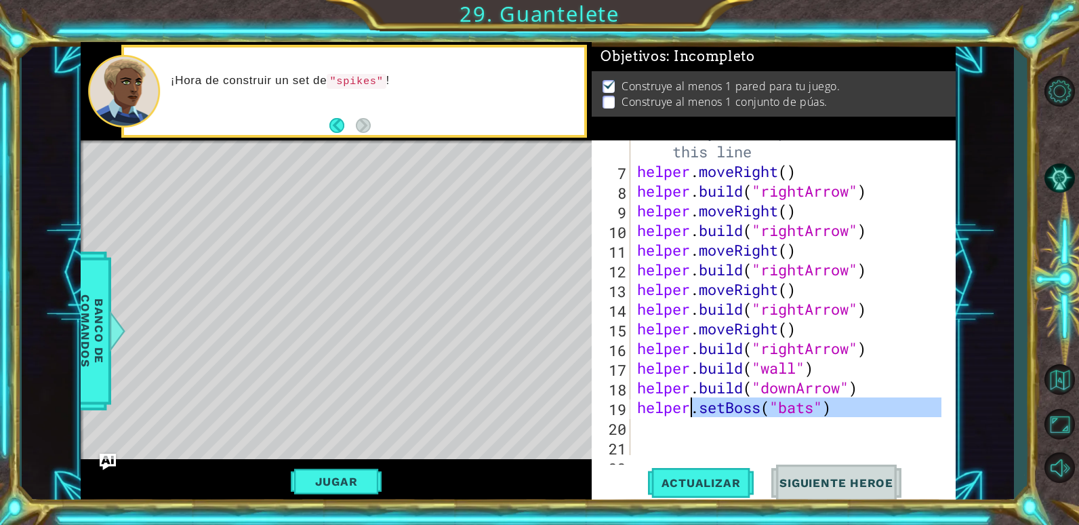
click at [801, 420] on div "# Build your Helper items BELOW this line helper . moveRight ( ) helper . build…" at bounding box center [787, 297] width 307 height 314
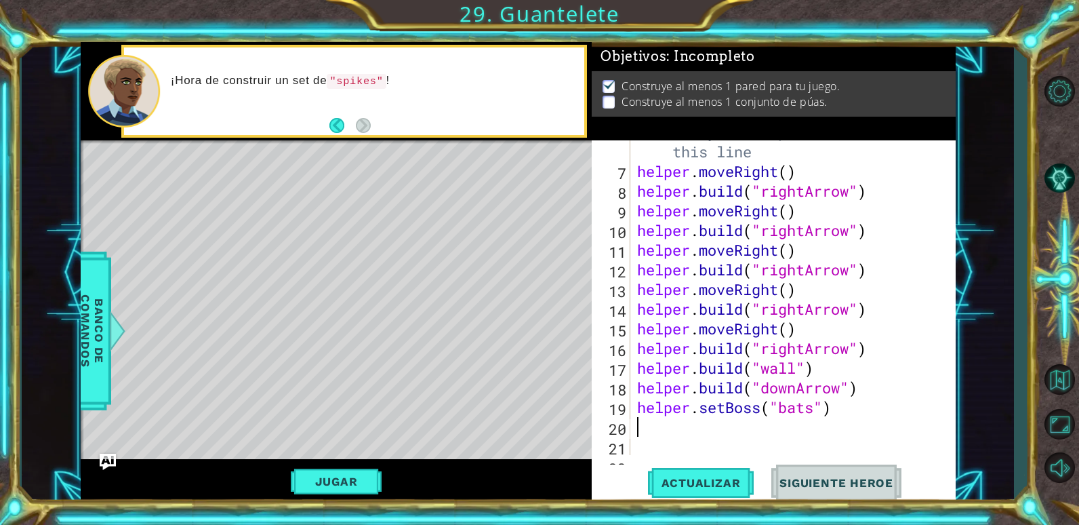
scroll to position [0, 0]
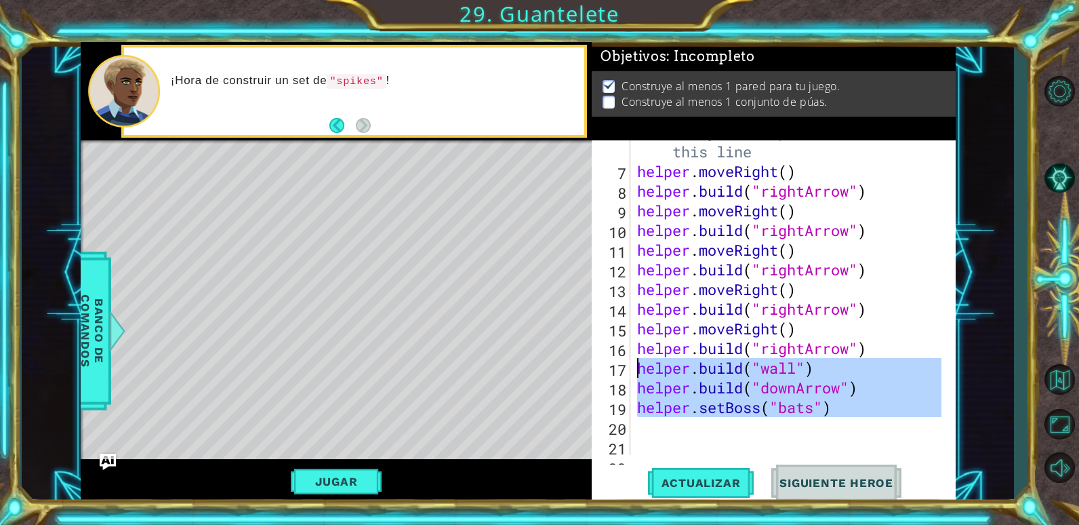
drag, startPoint x: 855, startPoint y: 421, endPoint x: 636, endPoint y: 367, distance: 226.2
click at [636, 367] on div "# Build your Helper items BELOW this line helper . moveRight ( ) helper . build…" at bounding box center [791, 308] width 314 height 373
type textarea "[DOMAIN_NAME]("wall") [DOMAIN_NAME]("downArrow")"
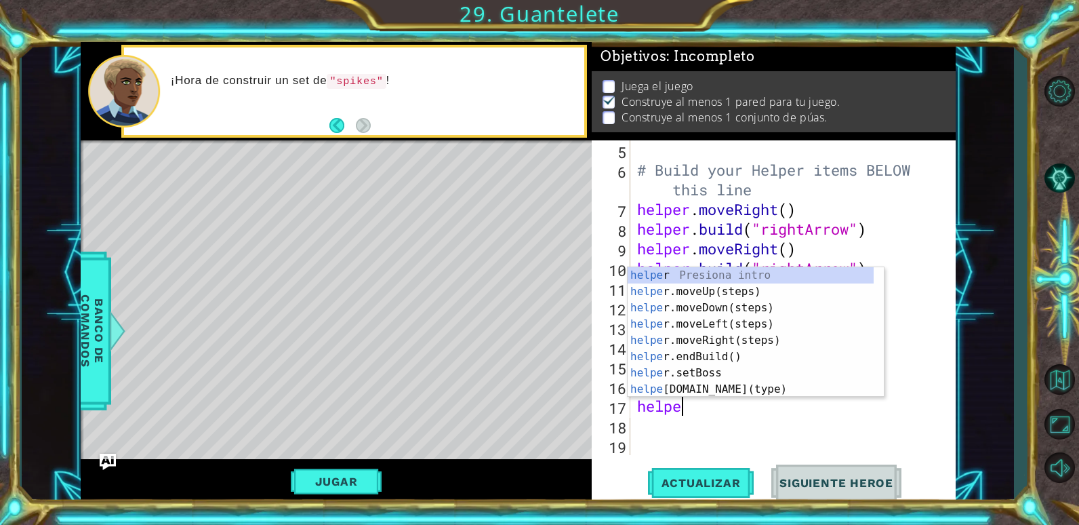
scroll to position [0, 2]
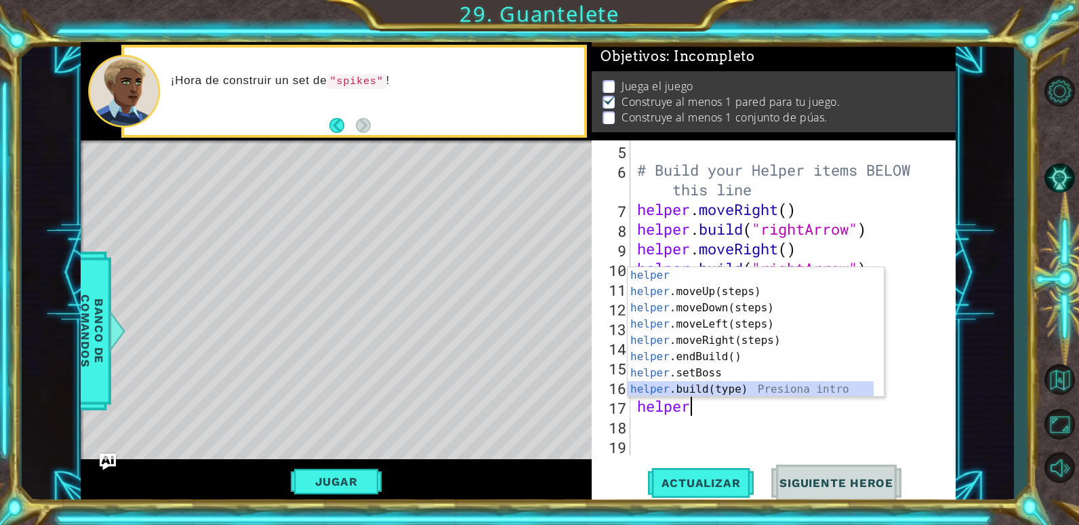
click at [681, 389] on div "helper Presiona intro helper .moveUp(steps) Presiona intro helper .moveDown(ste…" at bounding box center [751, 348] width 246 height 163
type textarea "[DOMAIN_NAME]("wall")"
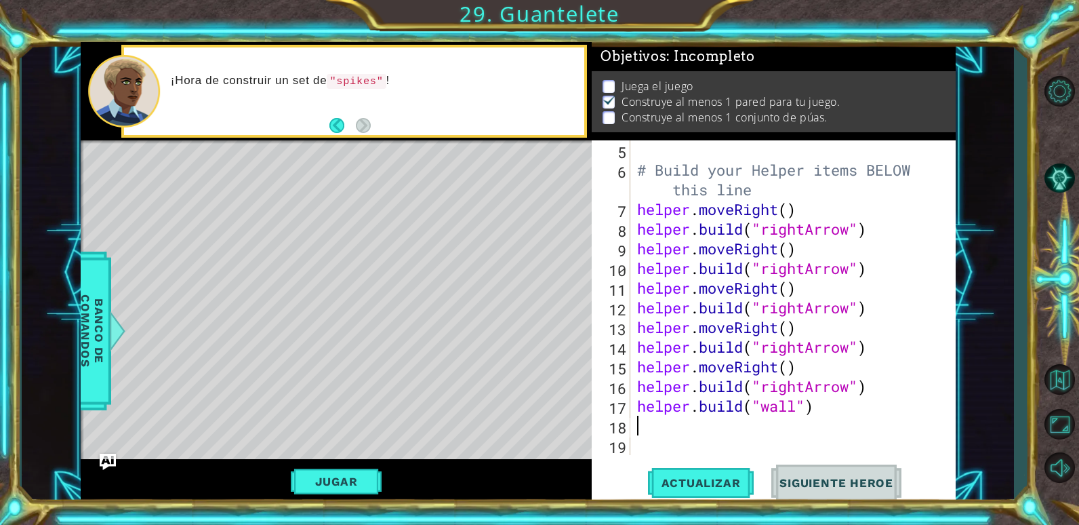
click at [695, 426] on div "# Build your Helper items BELOW this line helper . moveRight ( ) helper . build…" at bounding box center [791, 317] width 314 height 354
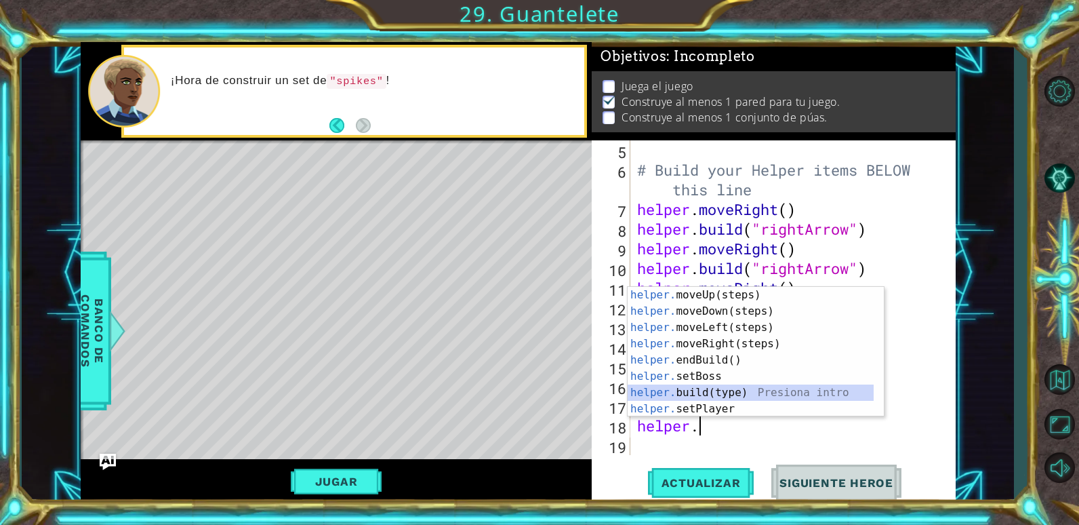
click at [714, 395] on div "helper. moveUp(steps) Presiona intro helper. moveDown(steps) Presiona intro hel…" at bounding box center [751, 368] width 246 height 163
type textarea "[DOMAIN_NAME]("wall")"
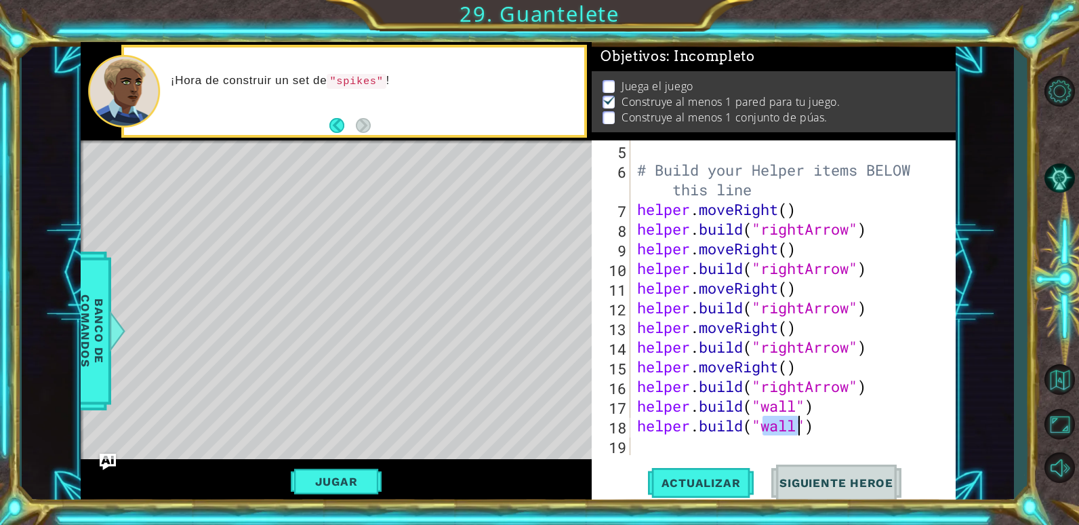
click at [826, 411] on div "# Build your Helper items BELOW this line helper . moveRight ( ) helper . build…" at bounding box center [791, 317] width 314 height 354
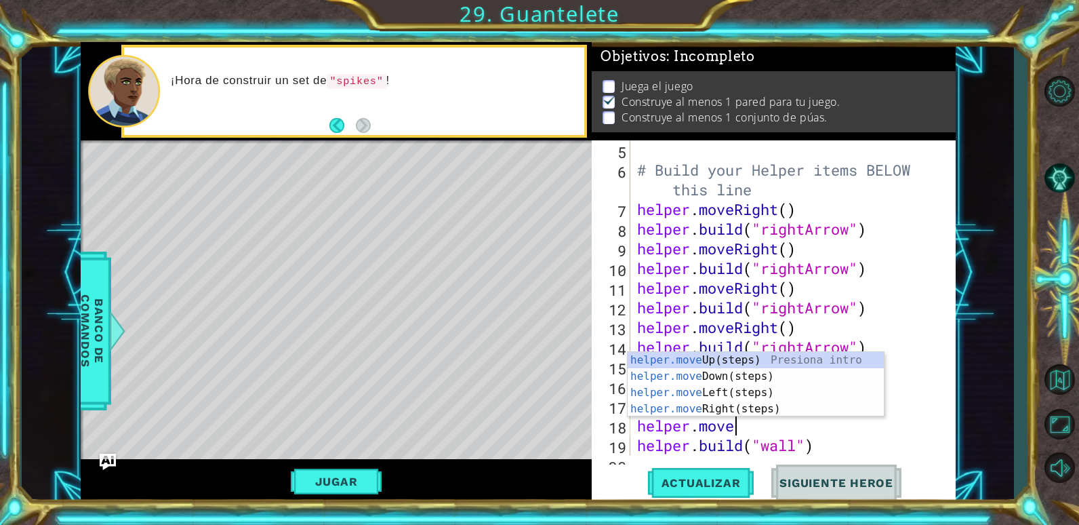
scroll to position [0, 4]
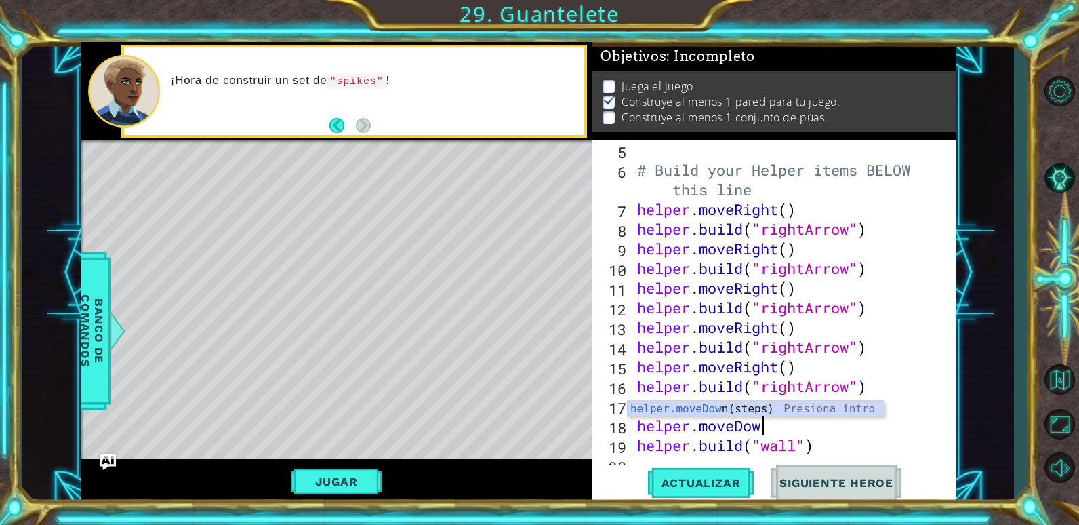
type textarea "helper.moveDown"
click at [767, 413] on div "helper.moveDown (steps) Presiona intro" at bounding box center [756, 424] width 256 height 49
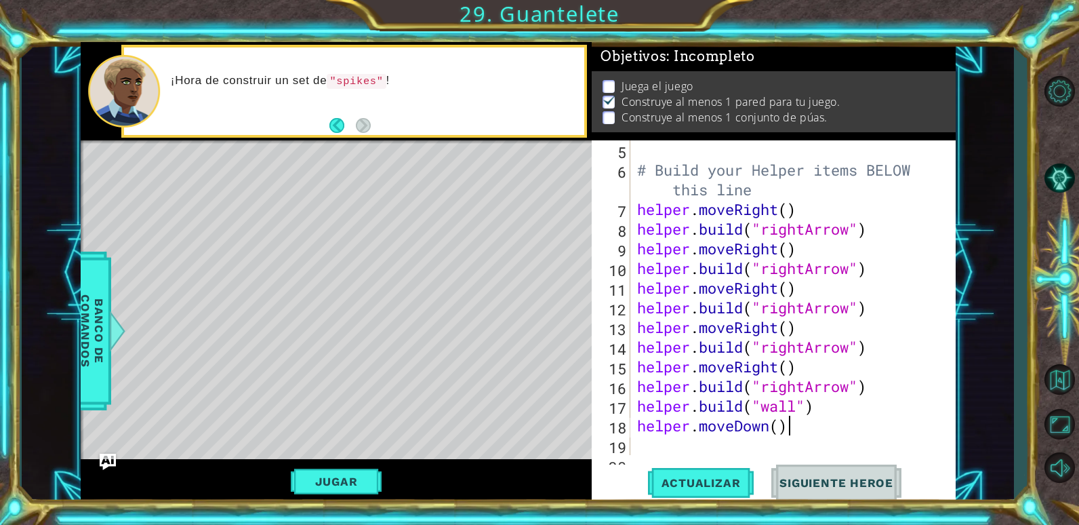
click at [792, 430] on div "# Build your Helper items BELOW this line helper . moveRight ( ) helper . build…" at bounding box center [791, 317] width 314 height 354
type textarea "helper.moveDown()"
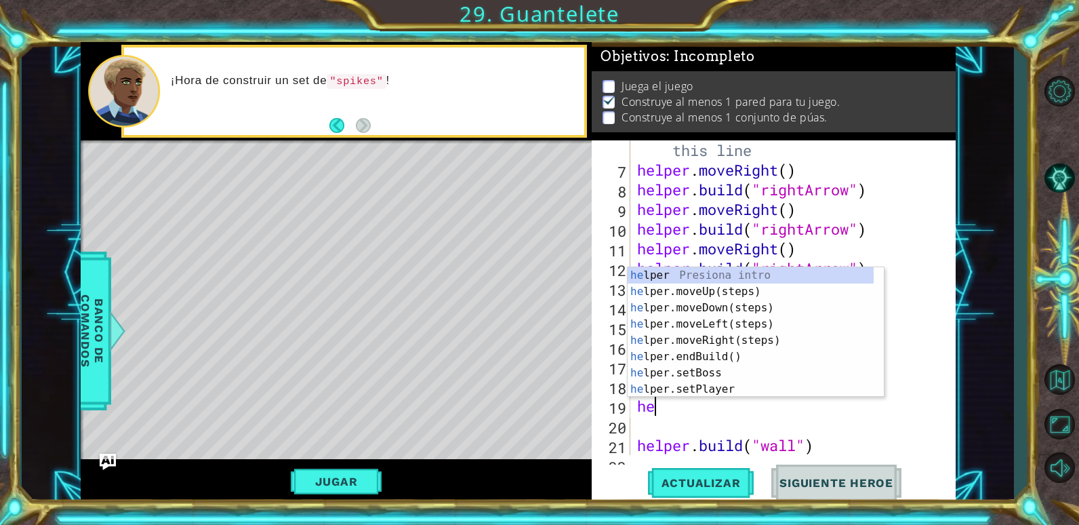
type textarea "h"
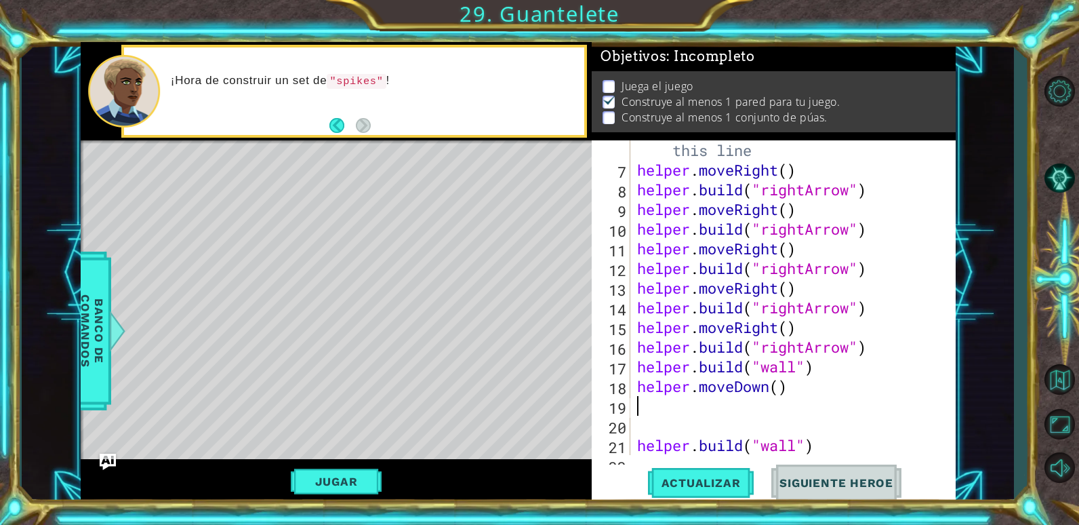
type textarea "helper.moveDown()"
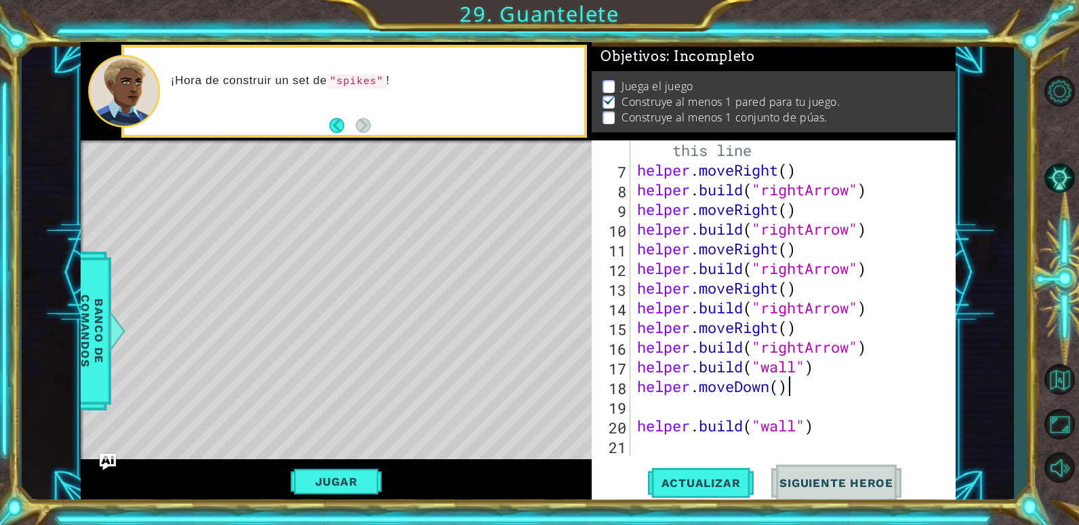
click at [640, 405] on div "# Build your Helper items BELOW this line helper . moveRight ( ) helper . build…" at bounding box center [791, 307] width 314 height 373
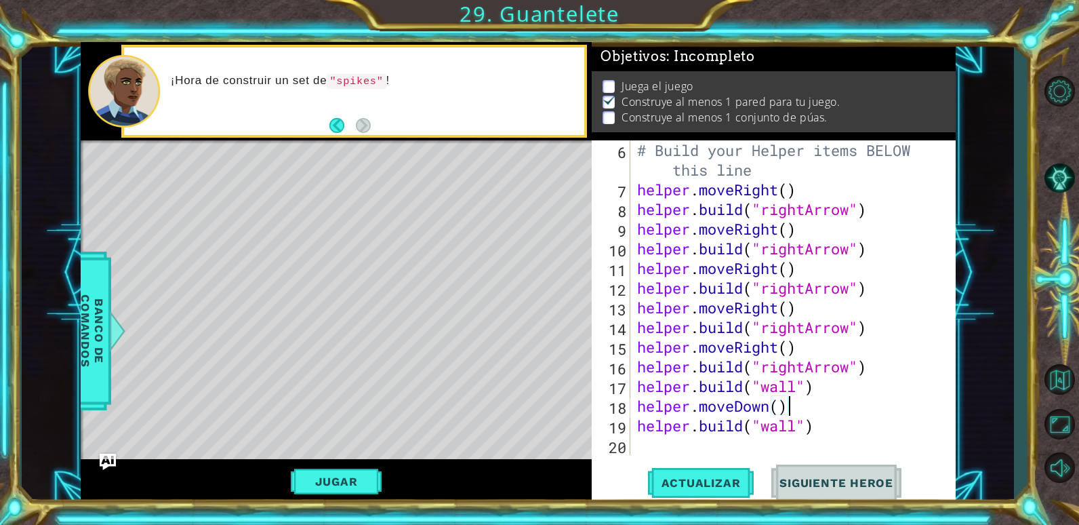
scroll to position [118, 0]
click at [747, 380] on div "# Build your Helper items BELOW this line helper . moveRight ( ) helper . build…" at bounding box center [791, 326] width 314 height 373
click at [337, 480] on button "Jugar" at bounding box center [336, 481] width 91 height 26
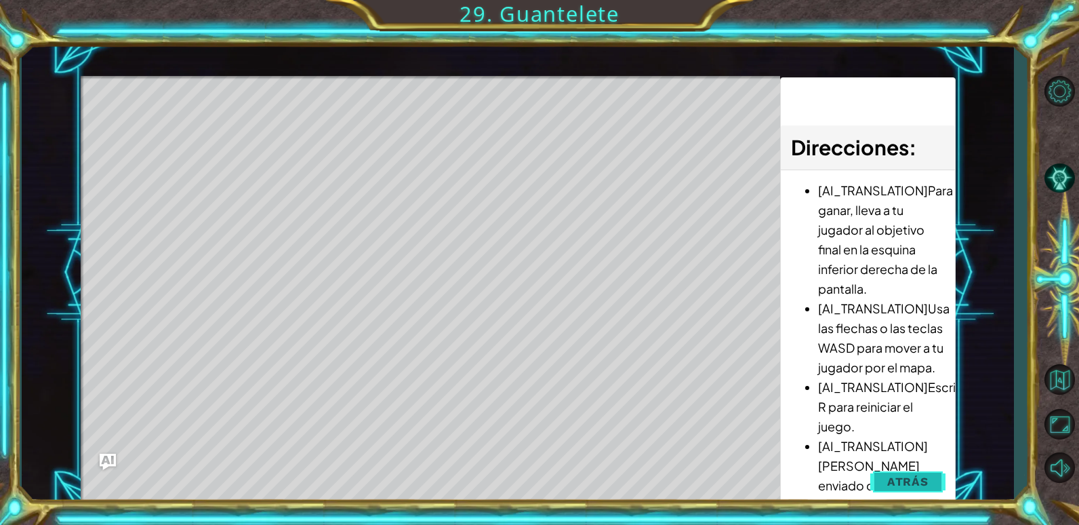
click at [904, 480] on span "Atrás" at bounding box center [907, 481] width 41 height 14
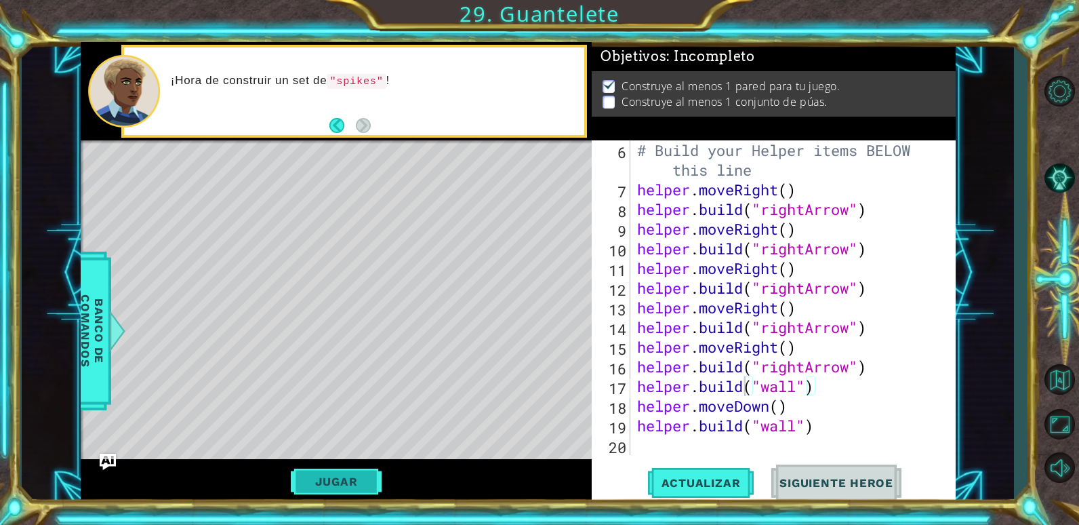
click at [358, 487] on button "Jugar" at bounding box center [336, 481] width 91 height 26
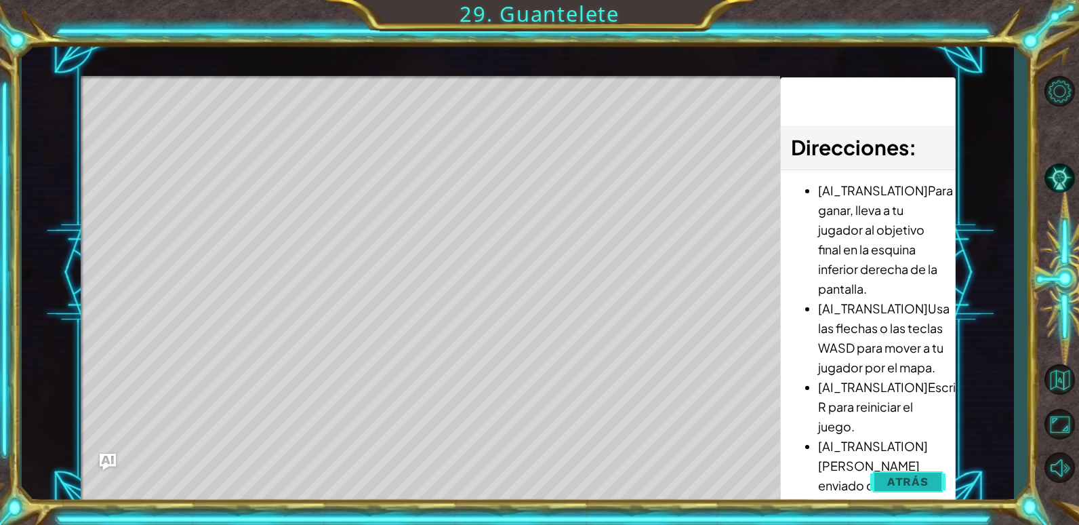
click at [886, 478] on button "Atrás" at bounding box center [907, 481] width 75 height 27
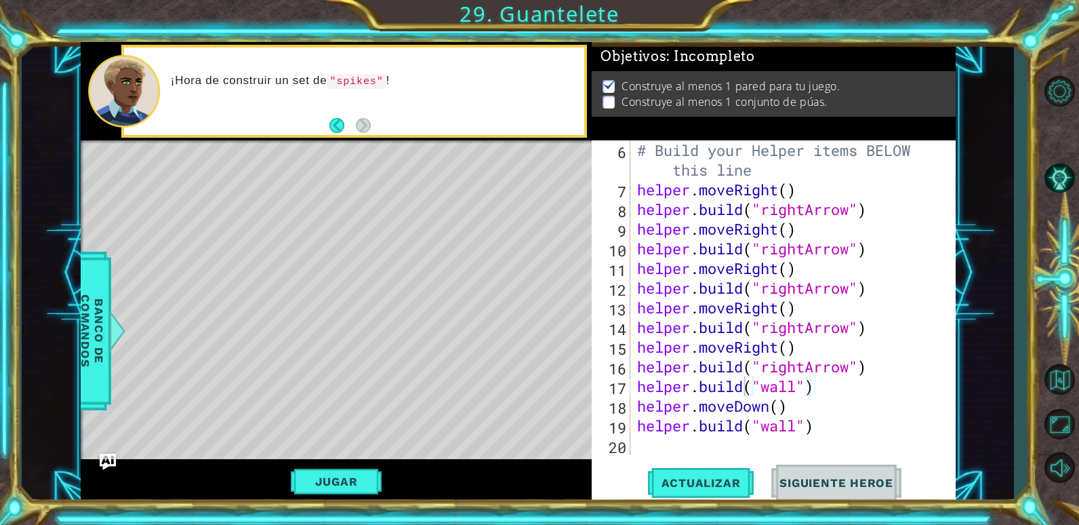
type textarea "helper.moveDown()"
click at [799, 401] on div "# Build your Helper items BELOW this line helper . moveRight ( ) helper . build…" at bounding box center [791, 326] width 314 height 373
click at [341, 480] on button "Jugar" at bounding box center [336, 481] width 91 height 26
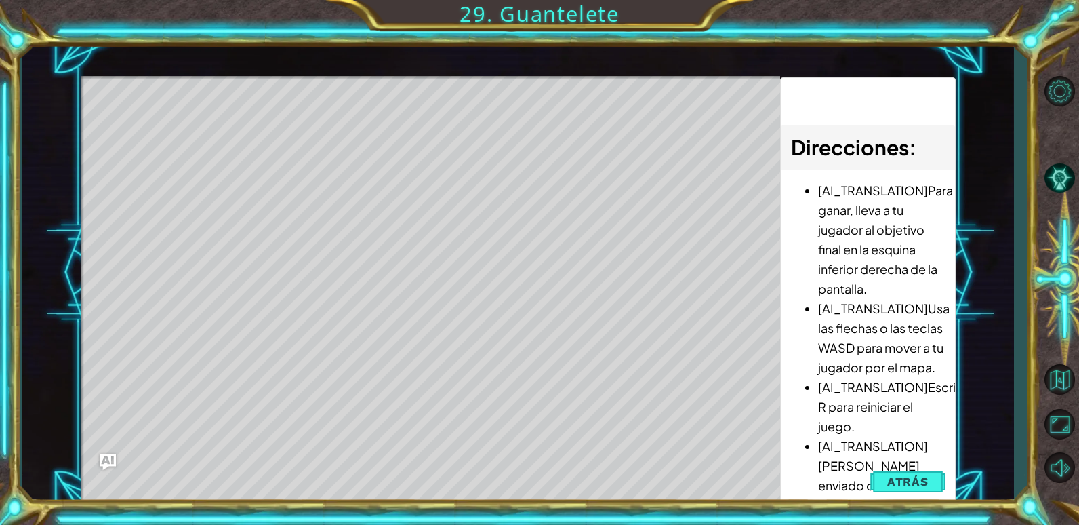
click at [875, 456] on li "[AI_TRANSLATION][PERSON_NAME] enviado de vuelta al inicio si te topas con el je…" at bounding box center [881, 485] width 126 height 98
click at [897, 468] on button "Atrás" at bounding box center [907, 481] width 75 height 27
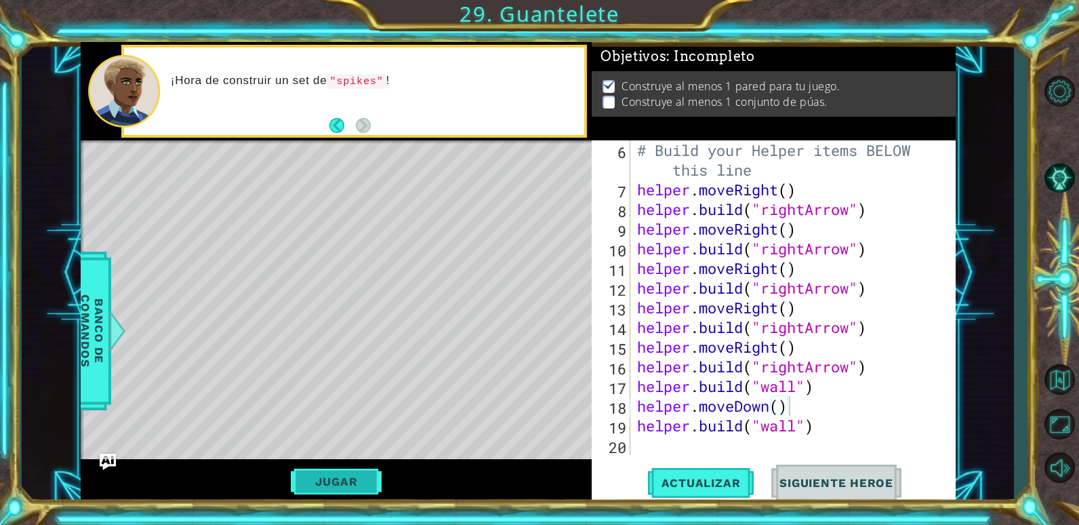
click at [370, 480] on button "Jugar" at bounding box center [336, 481] width 91 height 26
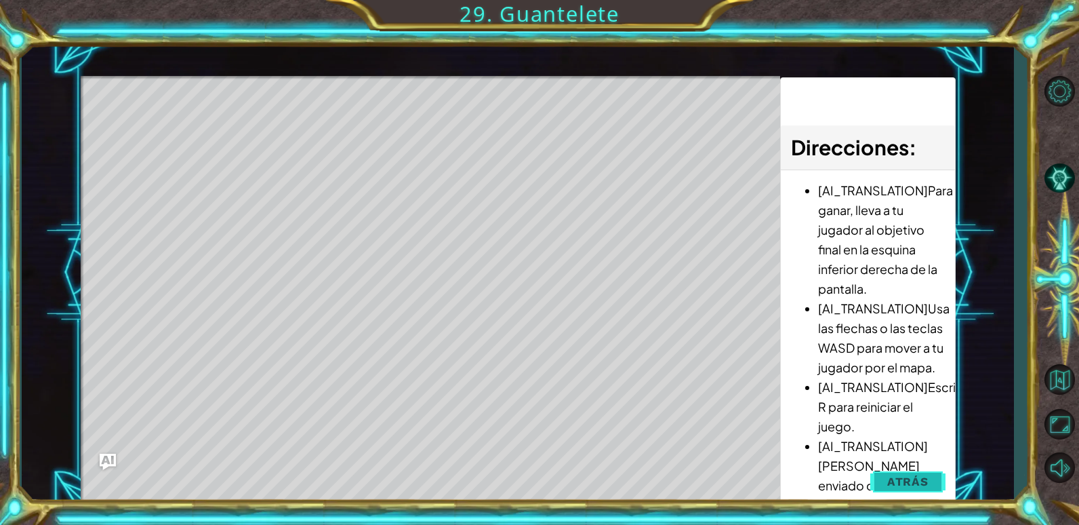
click at [899, 474] on span "Atrás" at bounding box center [907, 481] width 41 height 14
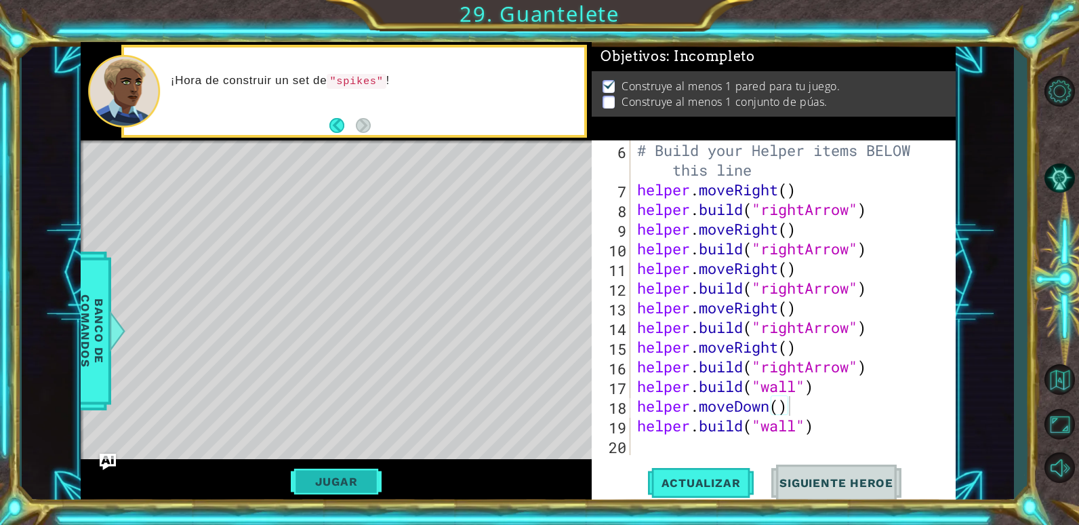
click at [356, 473] on button "Jugar" at bounding box center [336, 481] width 91 height 26
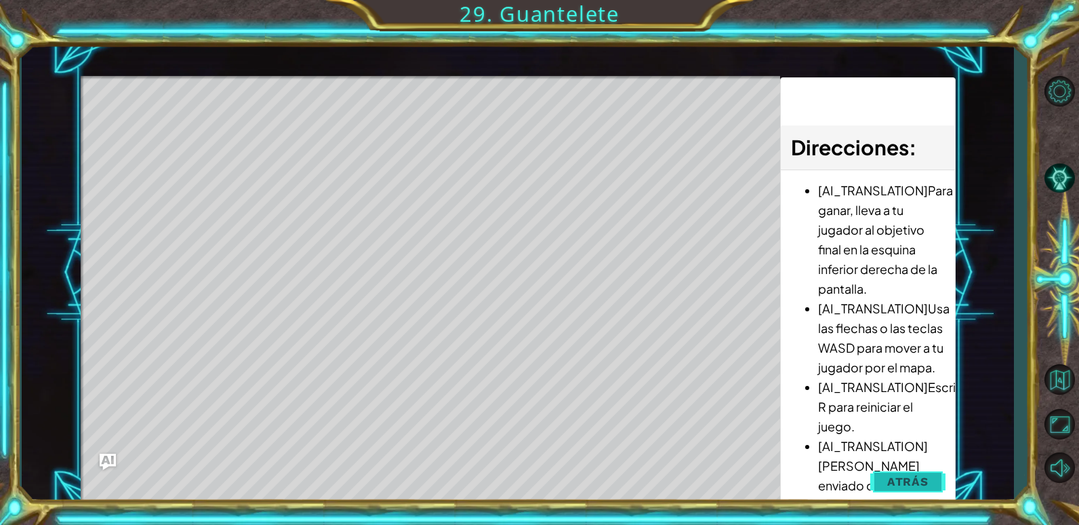
click at [918, 480] on span "Atrás" at bounding box center [907, 481] width 41 height 14
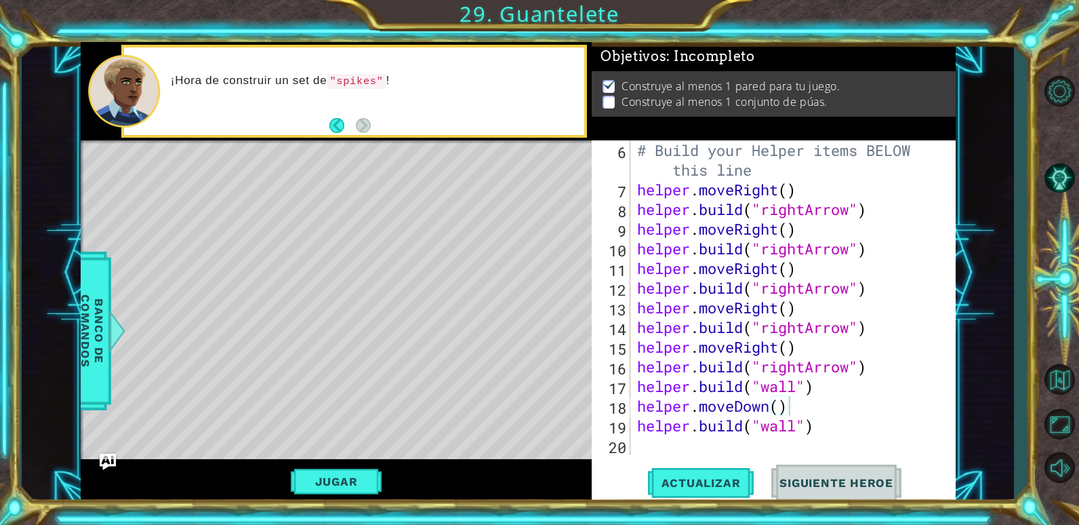
click at [800, 407] on div "# Build your Helper items BELOW this line helper . moveRight ( ) helper . build…" at bounding box center [791, 326] width 314 height 373
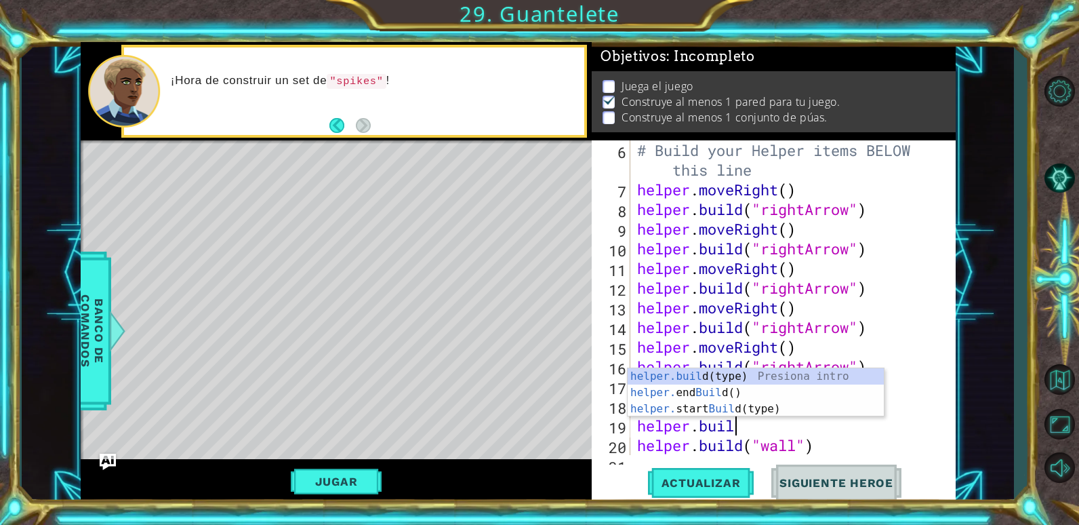
scroll to position [0, 4]
click at [731, 371] on div "[DOMAIN_NAME] (type) Presiona intro helper. end Build () Presiona intro helper.…" at bounding box center [756, 408] width 256 height 81
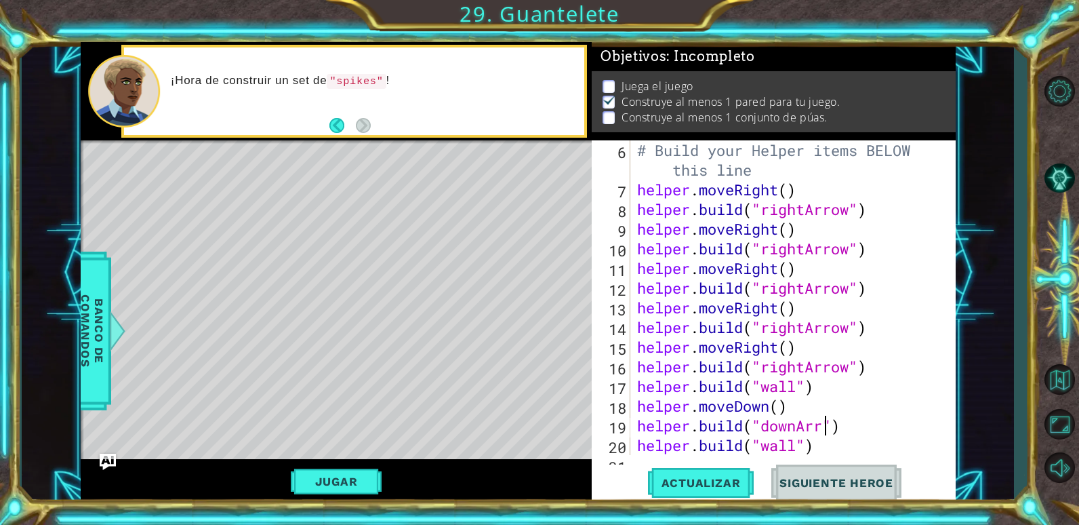
scroll to position [0, 9]
click at [346, 483] on button "Jugar" at bounding box center [336, 481] width 91 height 26
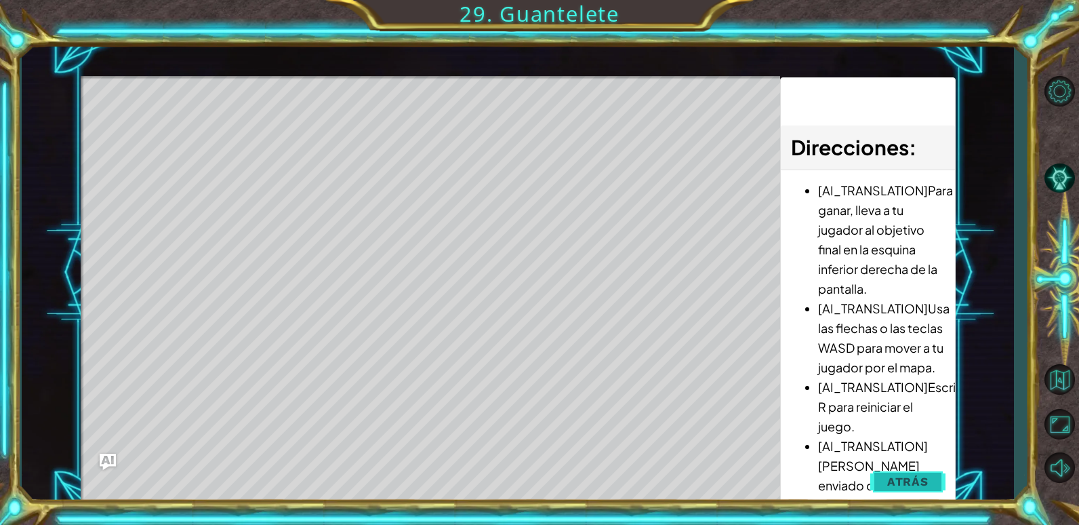
click at [905, 468] on button "Atrás" at bounding box center [907, 481] width 75 height 27
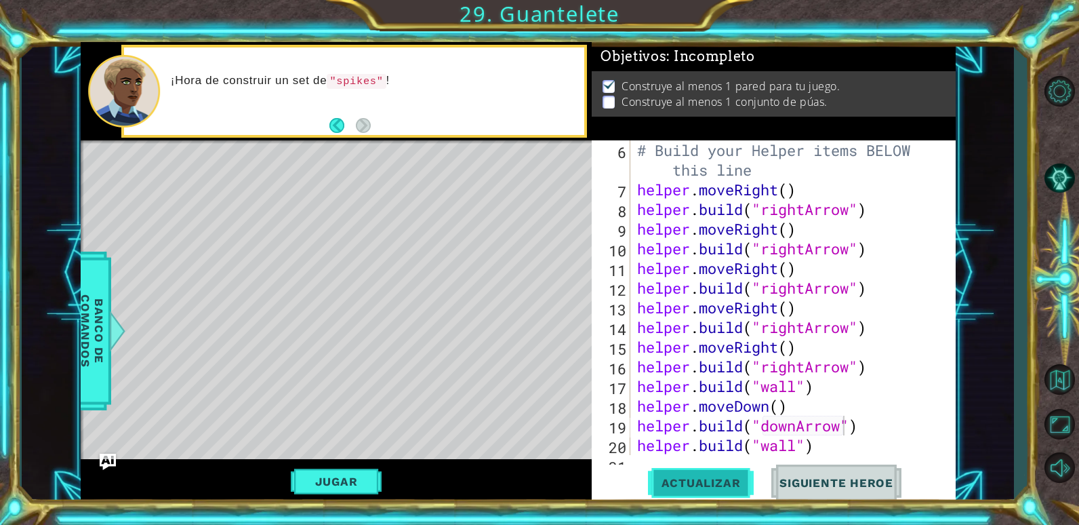
click at [701, 486] on span "Actualizar" at bounding box center [701, 483] width 106 height 14
click at [352, 480] on button "Jugar" at bounding box center [336, 481] width 91 height 26
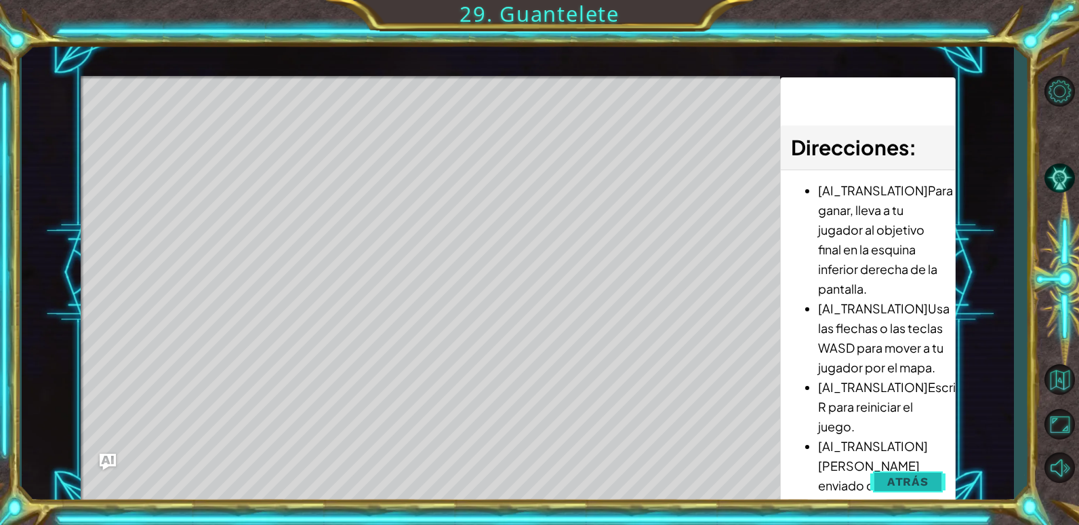
click at [924, 478] on span "Atrás" at bounding box center [907, 481] width 41 height 14
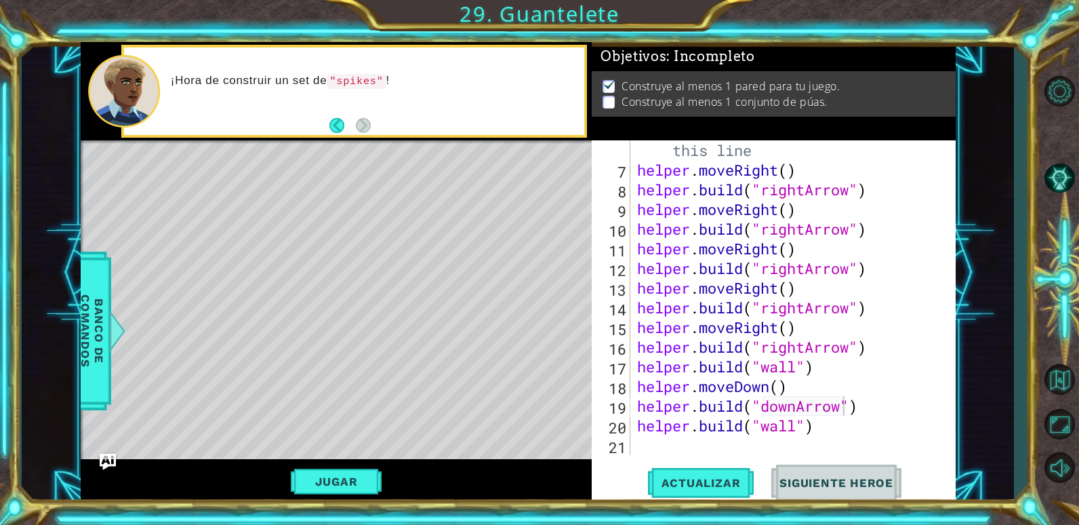
scroll to position [0, 7]
click at [821, 428] on div "# Build your Helper items BELOW this line helper . moveRight ( ) helper . build…" at bounding box center [791, 307] width 314 height 373
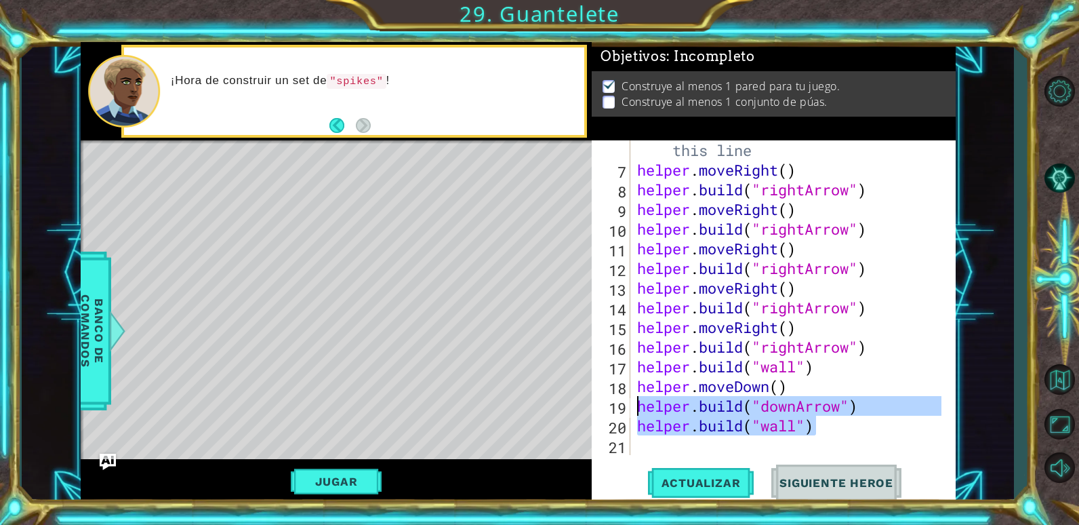
drag, startPoint x: 821, startPoint y: 428, endPoint x: 640, endPoint y: 406, distance: 182.9
click at [640, 406] on div "# Build your Helper items BELOW this line helper . moveRight ( ) helper . build…" at bounding box center [791, 307] width 314 height 373
type textarea "[DOMAIN_NAME]("downArrow") [DOMAIN_NAME]("wall")"
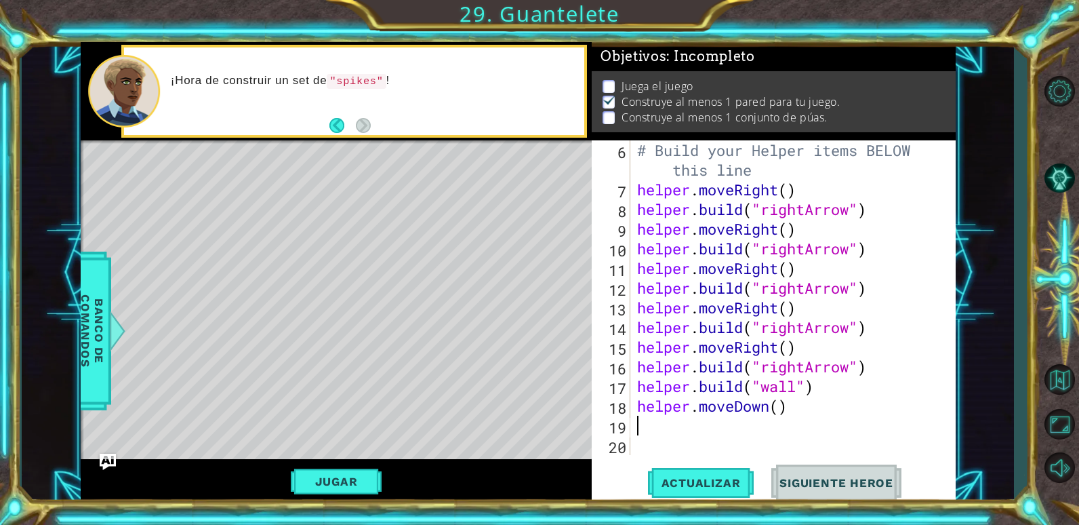
scroll to position [118, 0]
click at [794, 409] on div "# Build your Helper items BELOW this line helper . moveRight ( ) helper . build…" at bounding box center [791, 326] width 314 height 373
drag, startPoint x: 792, startPoint y: 409, endPoint x: 748, endPoint y: 399, distance: 45.2
click at [748, 399] on div "# Build your Helper items BELOW this line helper . moveRight ( ) helper . build…" at bounding box center [791, 326] width 314 height 373
click at [773, 403] on div "# Build your Helper items BELOW this line helper . moveRight ( ) helper . build…" at bounding box center [787, 297] width 307 height 314
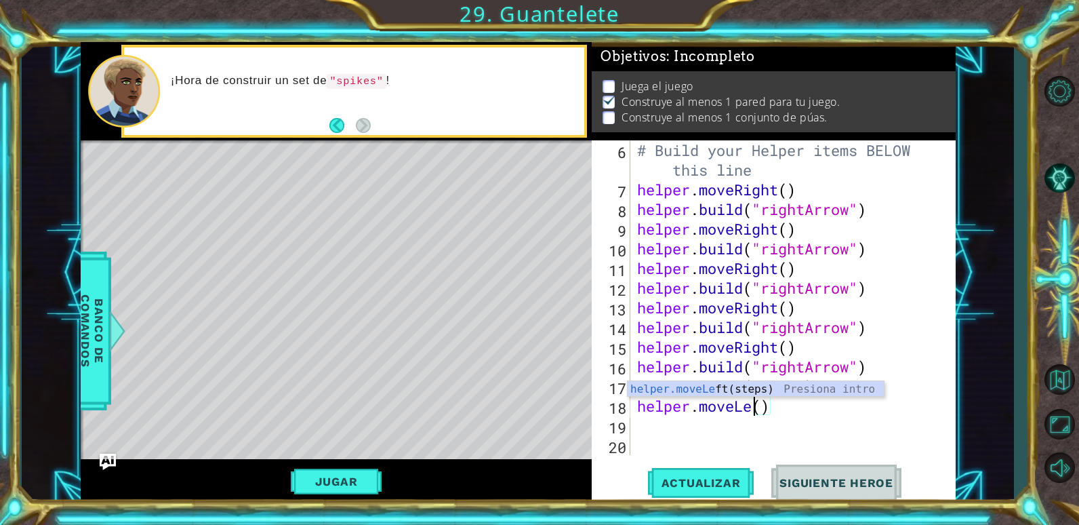
scroll to position [0, 6]
type textarea "helper.moveLeft()"
click at [777, 422] on div "# Build your Helper items BELOW this line helper . moveRight ( ) helper . build…" at bounding box center [791, 326] width 314 height 373
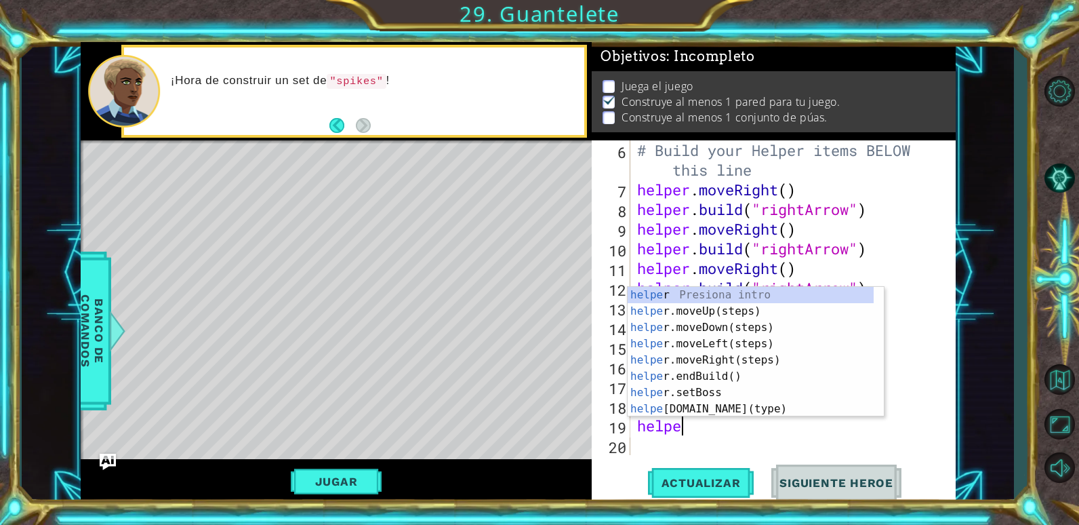
type textarea "helper"
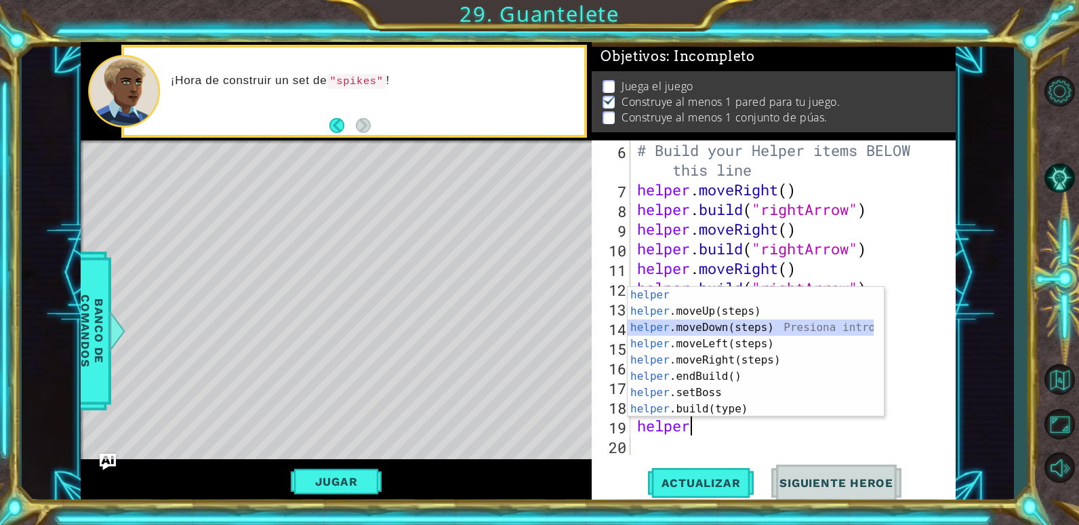
click at [727, 326] on div "helper Presiona intro helper .moveUp(steps) Presiona intro helper .moveDown(ste…" at bounding box center [751, 368] width 246 height 163
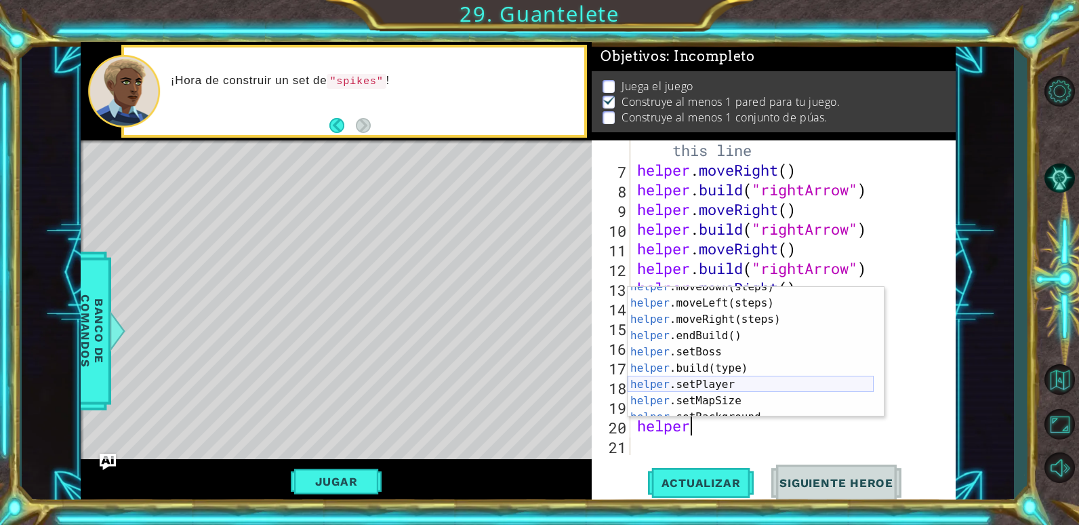
scroll to position [41, 0]
click at [705, 370] on div "helper .moveDown(steps) Presiona intro helper .moveLeft(steps) Presiona intro h…" at bounding box center [751, 360] width 246 height 163
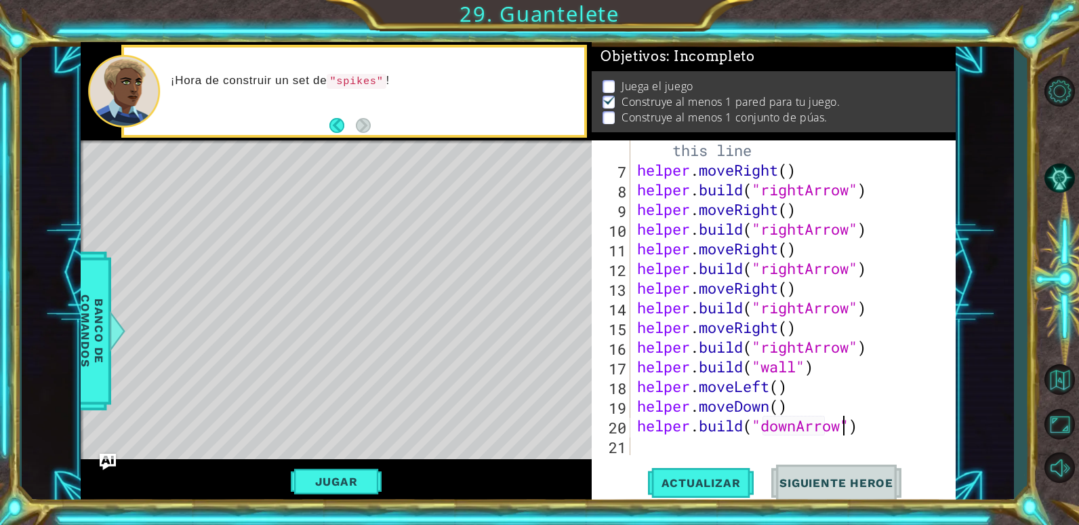
scroll to position [0, 9]
click at [726, 478] on span "Actualizar" at bounding box center [701, 483] width 106 height 14
click at [356, 468] on button "Jugar" at bounding box center [336, 481] width 91 height 26
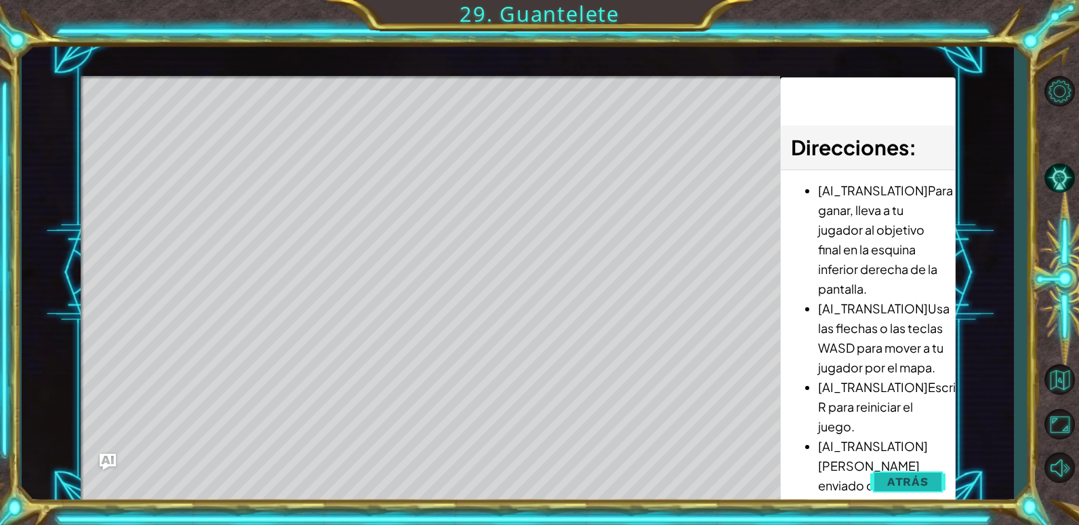
click at [927, 485] on span "Atrás" at bounding box center [907, 481] width 41 height 14
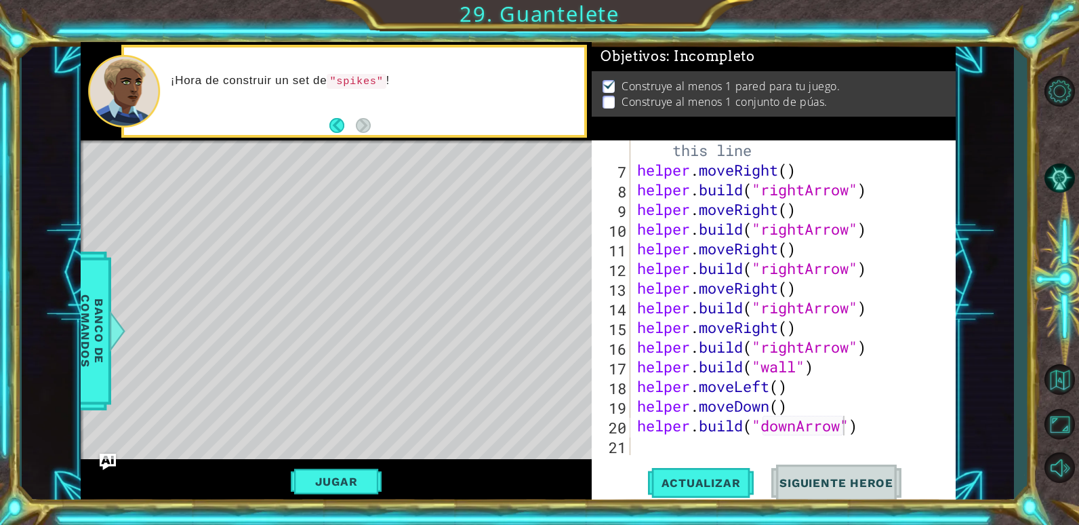
scroll to position [0, 6]
click at [782, 410] on div "# Build your Helper items BELOW this line helper . moveRight ( ) helper . build…" at bounding box center [791, 307] width 314 height 373
click at [776, 407] on div "# Build your Helper items BELOW this line helper . moveRight ( ) helper . build…" at bounding box center [791, 307] width 314 height 373
click at [766, 408] on div "# Build your Helper items BELOW this line helper . moveRight ( ) helper . build…" at bounding box center [791, 307] width 314 height 373
click at [768, 408] on div "# Build your Helper items BELOW this line helper . moveRight ( ) helper . build…" at bounding box center [791, 307] width 314 height 373
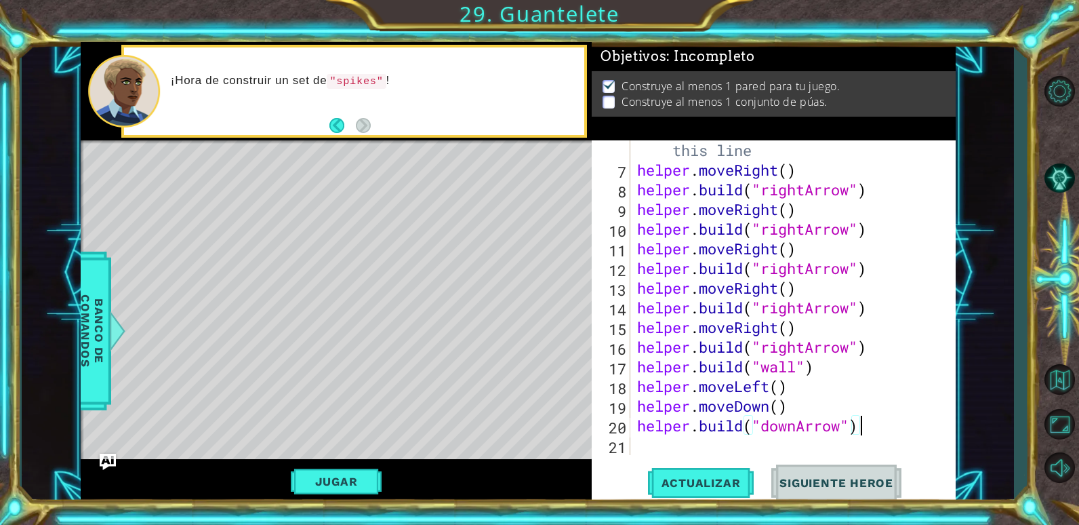
drag, startPoint x: 876, startPoint y: 428, endPoint x: 867, endPoint y: 430, distance: 8.4
click at [867, 430] on div "# Build your Helper items BELOW this line helper . moveRight ( ) helper . build…" at bounding box center [791, 307] width 314 height 373
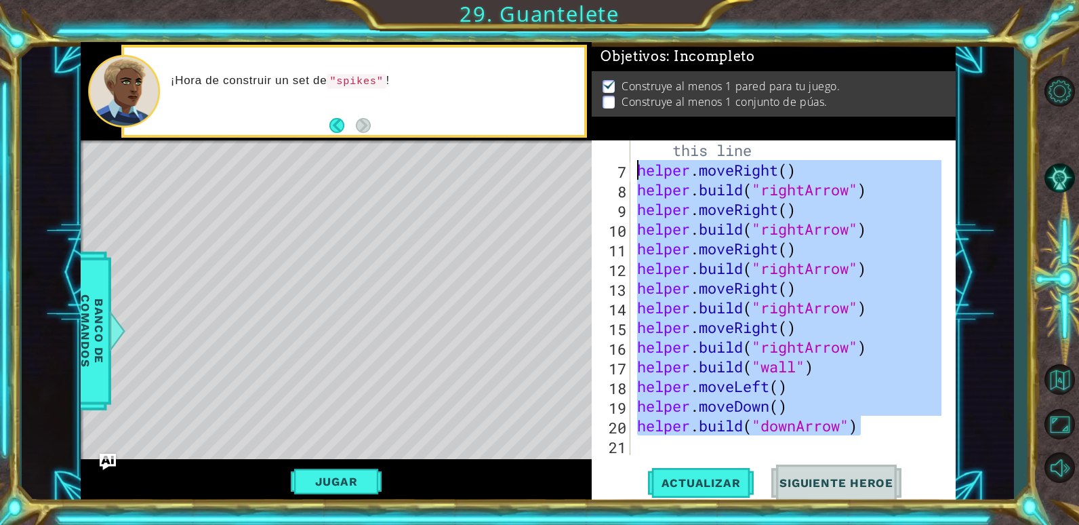
drag, startPoint x: 888, startPoint y: 431, endPoint x: 625, endPoint y: 178, distance: 365.2
click at [625, 178] on div "[DOMAIN_NAME]("downArrow") 6 7 8 9 10 11 12 13 14 15 16 17 18 19 20 21 # Build …" at bounding box center [772, 297] width 360 height 314
type textarea "helper.moveRight() [DOMAIN_NAME]("rightArrow")"
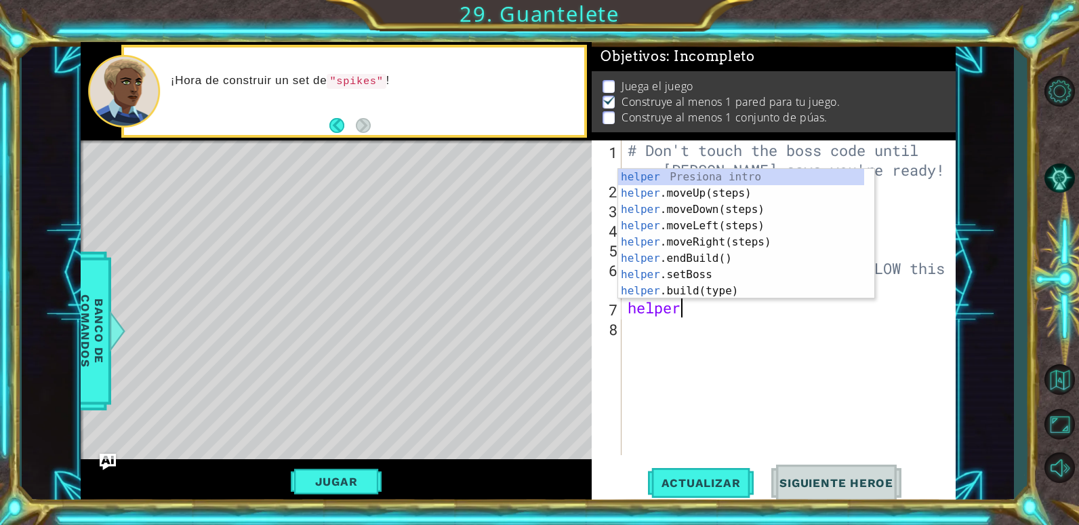
scroll to position [0, 2]
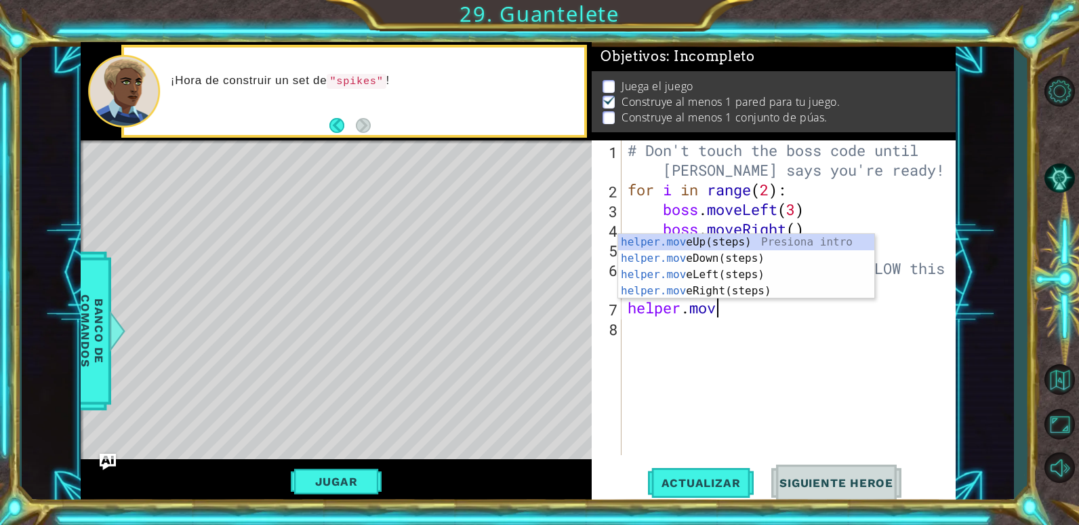
type textarea "helper.move"
click at [722, 290] on div "helper.move Up(steps) Presiona intro helper.move Down(steps) Presiona intro hel…" at bounding box center [746, 283] width 256 height 98
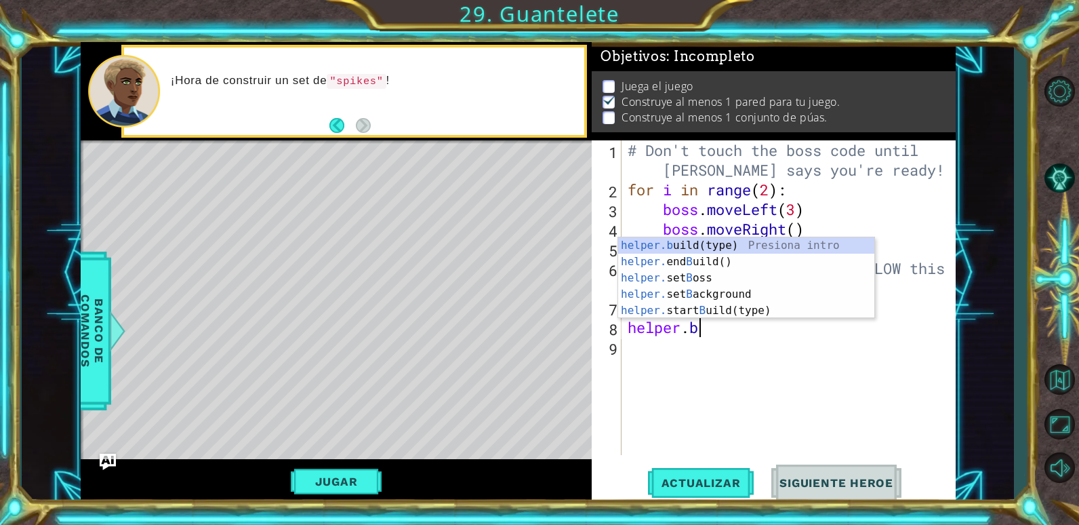
scroll to position [0, 3]
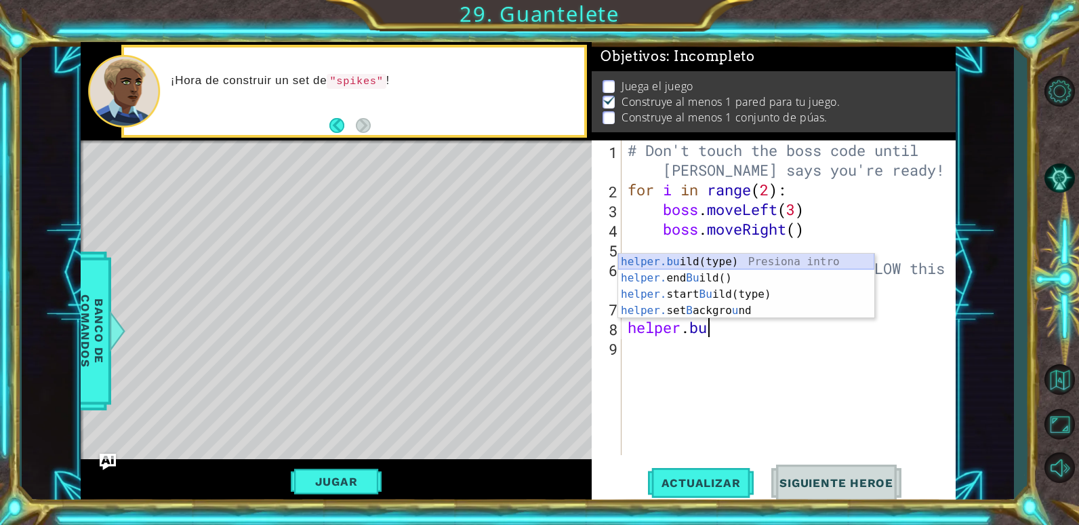
click at [719, 254] on div "helper.bu ild(type) Presiona intro helper. end Bu ild() Presiona intro helper. …" at bounding box center [746, 302] width 256 height 98
type textarea "[DOMAIN_NAME]("wall")"
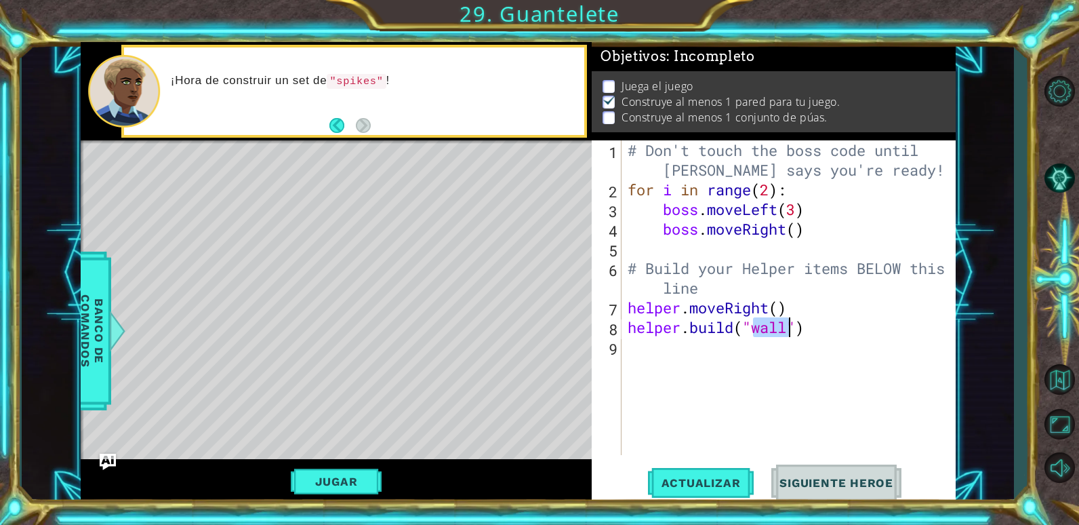
click at [693, 359] on div "# Don't touch the boss code until [PERSON_NAME] says you're ready! for i in ran…" at bounding box center [791, 326] width 333 height 373
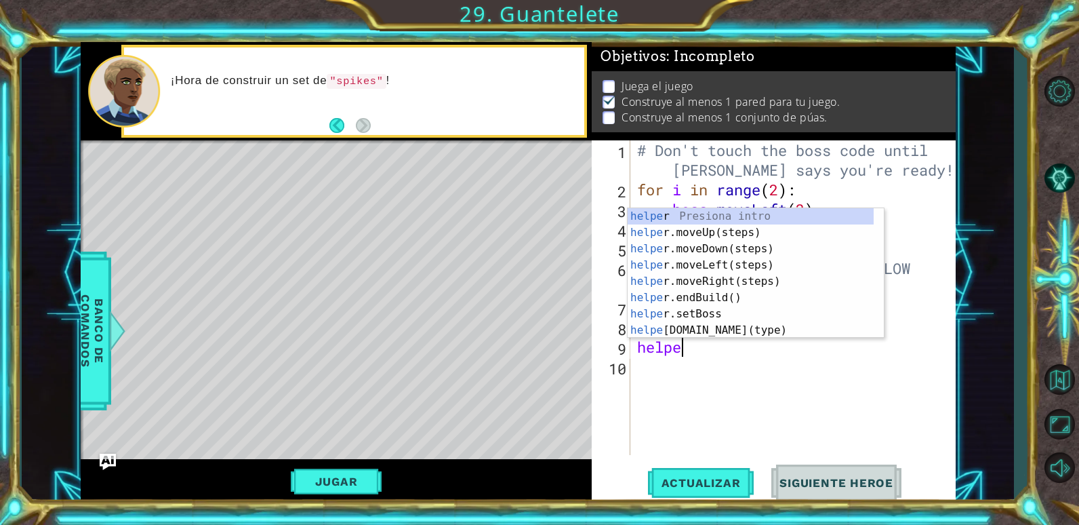
type textarea "helper"
click at [720, 278] on div "helper Presiona intro helper .moveUp(steps) Presiona intro helper .moveDown(ste…" at bounding box center [751, 289] width 246 height 163
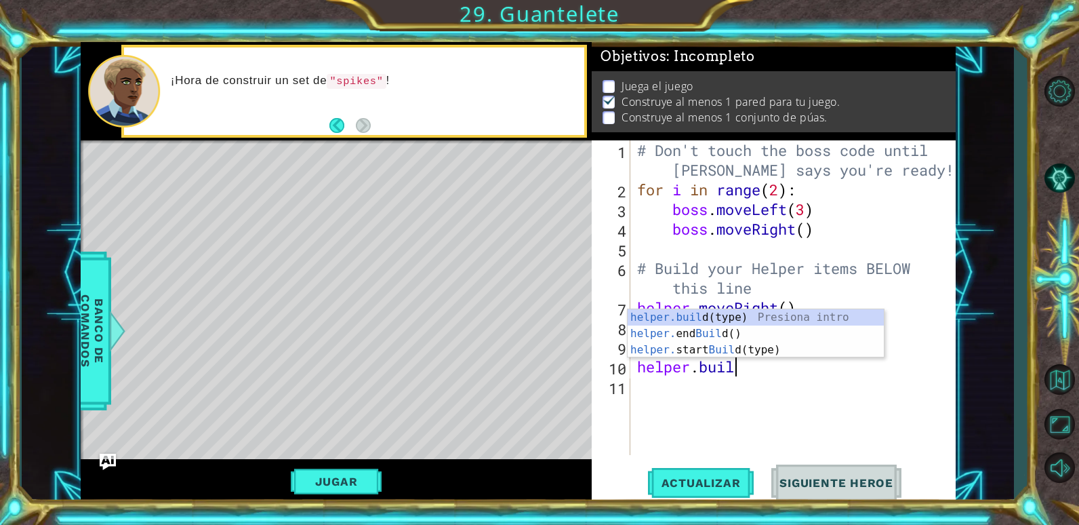
scroll to position [0, 4]
click at [722, 322] on div "[DOMAIN_NAME] (type) Presiona intro helper. end Build () Presiona intro helper.…" at bounding box center [756, 349] width 256 height 81
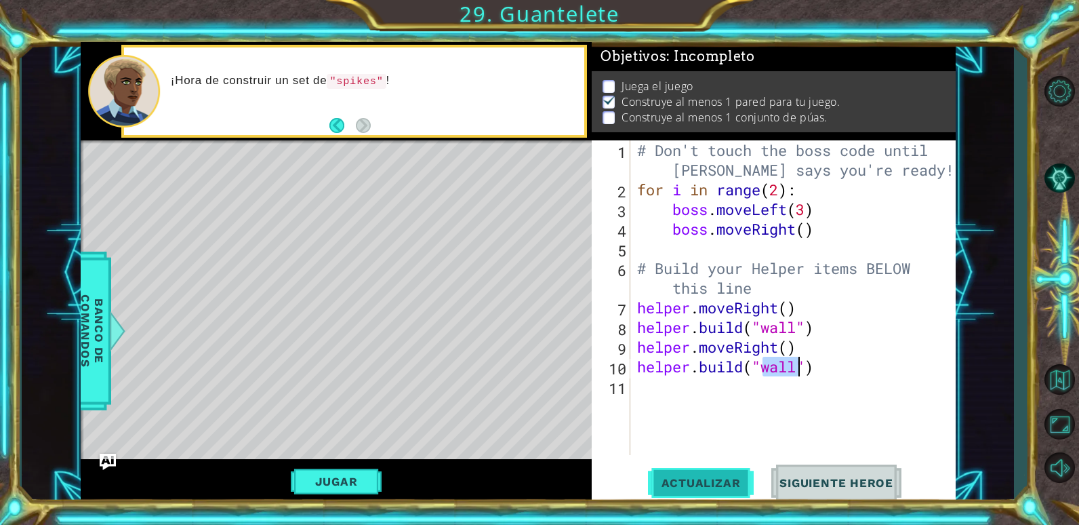
type textarea "[DOMAIN_NAME]("wall")"
click at [706, 468] on button "Actualizar" at bounding box center [701, 482] width 106 height 37
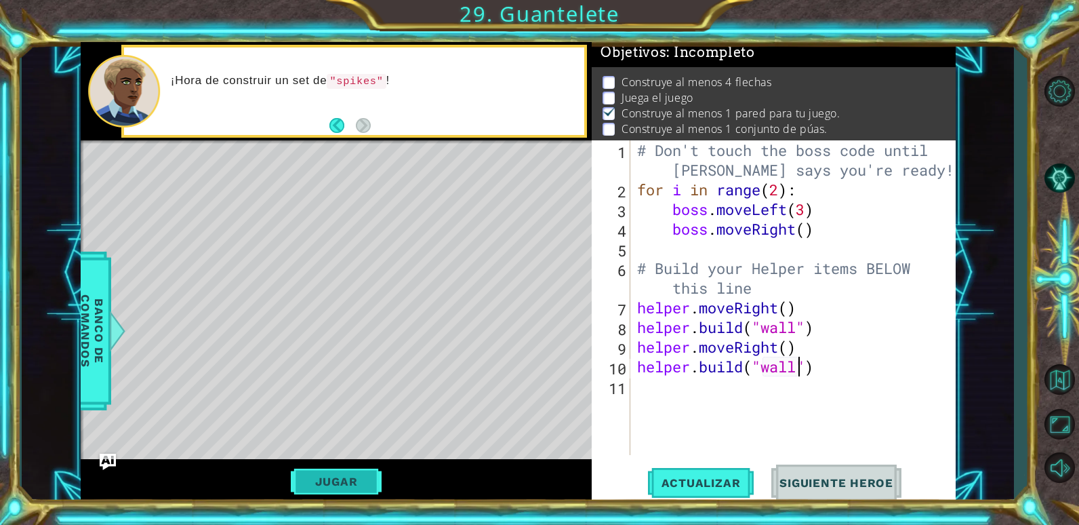
scroll to position [5, 0]
click at [327, 474] on button "Jugar" at bounding box center [336, 481] width 91 height 26
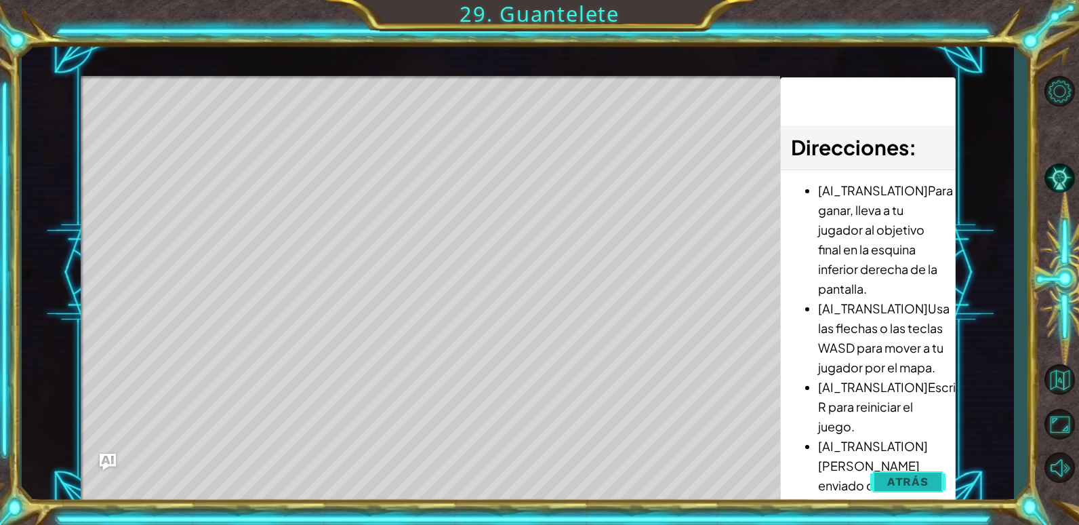
click at [925, 489] on button "Atrás" at bounding box center [907, 481] width 75 height 27
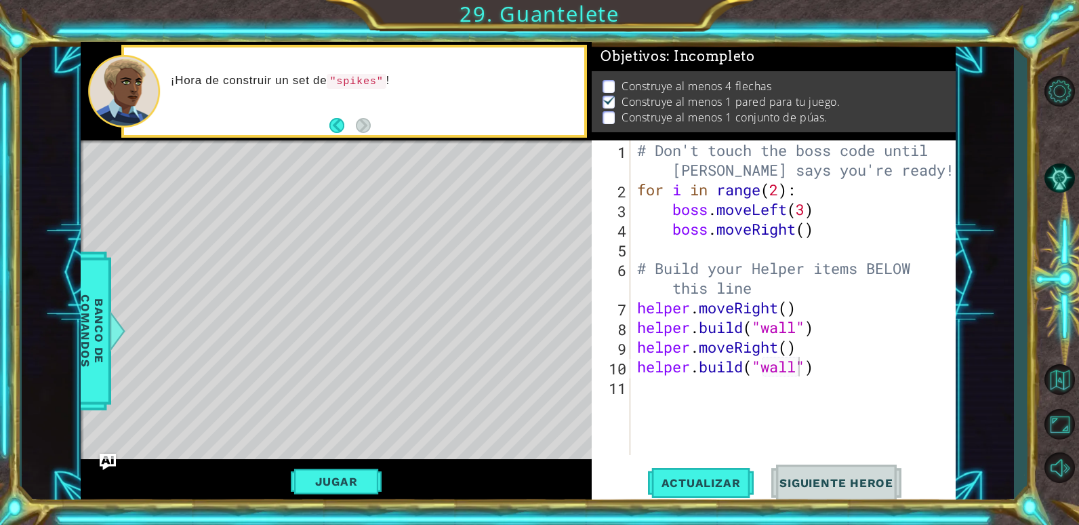
scroll to position [9, 0]
click at [812, 383] on div "# Don't touch the boss code until [PERSON_NAME] says you're ready! for i in ran…" at bounding box center [796, 326] width 325 height 373
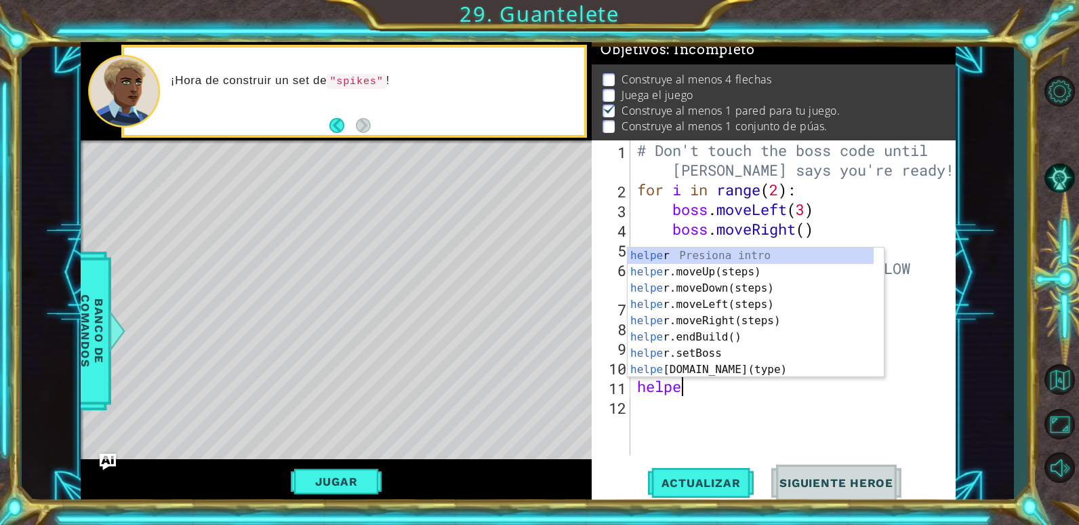
scroll to position [5, 0]
type textarea "helper"
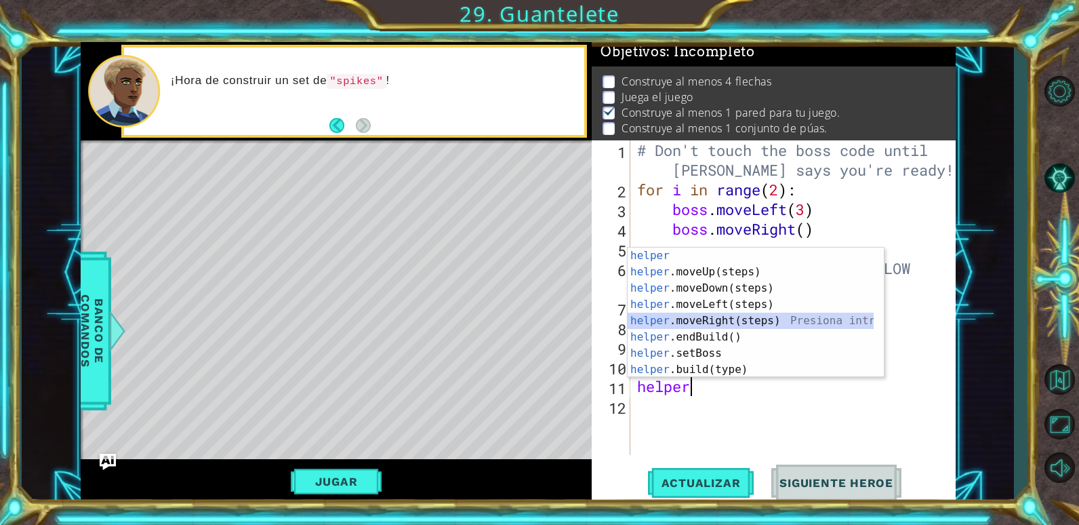
click at [705, 314] on div "helper Presiona intro helper .moveUp(steps) Presiona intro helper .moveDown(ste…" at bounding box center [751, 328] width 246 height 163
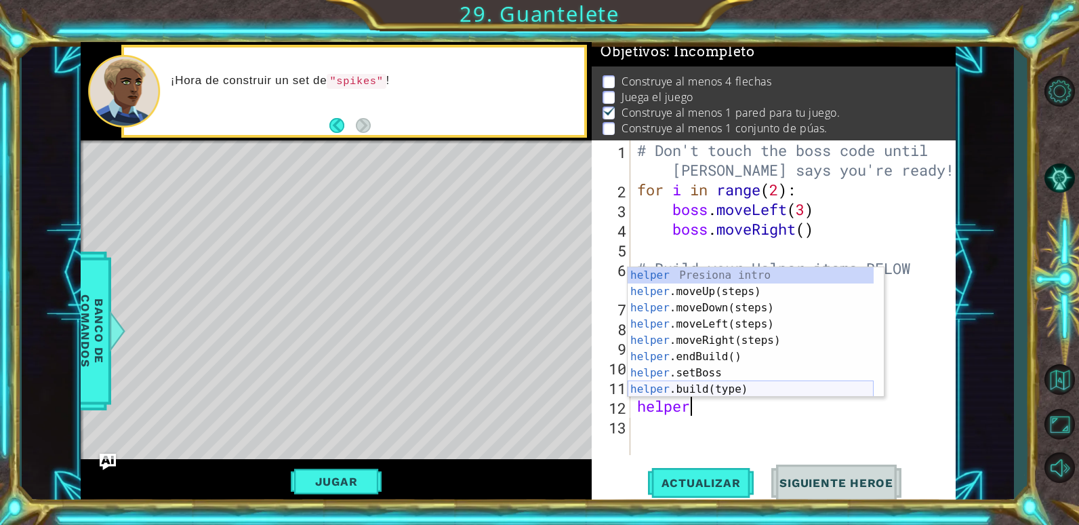
click at [745, 386] on div "helper Presiona intro helper .moveUp(steps) Presiona intro helper .moveDown(ste…" at bounding box center [751, 348] width 246 height 163
type textarea "[DOMAIN_NAME]("wall")"
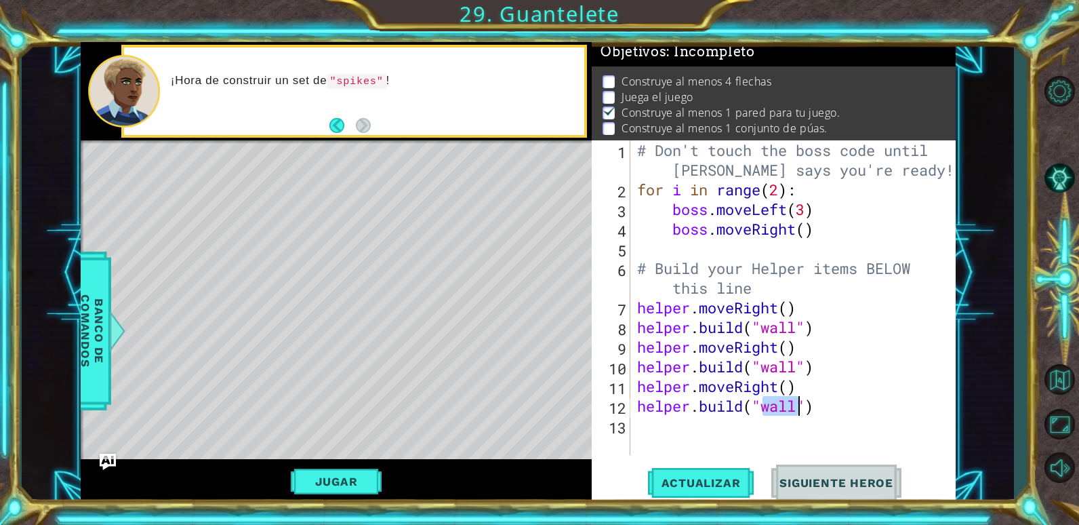
click at [674, 426] on div "# Don't touch the boss code until [PERSON_NAME] says you're ready! for i in ran…" at bounding box center [796, 326] width 325 height 373
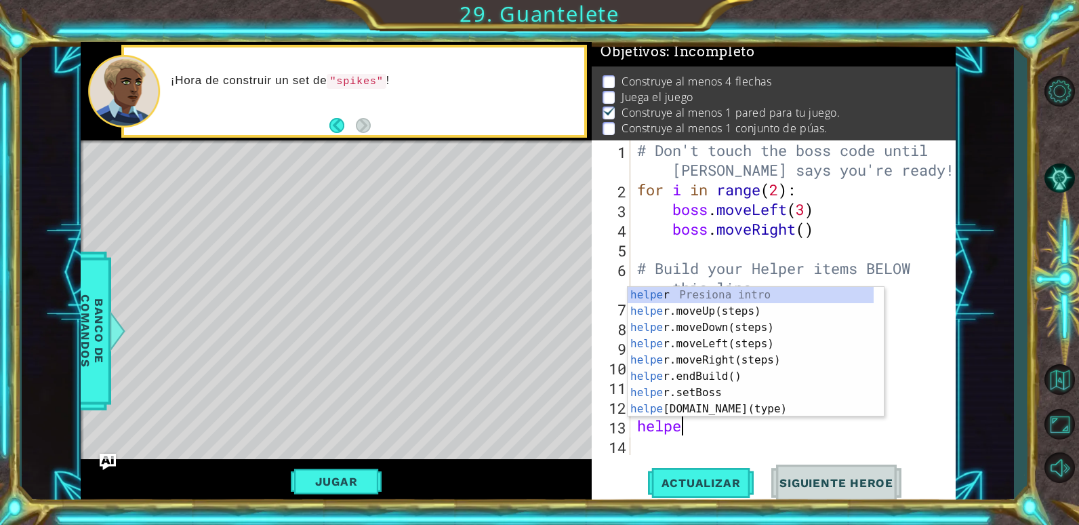
type textarea "helper"
click at [727, 360] on div "helper Presiona intro helper .moveUp(steps) Presiona intro helper .moveDown(ste…" at bounding box center [751, 368] width 246 height 163
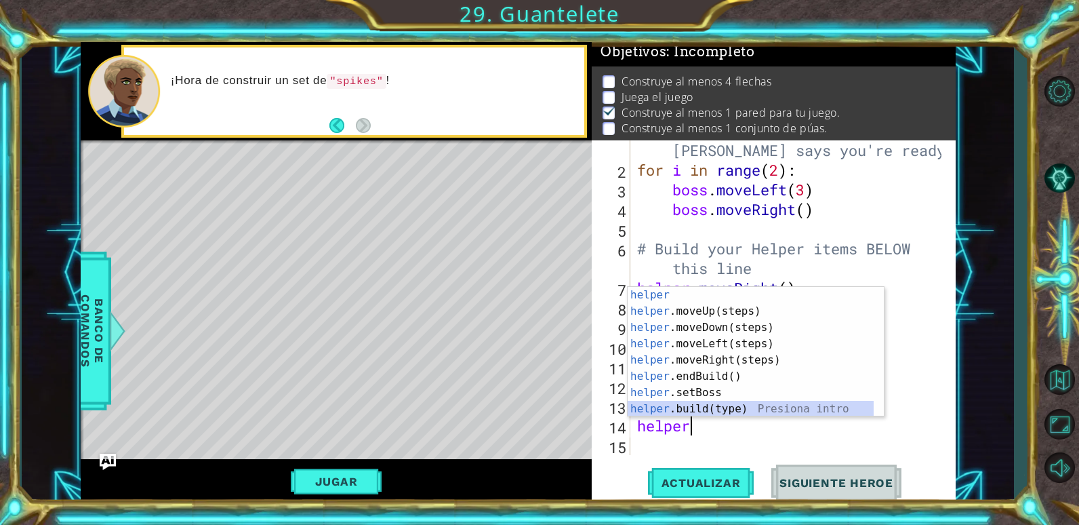
click at [707, 403] on div "helper Presiona intro helper .moveUp(steps) Presiona intro helper .moveDown(ste…" at bounding box center [751, 368] width 246 height 163
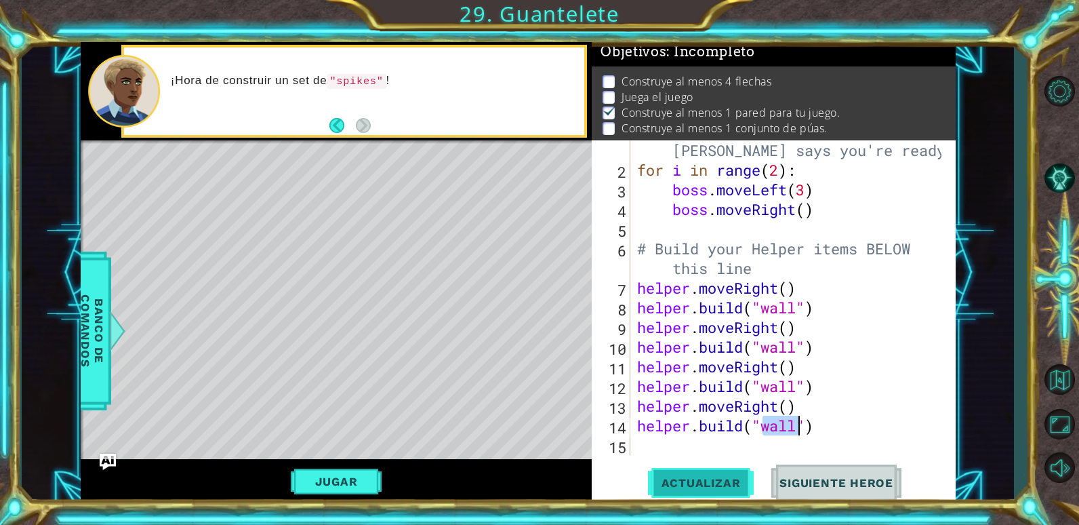
type textarea "[DOMAIN_NAME]("wall")"
click at [711, 486] on span "Actualizar" at bounding box center [701, 483] width 106 height 14
click at [707, 443] on div "# Don't touch the boss code until [PERSON_NAME] says you're ready! for i in ran…" at bounding box center [791, 307] width 314 height 373
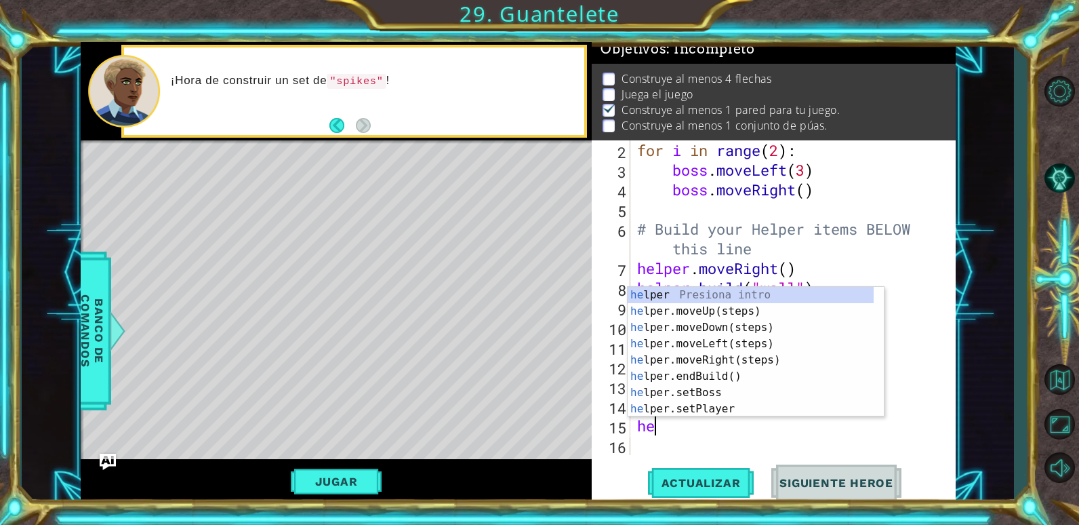
scroll to position [39, 0]
type textarea "helper"
click at [699, 357] on div "helper Presiona intro helper .moveUp(steps) Presiona intro helper .moveDown(ste…" at bounding box center [751, 368] width 246 height 163
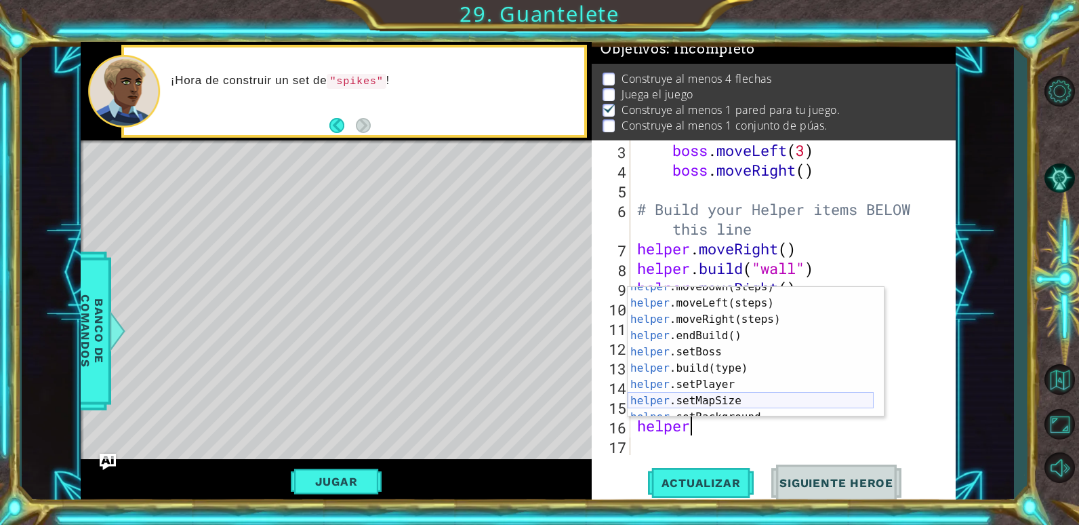
scroll to position [41, 0]
click at [709, 371] on div "helper .moveDown(steps) Presiona intro helper .moveLeft(steps) Presiona intro h…" at bounding box center [751, 360] width 246 height 163
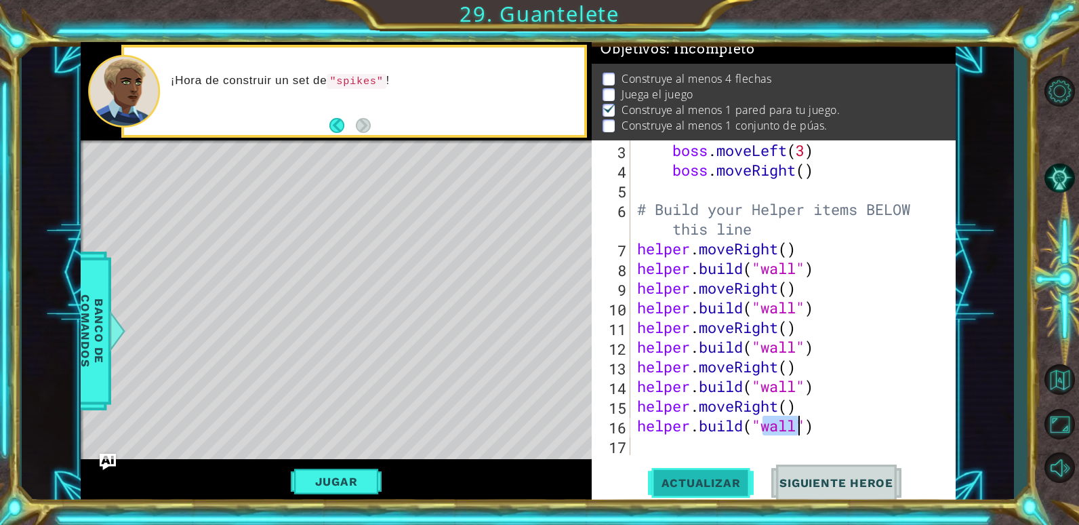
type textarea "[DOMAIN_NAME]("wall")"
click at [711, 482] on span "Actualizar" at bounding box center [701, 483] width 106 height 14
click at [699, 456] on div "[DOMAIN_NAME]("wall") 3 4 5 6 7 8 9 10 11 12 13 14 15 16 17 boss . moveLeft ( 3…" at bounding box center [773, 321] width 363 height 363
click at [696, 447] on div "boss . moveLeft ( 3 ) boss . moveRight ( ) # Build your Helper items BELOW this…" at bounding box center [791, 317] width 314 height 354
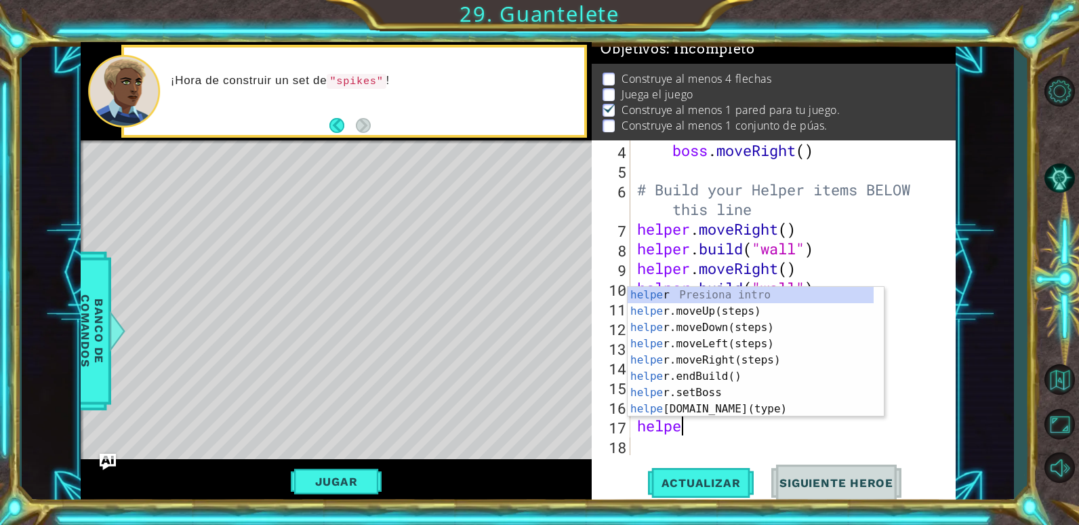
scroll to position [0, 2]
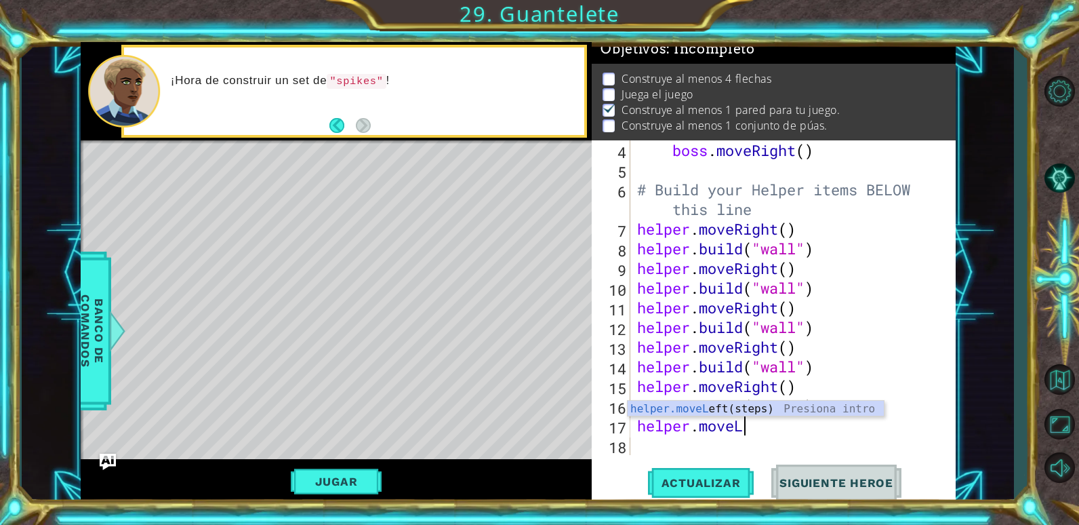
type textarea "helper.moveLe"
click at [689, 407] on div "helper.moveLe ft(steps) Presiona intro" at bounding box center [756, 424] width 256 height 49
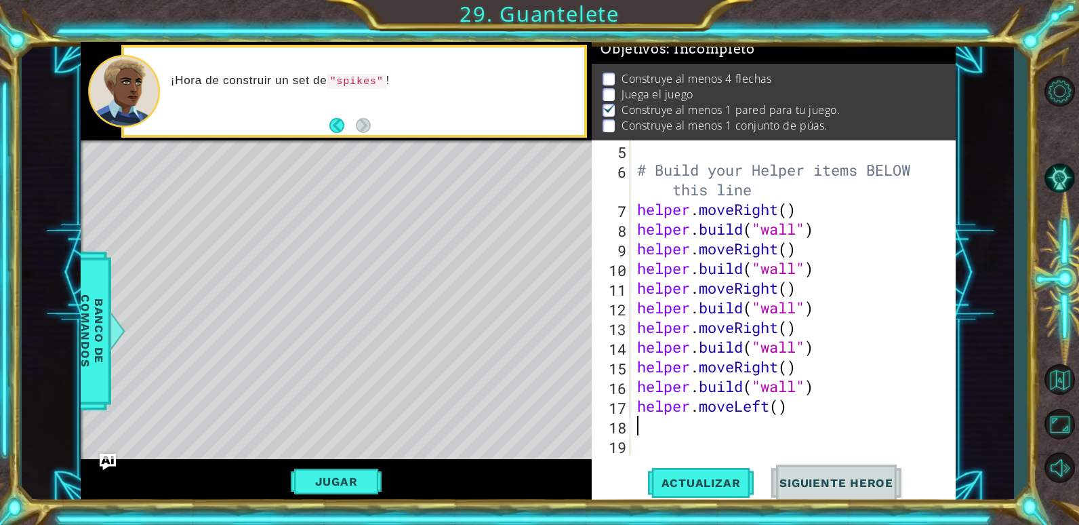
scroll to position [98, 0]
click at [779, 410] on div "# Build your Helper items BELOW this line helper . moveRight ( ) helper . build…" at bounding box center [791, 317] width 314 height 354
type textarea "helper.moveLeft(5)"
click at [697, 469] on button "Actualizar" at bounding box center [701, 482] width 106 height 37
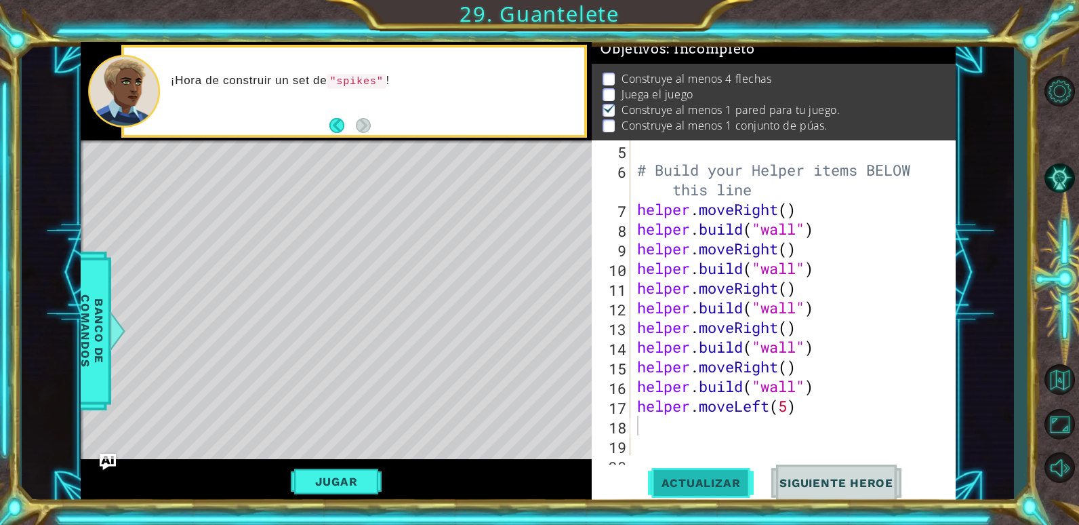
click at [736, 477] on span "Actualizar" at bounding box center [701, 483] width 106 height 14
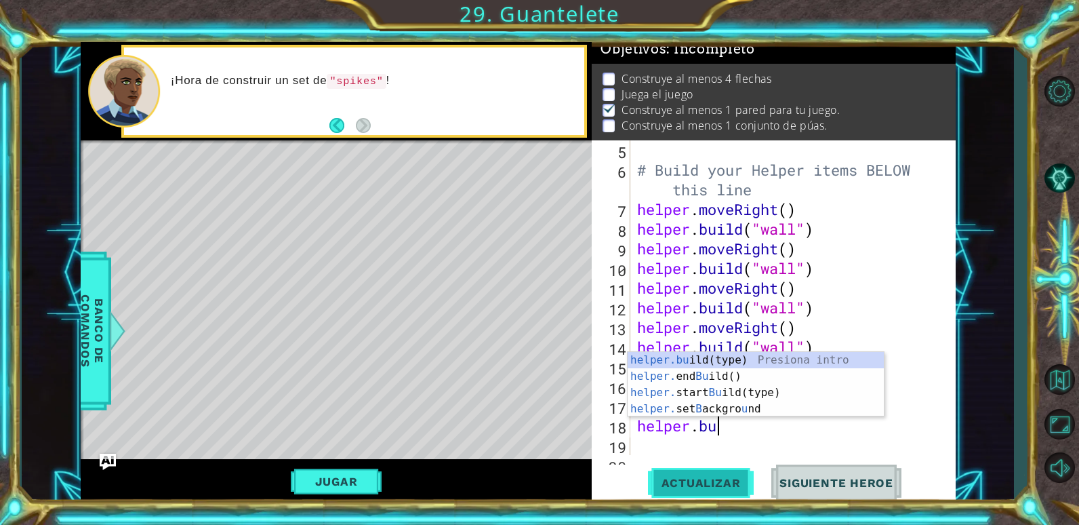
scroll to position [0, 3]
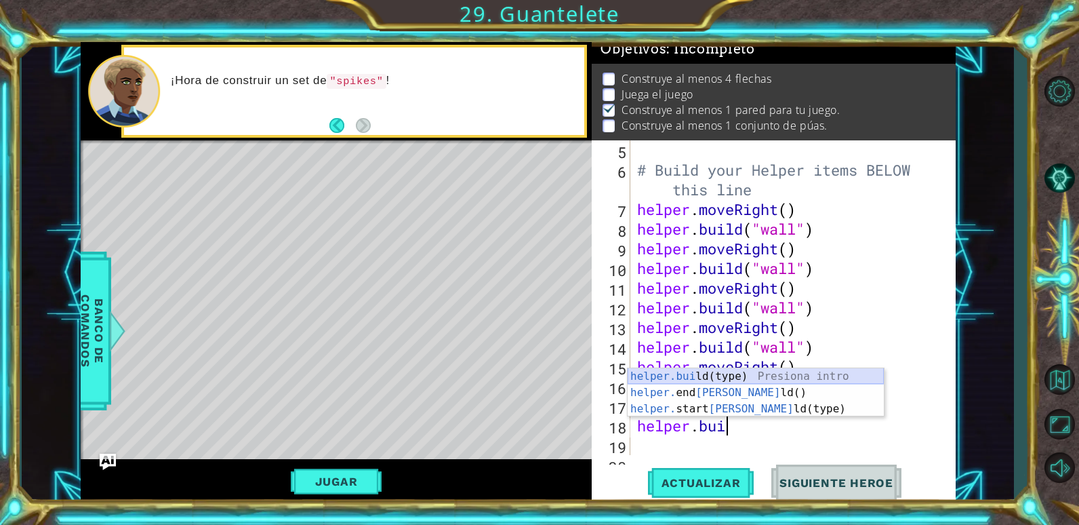
click at [736, 379] on div "helper.[PERSON_NAME](type) Presiona intro helper. end [PERSON_NAME]() Presiona …" at bounding box center [756, 408] width 256 height 81
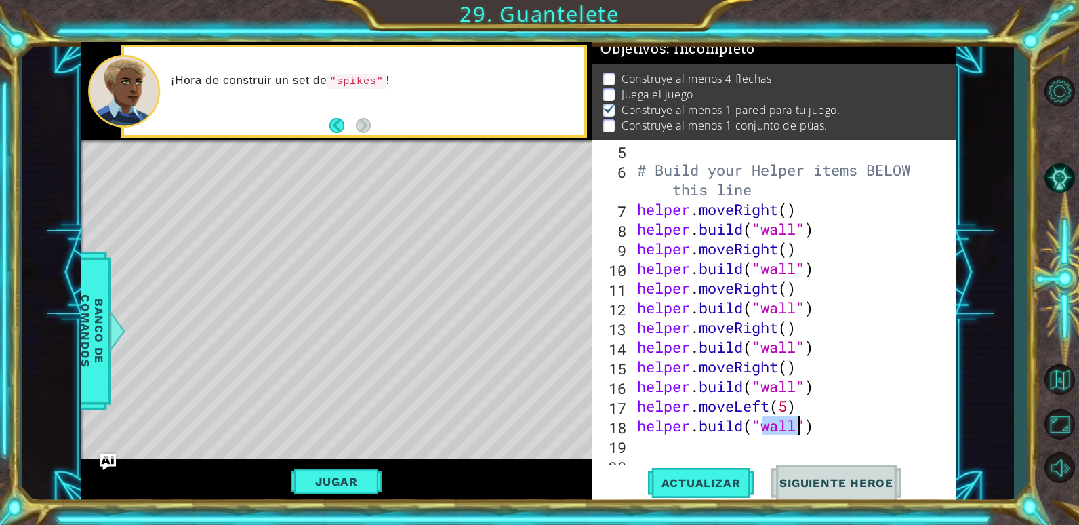
click at [810, 411] on div "# Build your Helper items BELOW this line helper . moveRight ( ) helper . build…" at bounding box center [791, 317] width 314 height 354
type textarea "helper.moveLeft(5)"
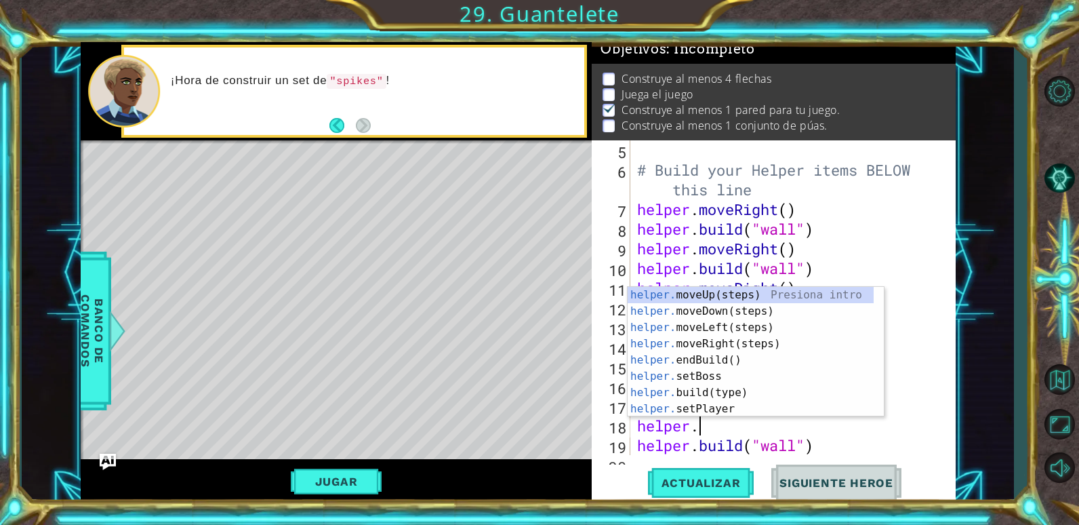
type textarea "helper.m"
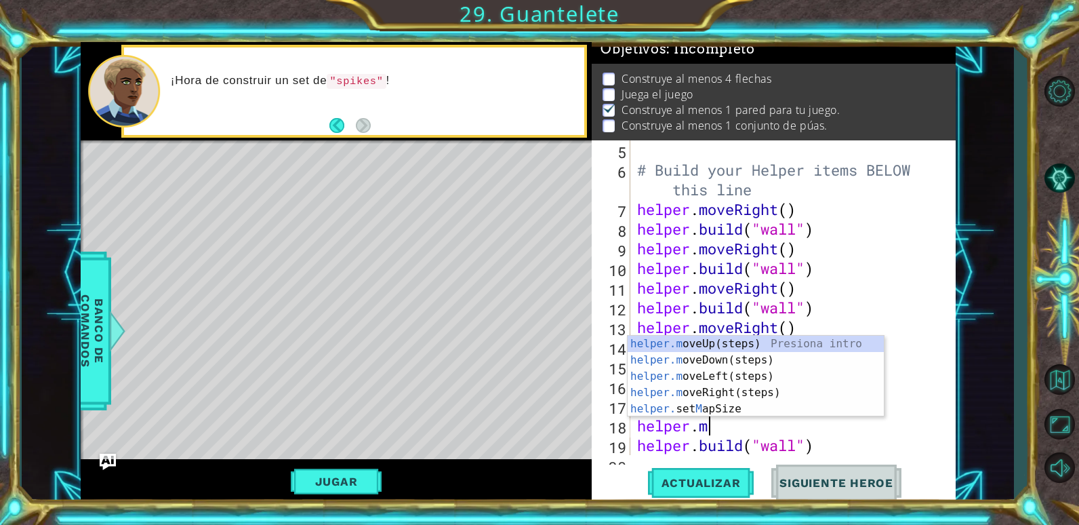
scroll to position [0, 3]
click at [731, 358] on div "helper.m oveUp(steps) Presiona intro helper.m oveDown(steps) Presiona intro hel…" at bounding box center [756, 392] width 256 height 114
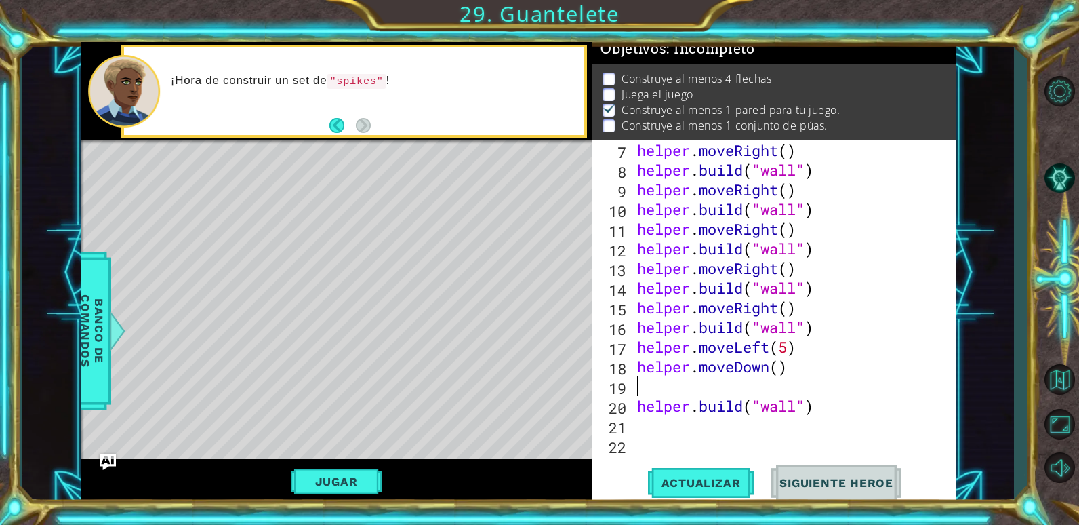
scroll to position [138, 0]
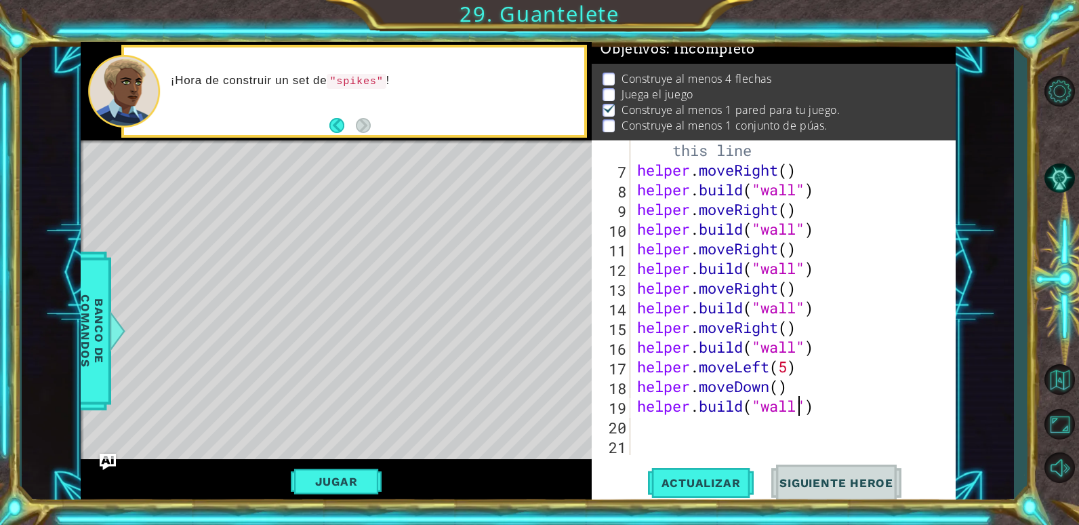
click at [796, 410] on div "# Build your Helper items BELOW this line helper . moveRight ( ) helper . build…" at bounding box center [791, 307] width 314 height 373
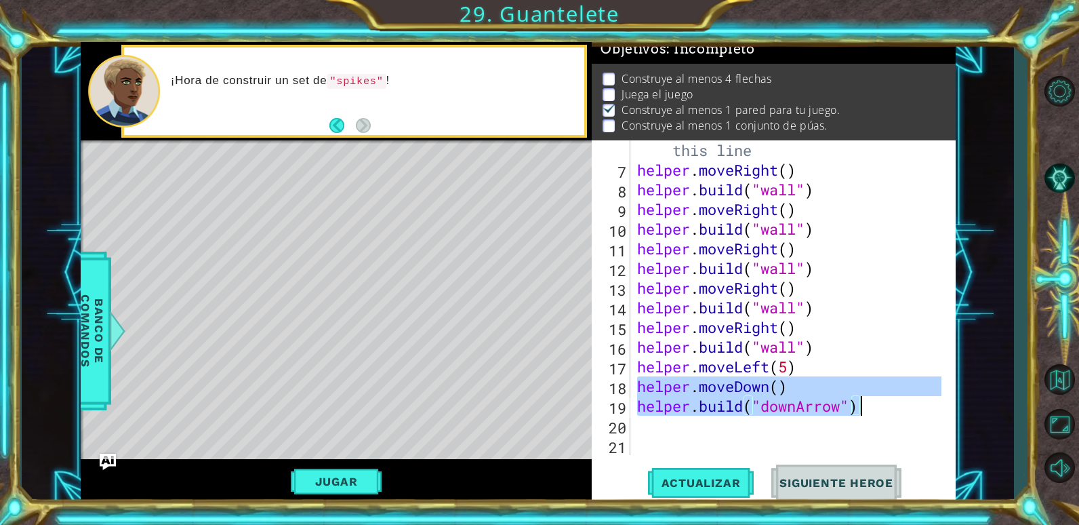
drag, startPoint x: 638, startPoint y: 385, endPoint x: 901, endPoint y: 411, distance: 264.3
click at [901, 411] on div "# Build your Helper items BELOW this line helper . moveRight ( ) helper . build…" at bounding box center [791, 307] width 314 height 373
type textarea "helper.moveDown() [DOMAIN_NAME]("downArrow")"
click at [642, 425] on div "# Build your Helper items BELOW this line helper . moveRight ( ) helper . build…" at bounding box center [791, 307] width 314 height 373
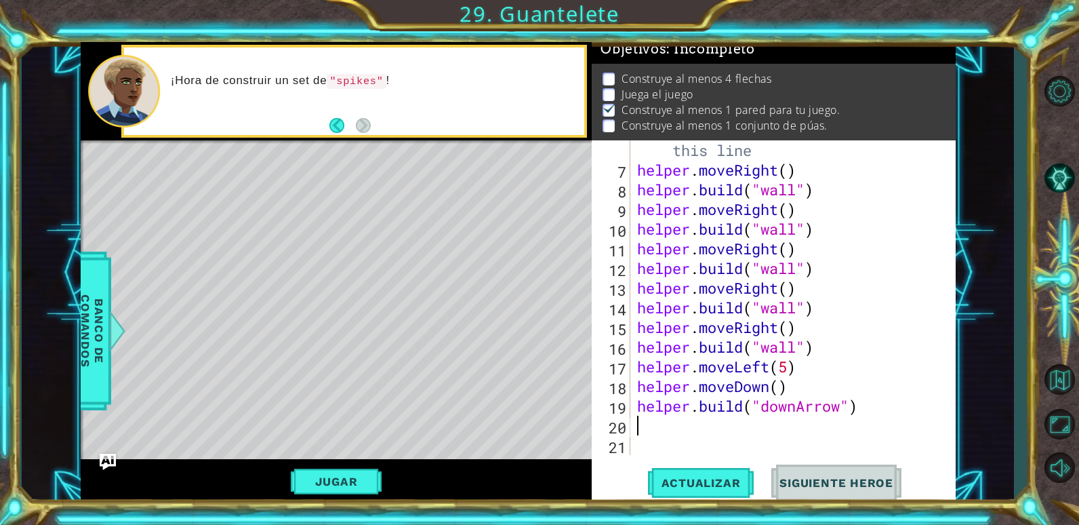
paste textarea "[DOMAIN_NAME]("downArrow")"
type textarea "[DOMAIN_NAME]("downArrow")"
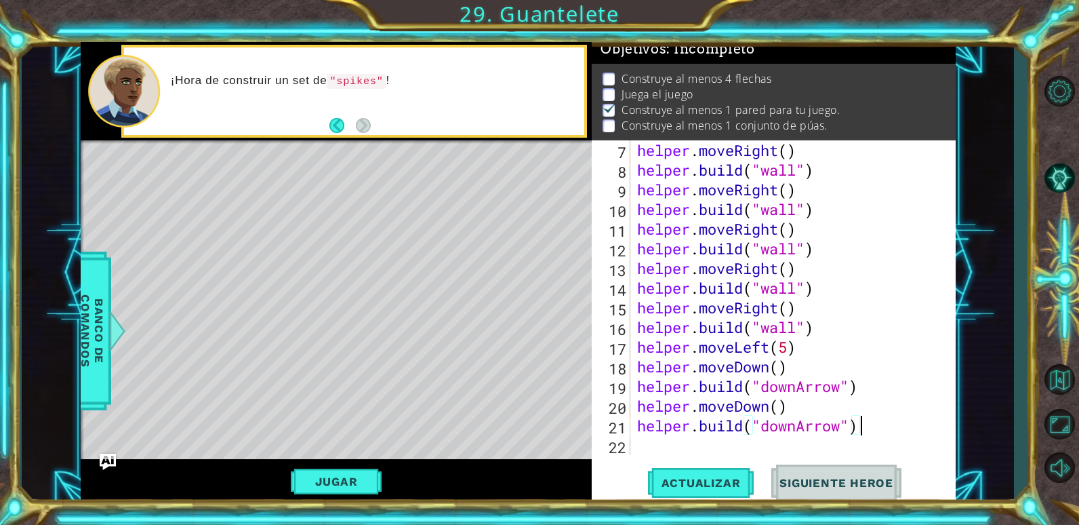
scroll to position [157, 0]
click at [652, 447] on div "helper . moveRight ( ) helper . build ( "wall" ) helper . moveRight ( ) helper …" at bounding box center [791, 317] width 314 height 354
paste textarea "[DOMAIN_NAME]("downArrow")"
type textarea "[DOMAIN_NAME]("downArrow")"
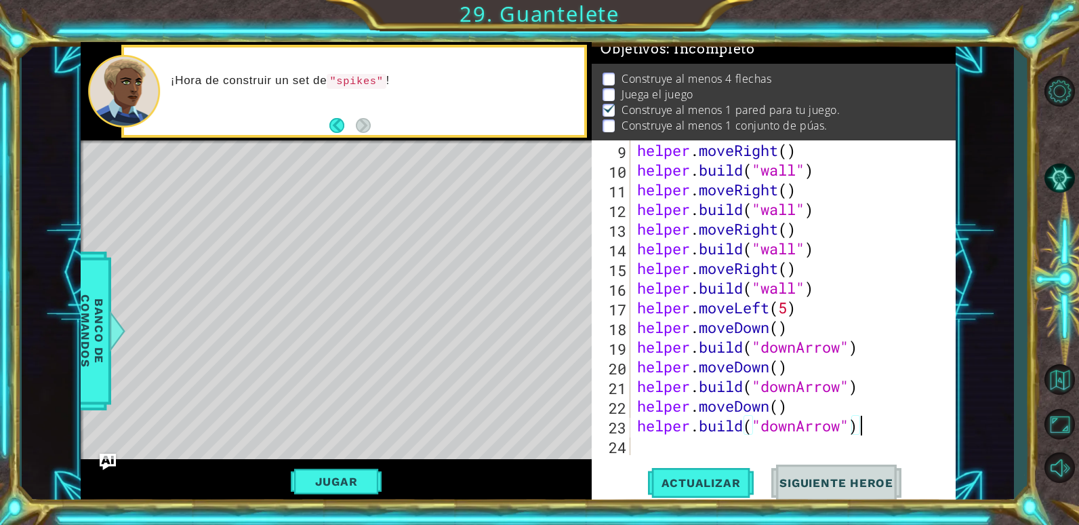
click at [652, 447] on div "helper . moveRight ( ) helper . build ( "wall" ) helper . moveRight ( ) helper …" at bounding box center [791, 317] width 314 height 354
paste textarea "[DOMAIN_NAME]("downArrow")"
type textarea "[DOMAIN_NAME]("downArrow")"
click at [688, 472] on button "Actualizar" at bounding box center [701, 482] width 106 height 37
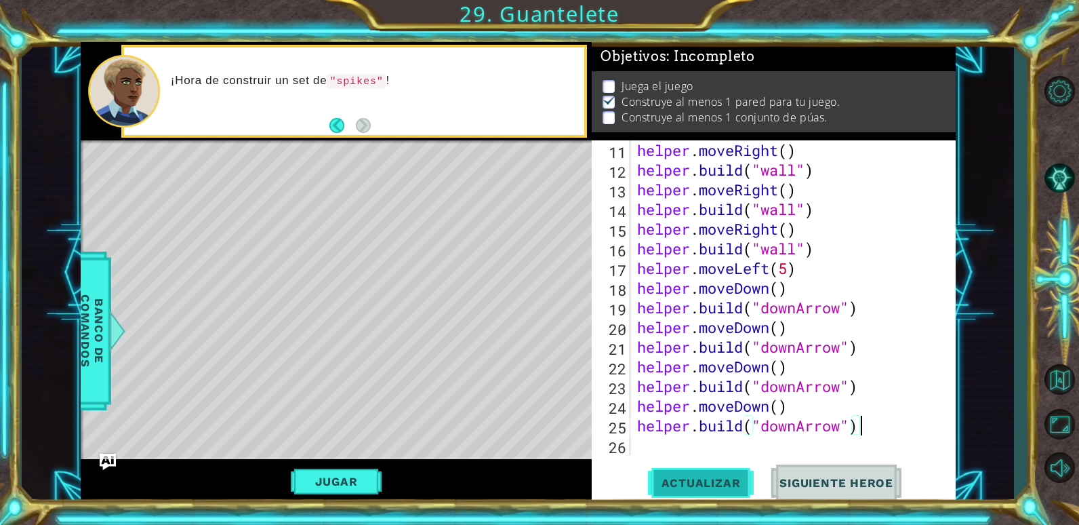
scroll to position [9, 0]
click at [350, 478] on button "Jugar" at bounding box center [336, 481] width 91 height 26
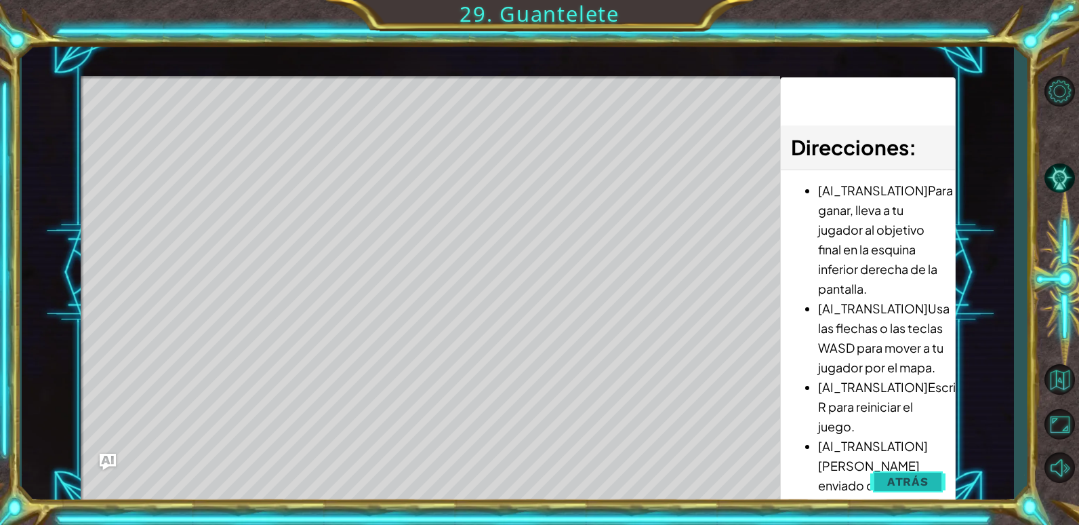
click at [906, 469] on button "Atrás" at bounding box center [907, 481] width 75 height 27
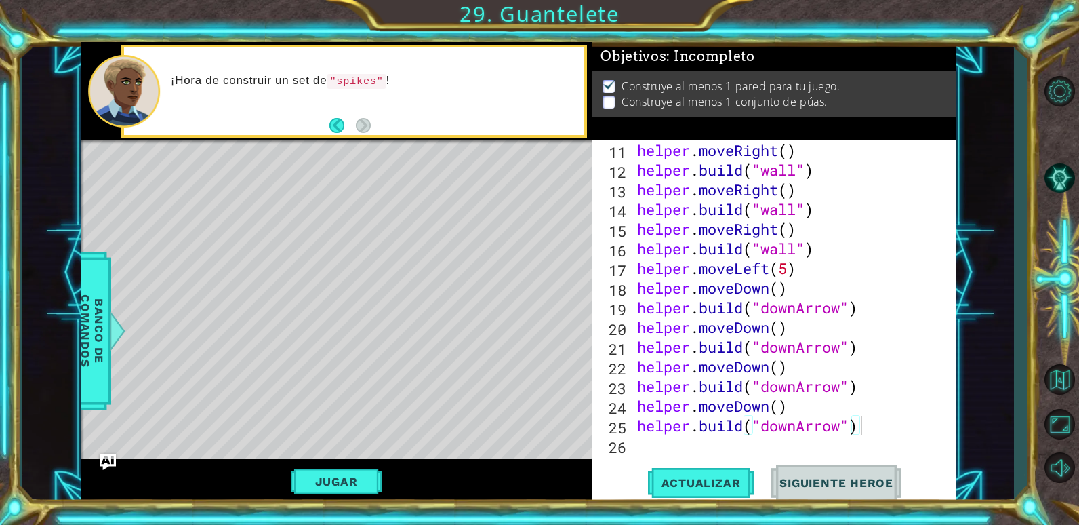
click at [756, 443] on div "helper . moveRight ( ) helper . build ( "wall" ) helper . moveRight ( ) helper …" at bounding box center [791, 317] width 314 height 354
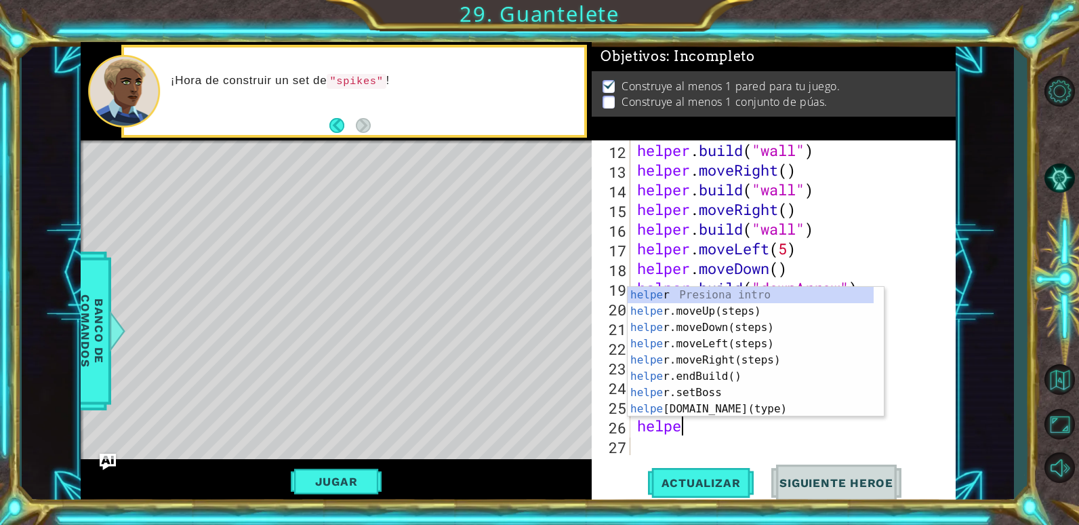
scroll to position [0, 2]
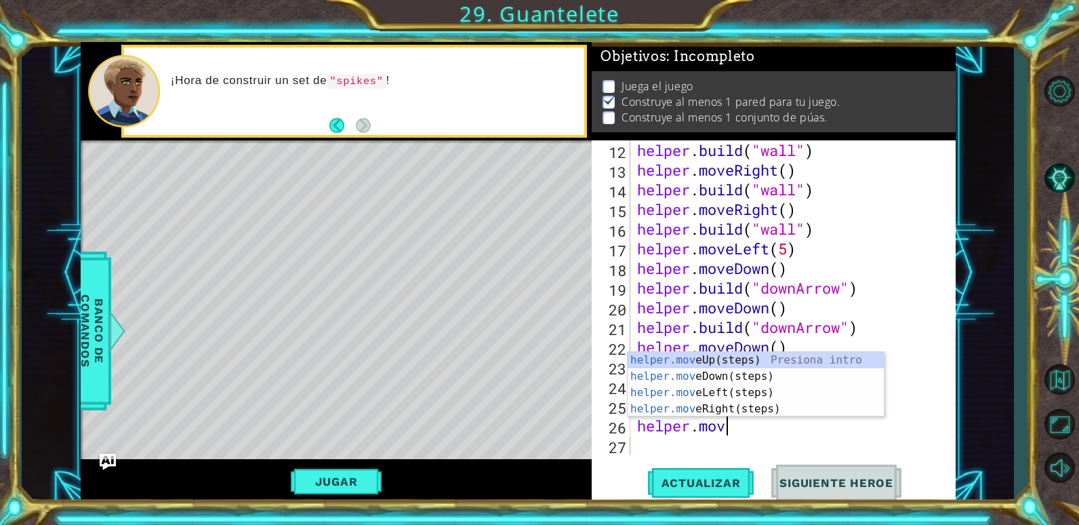
type textarea "helper.move"
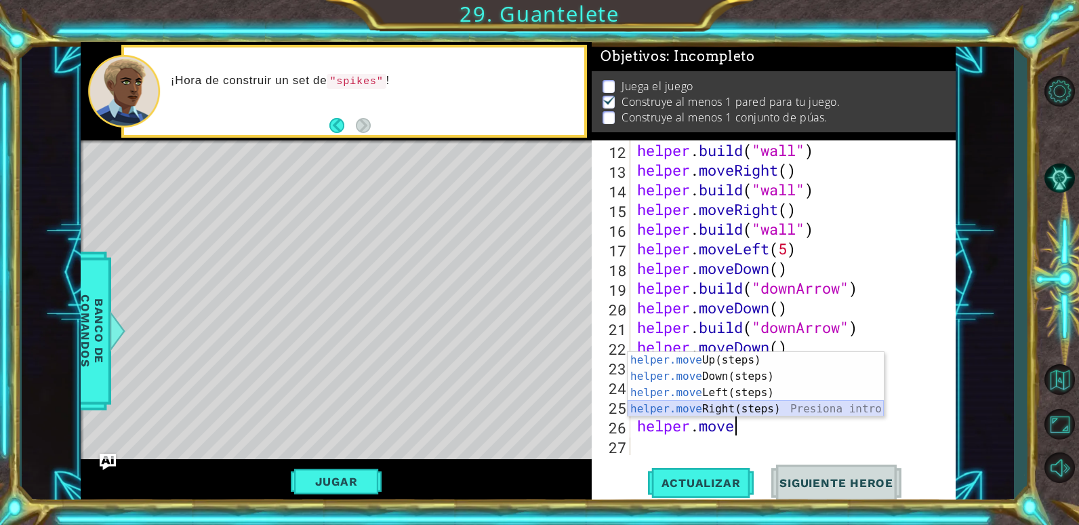
click at [729, 410] on div "helper.move Up(steps) Presiona intro helper.move Down(steps) Presiona intro hel…" at bounding box center [756, 401] width 256 height 98
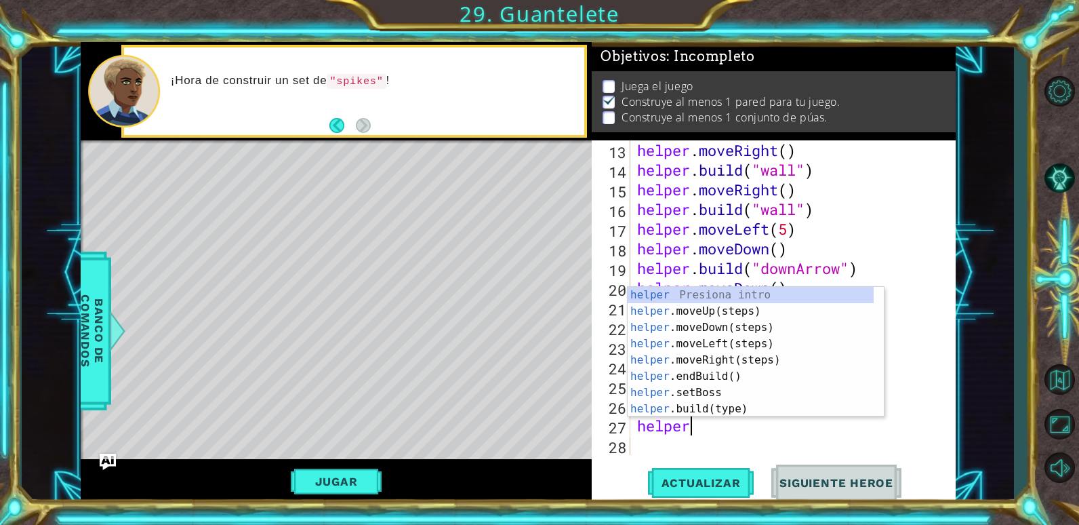
scroll to position [0, 2]
click at [722, 409] on div "helper Presiona intro helper .moveUp(steps) Presiona intro helper .moveDown(ste…" at bounding box center [751, 368] width 246 height 163
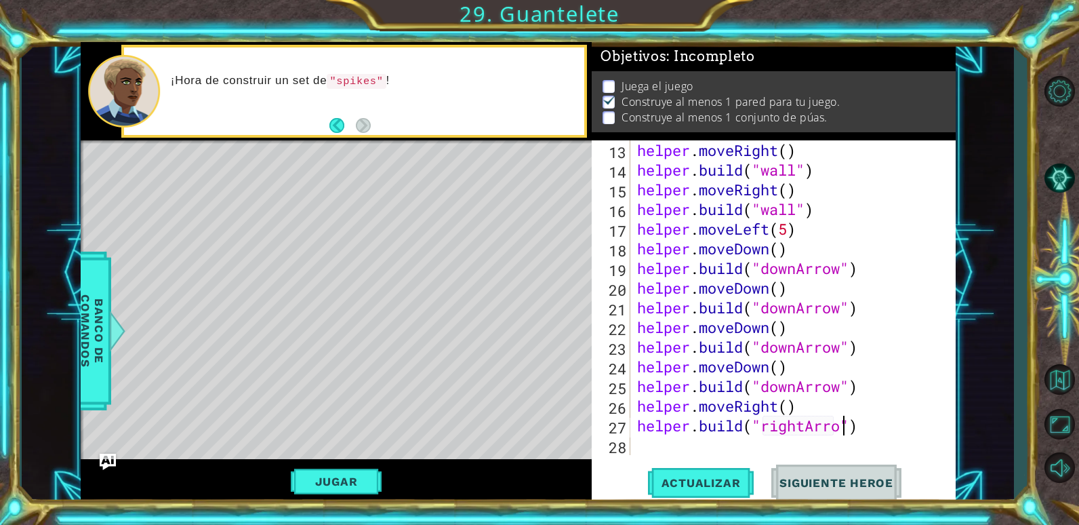
scroll to position [0, 10]
type textarea "[DOMAIN_NAME]("rightArrow")"
click at [783, 440] on div "helper . moveRight ( ) helper . build ( "wall" ) helper . moveRight ( ) helper …" at bounding box center [791, 317] width 314 height 354
click at [714, 474] on button "Actualizar" at bounding box center [701, 482] width 106 height 37
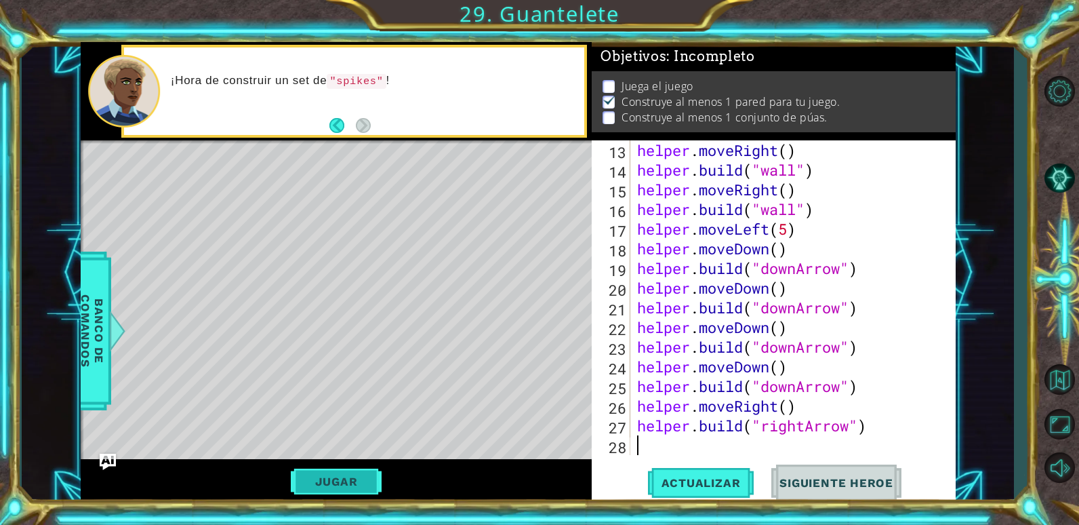
scroll to position [5, 0]
click at [349, 485] on button "Jugar" at bounding box center [336, 481] width 91 height 26
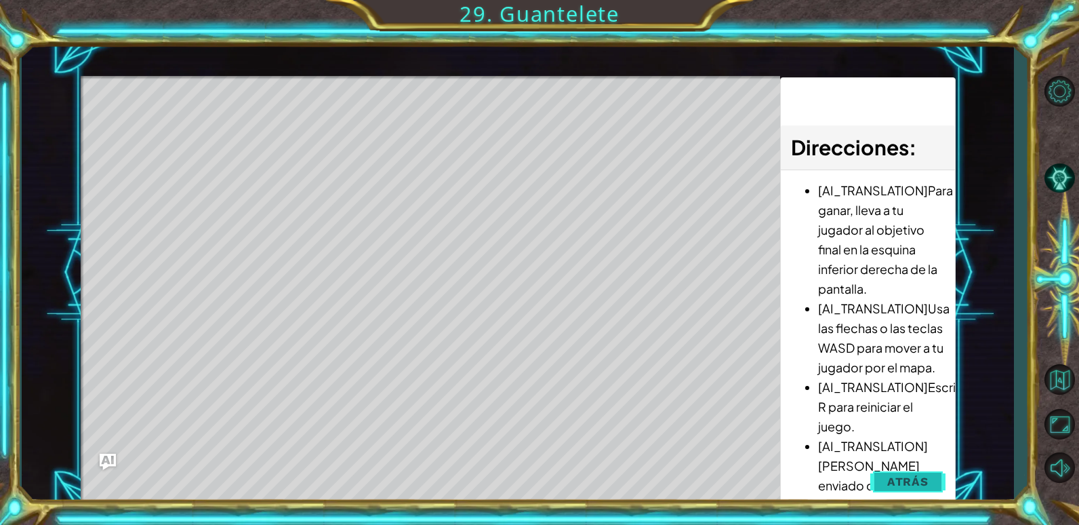
click at [931, 482] on button "Atrás" at bounding box center [907, 481] width 75 height 27
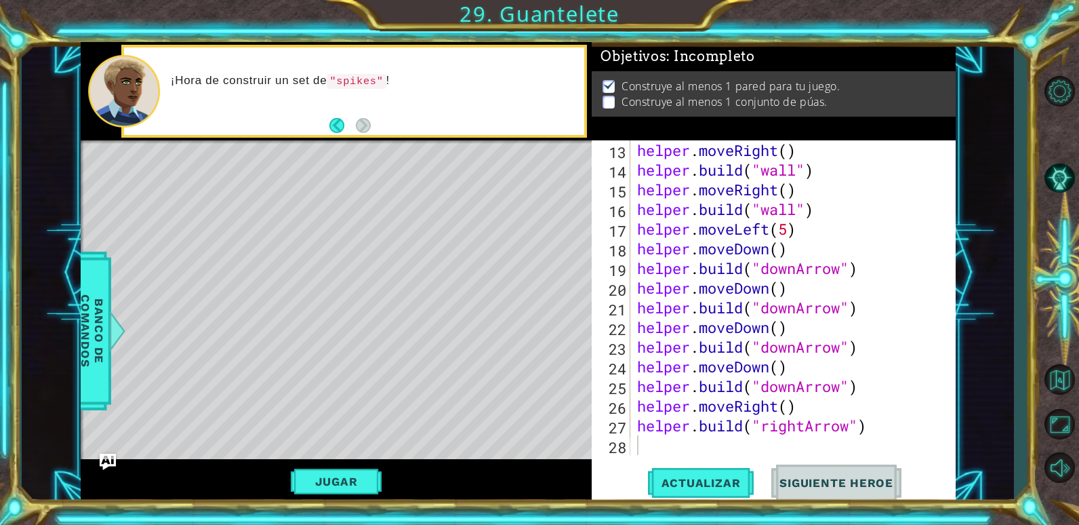
type textarea "[DOMAIN_NAME]("rightArrow")"
click at [872, 427] on div "helper . moveRight ( ) helper . build ( "wall" ) helper . moveRight ( ) helper …" at bounding box center [791, 317] width 314 height 354
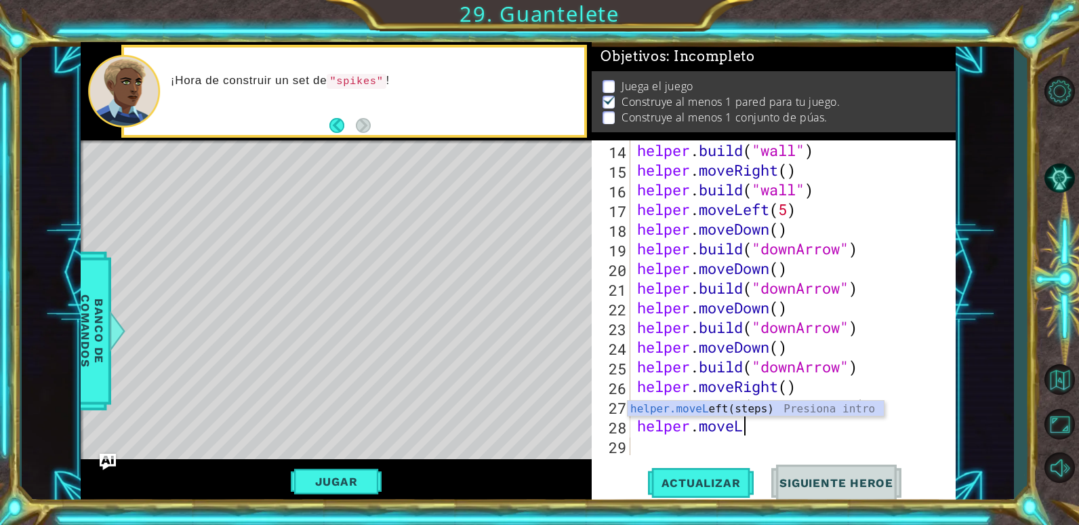
scroll to position [0, 5]
type textarea "helper.moveLf"
click at [751, 410] on div "helper.moveL e f t(steps) Presiona intro" at bounding box center [756, 424] width 256 height 49
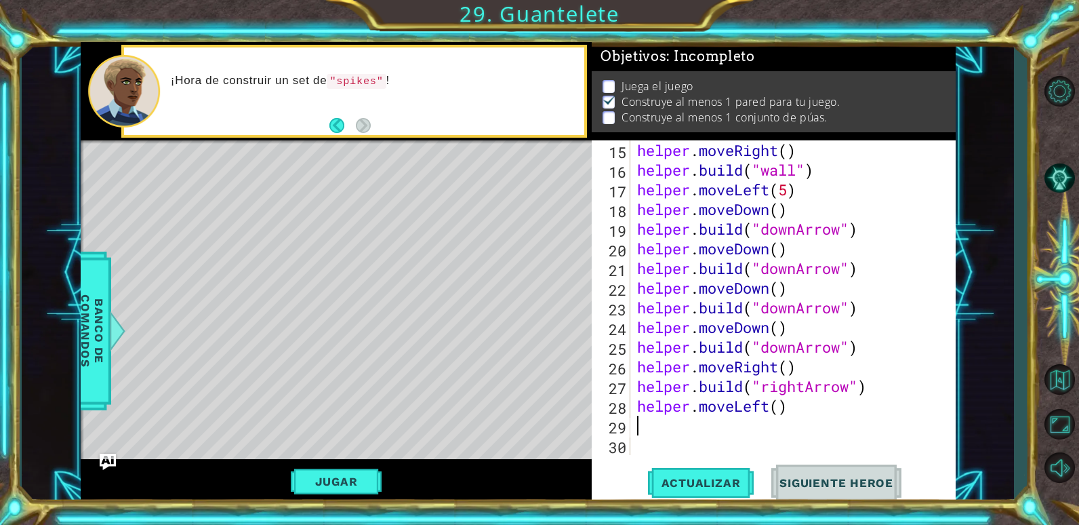
click at [783, 402] on div "helper . moveRight ( ) helper . build ( "wall" ) helper . moveLeft ( 5 ) helper…" at bounding box center [791, 317] width 314 height 354
type textarea "helper.moveLeft(2)"
click at [728, 434] on div "helper . moveRight ( ) helper . build ( "wall" ) helper . moveLeft ( 5 ) helper…" at bounding box center [791, 317] width 314 height 354
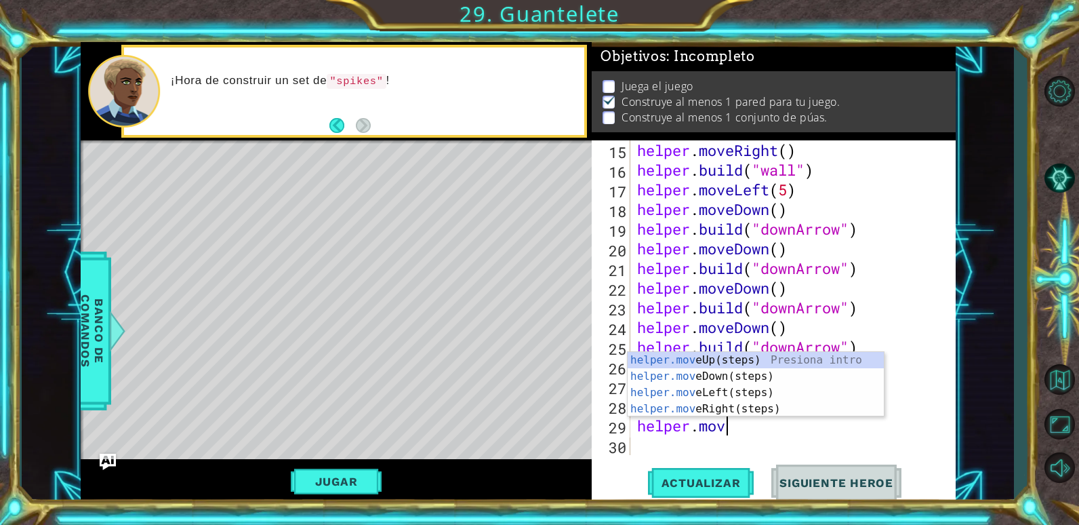
type textarea "helper.move"
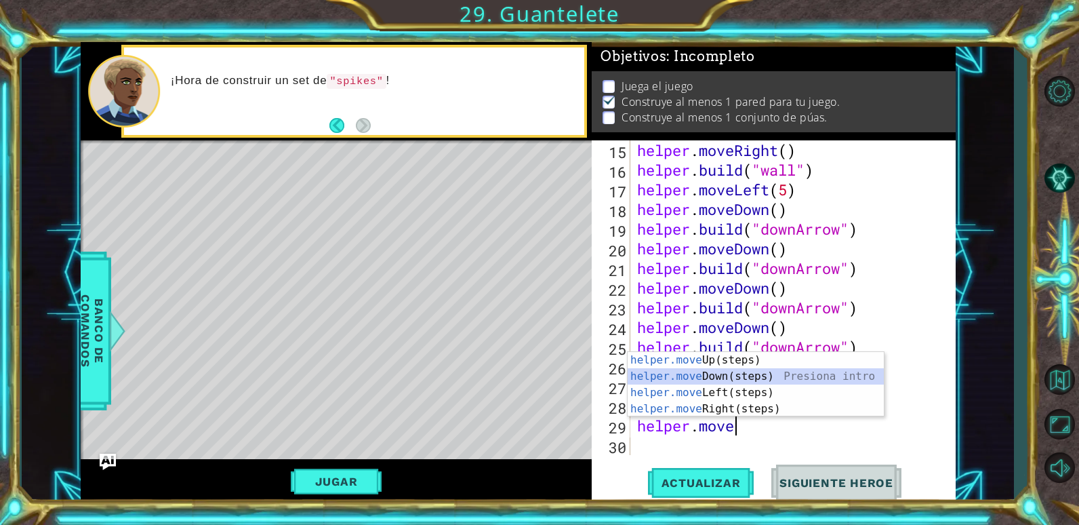
click at [646, 379] on div "helper.move Up(steps) Presiona intro helper.move Down(steps) Presiona intro hel…" at bounding box center [756, 401] width 256 height 98
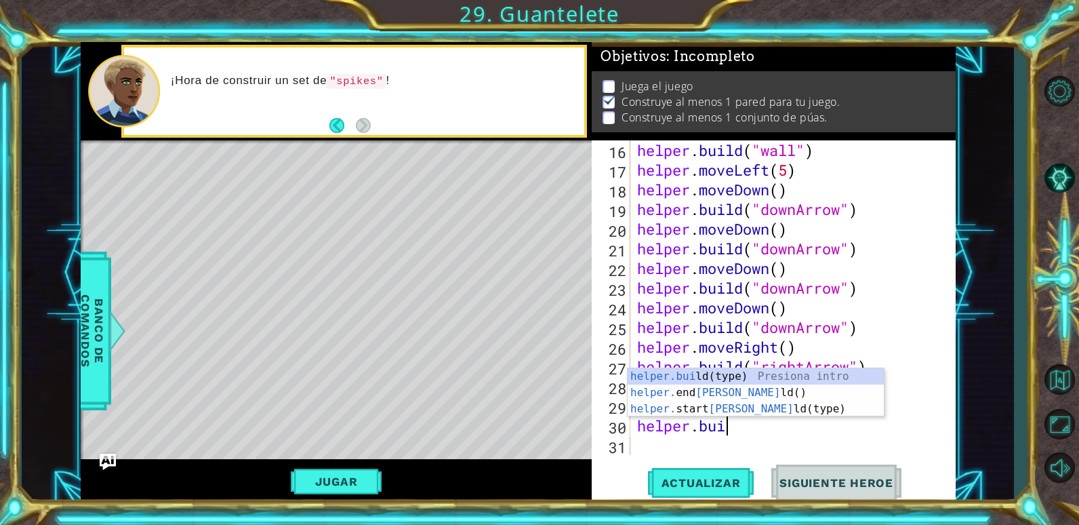
scroll to position [0, 3]
click at [751, 377] on div "helper.[PERSON_NAME](type) Presiona intro helper. end [PERSON_NAME]() Presiona …" at bounding box center [756, 408] width 256 height 81
type textarea "[DOMAIN_NAME]("wall")"
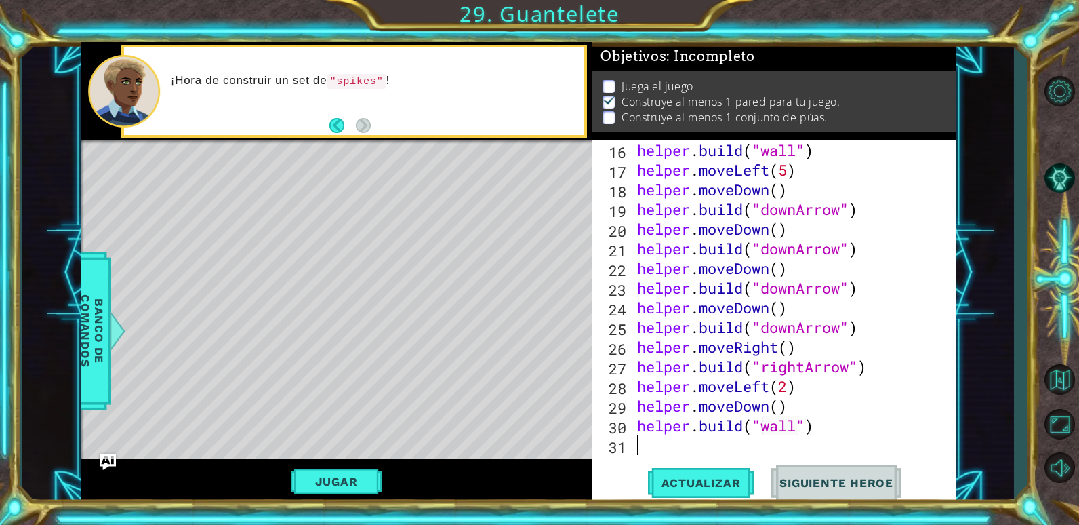
click at [724, 447] on div "helper . build ( "wall" ) helper . moveLeft ( 5 ) helper . moveDown ( ) helper …" at bounding box center [791, 317] width 314 height 354
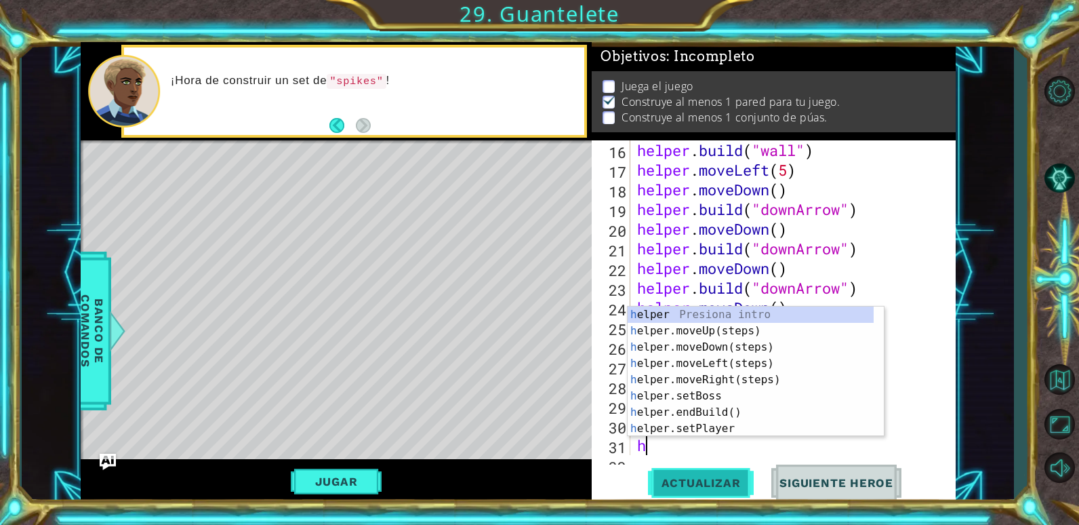
scroll to position [354, 0]
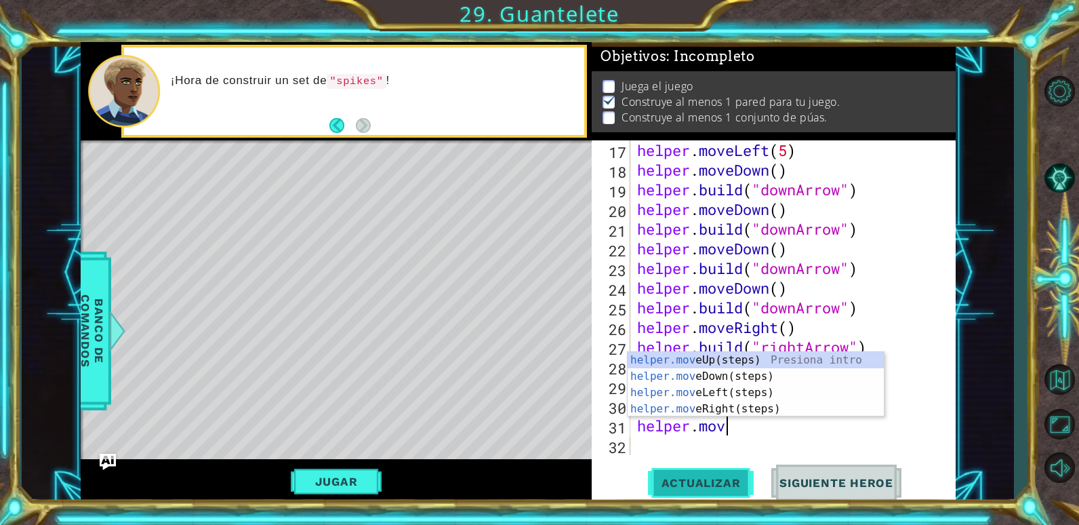
type textarea "helper.move"
click at [706, 401] on div "helper.move Up(steps) Presiona intro helper.move Down(steps) Presiona intro hel…" at bounding box center [756, 401] width 256 height 98
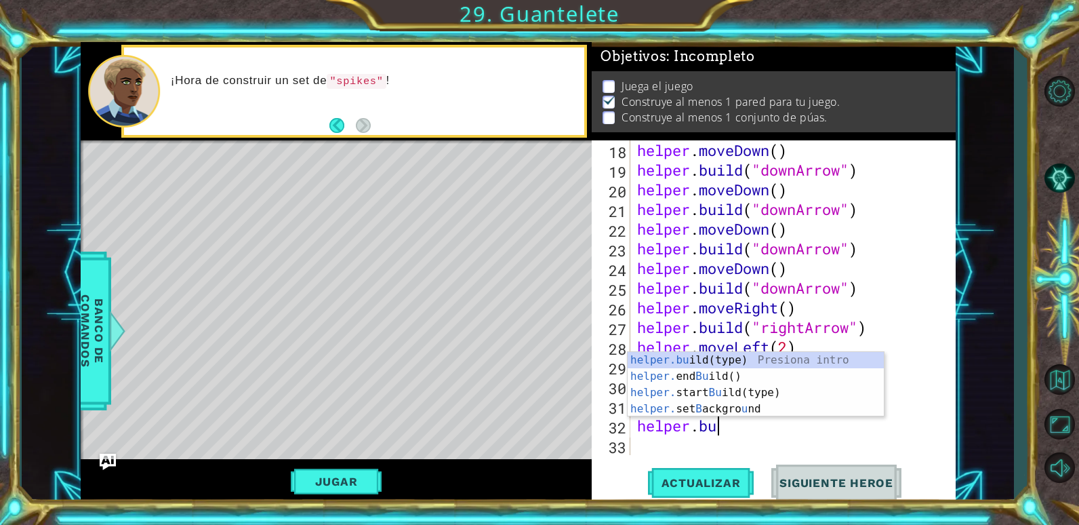
scroll to position [0, 3]
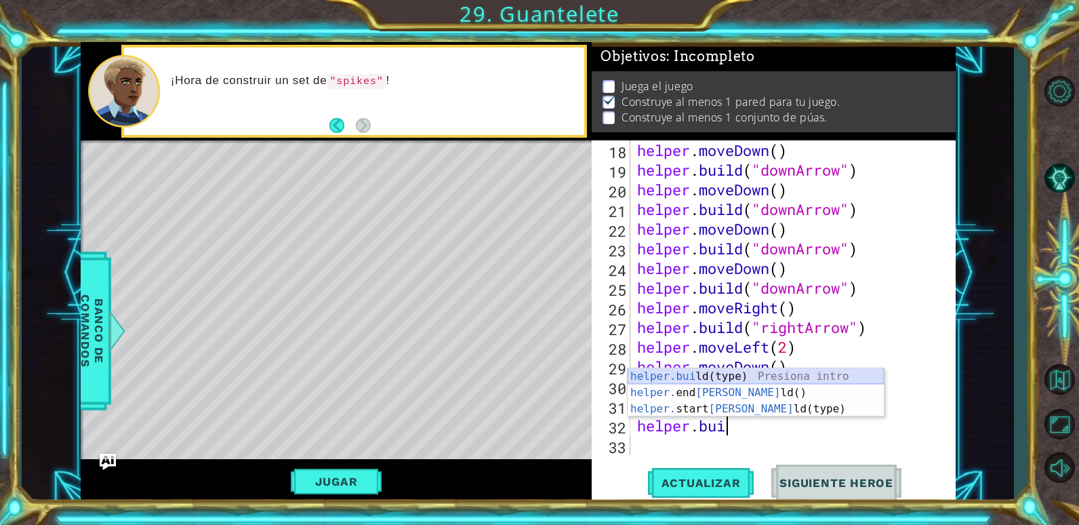
click at [703, 381] on div "helper.[PERSON_NAME](type) Presiona intro helper. end [PERSON_NAME]() Presiona …" at bounding box center [756, 408] width 256 height 81
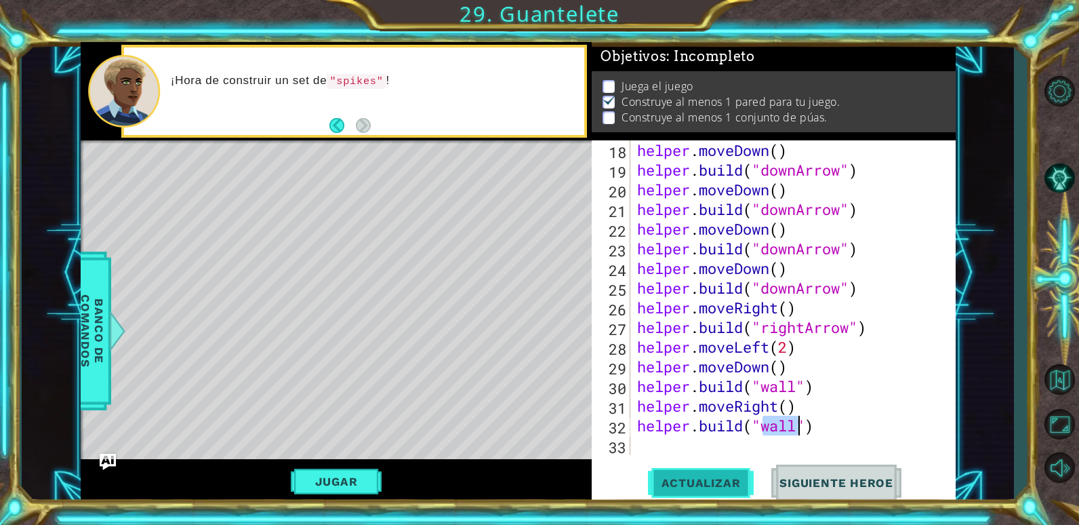
type textarea "[DOMAIN_NAME]("wall")"
click at [721, 485] on span "Actualizar" at bounding box center [701, 483] width 106 height 14
click at [344, 475] on button "Jugar" at bounding box center [336, 481] width 91 height 26
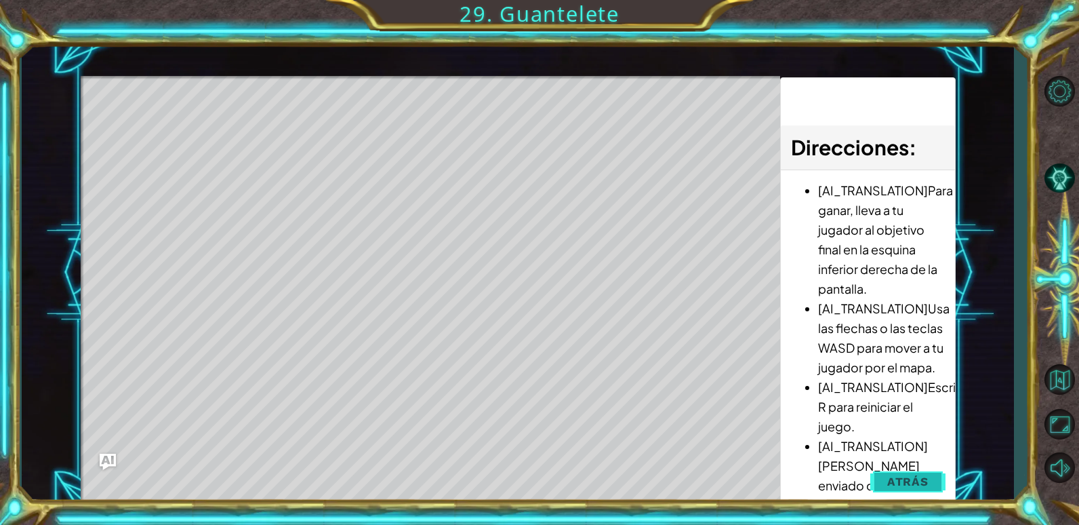
click at [913, 476] on span "Atrás" at bounding box center [907, 481] width 41 height 14
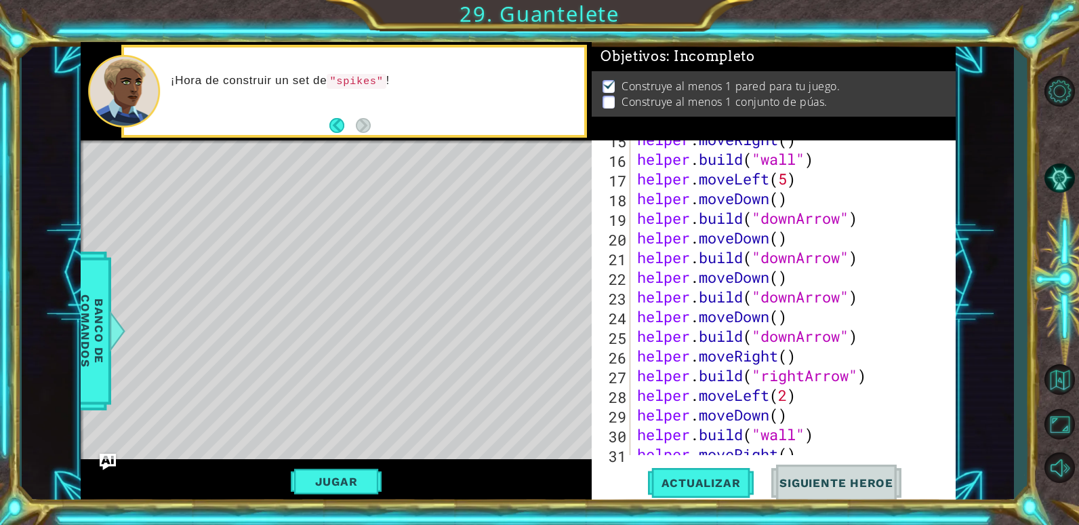
scroll to position [373, 0]
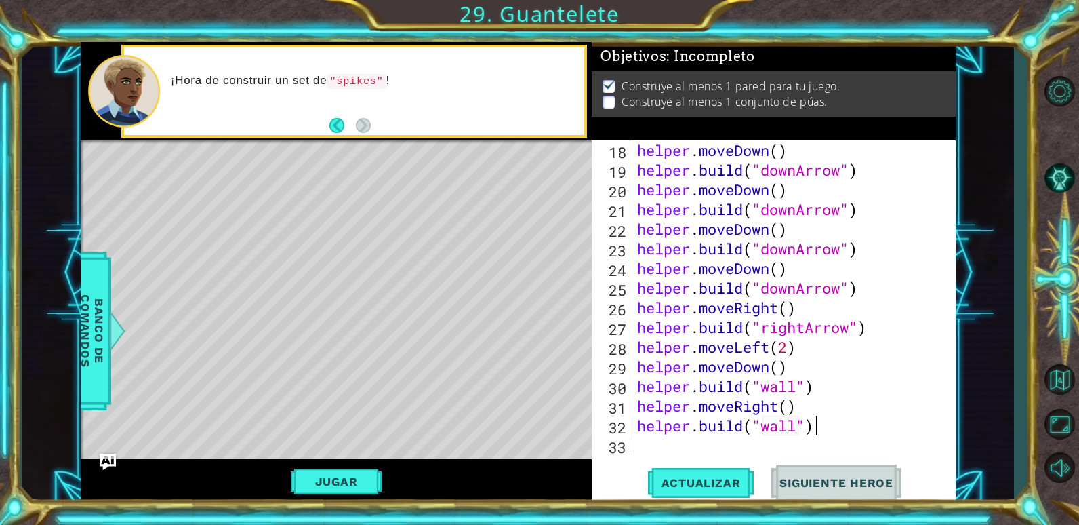
click at [819, 430] on div "helper . moveDown ( ) helper . build ( "downArrow" ) helper . moveDown ( ) help…" at bounding box center [791, 317] width 314 height 354
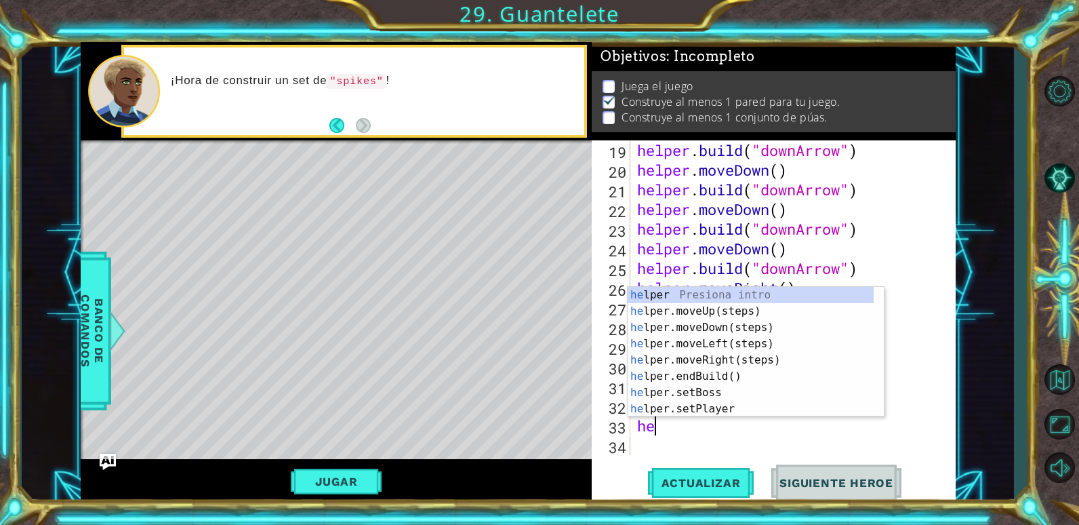
scroll to position [0, 0]
type textarea "h"
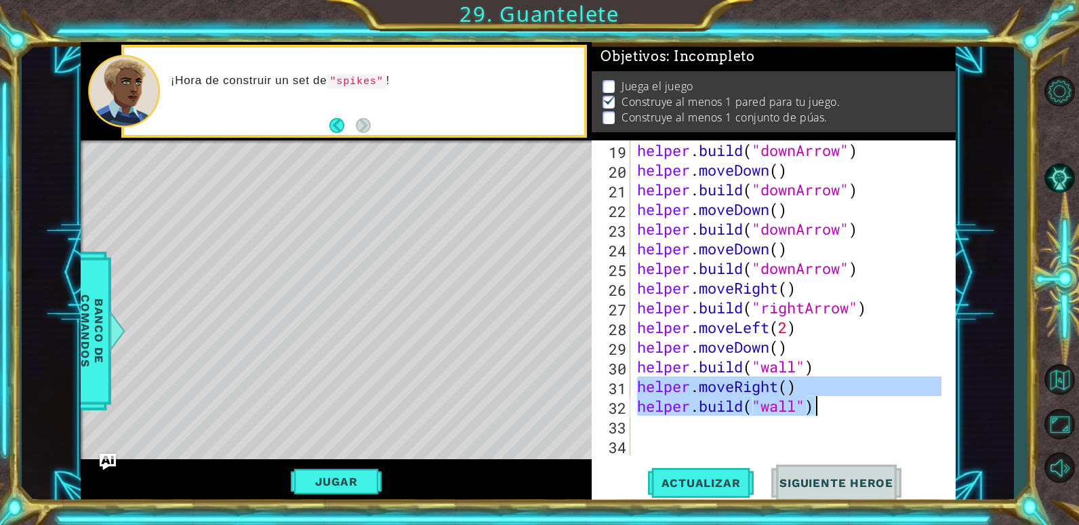
drag, startPoint x: 636, startPoint y: 382, endPoint x: 814, endPoint y: 411, distance: 180.0
click at [814, 411] on div "helper . build ( "downArrow" ) helper . moveDown ( ) helper . build ( "downArro…" at bounding box center [791, 317] width 314 height 354
type textarea "helper.moveRight() [DOMAIN_NAME]("wall")"
click at [653, 421] on div "helper . build ( "downArrow" ) helper . moveDown ( ) helper . build ( "downArro…" at bounding box center [791, 317] width 314 height 354
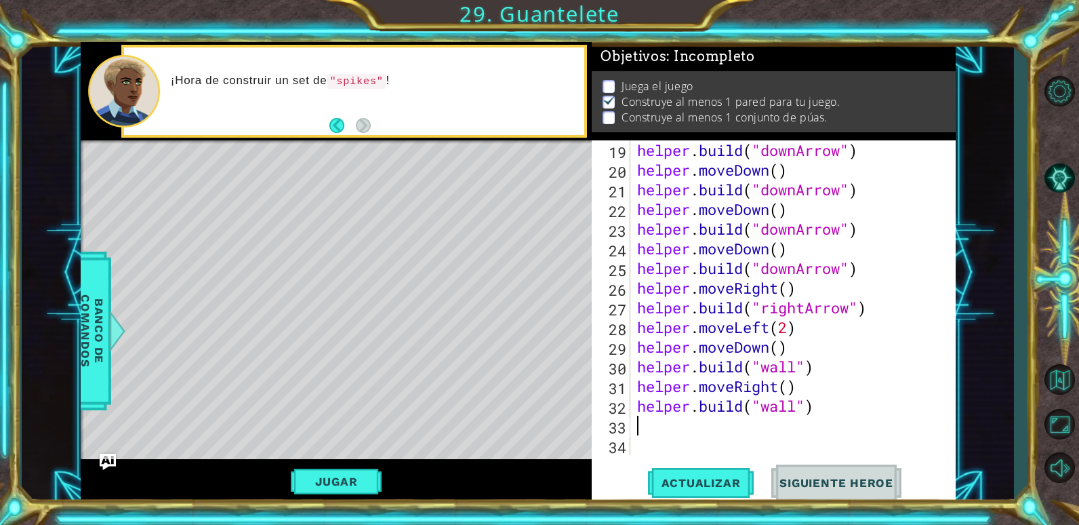
paste textarea "[DOMAIN_NAME]("wall")"
type textarea "[DOMAIN_NAME]("wall")"
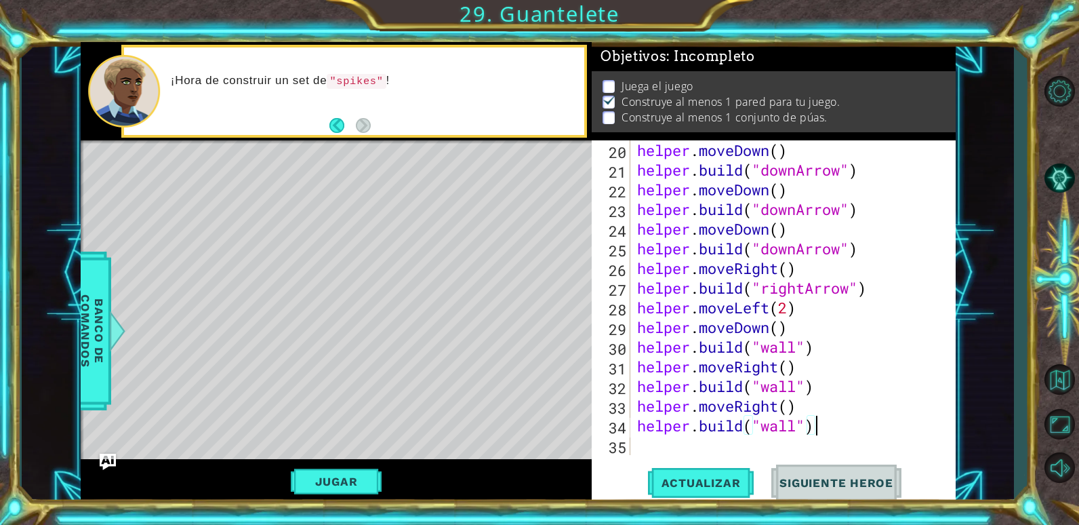
scroll to position [413, 0]
click at [651, 439] on div "helper . moveDown ( ) helper . build ( "downArrow" ) helper . moveDown ( ) help…" at bounding box center [791, 317] width 314 height 354
paste textarea "[DOMAIN_NAME]("wall")"
type textarea "[DOMAIN_NAME]("wall")"
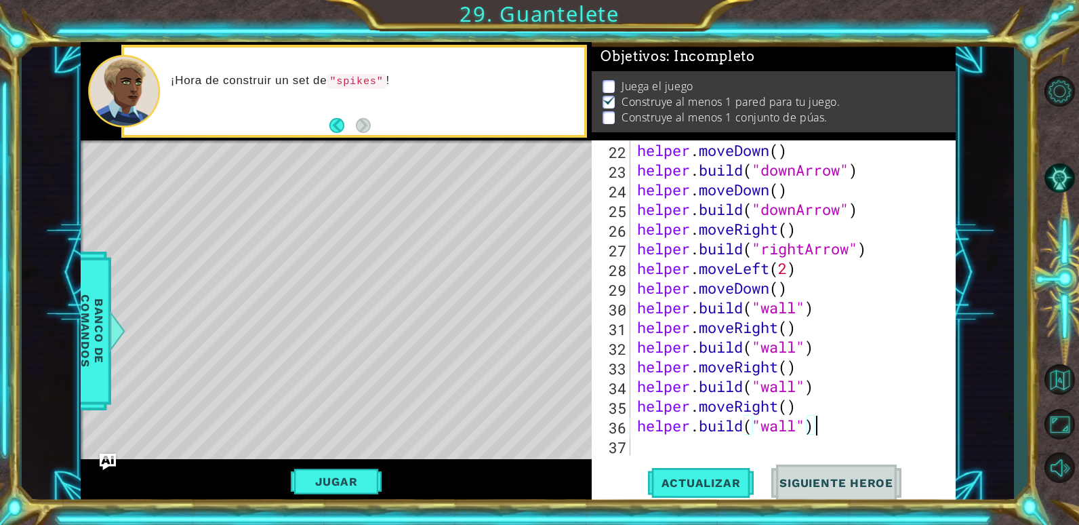
click at [653, 447] on div "helper . moveDown ( ) helper . build ( "downArrow" ) helper . moveDown ( ) help…" at bounding box center [791, 317] width 314 height 354
paste textarea "[DOMAIN_NAME]("wall")"
click at [794, 430] on div "helper . moveDown ( ) helper . build ( "downArrow" ) helper . moveRight ( ) hel…" at bounding box center [791, 317] width 314 height 354
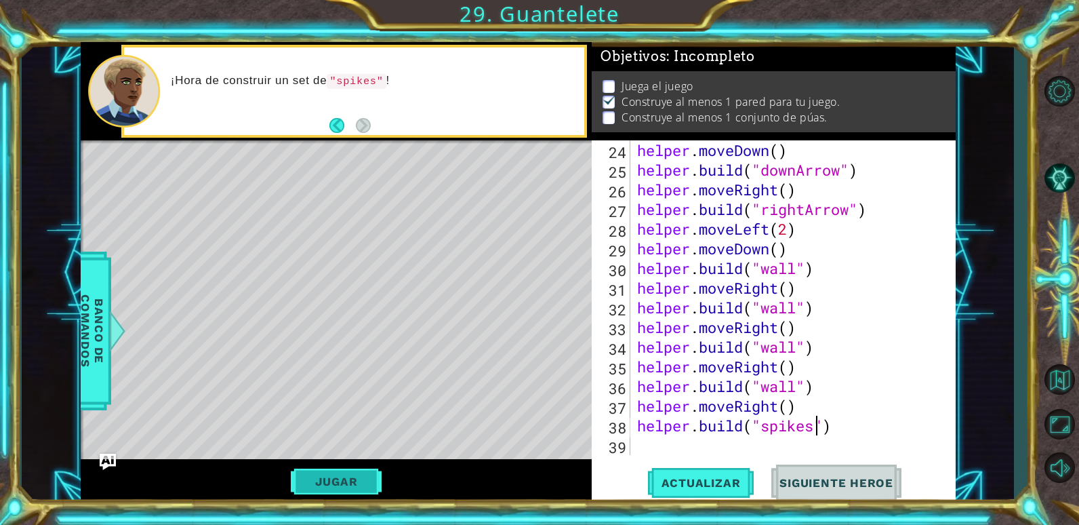
click at [306, 479] on button "Jugar" at bounding box center [336, 481] width 91 height 26
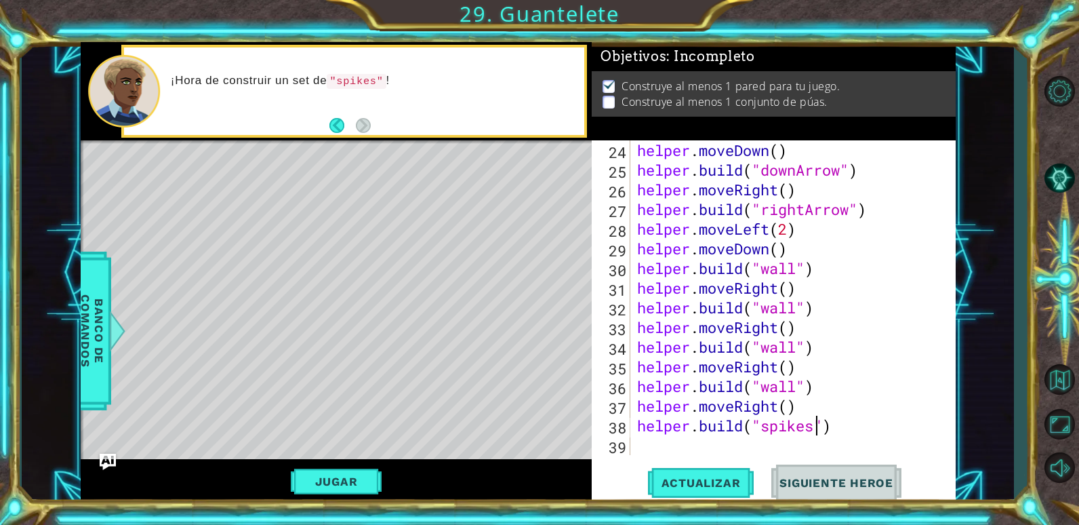
click at [804, 387] on div "helper . moveDown ( ) helper . build ( "downArrow" ) helper . moveRight ( ) hel…" at bounding box center [791, 317] width 314 height 354
click at [796, 384] on div "helper . moveDown ( ) helper . build ( "downArrow" ) helper . moveRight ( ) hel…" at bounding box center [791, 317] width 314 height 354
click at [794, 342] on div "helper . moveDown ( ) helper . build ( "downArrow" ) helper . moveRight ( ) hel…" at bounding box center [791, 317] width 314 height 354
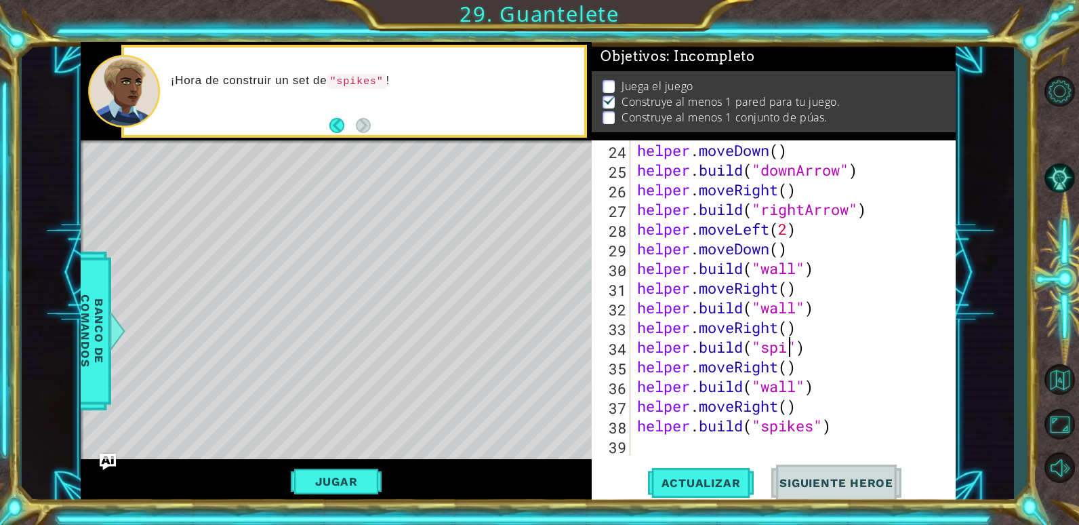
scroll to position [0, 8]
click at [716, 480] on span "Actualizar" at bounding box center [701, 483] width 106 height 14
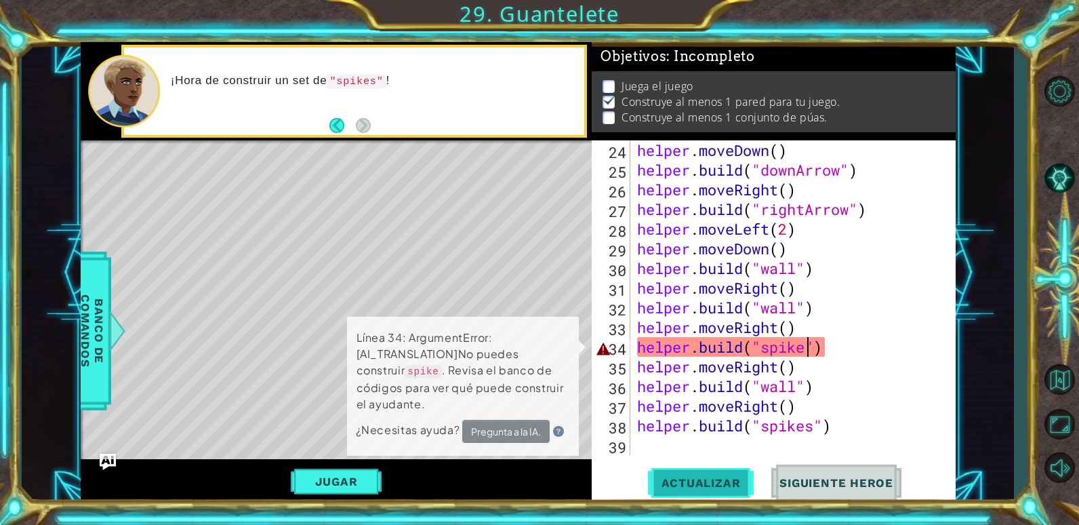
scroll to position [5, 0]
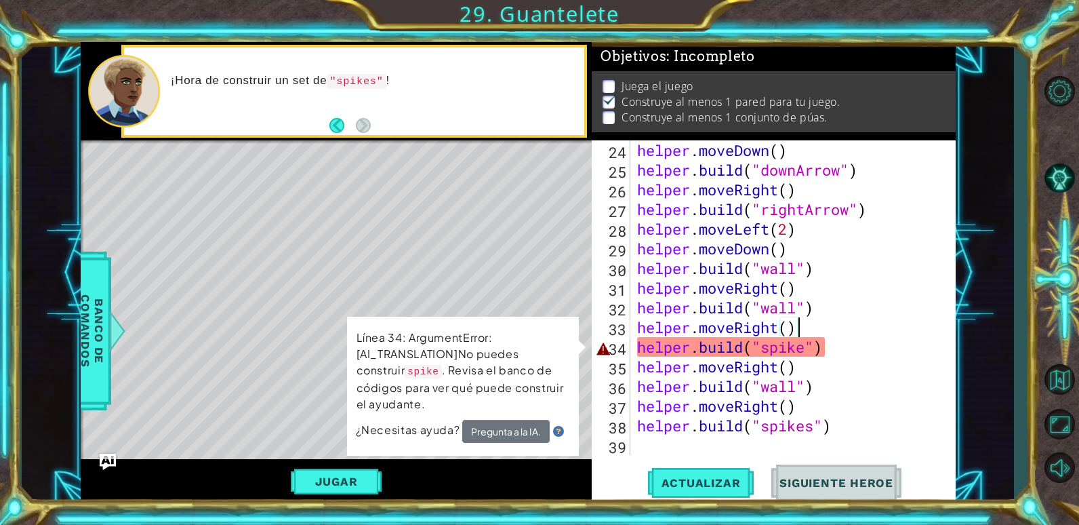
click at [815, 325] on div "helper . moveDown ( ) helper . build ( "downArrow" ) helper . moveRight ( ) hel…" at bounding box center [791, 317] width 314 height 354
click at [323, 468] on button "Jugar" at bounding box center [336, 481] width 91 height 26
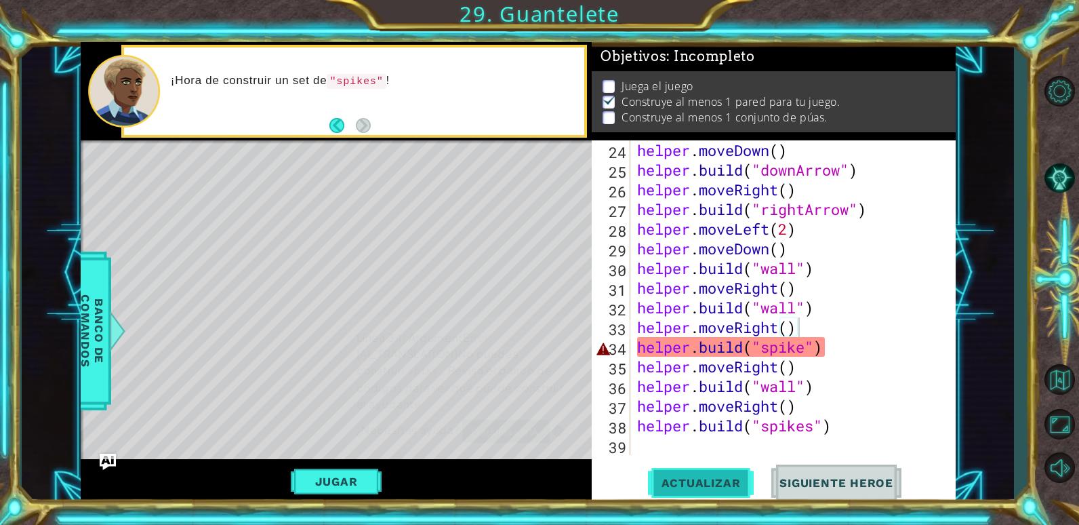
scroll to position [0, 0]
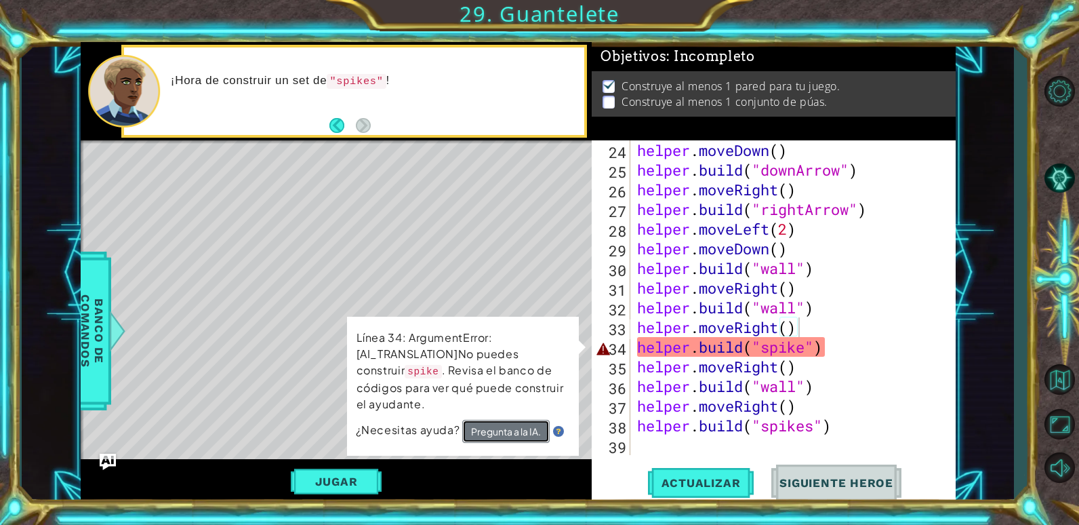
click at [495, 435] on button "Pregunta a la IA." at bounding box center [504, 431] width 87 height 24
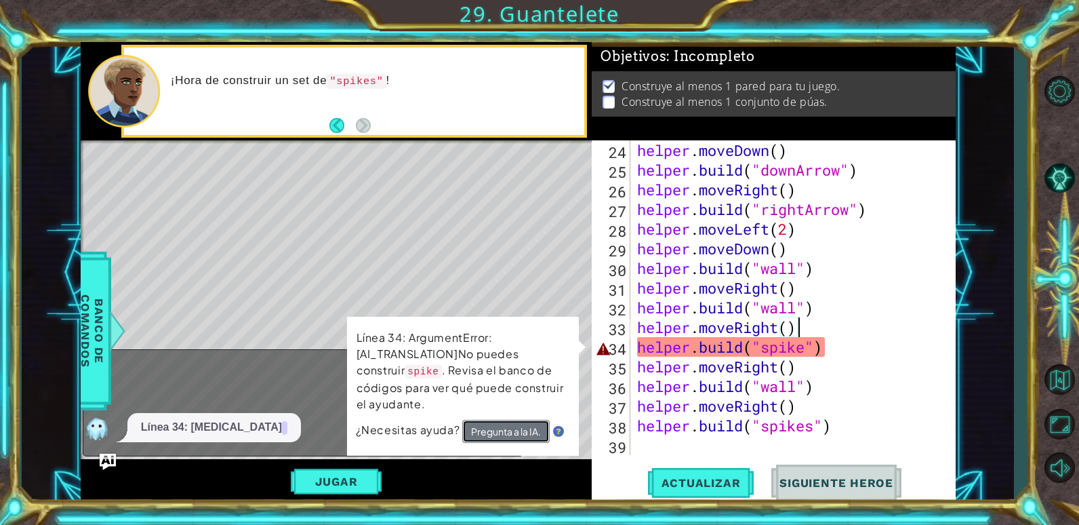
click at [495, 428] on button "Pregunta a la IA." at bounding box center [505, 431] width 88 height 24
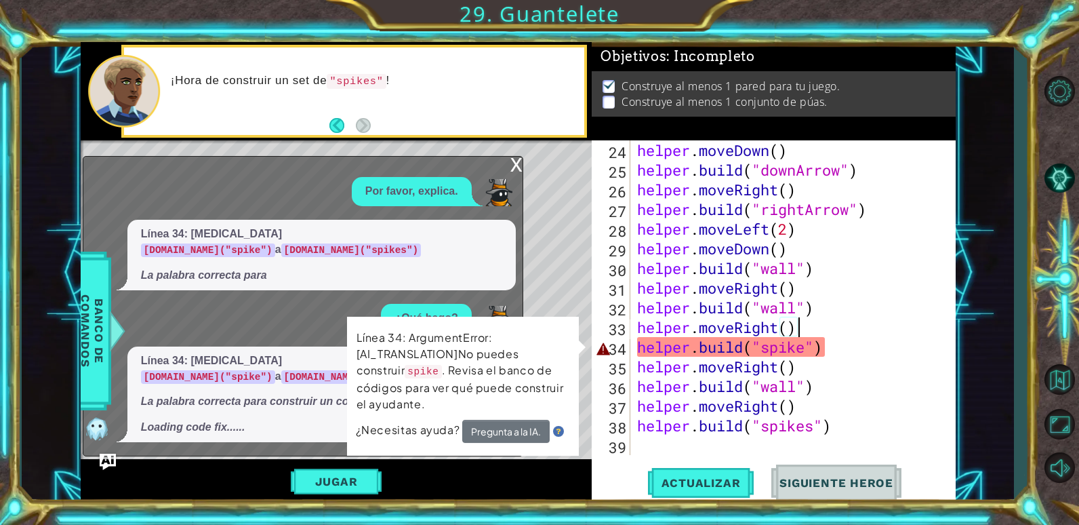
click at [289, 353] on div "Por favor, explica. Línea 34: [MEDICAL_DATA] [DOMAIN_NAME]("spike") a [DOMAIN_N…" at bounding box center [299, 309] width 432 height 265
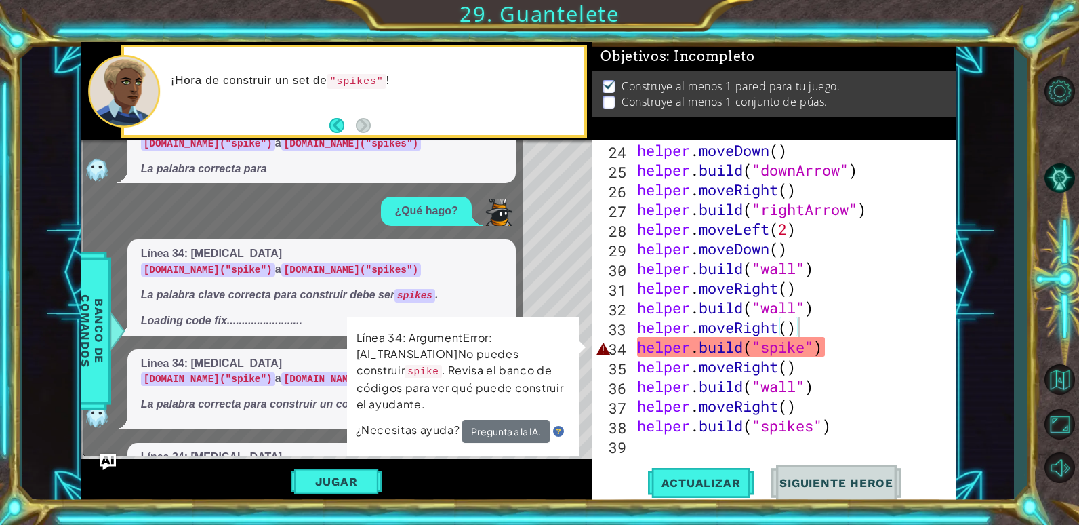
scroll to position [35, 0]
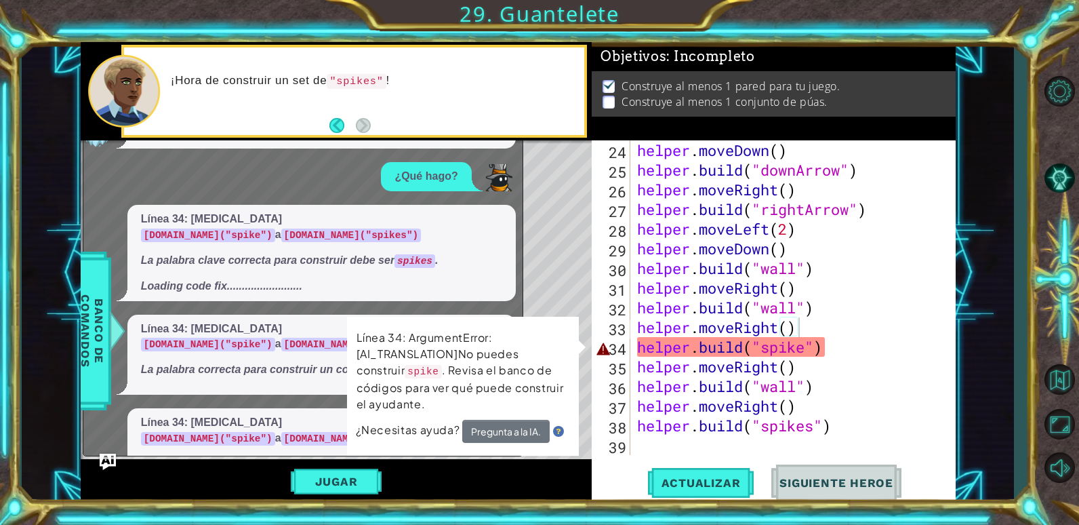
click at [804, 344] on div "helper . moveDown ( ) helper . build ( "downArrow" ) helper . moveRight ( ) hel…" at bounding box center [791, 317] width 314 height 354
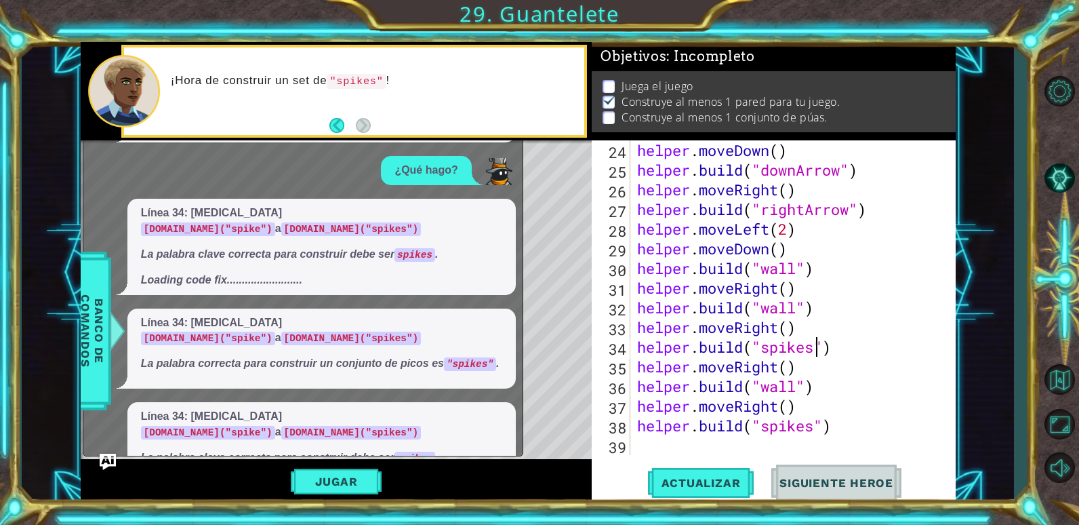
scroll to position [0, 8]
click at [979, 398] on div "1 2 3 4 5 6 7 8 9 10 11 12 # Don't touch the boss code until [PERSON_NAME] says…" at bounding box center [518, 272] width 993 height 461
click at [693, 488] on span "Actualizar" at bounding box center [701, 483] width 106 height 14
click at [348, 476] on button "Jugar" at bounding box center [336, 481] width 91 height 26
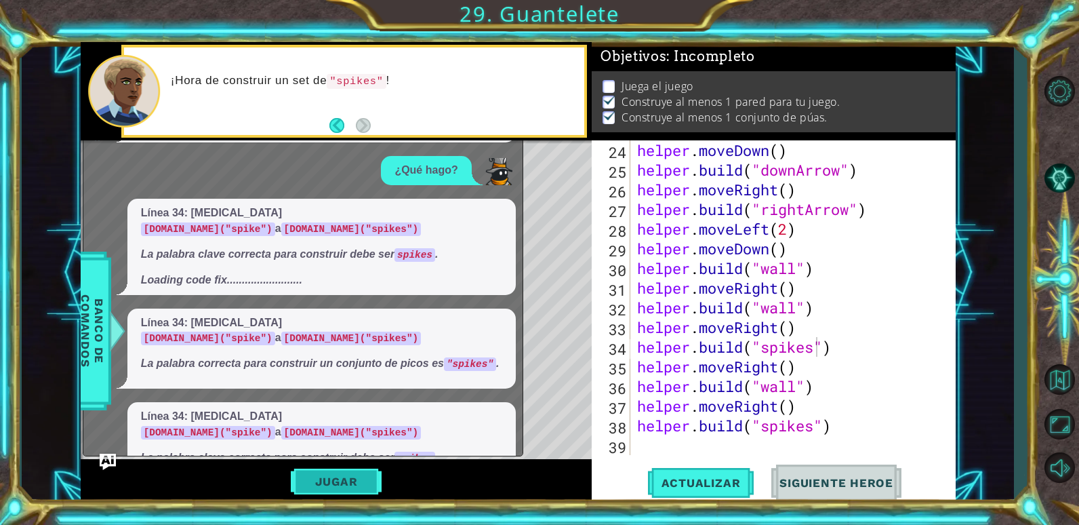
scroll to position [0, 0]
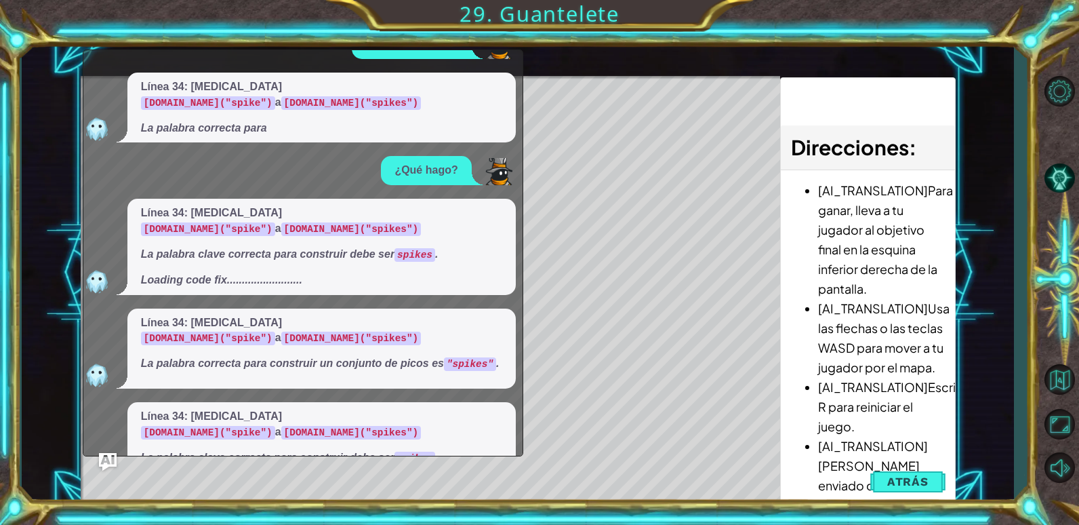
click at [106, 462] on img "Ask AI" at bounding box center [108, 462] width 18 height 18
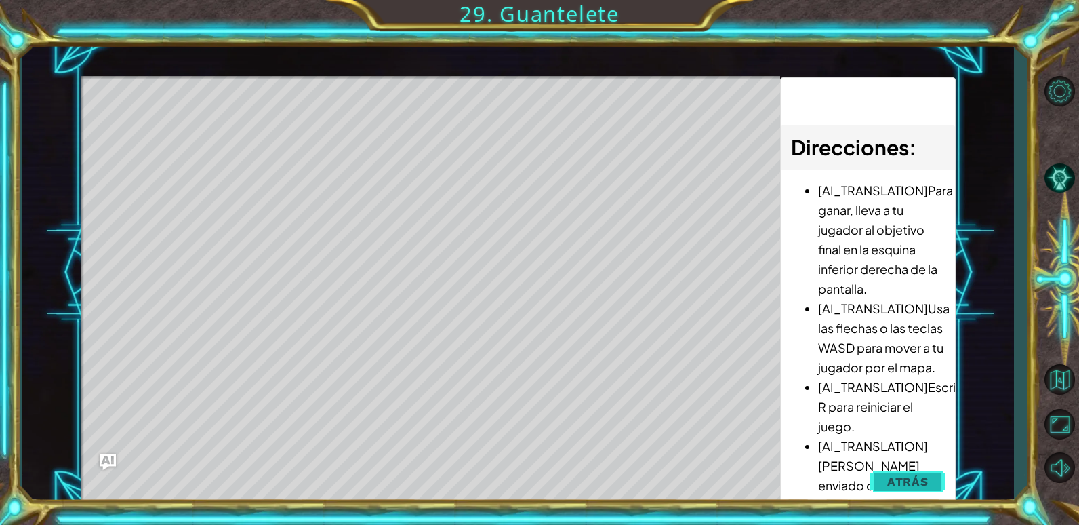
click at [878, 484] on button "Atrás" at bounding box center [907, 481] width 75 height 27
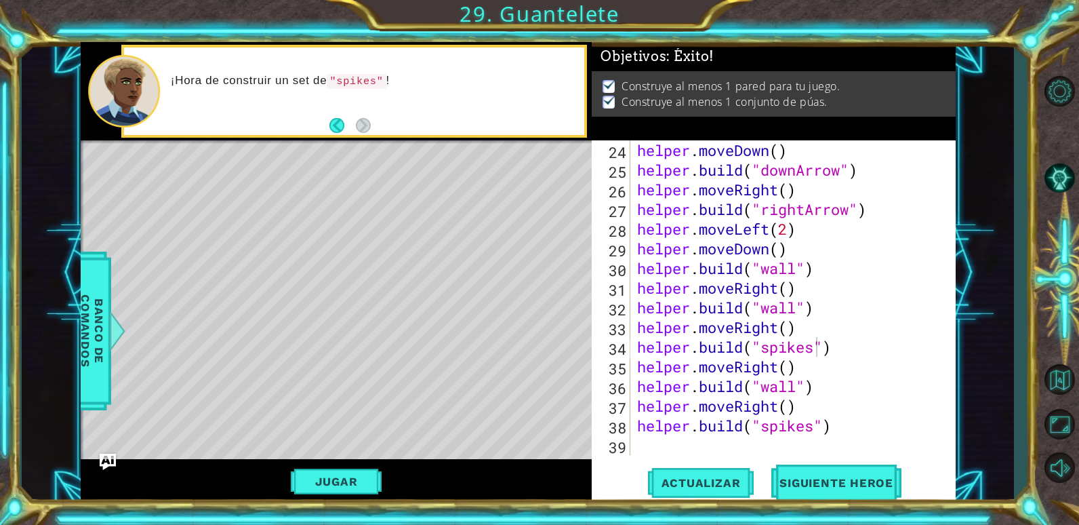
click at [798, 272] on div "helper . moveDown ( ) helper . build ( "downArrow" ) helper . moveRight ( ) hel…" at bounding box center [791, 317] width 314 height 354
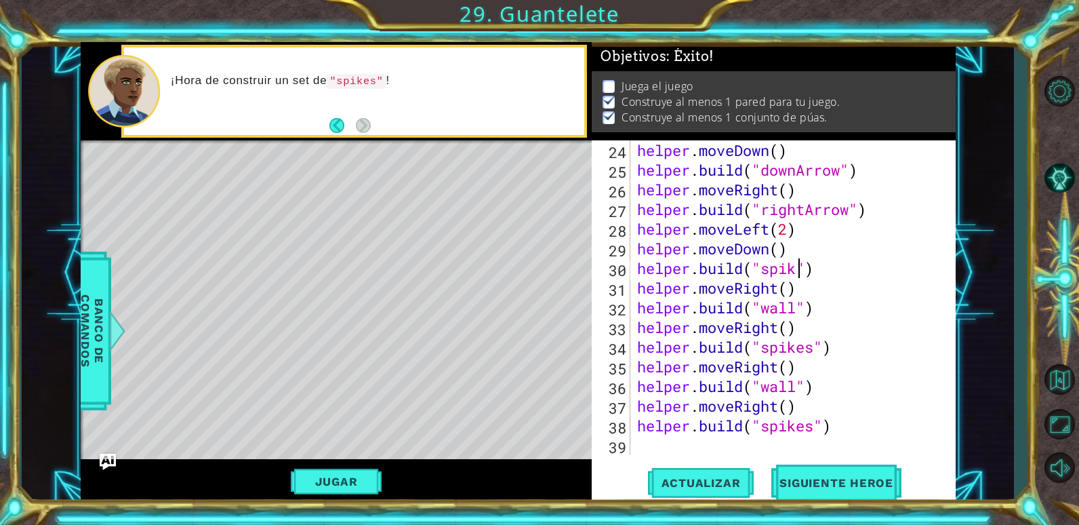
scroll to position [0, 8]
type textarea "[DOMAIN_NAME]("spikes")"
click at [695, 475] on button "Actualizar" at bounding box center [701, 482] width 106 height 37
click at [352, 477] on button "Jugar" at bounding box center [336, 481] width 91 height 26
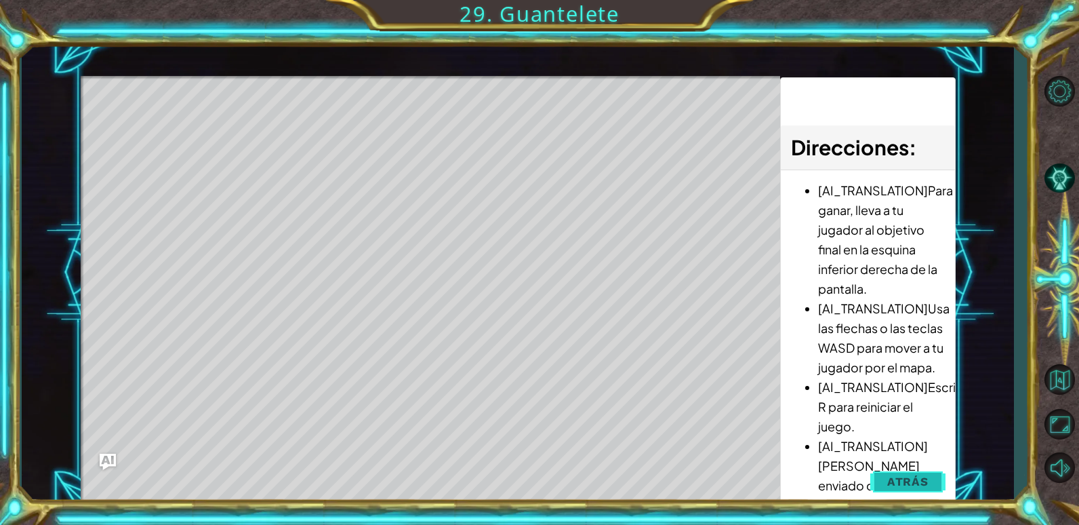
click at [905, 484] on span "Atrás" at bounding box center [907, 481] width 41 height 14
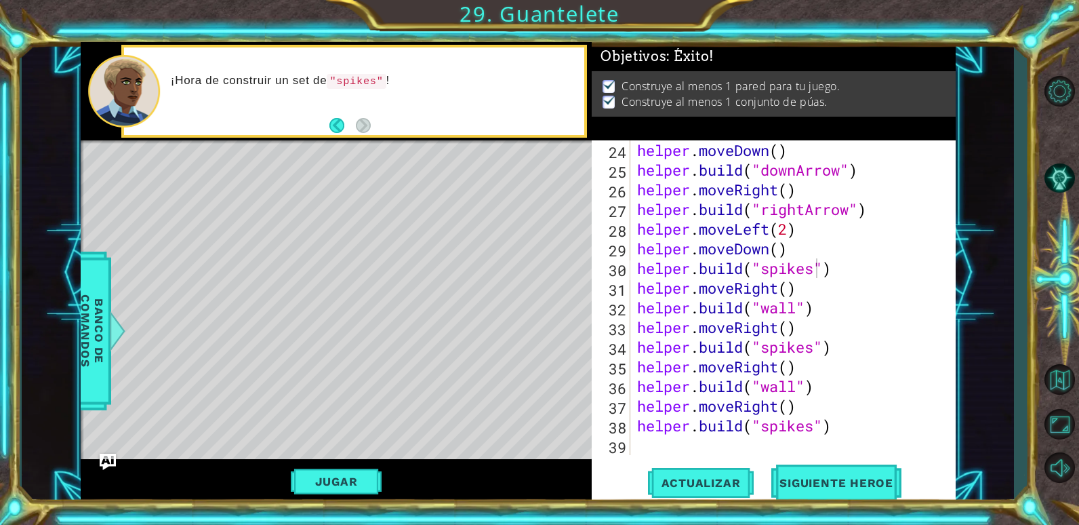
scroll to position [0, 0]
click at [850, 434] on div "helper . moveDown ( ) helper . build ( "downArrow" ) helper . moveRight ( ) hel…" at bounding box center [791, 317] width 314 height 354
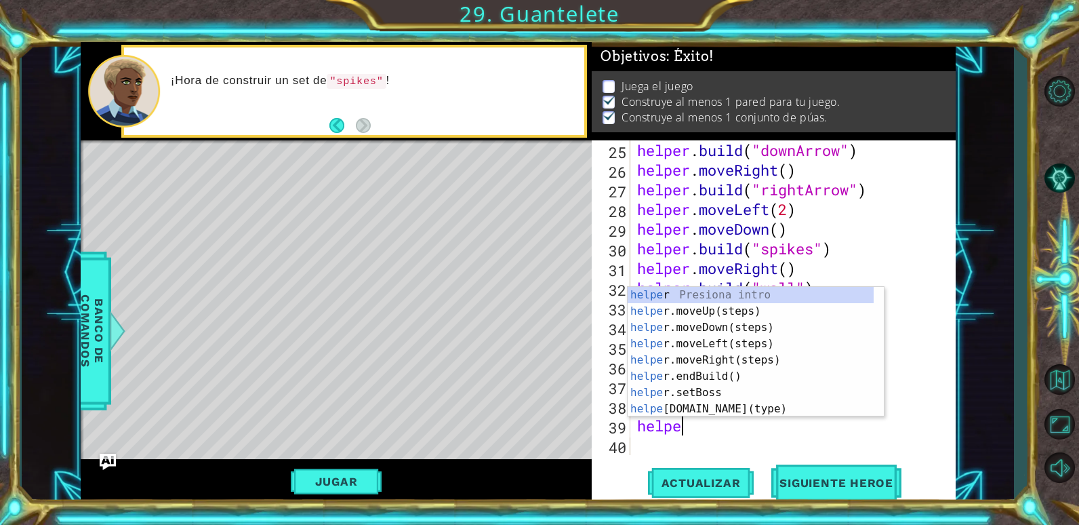
type textarea "helper"
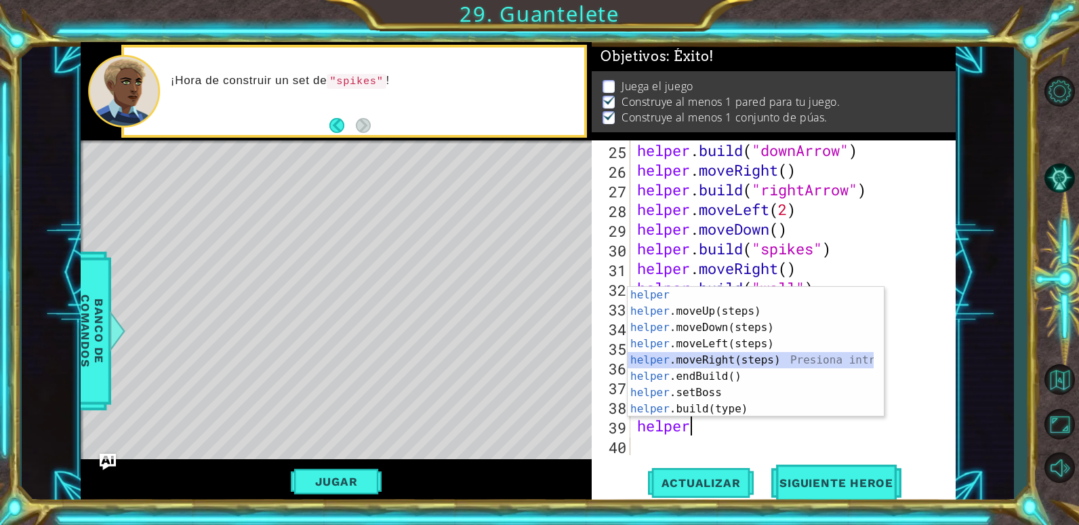
click at [741, 353] on div "helper Presiona intro helper .moveUp(steps) Presiona intro helper .moveDown(ste…" at bounding box center [751, 368] width 246 height 163
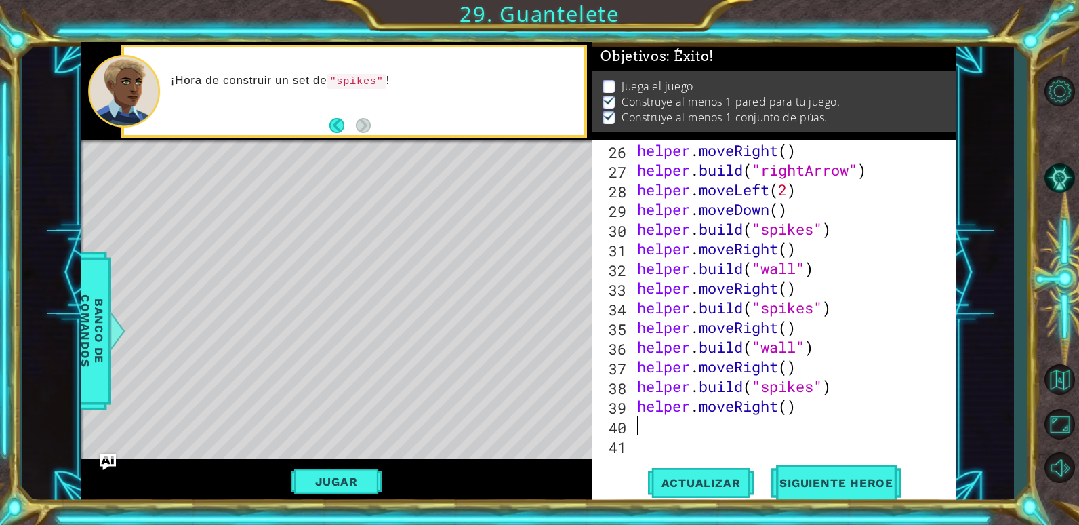
scroll to position [531, 0]
click at [728, 430] on div "helper . moveRight ( ) helper . build ( "rightArrow" ) helper . moveLeft ( 2 ) …" at bounding box center [791, 317] width 314 height 354
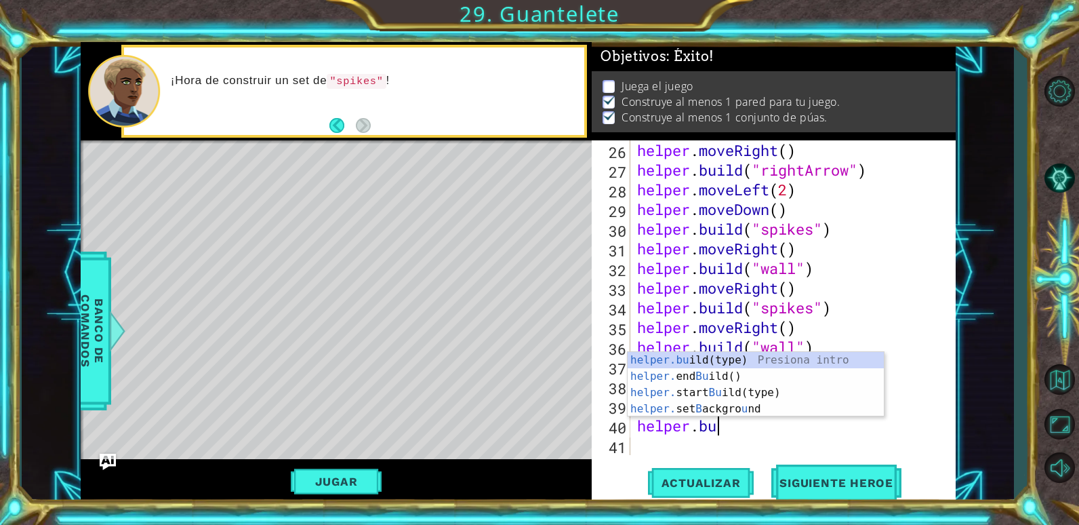
scroll to position [0, 3]
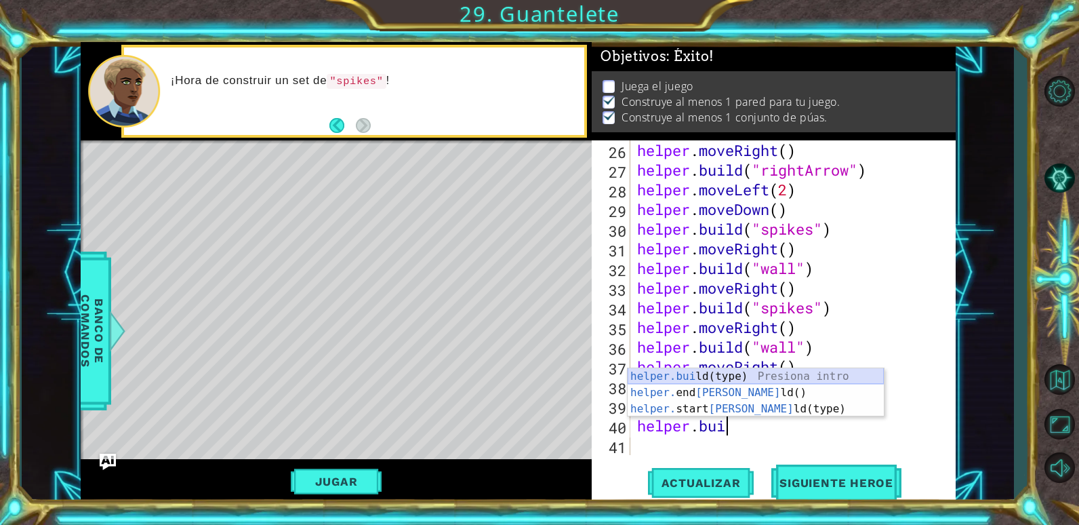
click at [741, 375] on div "helper.[PERSON_NAME](type) Presiona intro helper. end [PERSON_NAME]() Presiona …" at bounding box center [756, 408] width 256 height 81
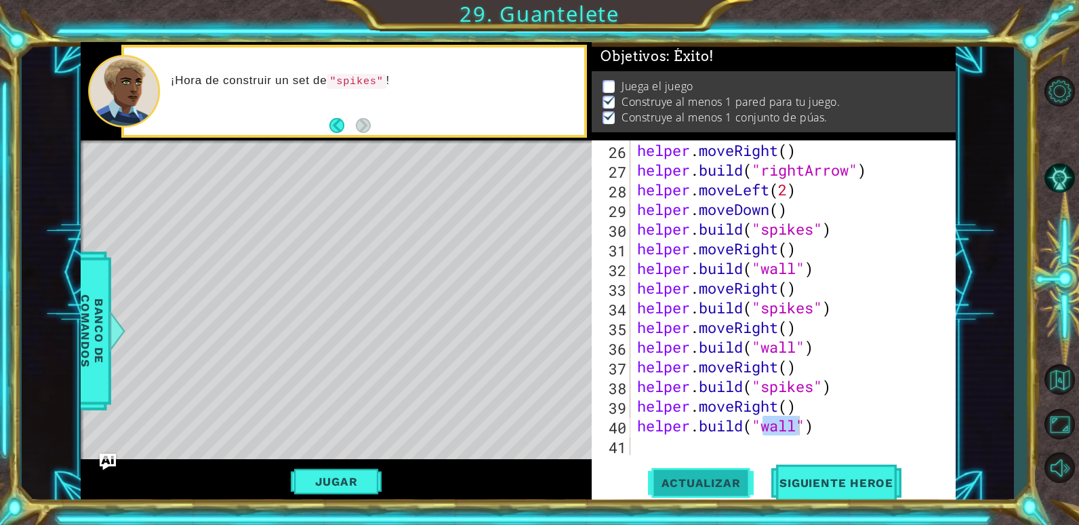
click at [732, 482] on span "Actualizar" at bounding box center [701, 483] width 106 height 14
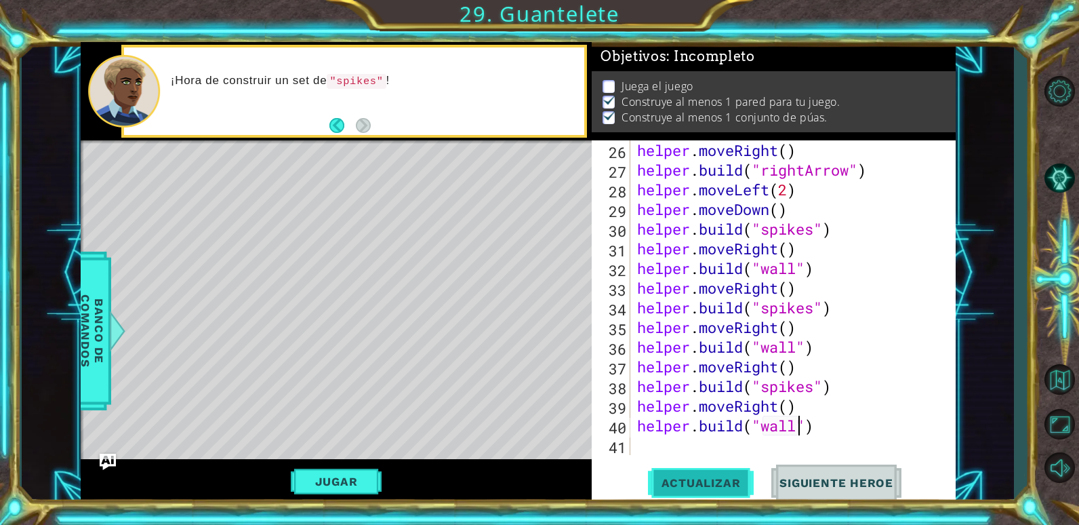
scroll to position [5, 0]
click at [729, 479] on span "Actualizar" at bounding box center [701, 483] width 106 height 14
click at [347, 476] on button "Jugar" at bounding box center [336, 481] width 91 height 26
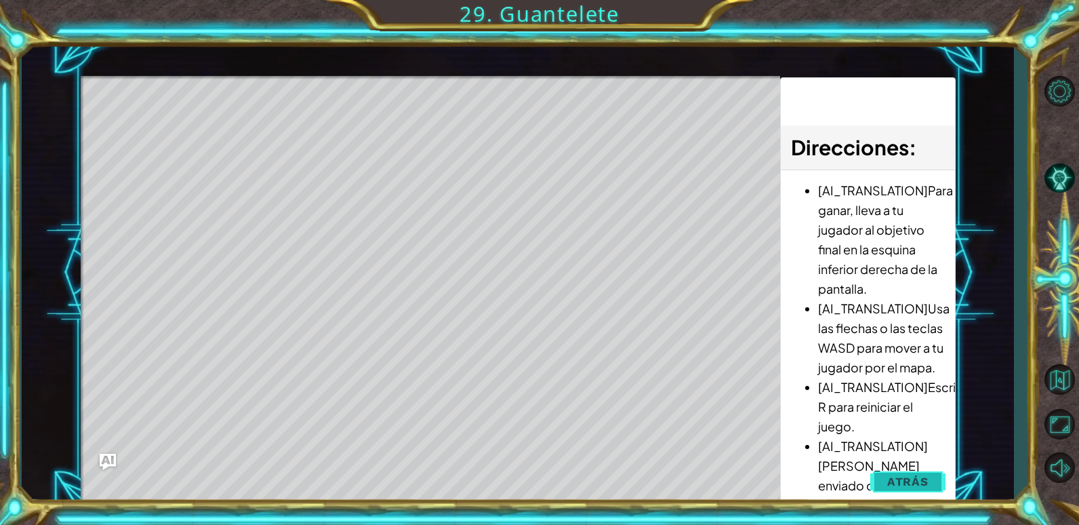
click at [907, 480] on span "Atrás" at bounding box center [907, 481] width 41 height 14
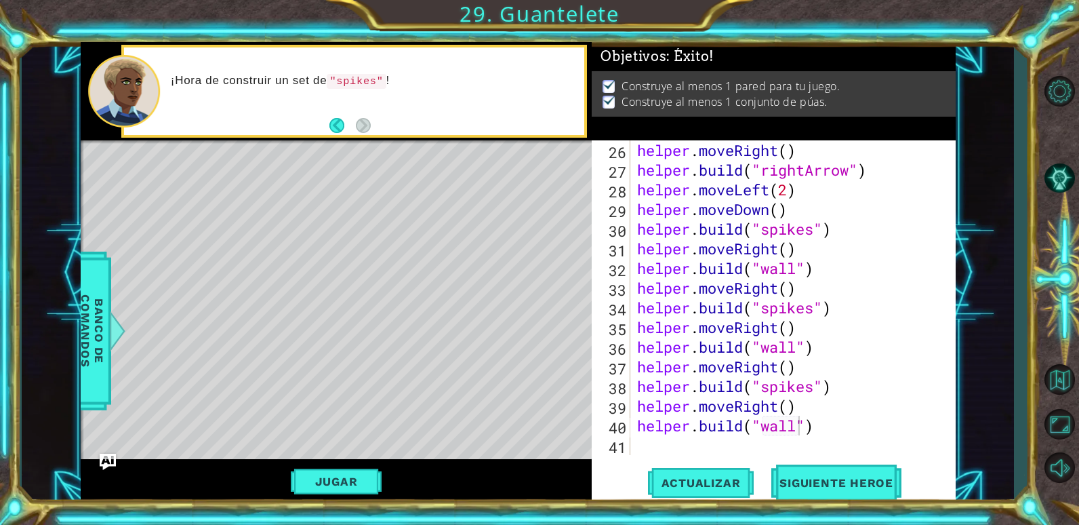
scroll to position [0, 0]
click at [858, 495] on button "Siguiente Heroe" at bounding box center [836, 484] width 141 height 37
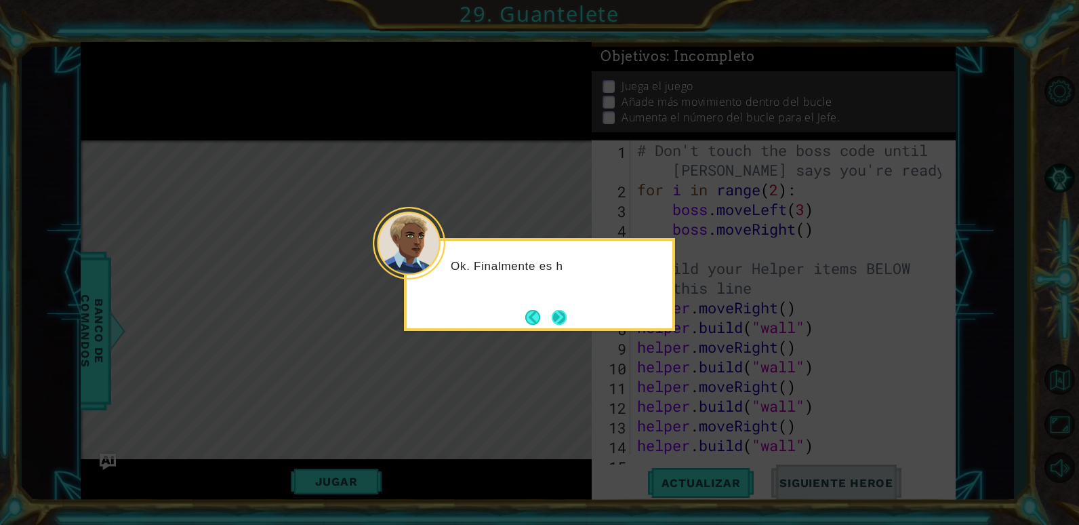
click at [561, 322] on button "Next" at bounding box center [559, 317] width 15 height 15
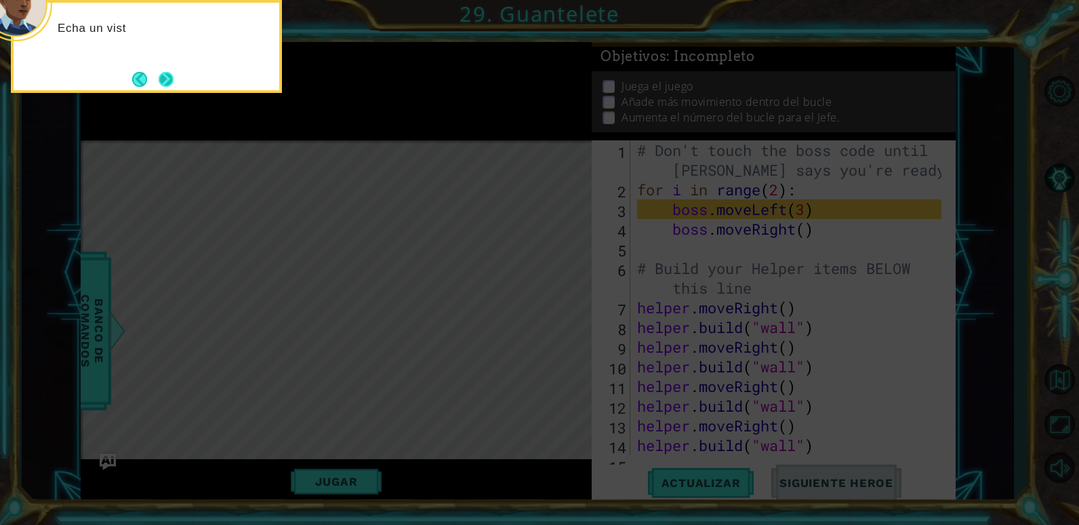
click at [171, 82] on button "Next" at bounding box center [166, 79] width 15 height 15
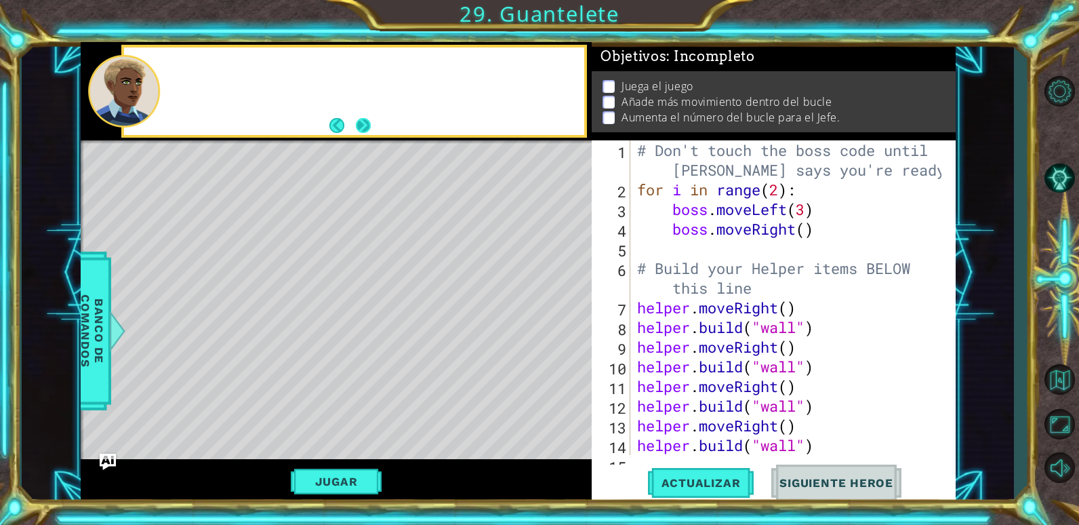
click at [361, 133] on button "Next" at bounding box center [363, 125] width 15 height 15
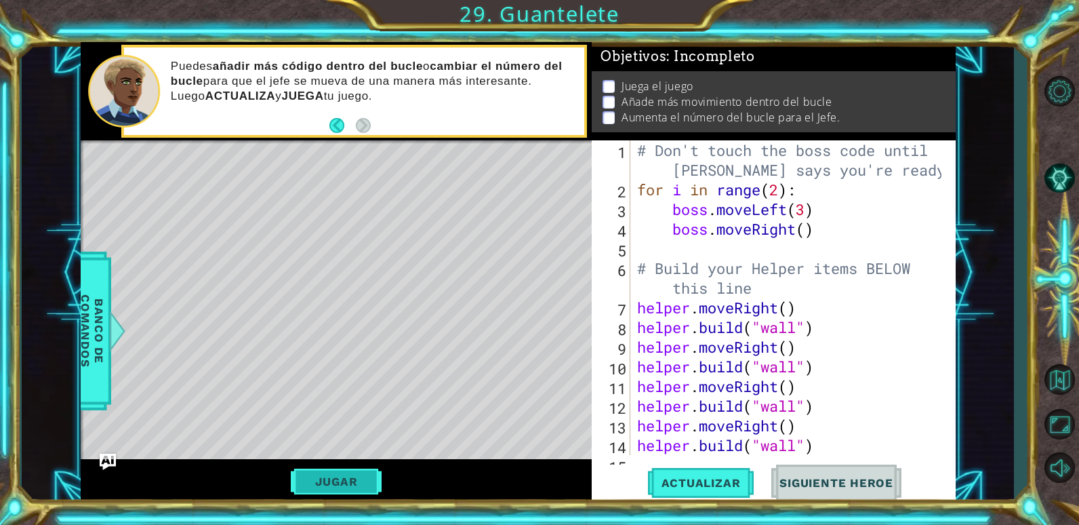
click at [340, 478] on button "Jugar" at bounding box center [336, 481] width 91 height 26
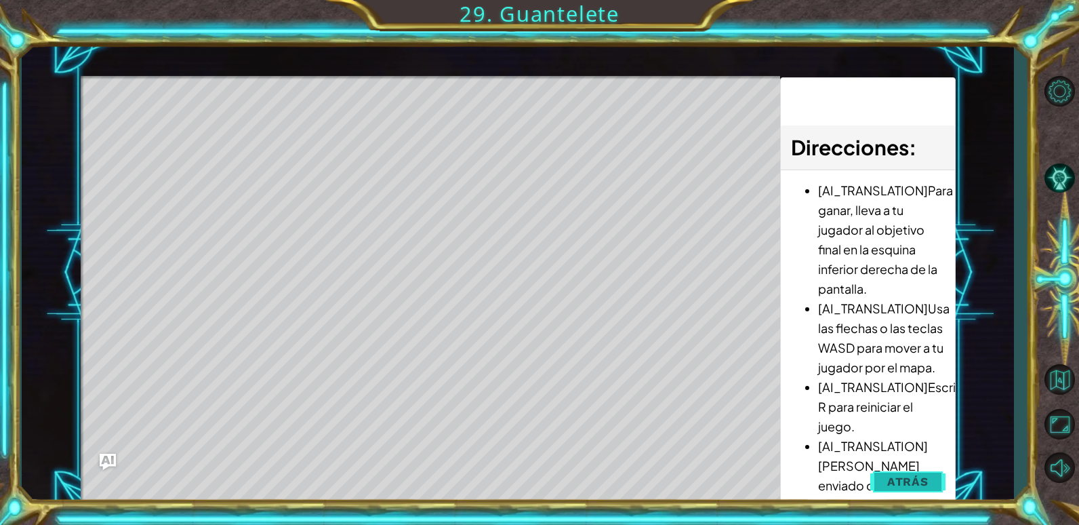
click at [931, 487] on button "Atrás" at bounding box center [907, 481] width 75 height 27
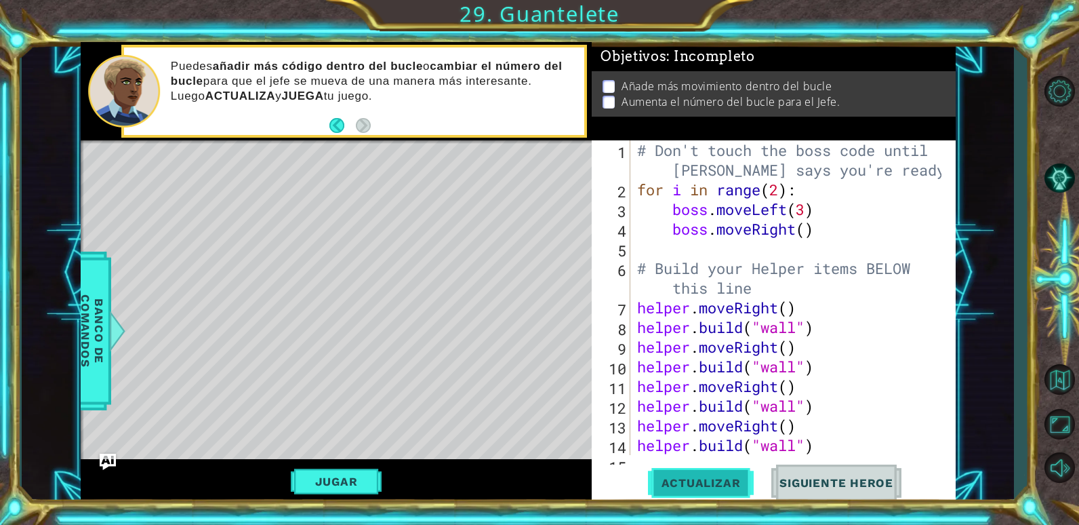
click at [720, 482] on span "Actualizar" at bounding box center [701, 483] width 106 height 14
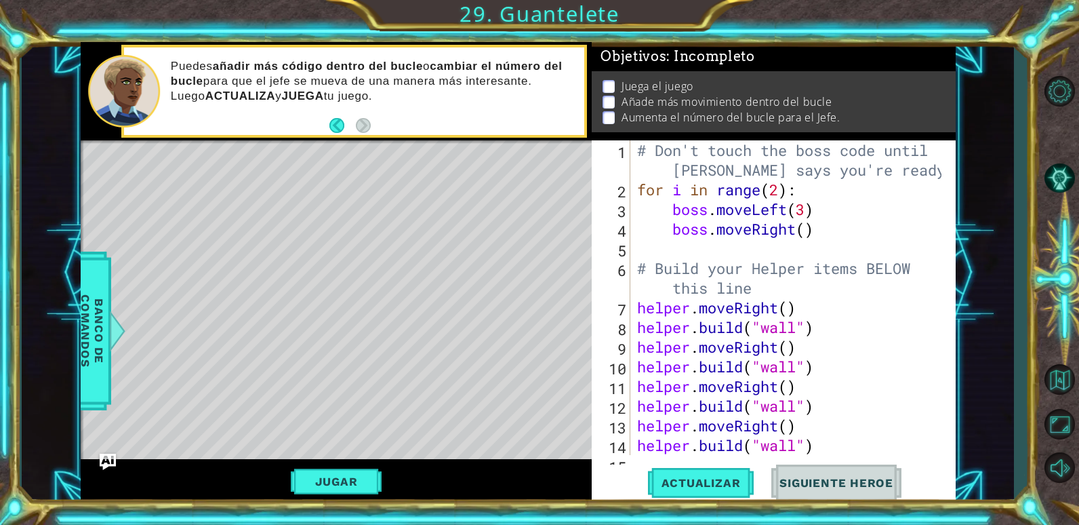
click at [804, 237] on div "# Don't touch the boss code until [PERSON_NAME] says you're ready! for i in ran…" at bounding box center [791, 326] width 314 height 373
type textarea "boss.moveRight(3)"
click at [851, 224] on div "# Don't touch the boss code until [PERSON_NAME] says you're ready! for i in ran…" at bounding box center [791, 326] width 314 height 373
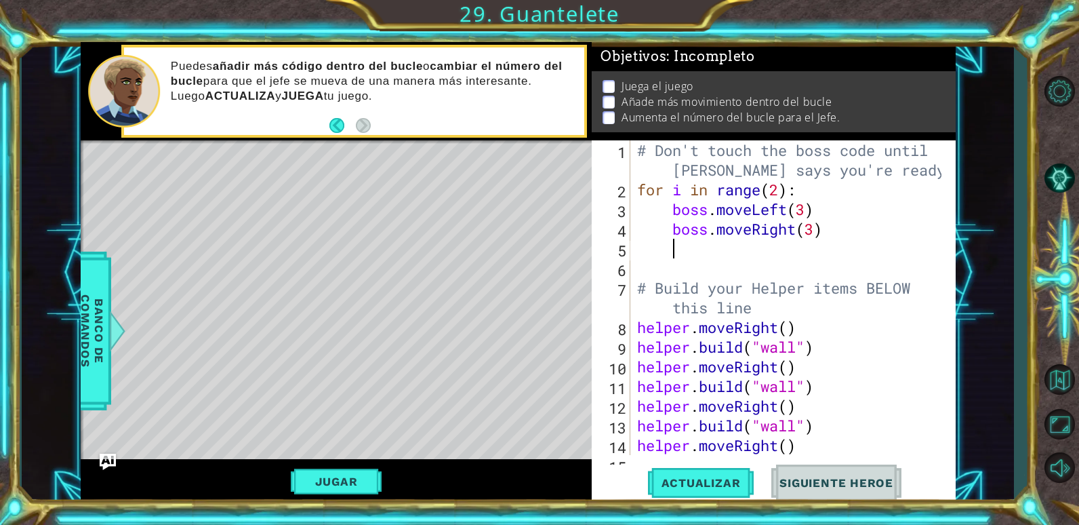
scroll to position [0, 1]
click at [711, 480] on span "Actualizar" at bounding box center [701, 483] width 106 height 14
type textarea "boss.moveRight(3)"
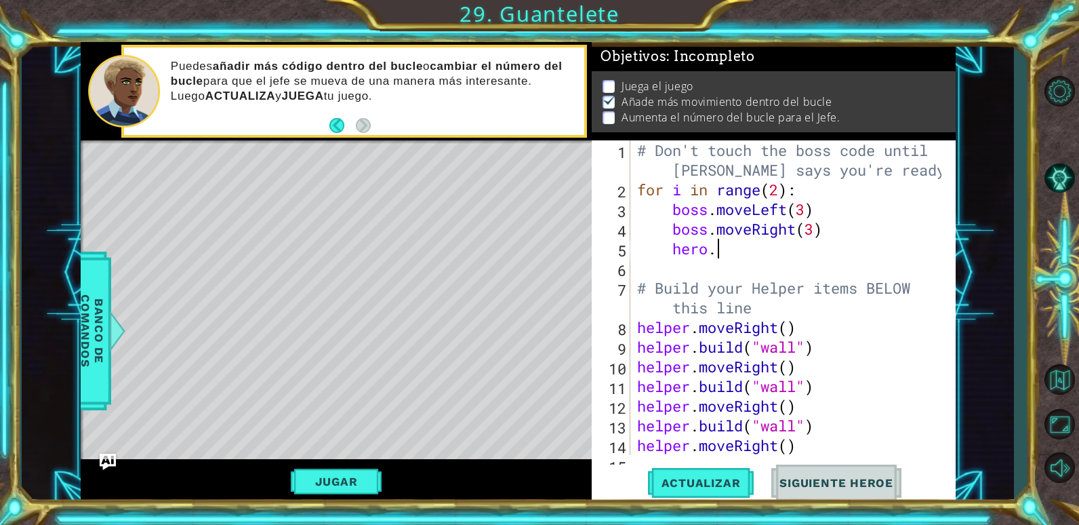
type textarea "h"
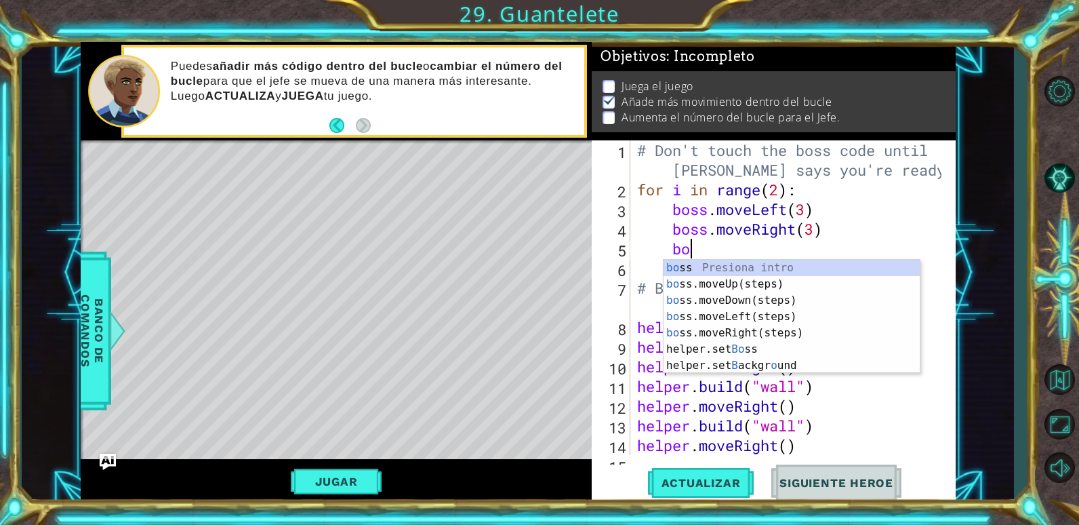
type textarea "boss"
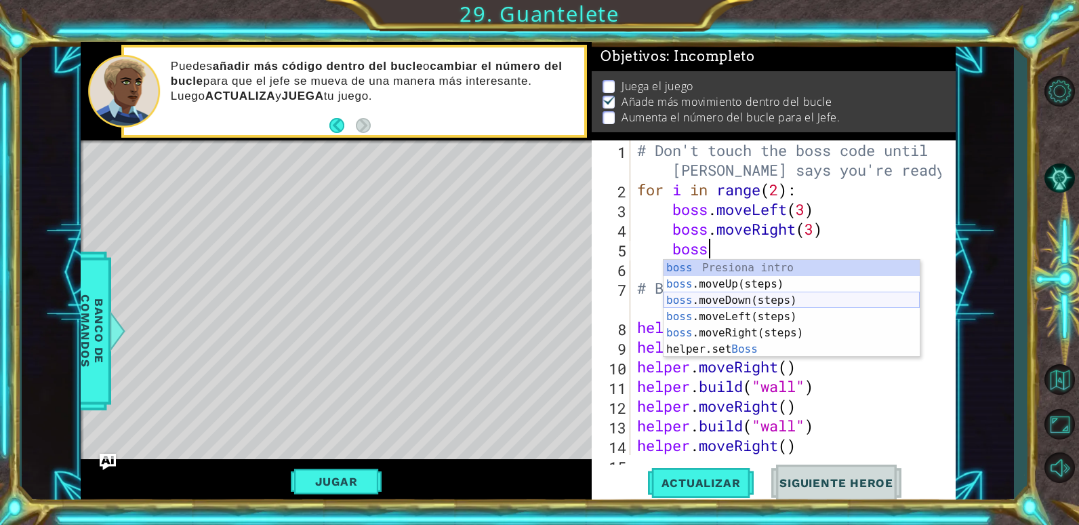
click at [752, 287] on div "boss Presiona intro boss .moveUp(steps) Presiona intro boss .moveDown(steps) Pr…" at bounding box center [791, 325] width 256 height 130
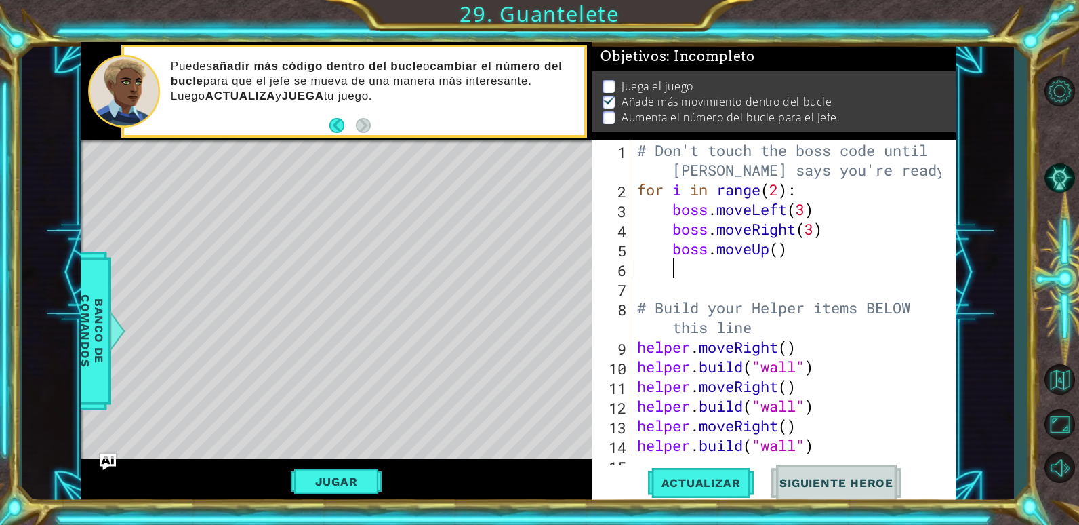
scroll to position [0, 1]
click at [708, 478] on span "Actualizar" at bounding box center [701, 483] width 106 height 14
click at [784, 250] on div "# Don't touch the boss code until [PERSON_NAME] says you're ready! for i in ran…" at bounding box center [791, 326] width 314 height 373
type textarea "boss.moveUp(2)"
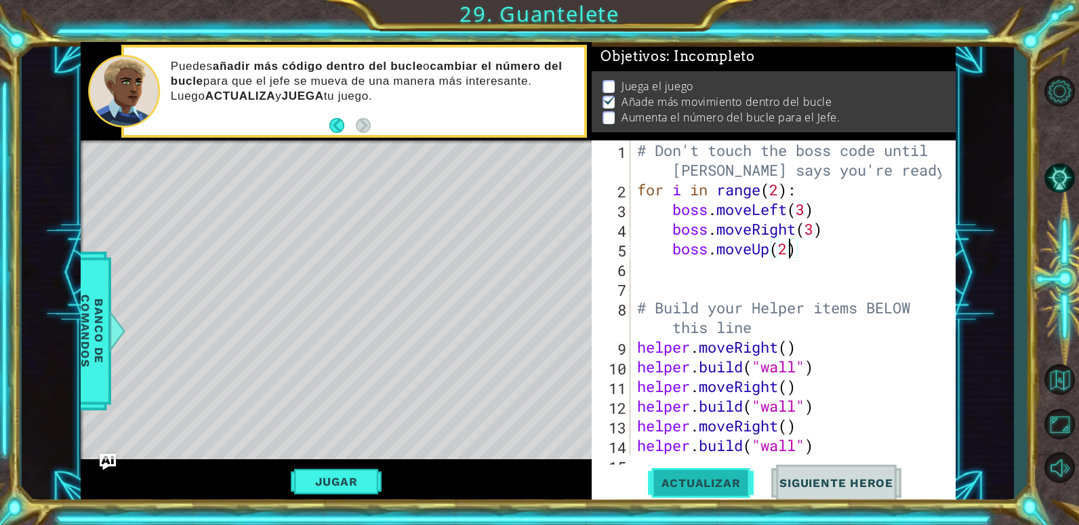
click at [704, 478] on span "Actualizar" at bounding box center [701, 483] width 106 height 14
click at [343, 478] on button "Jugar" at bounding box center [336, 481] width 91 height 26
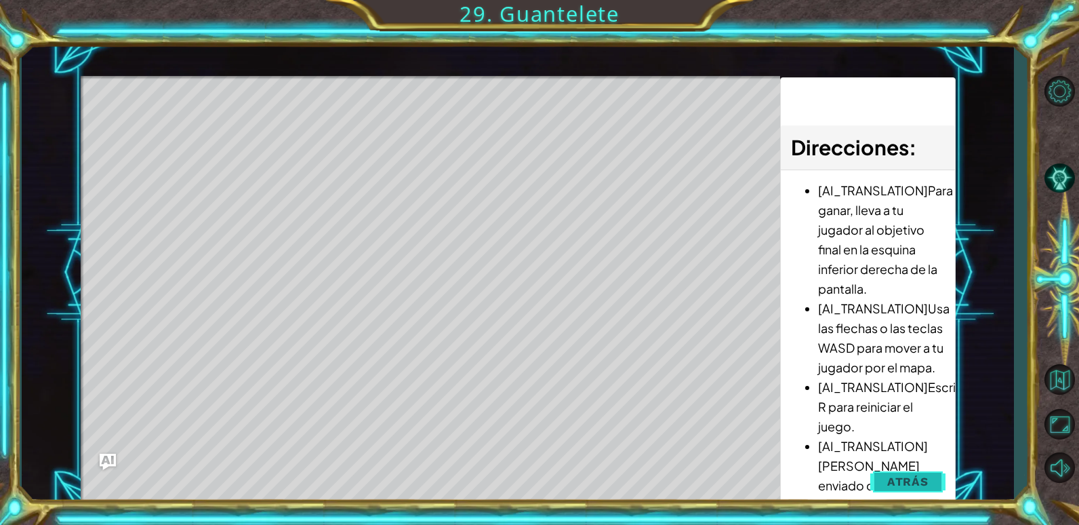
click at [927, 479] on span "Atrás" at bounding box center [907, 481] width 41 height 14
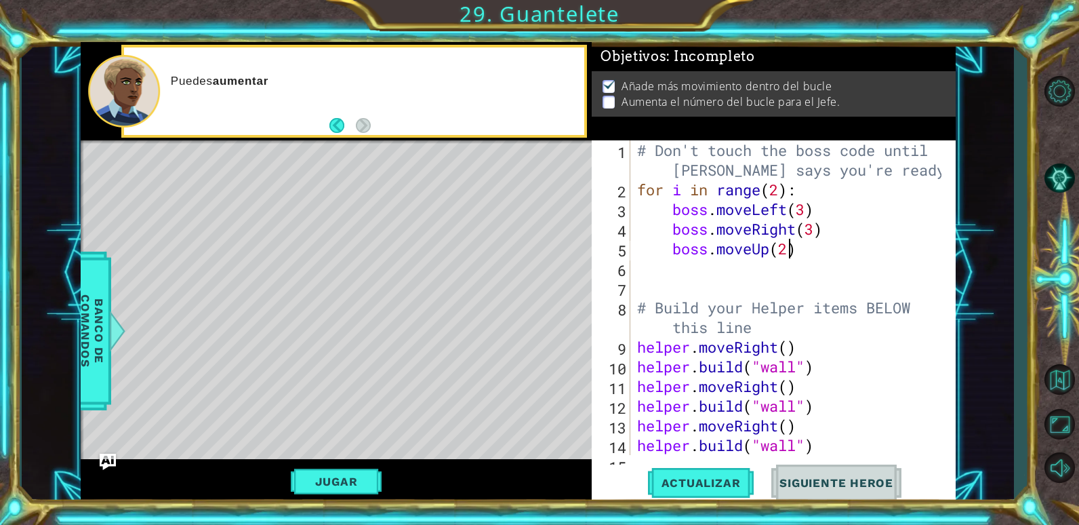
scroll to position [0, 0]
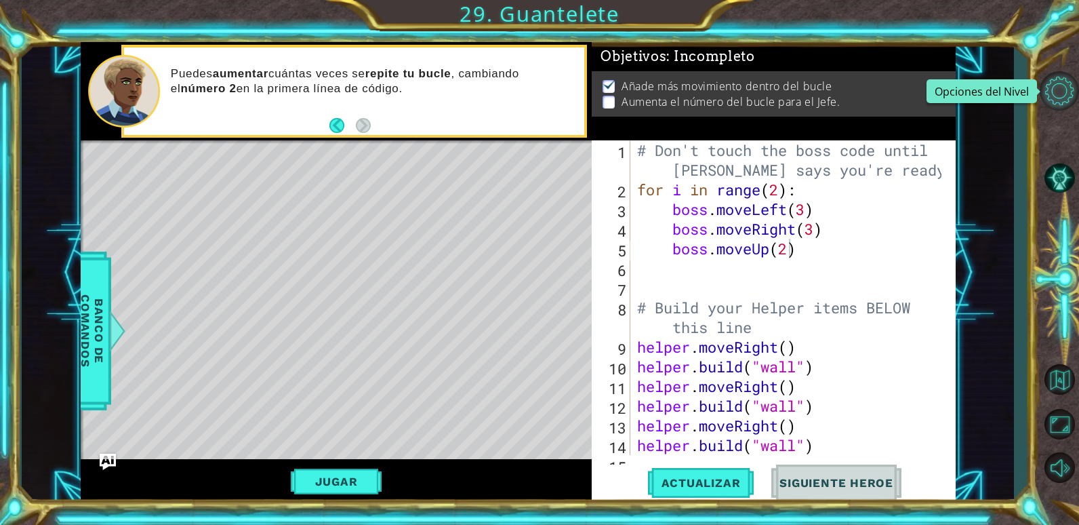
click at [1060, 87] on button "Opciones del Nivel" at bounding box center [1059, 90] width 39 height 39
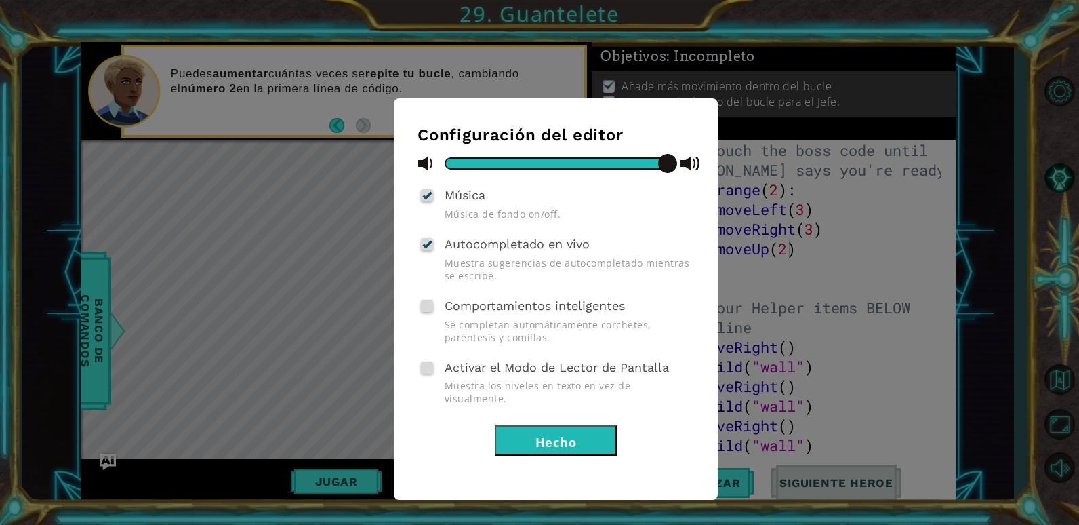
click at [565, 432] on button "Hecho" at bounding box center [556, 440] width 122 height 30
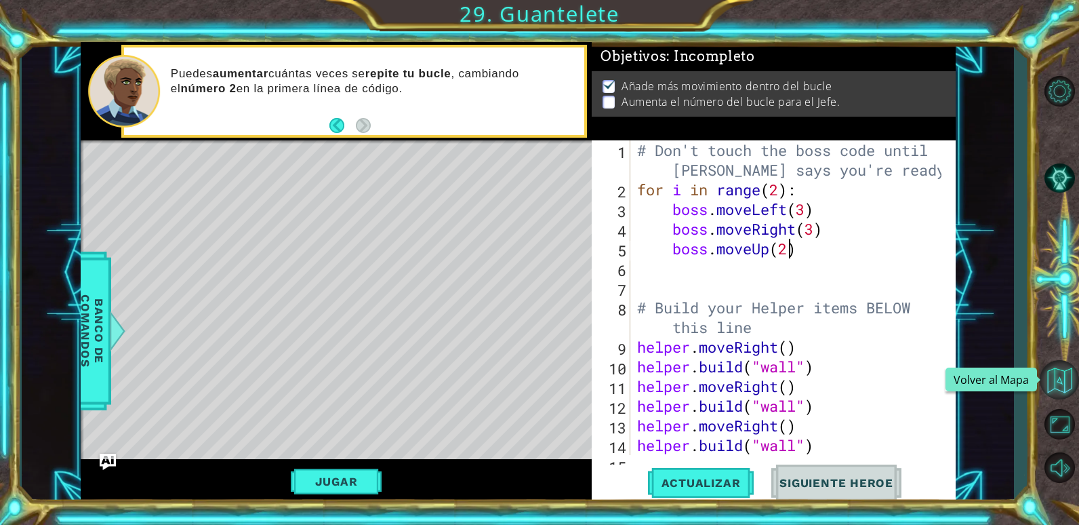
click at [1068, 376] on html "1 2 3 4 5 6 7 8 9 10 11 12 # Don't touch the boss code until [PERSON_NAME] says…" at bounding box center [539, 262] width 1079 height 525
click at [1068, 377] on button "Volver al Mapa" at bounding box center [1059, 379] width 39 height 39
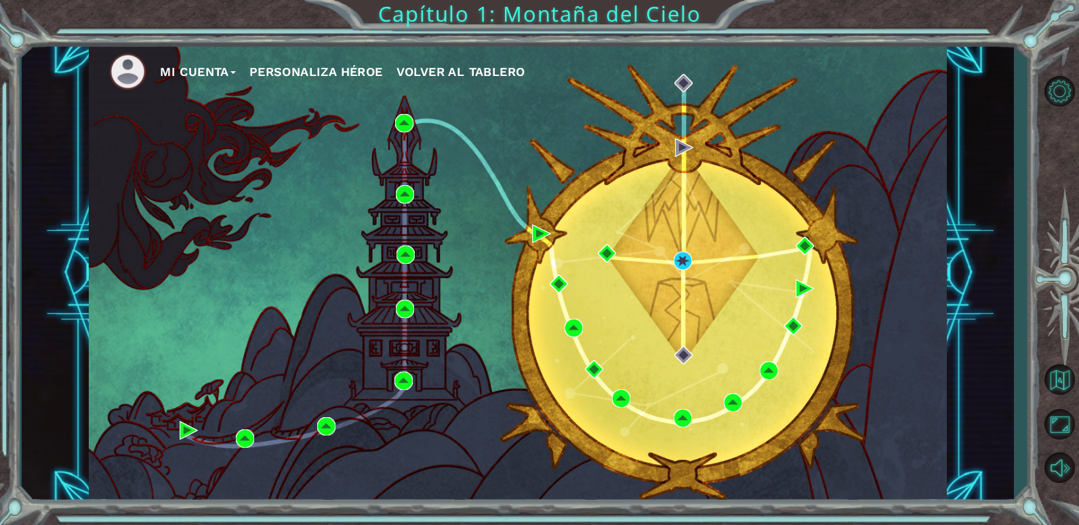
click at [215, 66] on button "Mi Cuenta" at bounding box center [198, 72] width 76 height 20
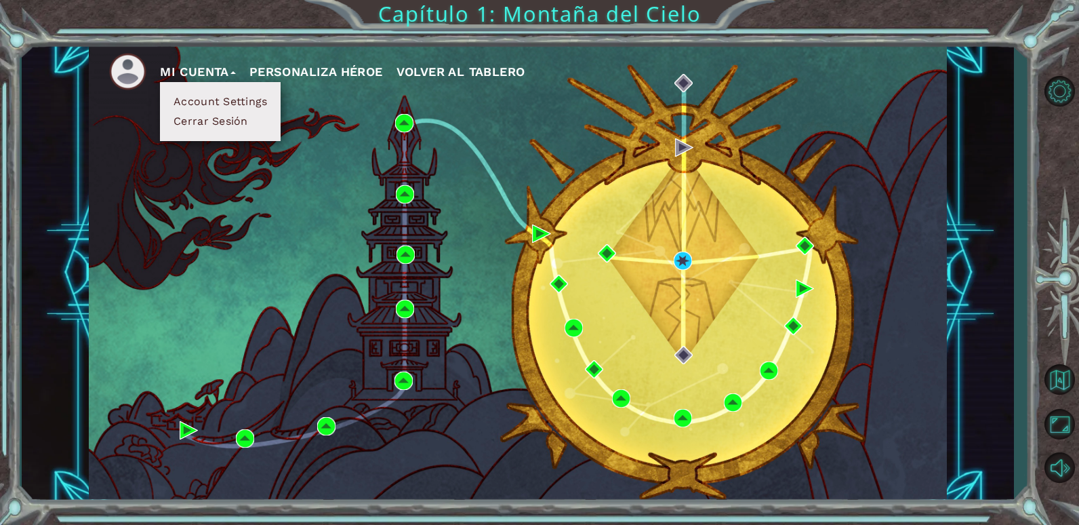
click at [209, 119] on button "Cerrar Sesión" at bounding box center [210, 121] width 83 height 15
